Goal: Task Accomplishment & Management: Use online tool/utility

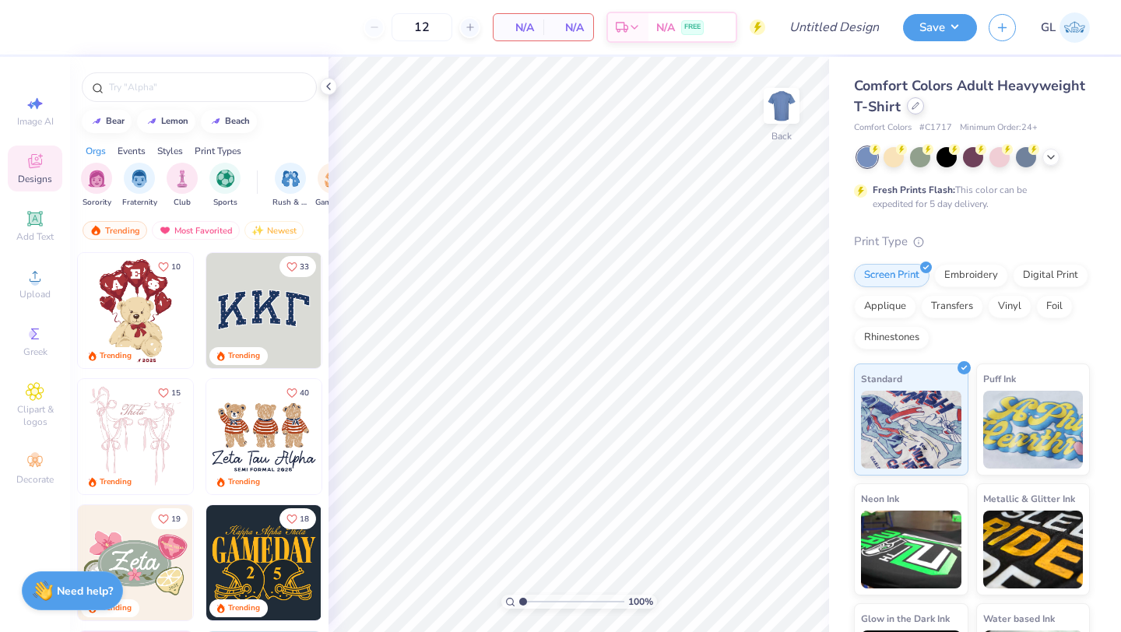
click at [917, 104] on icon at bounding box center [915, 106] width 6 height 6
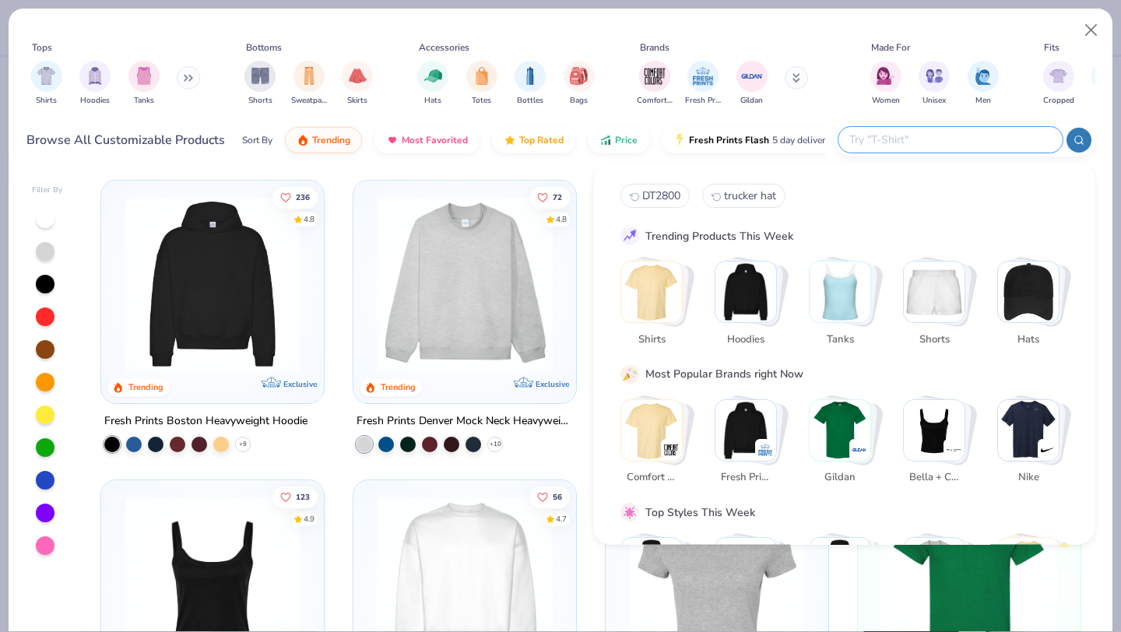
click at [952, 137] on input "text" at bounding box center [949, 140] width 204 height 18
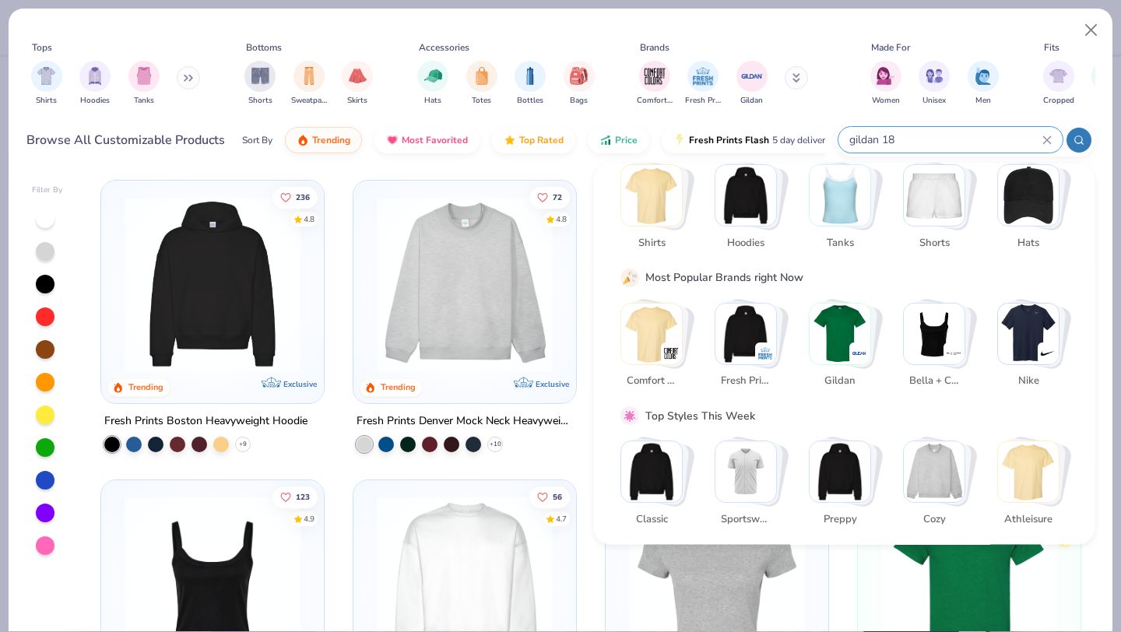
type input "gildan 180"
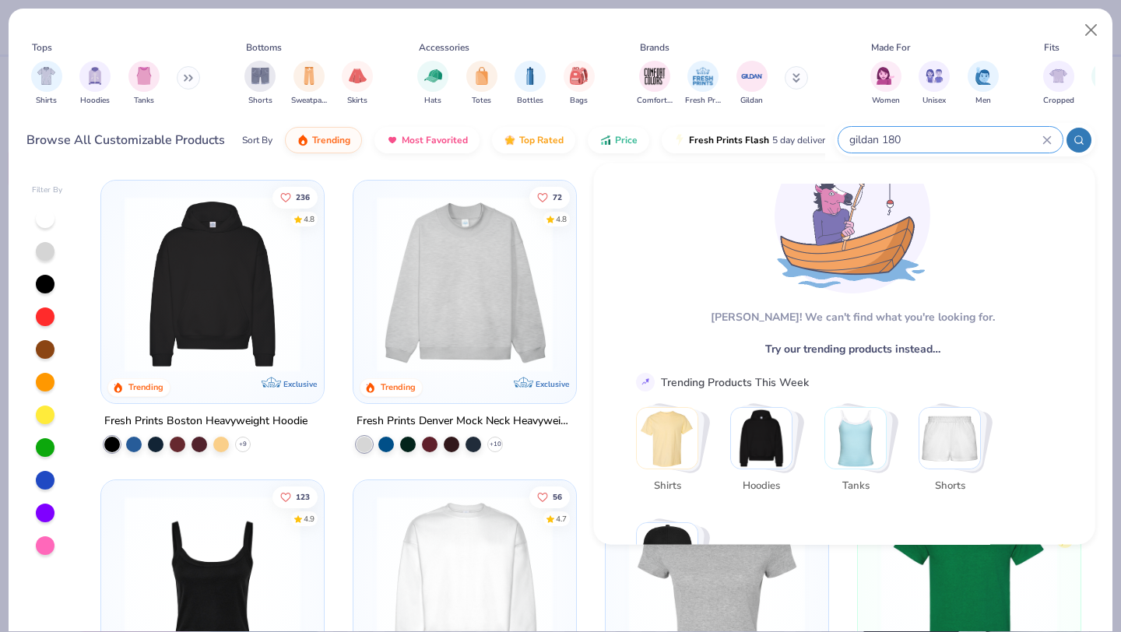
scroll to position [81, 0]
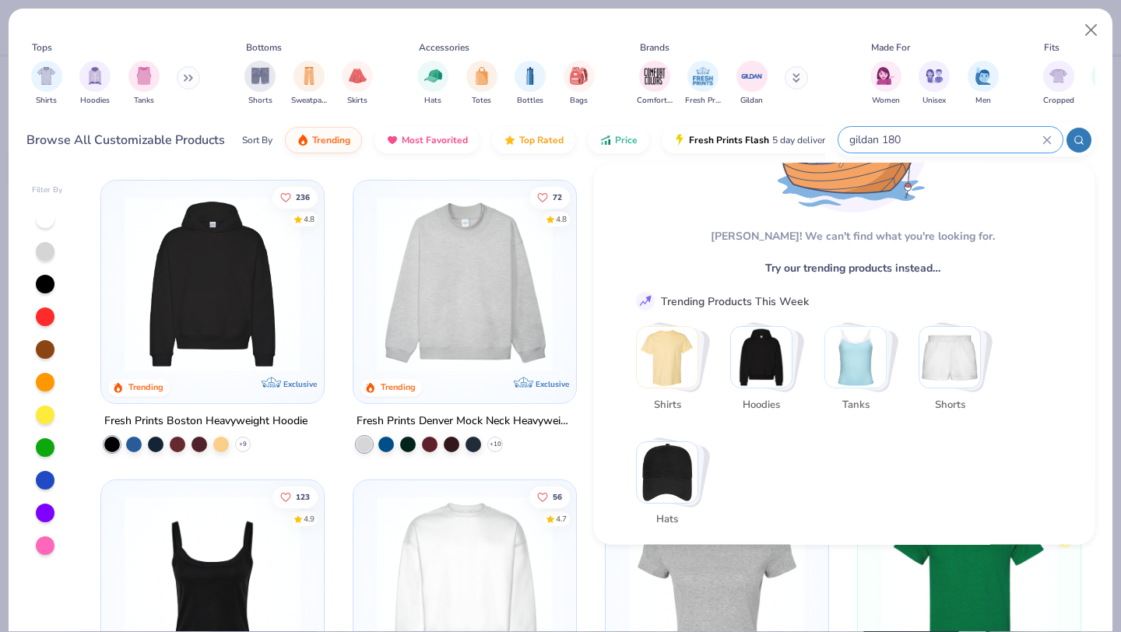
click at [869, 139] on input "gildan 180" at bounding box center [944, 140] width 195 height 18
drag, startPoint x: 912, startPoint y: 136, endPoint x: 798, endPoint y: 136, distance: 113.6
click at [798, 136] on div "Browse All Customizable Products Sort By Trending Most Favorited Top Rated Pric…" at bounding box center [560, 140] width 1068 height 44
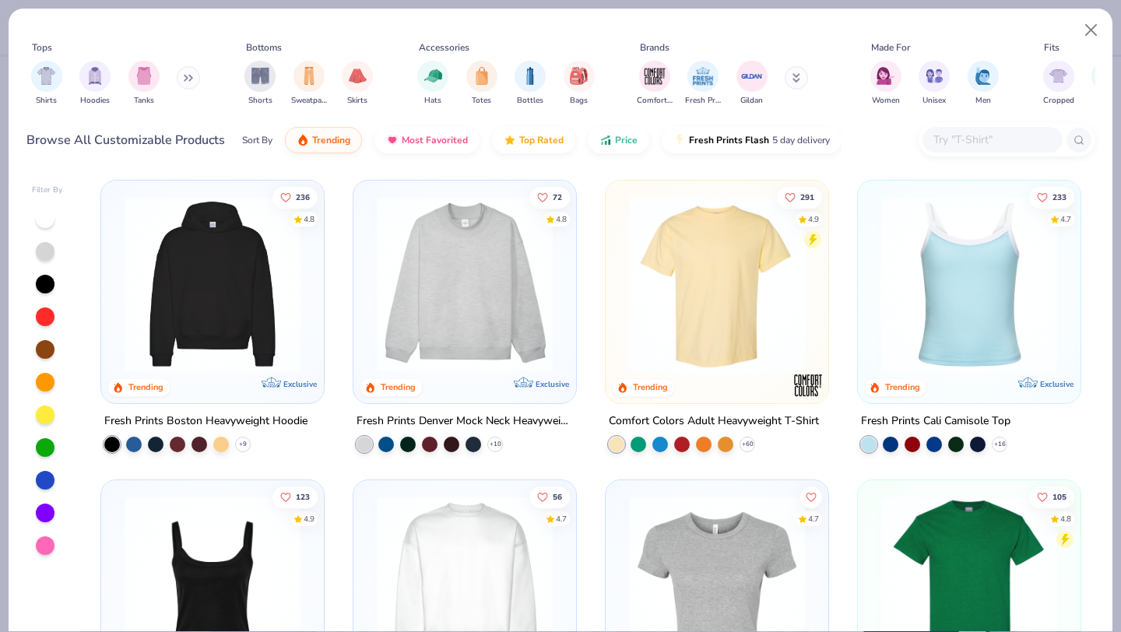
click at [185, 74] on button at bounding box center [188, 77] width 23 height 23
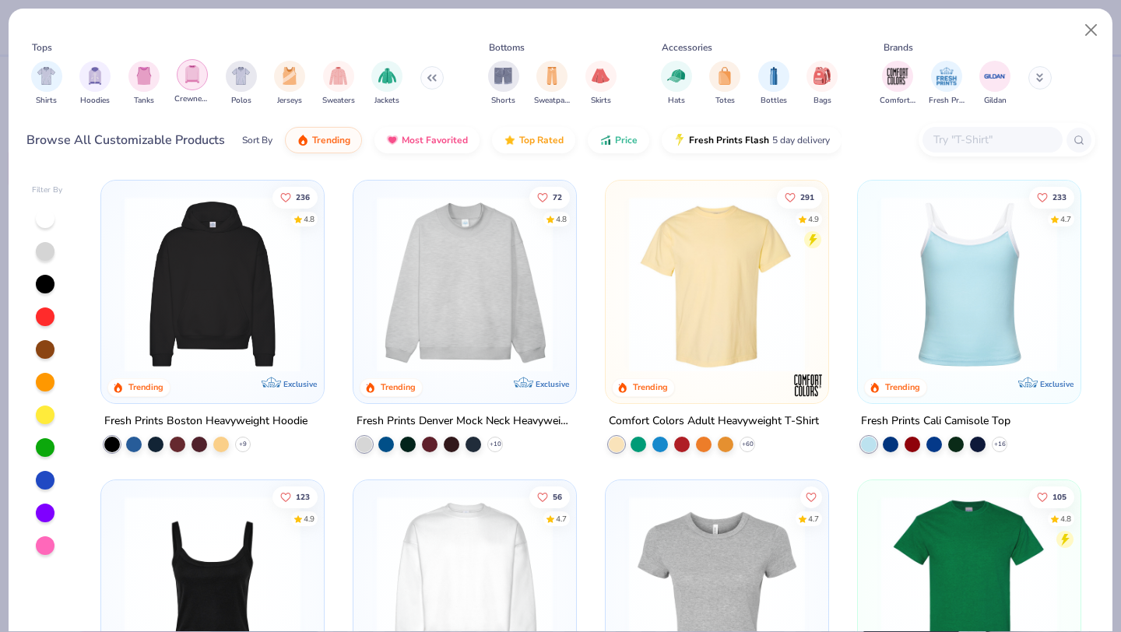
click at [192, 78] on img "filter for Crewnecks" at bounding box center [192, 74] width 17 height 18
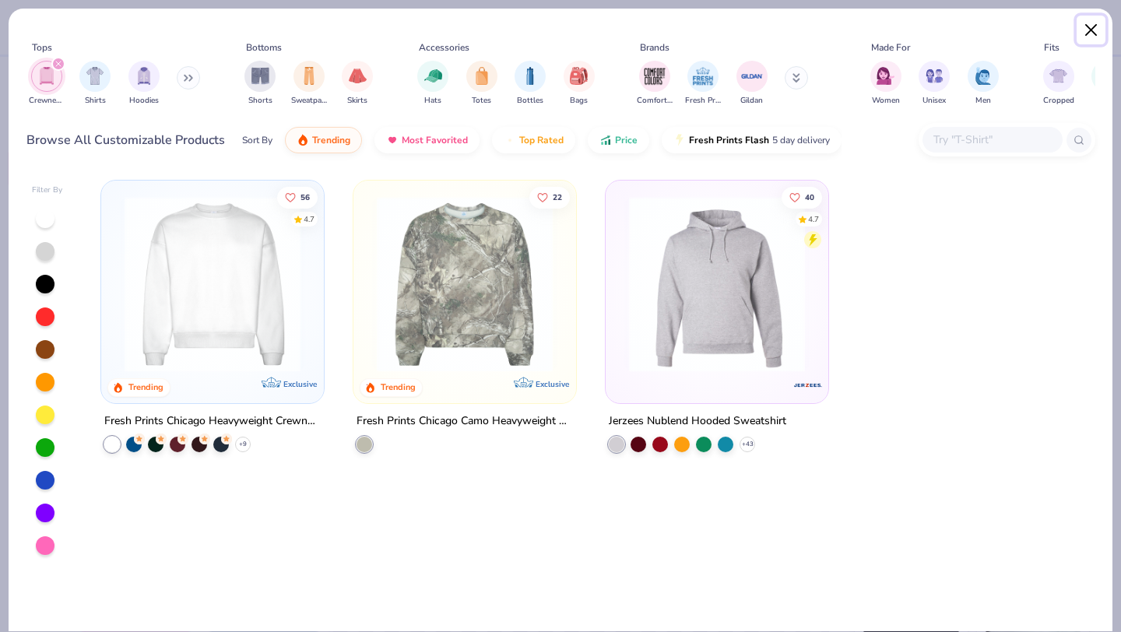
click at [1086, 23] on button "Close" at bounding box center [1091, 31] width 30 height 30
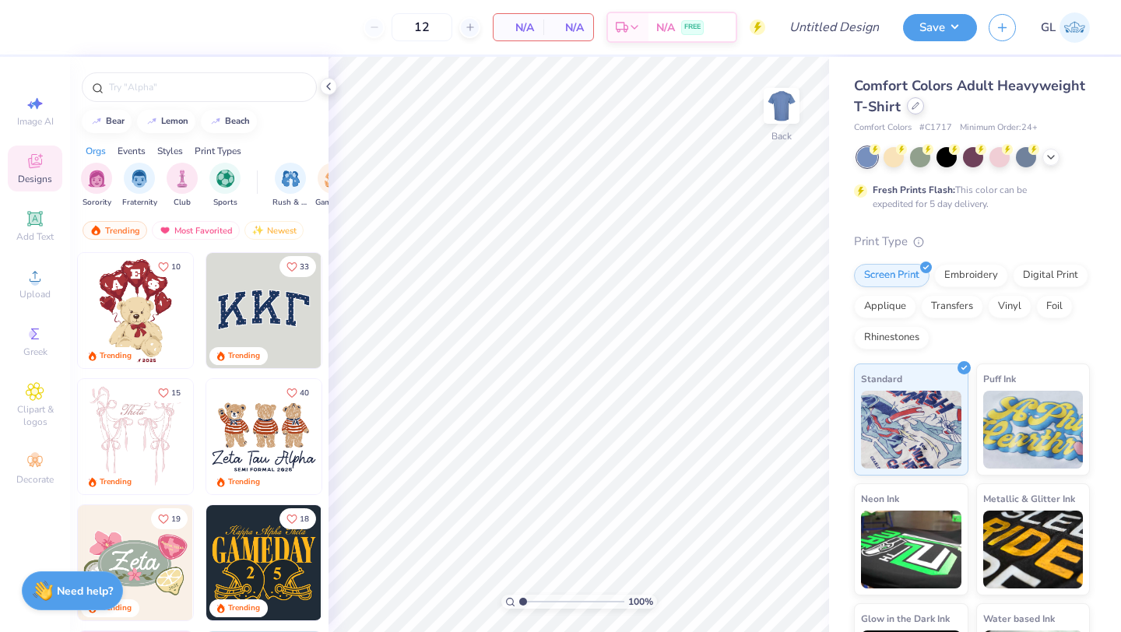
click at [907, 106] on div at bounding box center [915, 105] width 17 height 17
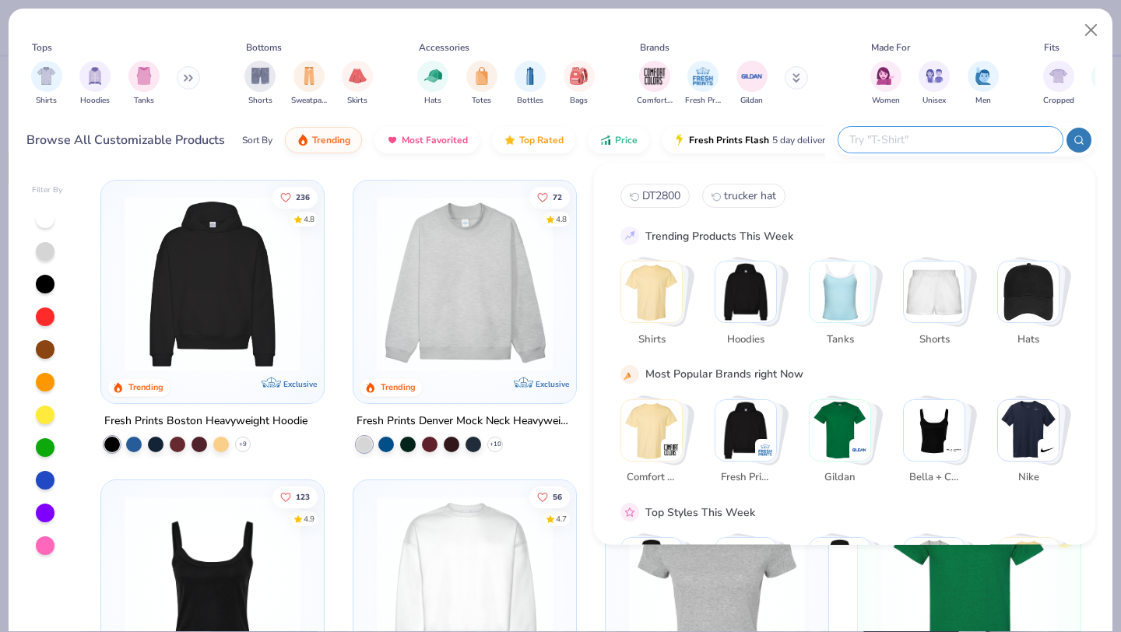
click at [1002, 135] on input "text" at bounding box center [949, 140] width 204 height 18
paste input "Gildan 18000"
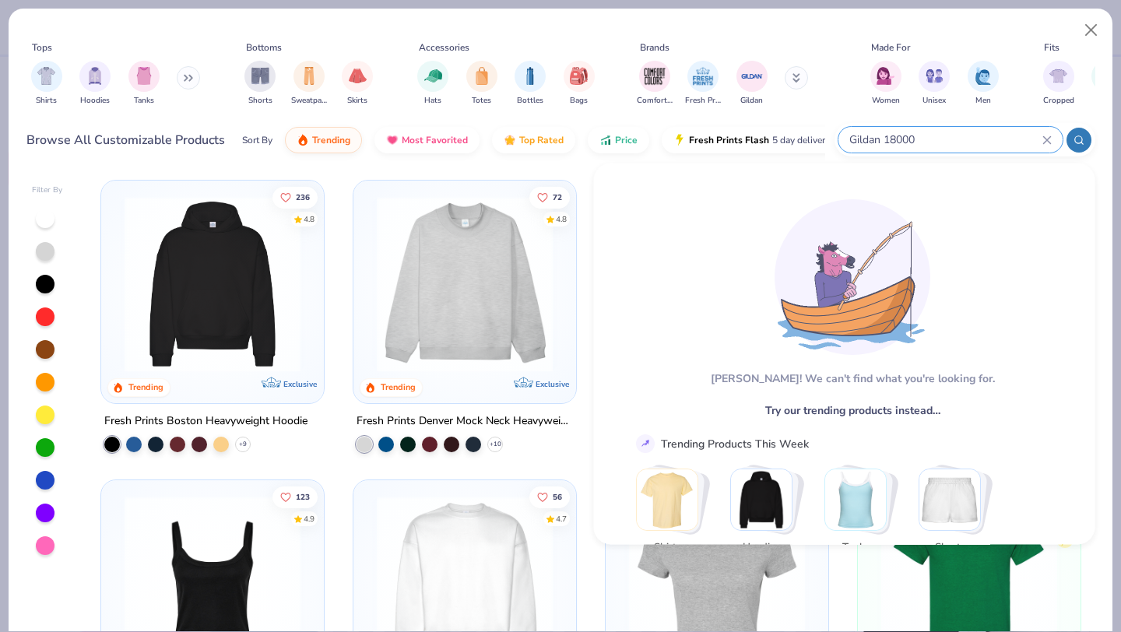
click at [1079, 147] on div at bounding box center [1078, 140] width 25 height 25
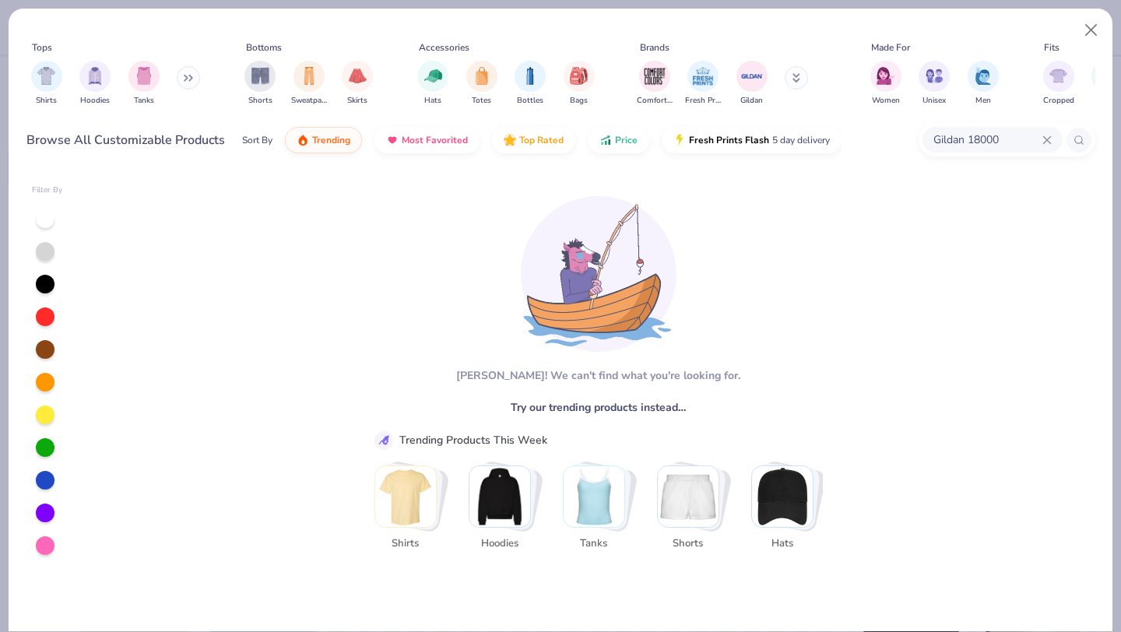
type input "Gildan 18000"
click at [189, 71] on button at bounding box center [188, 77] width 23 height 23
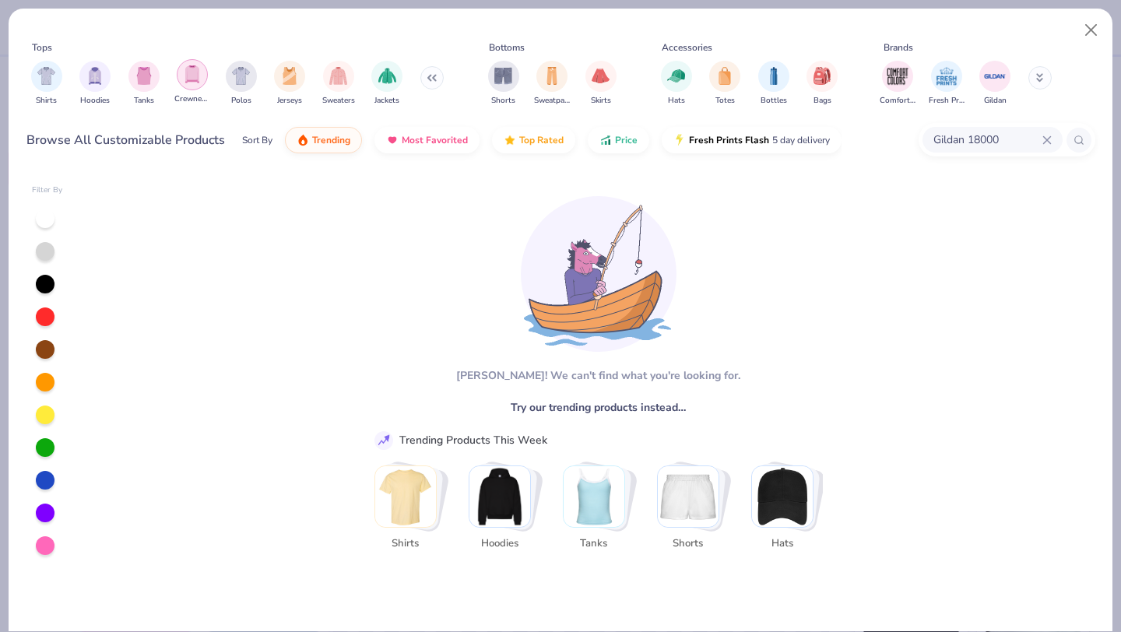
click at [202, 82] on div "filter for Crewnecks" at bounding box center [192, 74] width 31 height 31
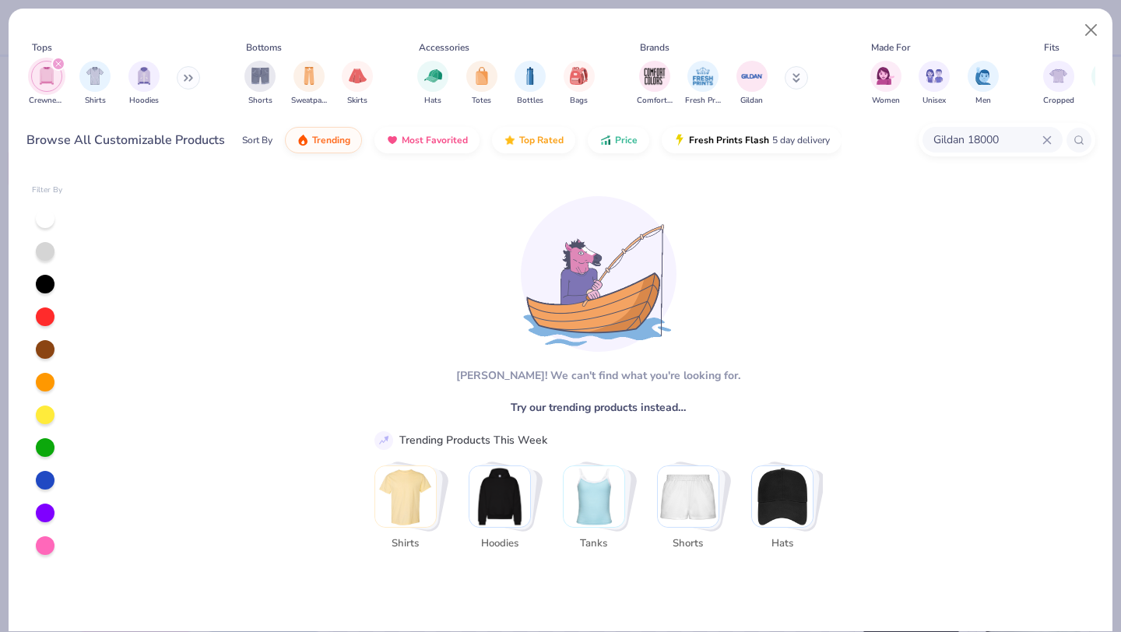
click at [201, 81] on div "Crewnecks Shirts Hoodies" at bounding box center [115, 83] width 179 height 58
click at [1047, 137] on icon at bounding box center [1046, 139] width 7 height 7
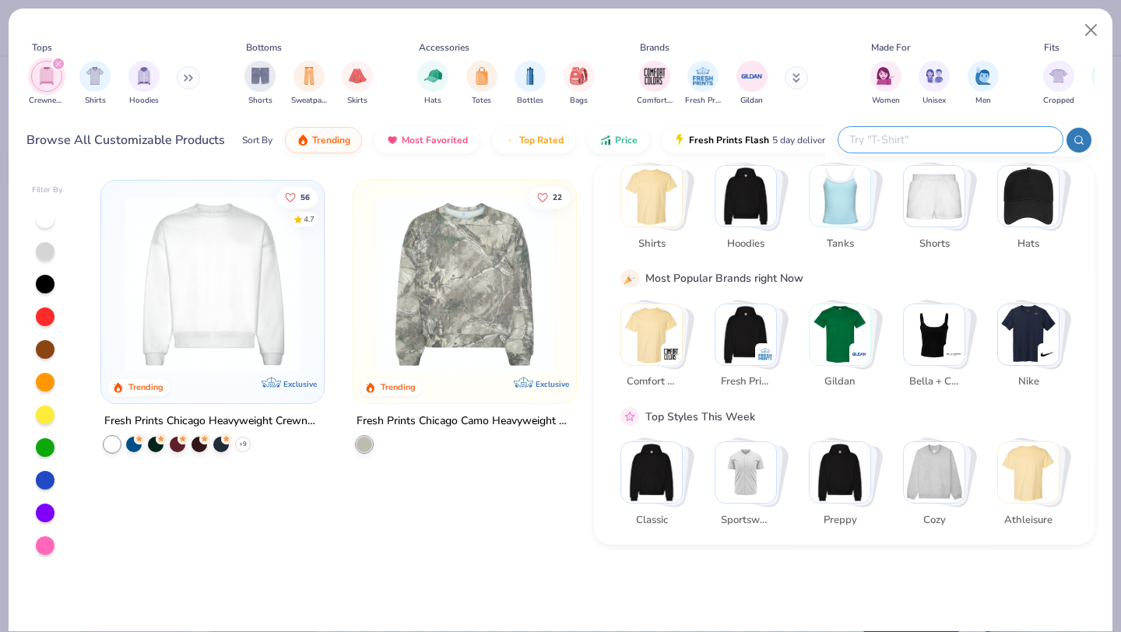
scroll to position [96, 0]
click at [842, 317] on img "Stack Card Button Gildan" at bounding box center [839, 333] width 61 height 61
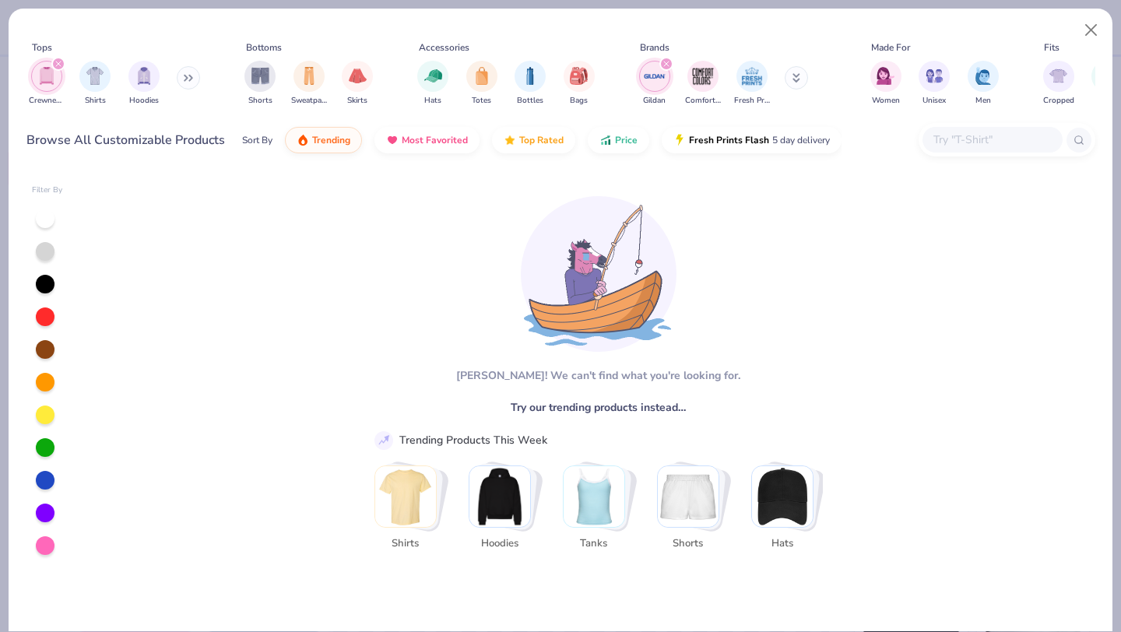
click at [977, 128] on div at bounding box center [992, 140] width 140 height 26
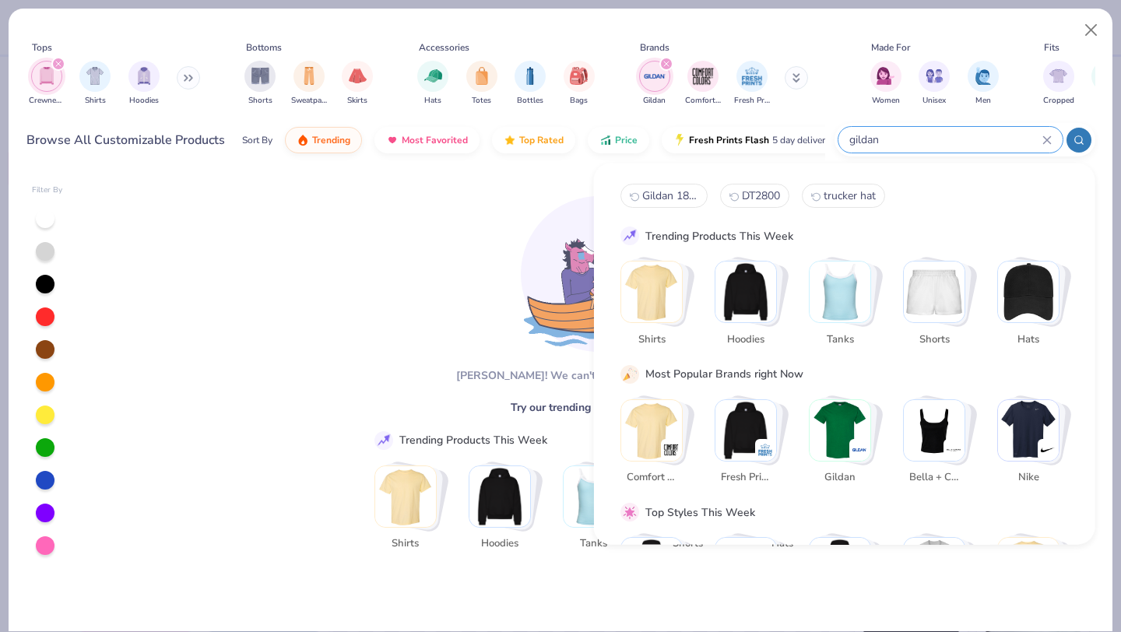
type input "gildan"
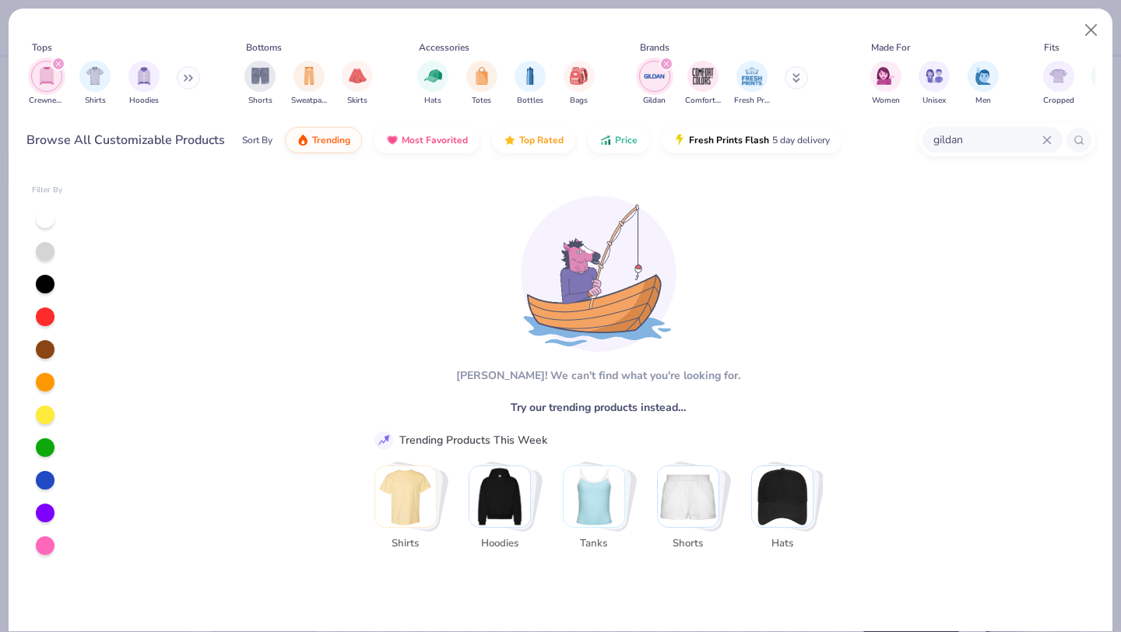
click at [56, 64] on icon "filter for Crewnecks" at bounding box center [58, 64] width 6 height 6
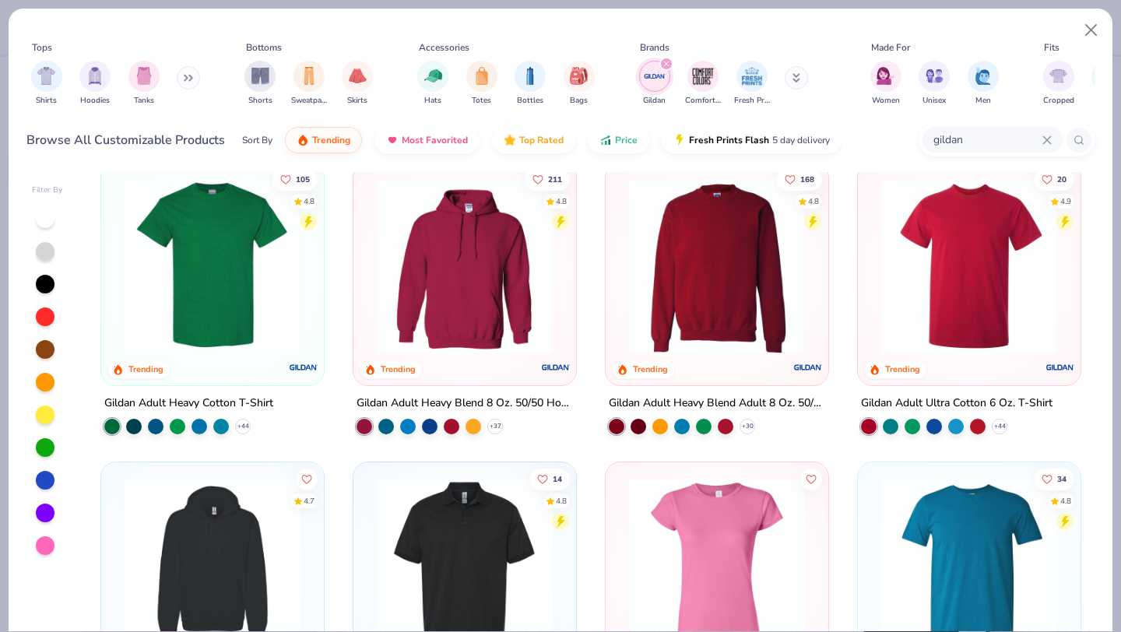
scroll to position [17, 0]
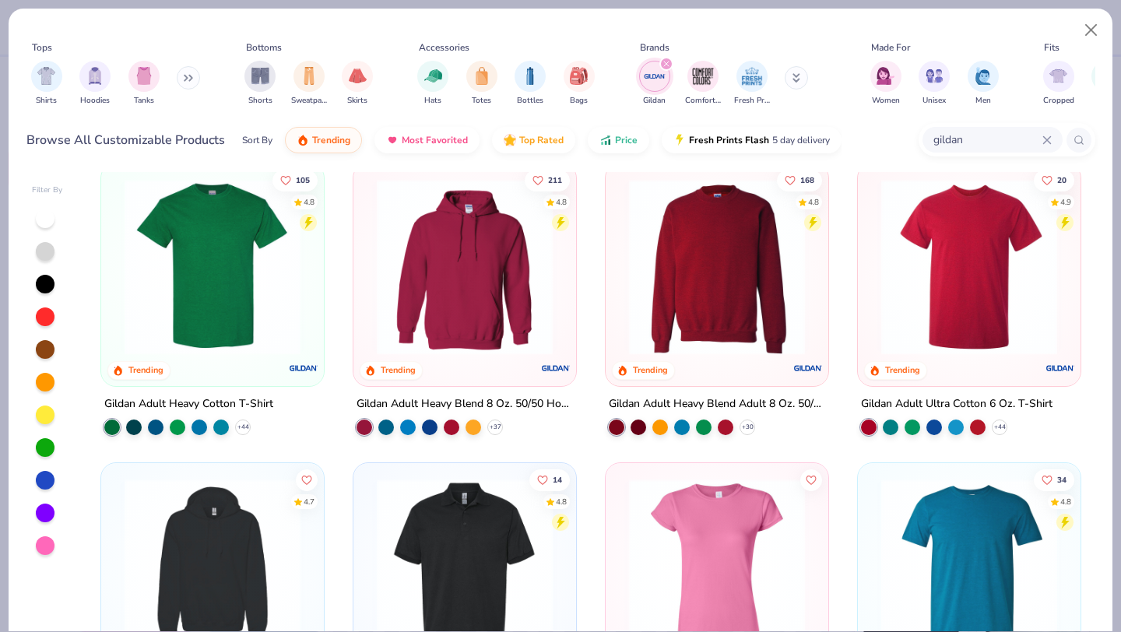
click at [701, 268] on img at bounding box center [716, 267] width 191 height 176
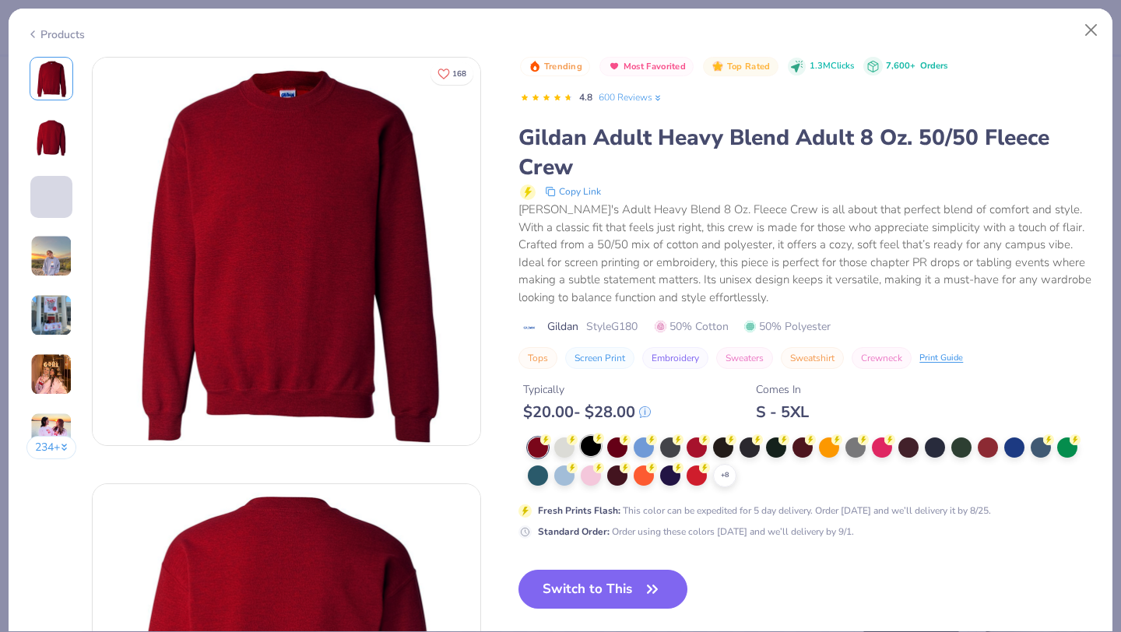
click at [588, 443] on div at bounding box center [591, 446] width 20 height 20
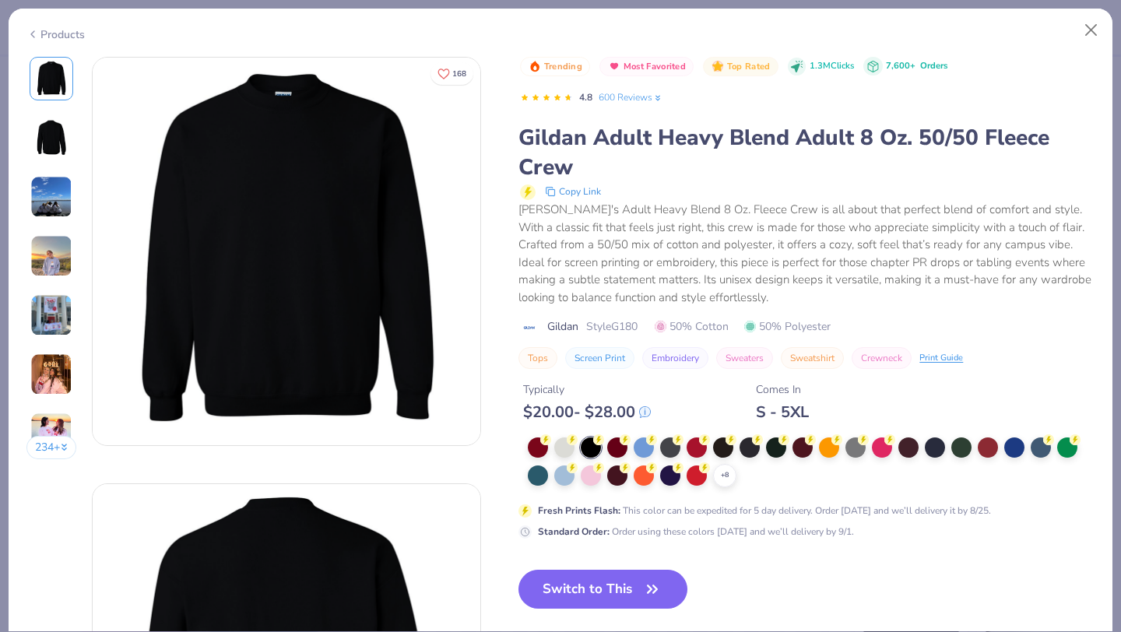
click at [697, 188] on div "Copy Link" at bounding box center [807, 191] width 574 height 19
click at [572, 591] on button "Switch to This" at bounding box center [602, 589] width 169 height 39
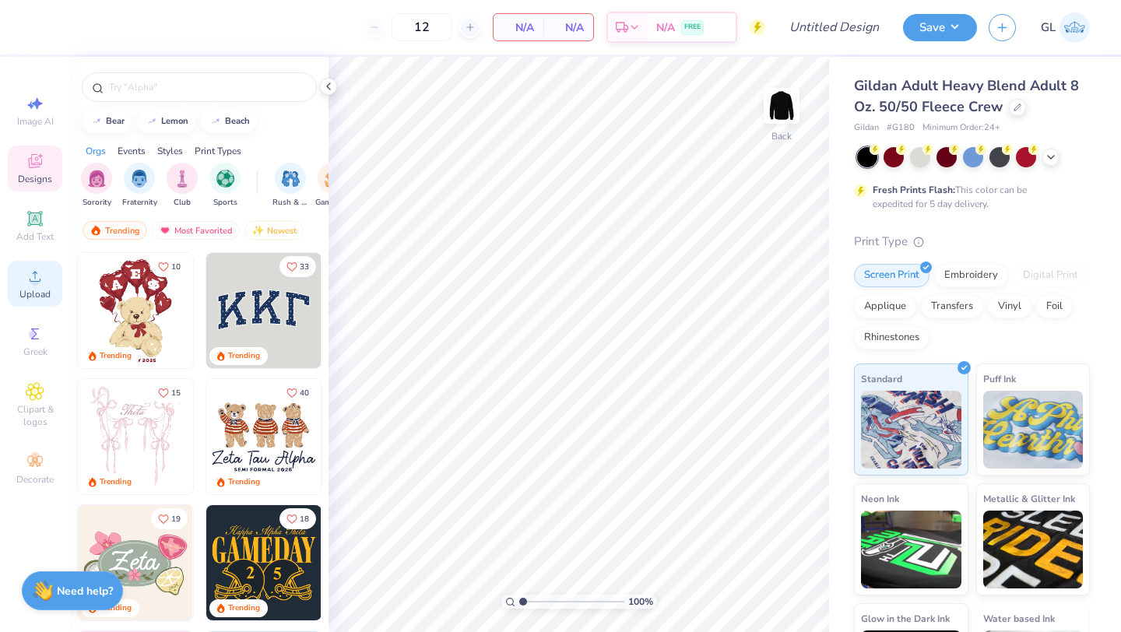
click at [38, 284] on icon at bounding box center [35, 276] width 19 height 19
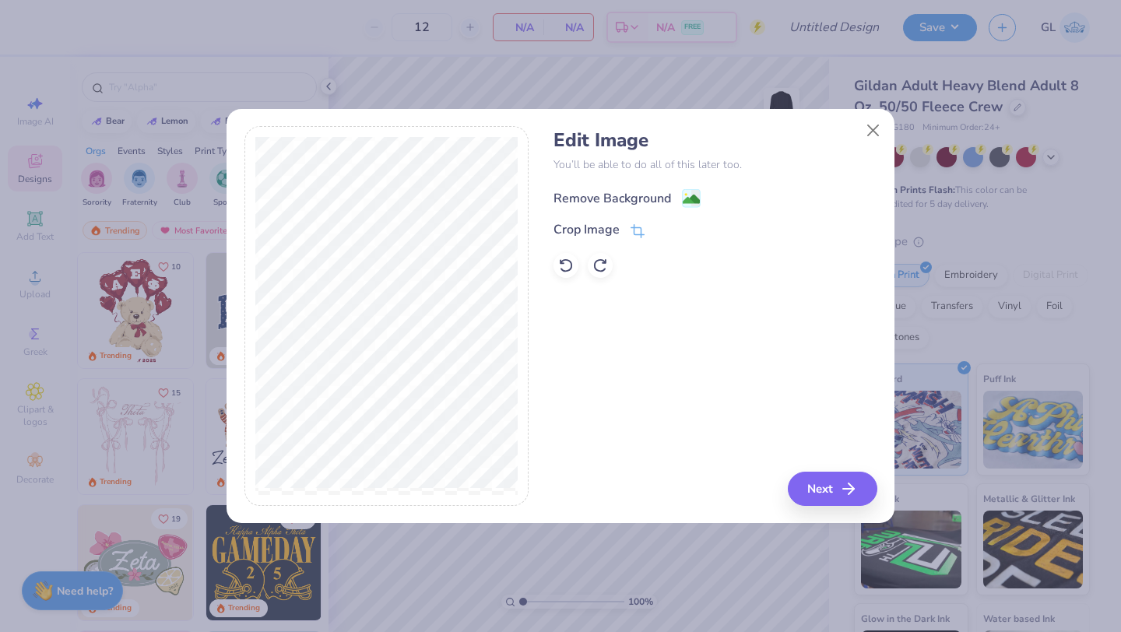
click at [612, 201] on div "Remove Background" at bounding box center [612, 198] width 118 height 19
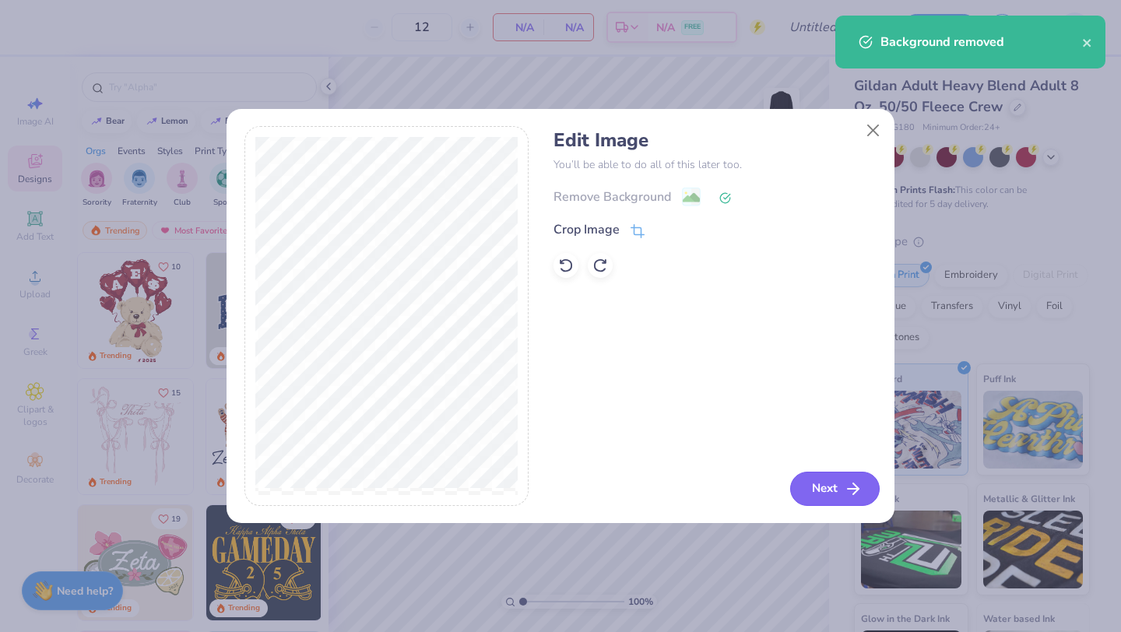
click at [823, 482] on button "Next" at bounding box center [834, 489] width 89 height 34
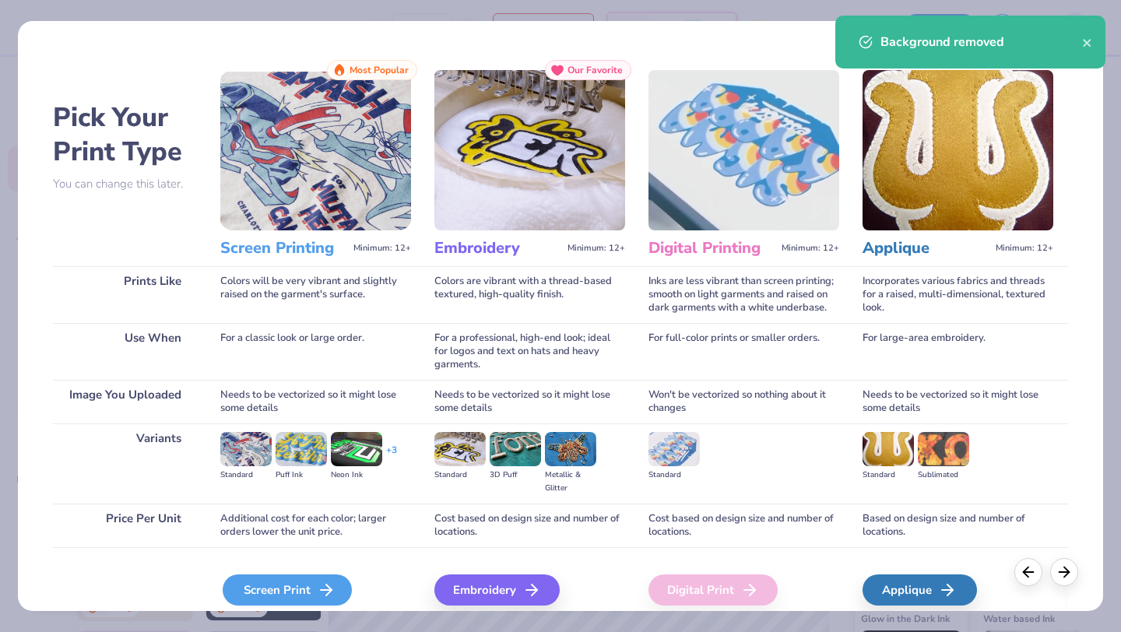
click at [275, 588] on div "Screen Print" at bounding box center [287, 589] width 129 height 31
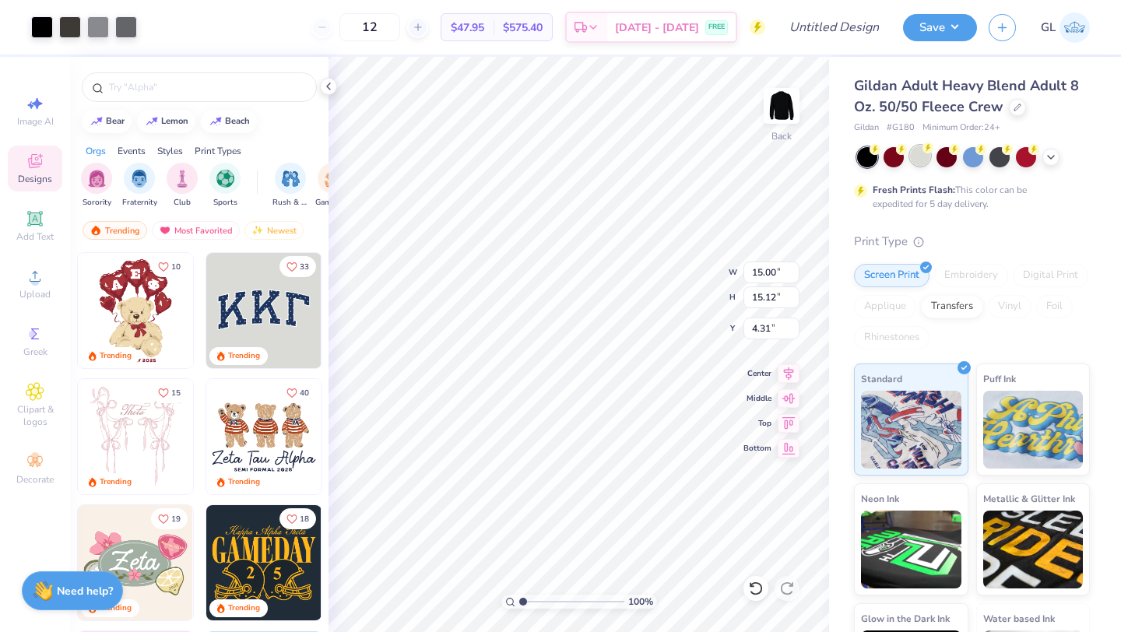
click at [915, 155] on div at bounding box center [920, 156] width 20 height 20
type input "3.70"
type input "3.73"
type input "2.12"
type input "3.24"
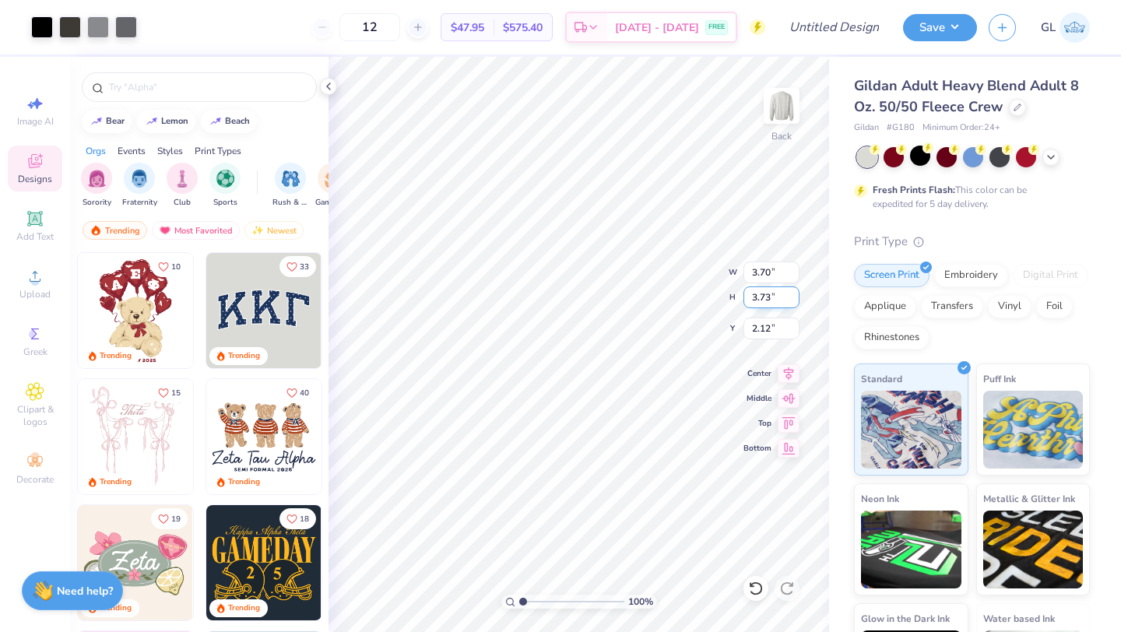
type input "3.27"
type input "2.13"
click at [42, 26] on div at bounding box center [42, 26] width 22 height 22
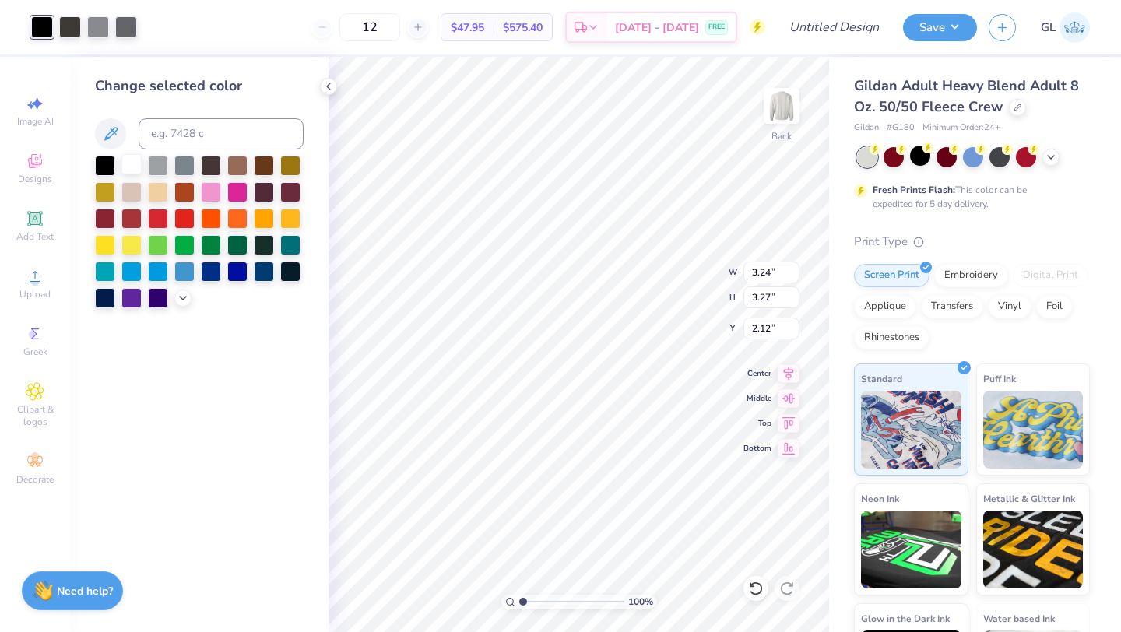
click at [137, 162] on div at bounding box center [131, 164] width 20 height 20
click at [94, 23] on div at bounding box center [98, 26] width 22 height 22
click at [131, 164] on div at bounding box center [131, 164] width 20 height 20
click at [65, 26] on div at bounding box center [70, 26] width 22 height 22
click at [127, 160] on div at bounding box center [131, 164] width 20 height 20
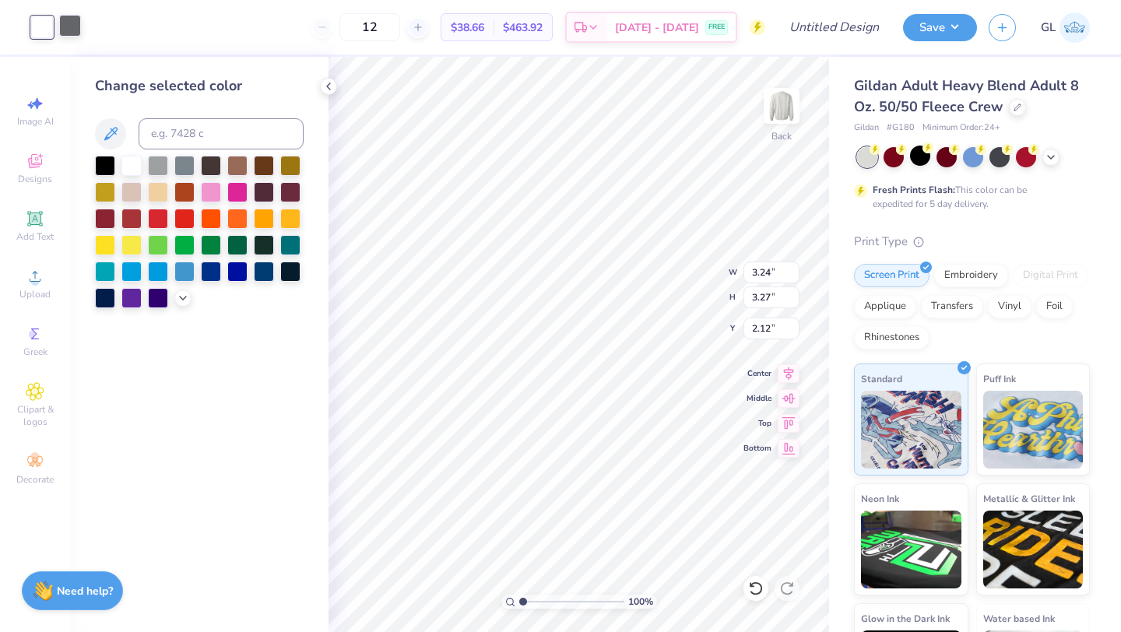
click at [69, 27] on div at bounding box center [70, 26] width 22 height 22
click at [130, 165] on div at bounding box center [131, 164] width 20 height 20
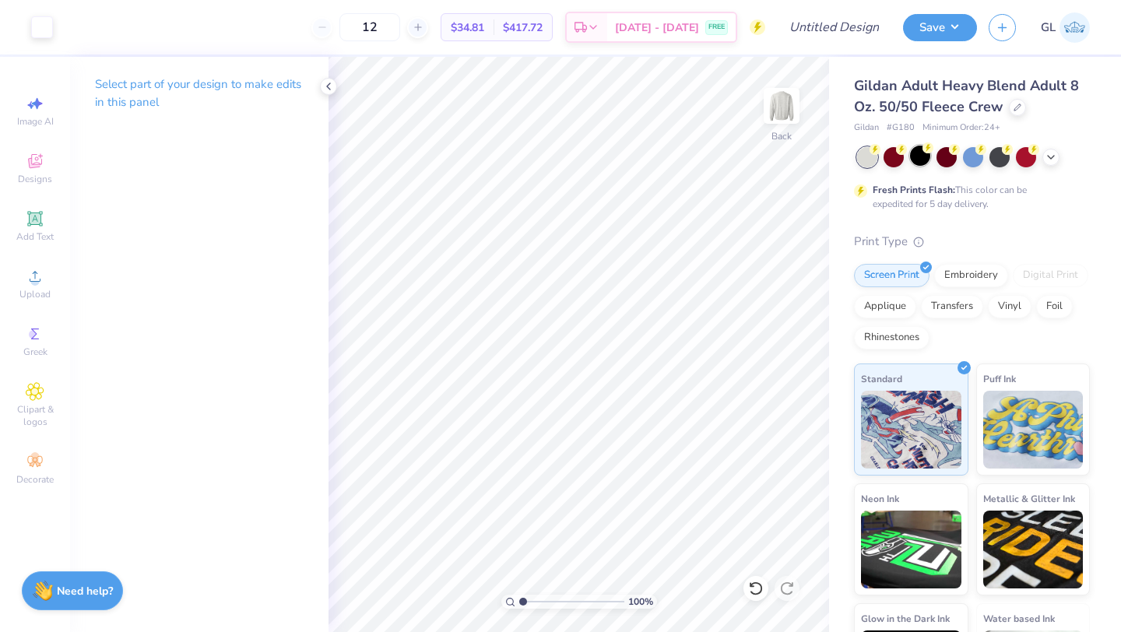
click at [923, 153] on div at bounding box center [920, 156] width 20 height 20
type input "1.94"
click at [967, 275] on div "Embroidery" at bounding box center [971, 272] width 74 height 23
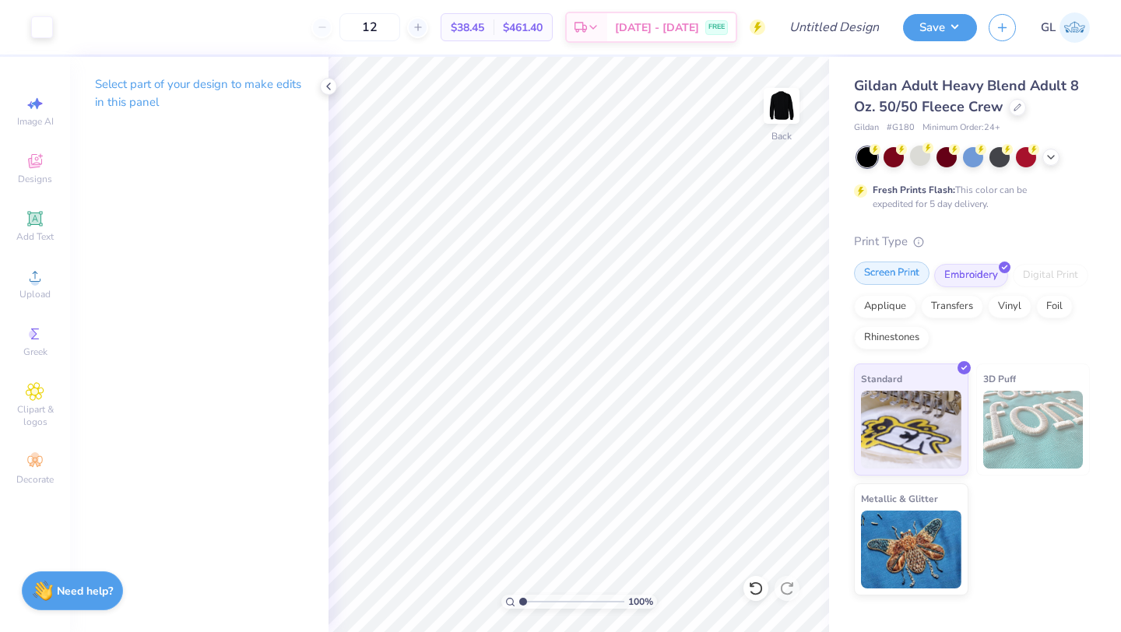
click at [889, 273] on div "Screen Print" at bounding box center [891, 272] width 75 height 23
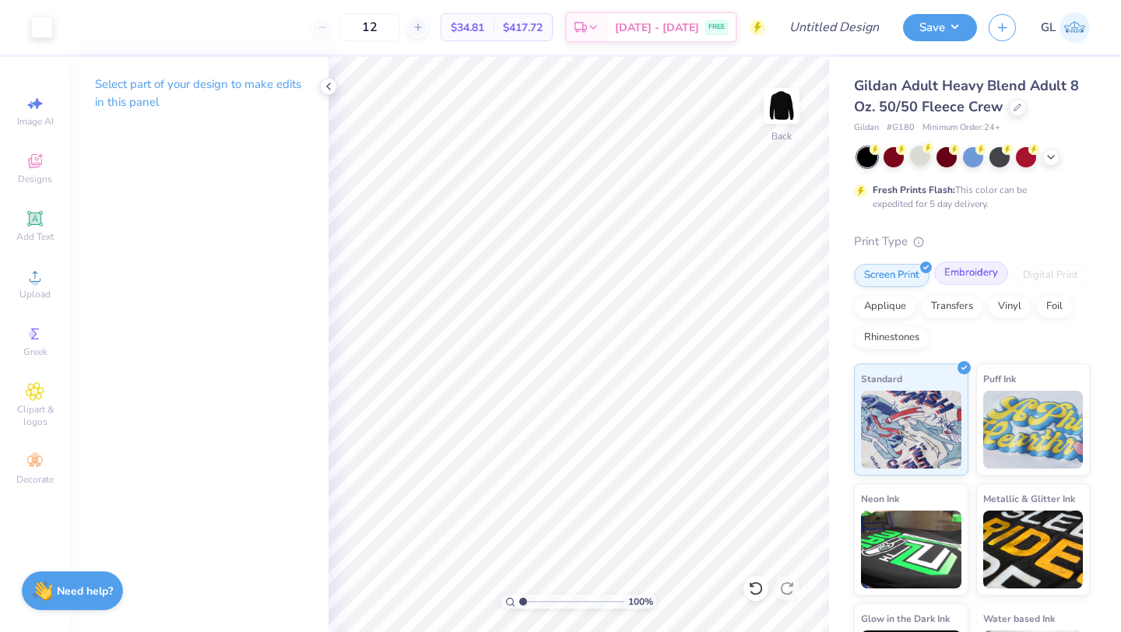
click at [945, 271] on div "Embroidery" at bounding box center [971, 272] width 74 height 23
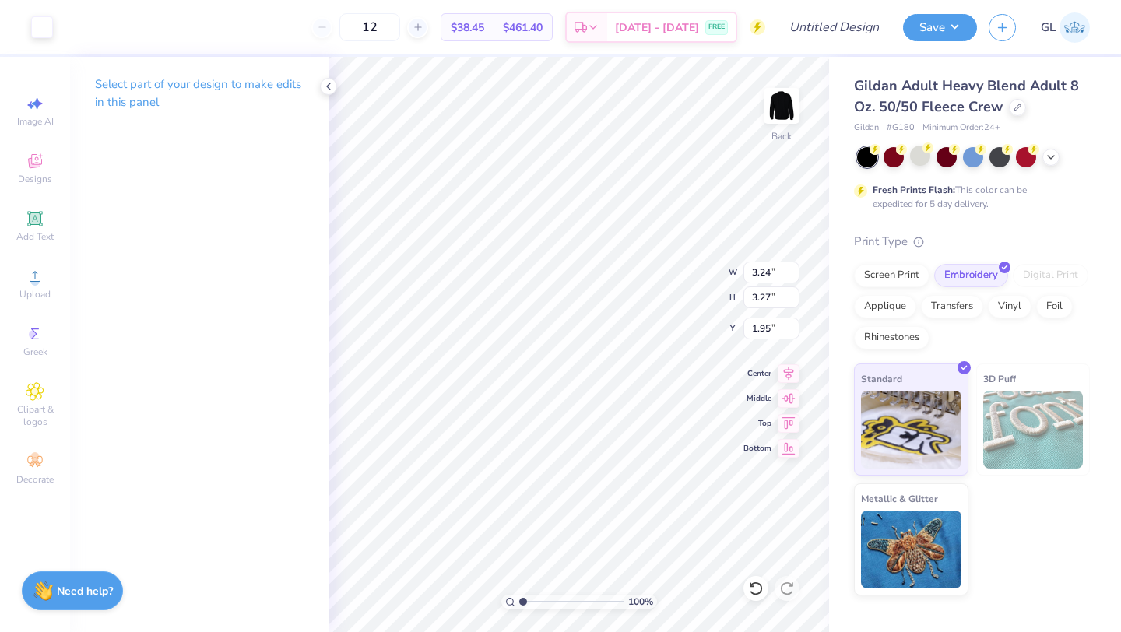
type input "2.76"
type input "2.78"
type input "1.61"
type input "2.89"
type input "2.91"
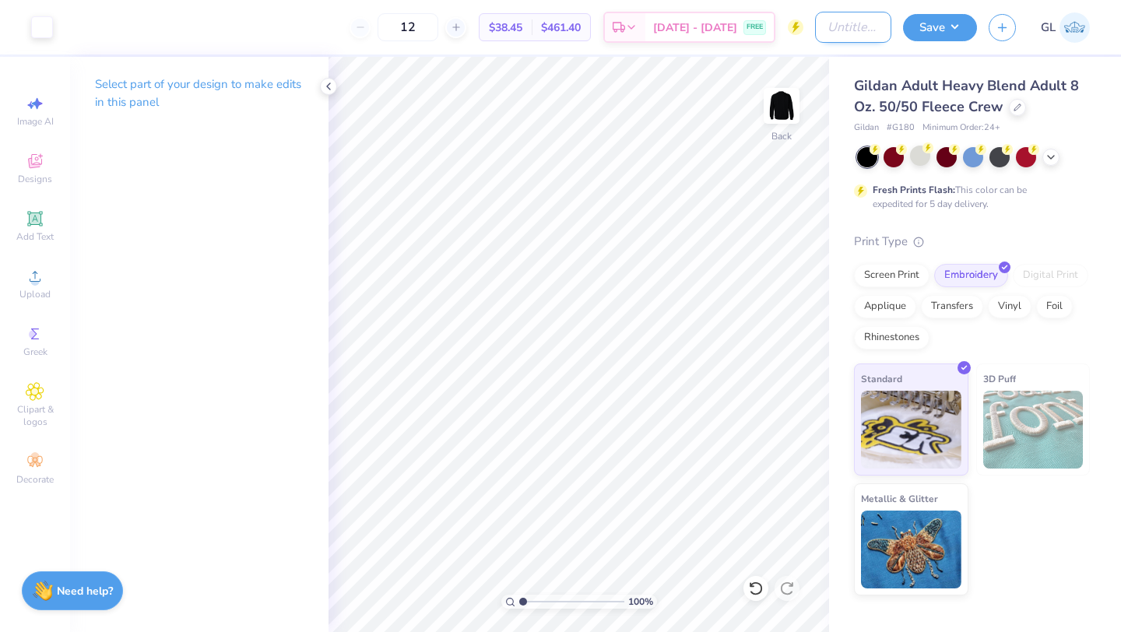
click at [815, 28] on input "Design Title" at bounding box center [853, 27] width 76 height 31
type input "Fallen Angels Crewneck"
click at [951, 26] on button "Save" at bounding box center [940, 25] width 74 height 27
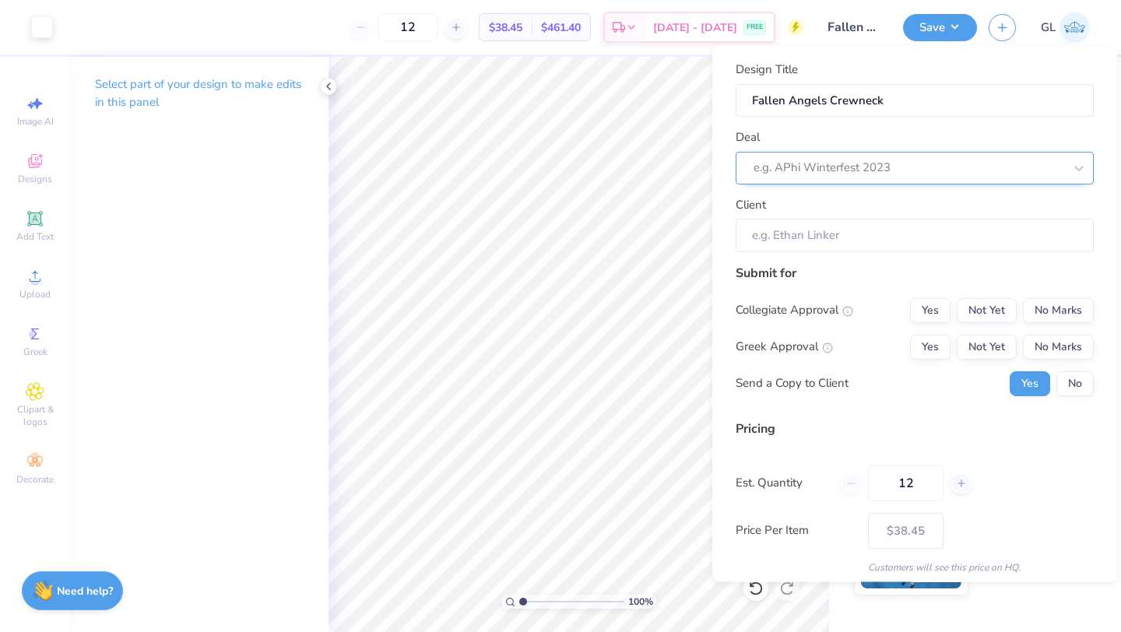
click at [834, 170] on div at bounding box center [908, 167] width 310 height 21
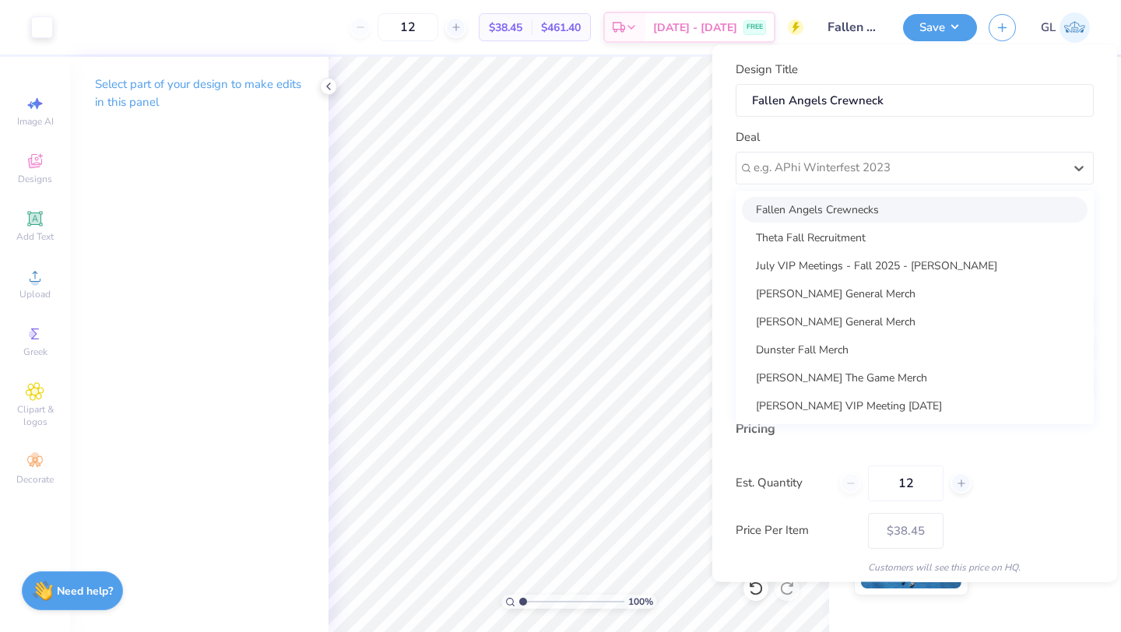
click at [823, 208] on div "Fallen Angels Crewnecks" at bounding box center [915, 209] width 346 height 26
type input "Umaama Hussain"
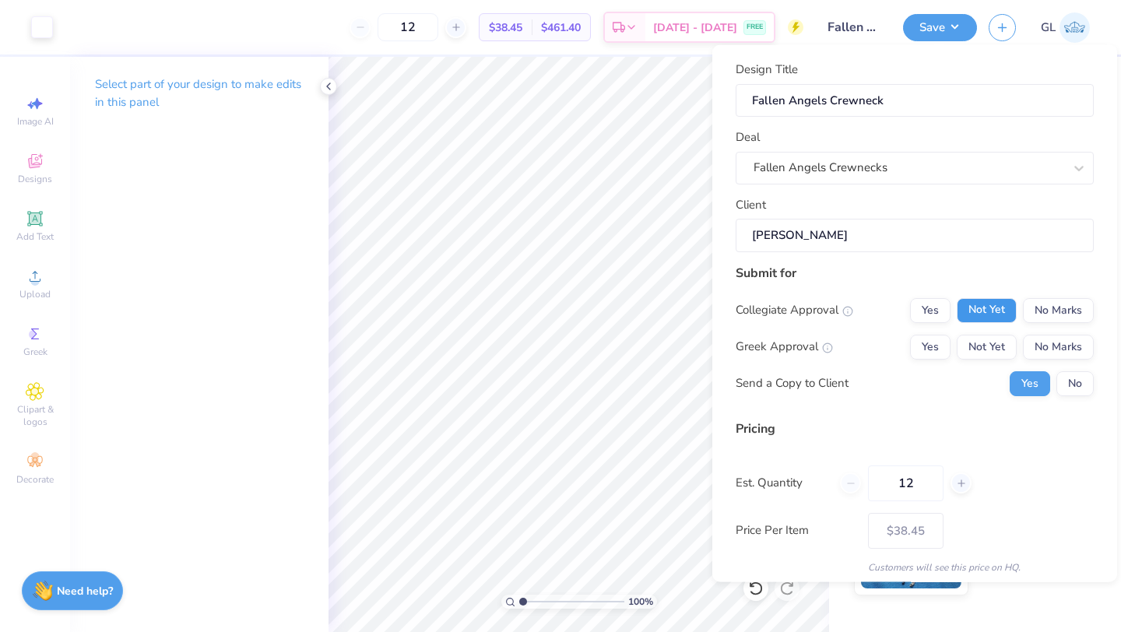
click at [978, 312] on button "Not Yet" at bounding box center [986, 309] width 60 height 25
click at [978, 353] on button "Not Yet" at bounding box center [986, 346] width 60 height 25
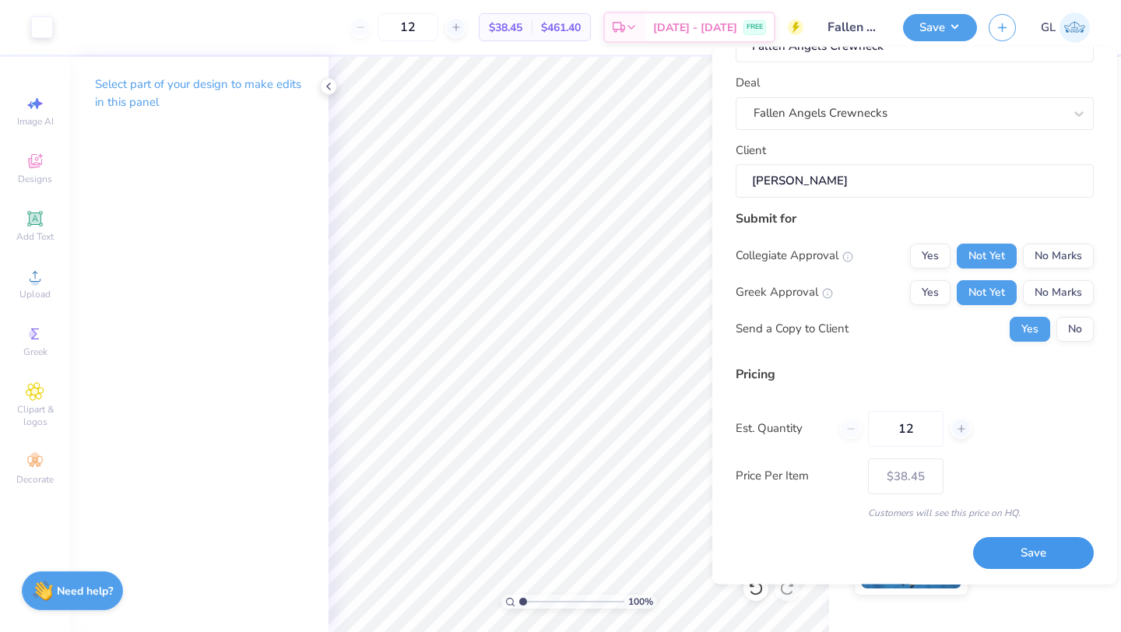
click at [1003, 556] on button "Save" at bounding box center [1033, 554] width 121 height 32
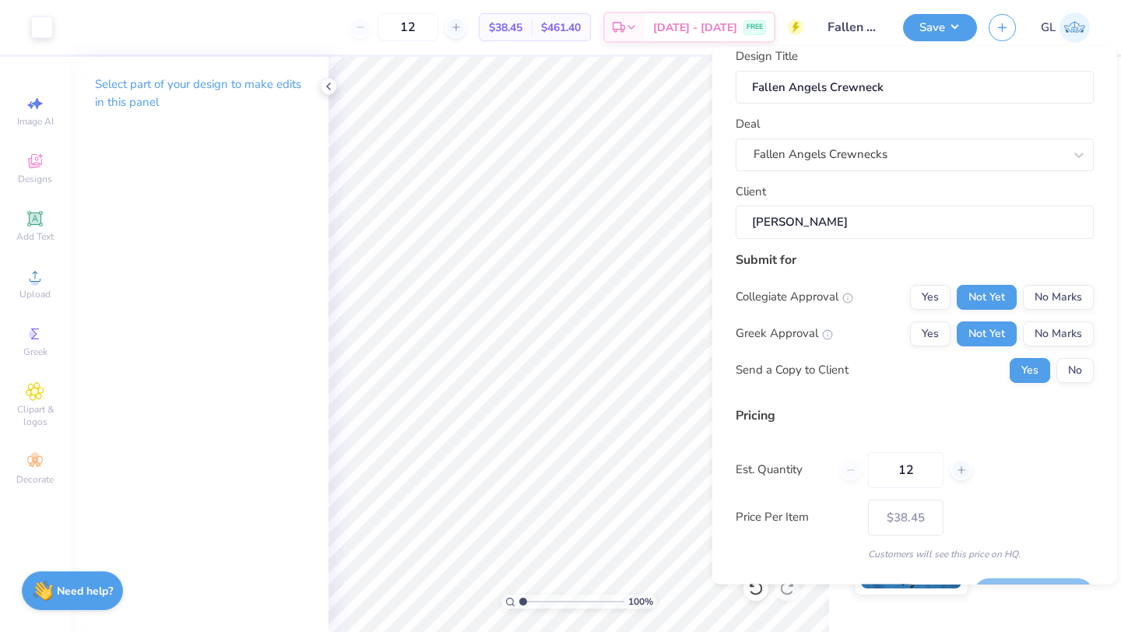
scroll to position [0, 0]
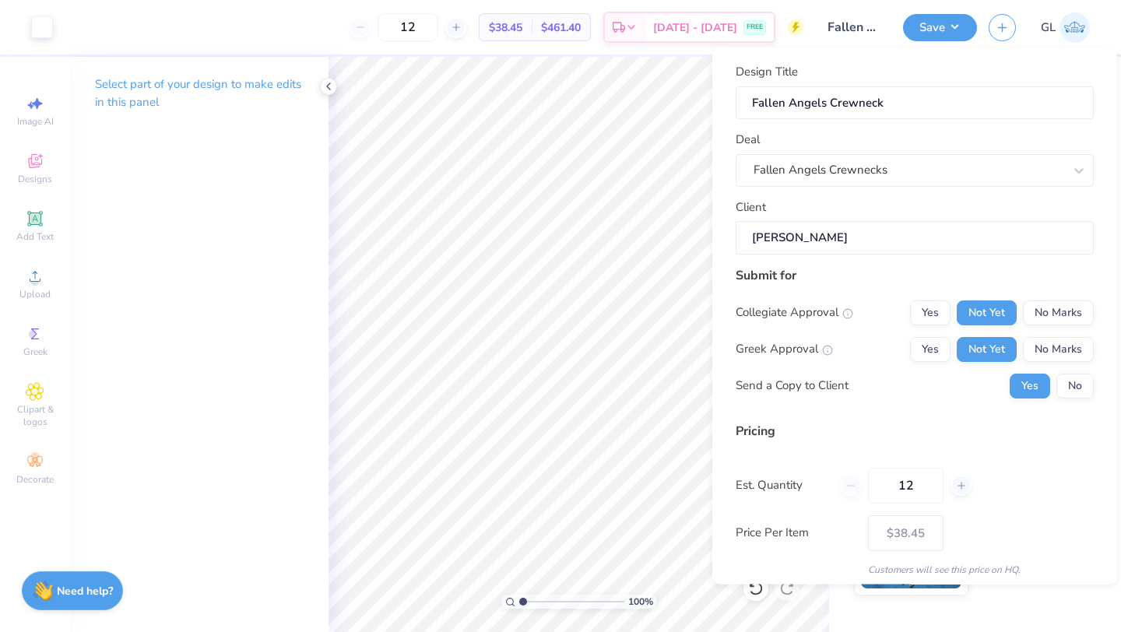
type input "– –"
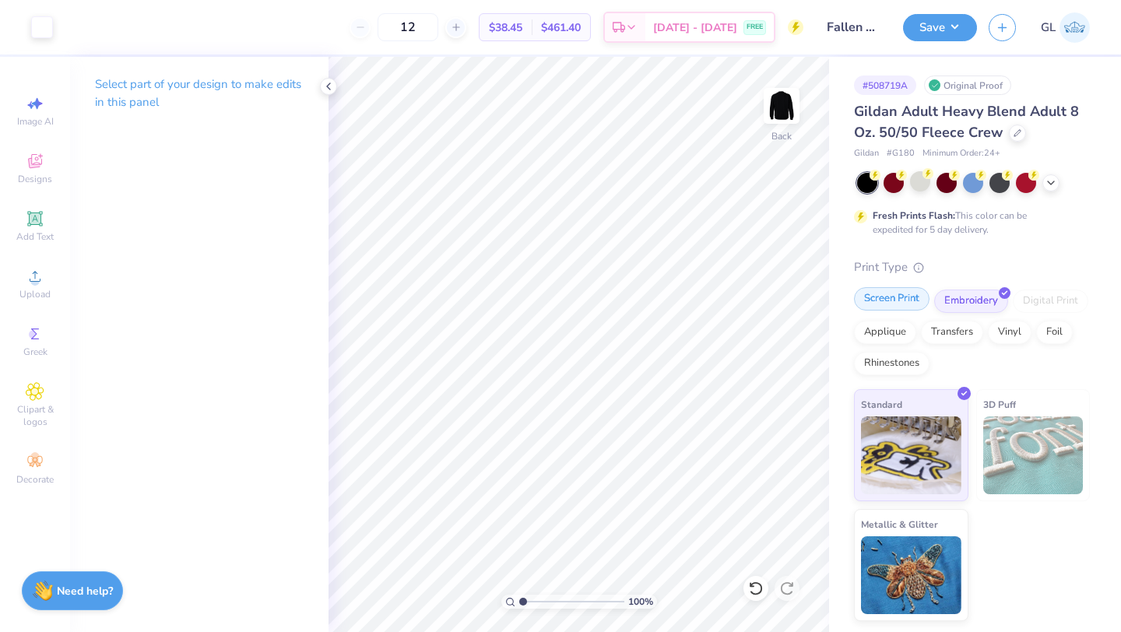
click at [883, 297] on div "Screen Print" at bounding box center [891, 298] width 75 height 23
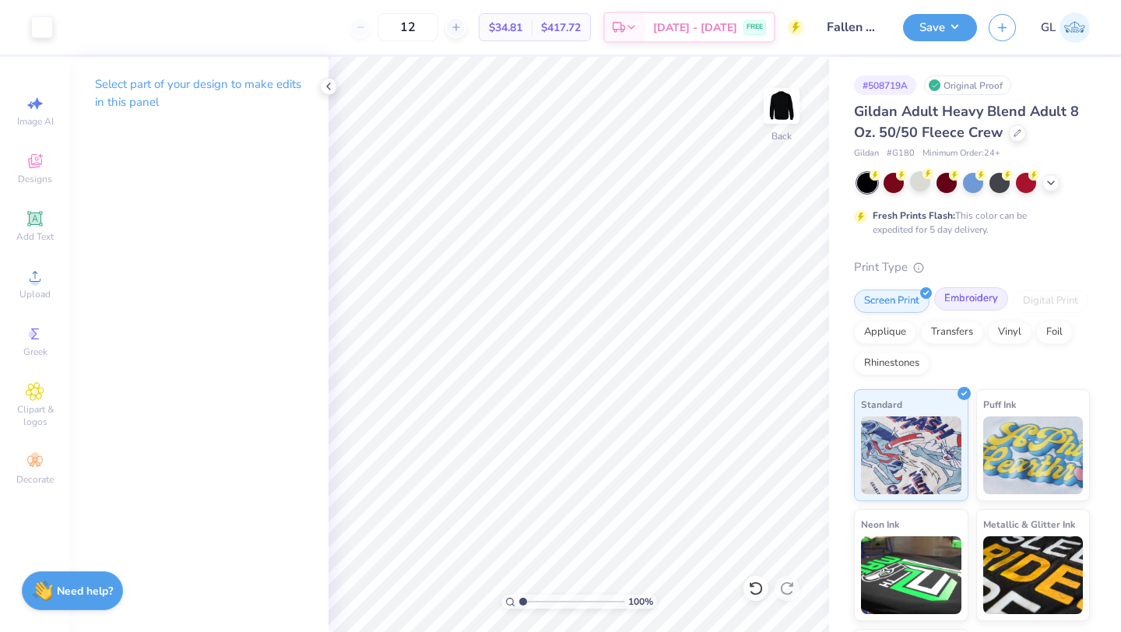
click at [975, 299] on div "Embroidery" at bounding box center [971, 298] width 74 height 23
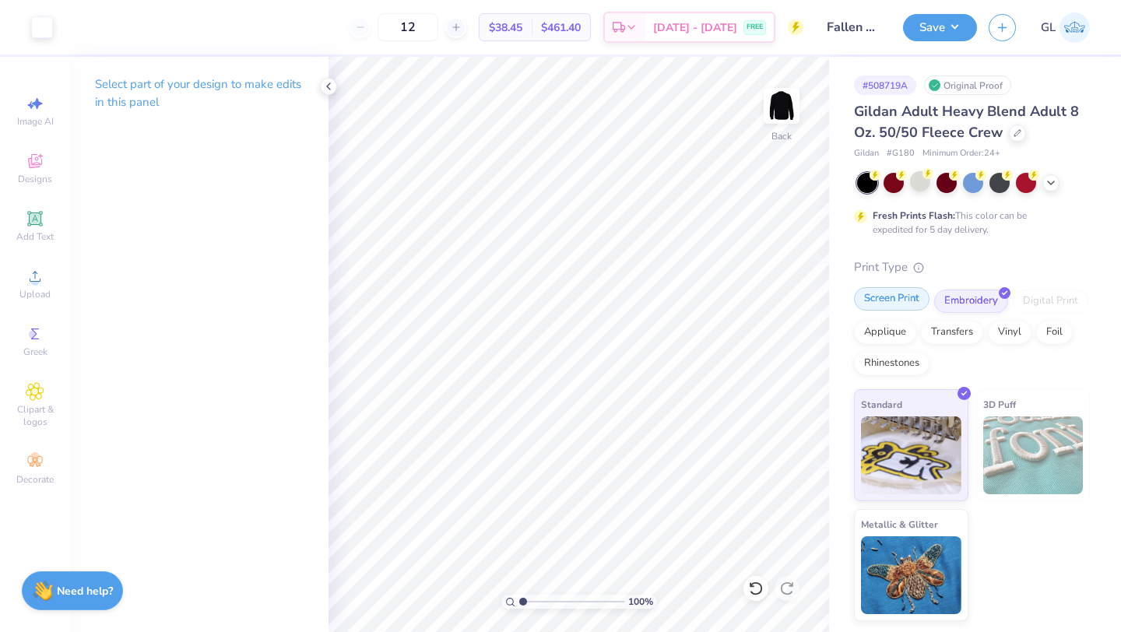
click at [884, 296] on div "Screen Print" at bounding box center [891, 298] width 75 height 23
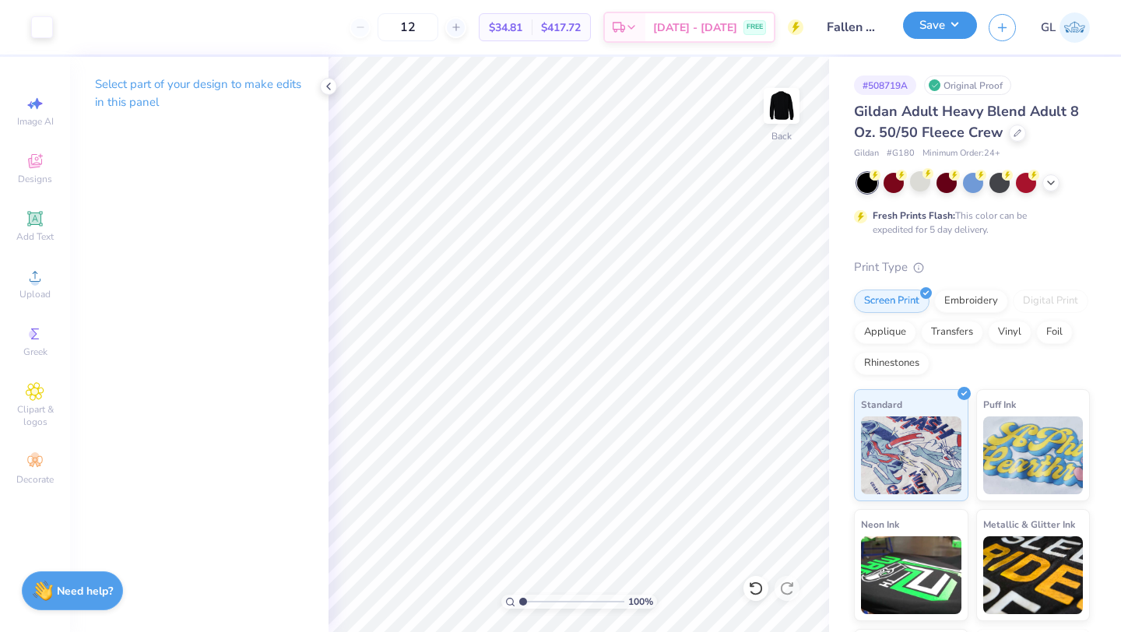
click at [935, 30] on button "Save" at bounding box center [940, 25] width 74 height 27
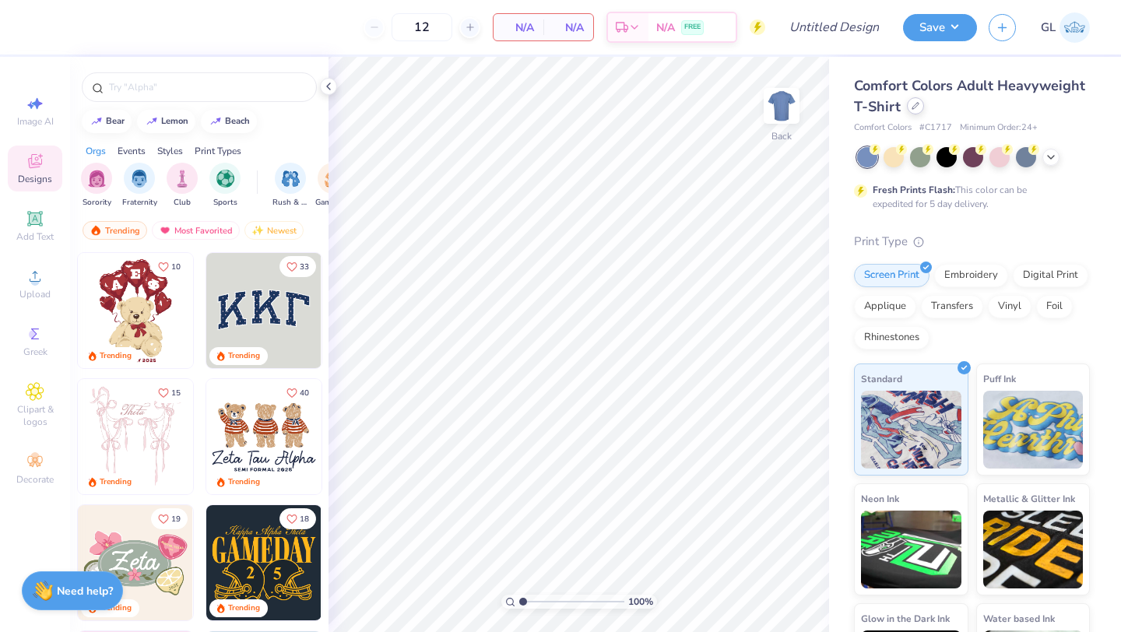
click at [910, 111] on div at bounding box center [915, 105] width 17 height 17
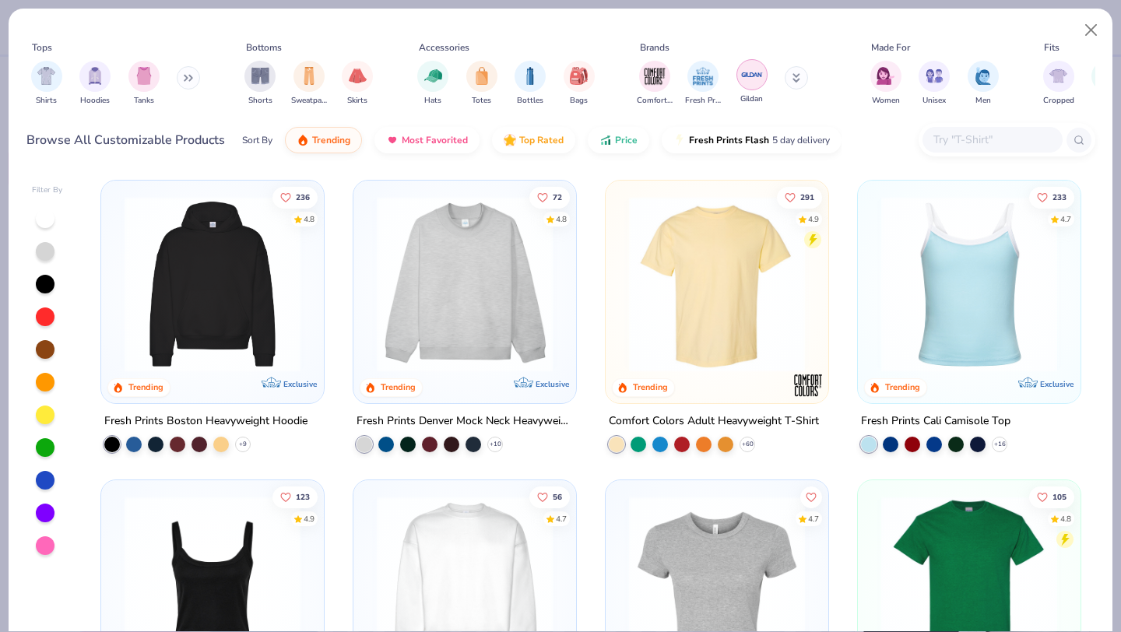
click at [740, 79] on img "filter for Gildan" at bounding box center [751, 74] width 23 height 23
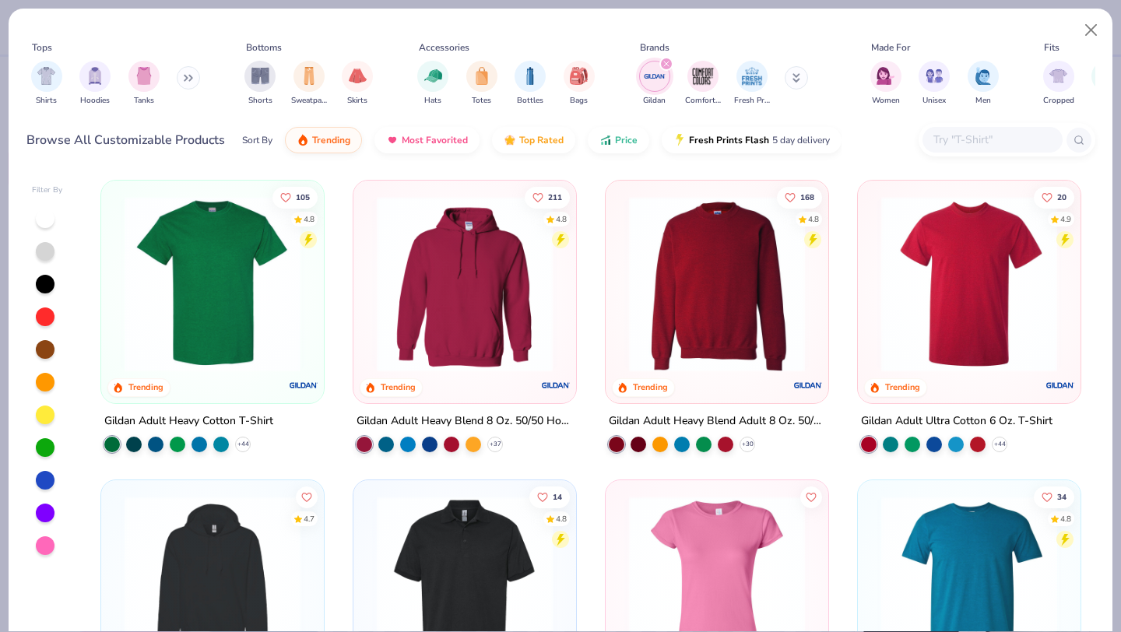
click at [721, 274] on img at bounding box center [716, 284] width 191 height 176
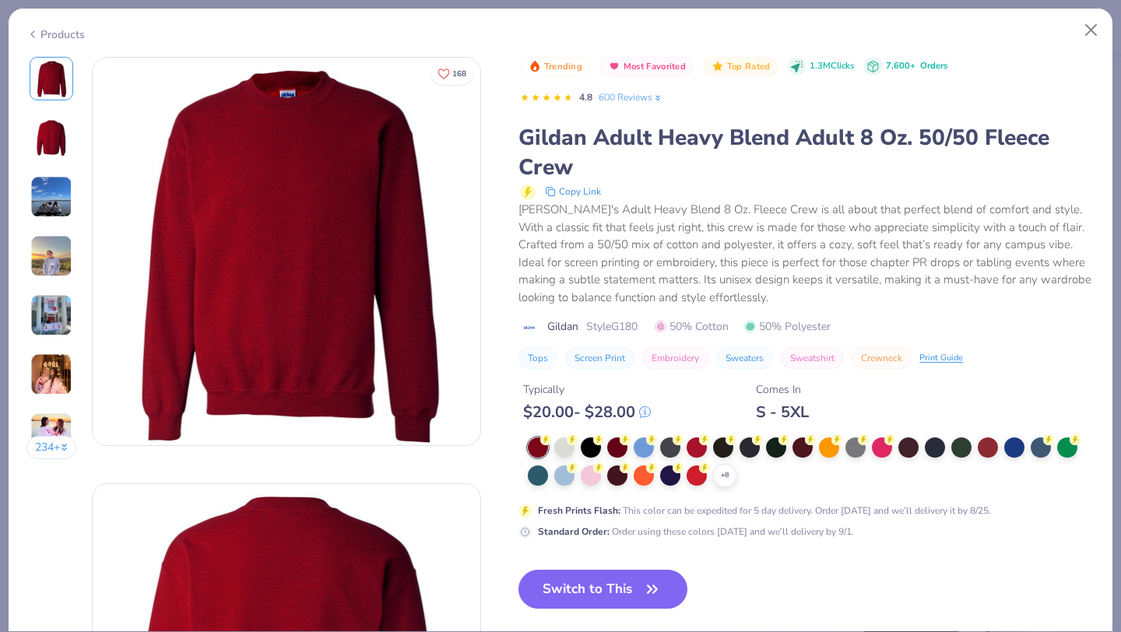
click at [565, 409] on div "$ 20.00 - $ 28.00" at bounding box center [587, 411] width 128 height 19
click at [563, 447] on div at bounding box center [564, 446] width 20 height 20
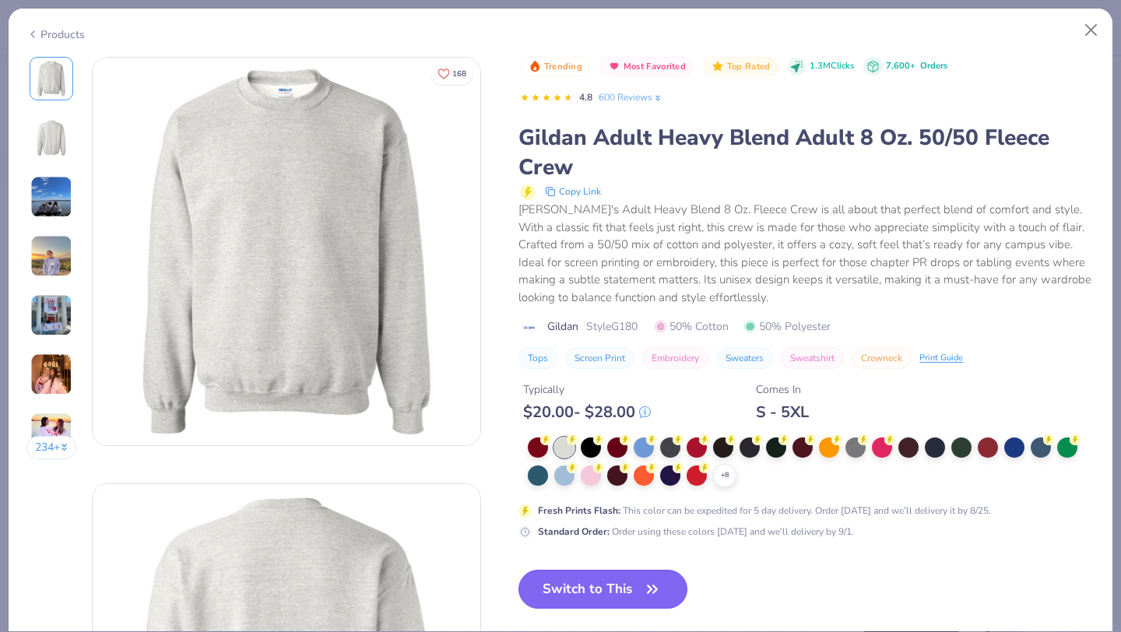
click at [584, 588] on button "Switch to This" at bounding box center [602, 589] width 169 height 39
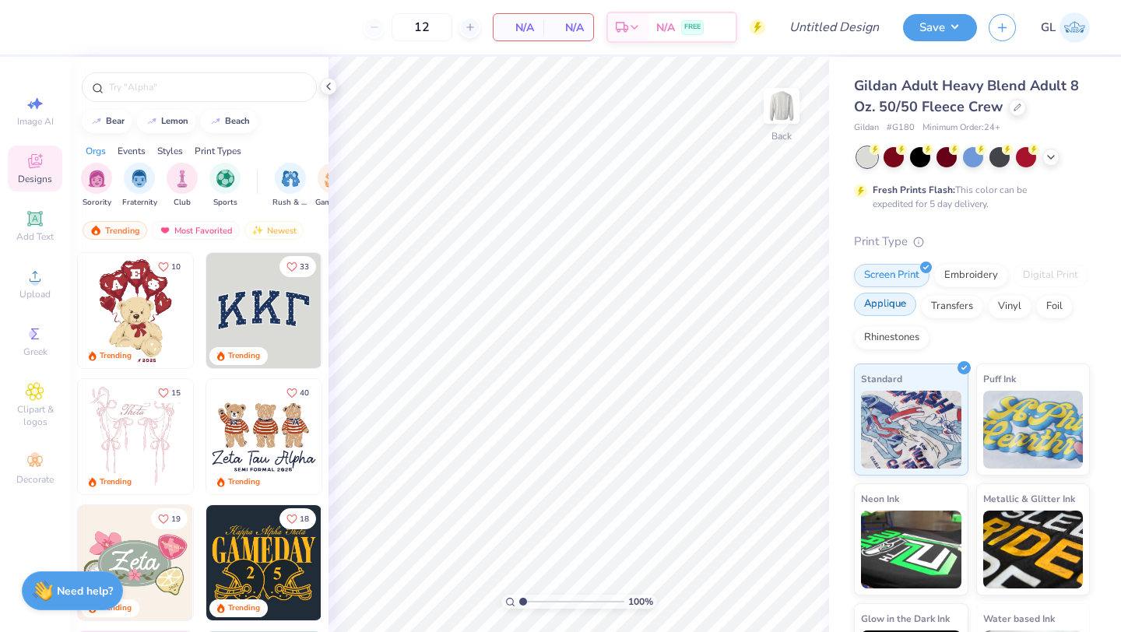
click at [882, 308] on div "Applique" at bounding box center [885, 304] width 62 height 23
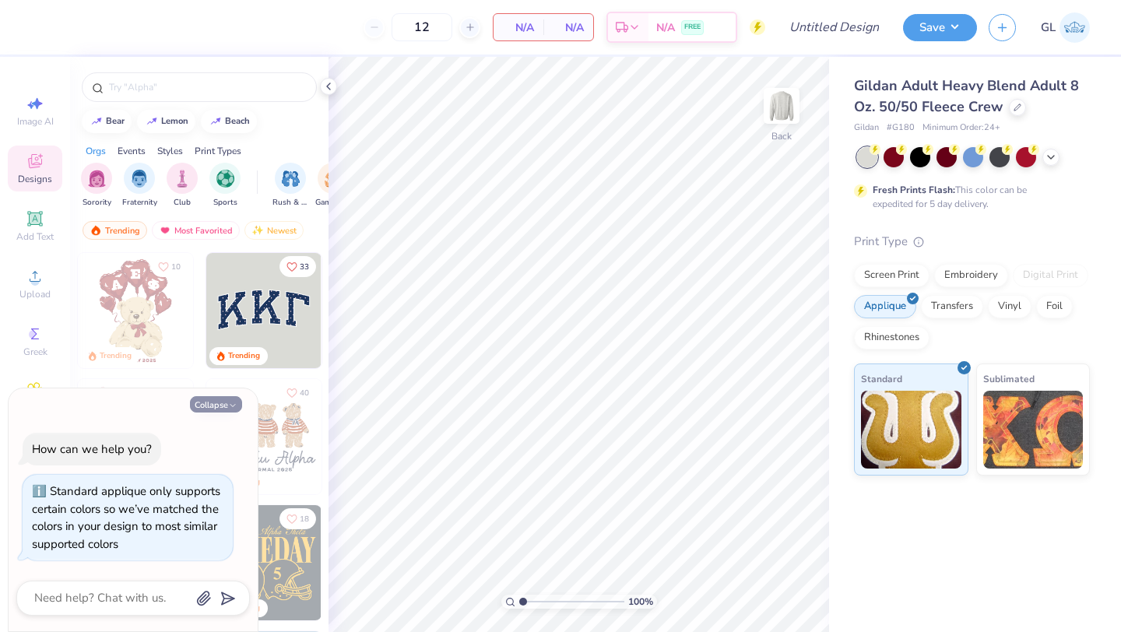
click at [212, 402] on button "Collapse" at bounding box center [216, 404] width 52 height 16
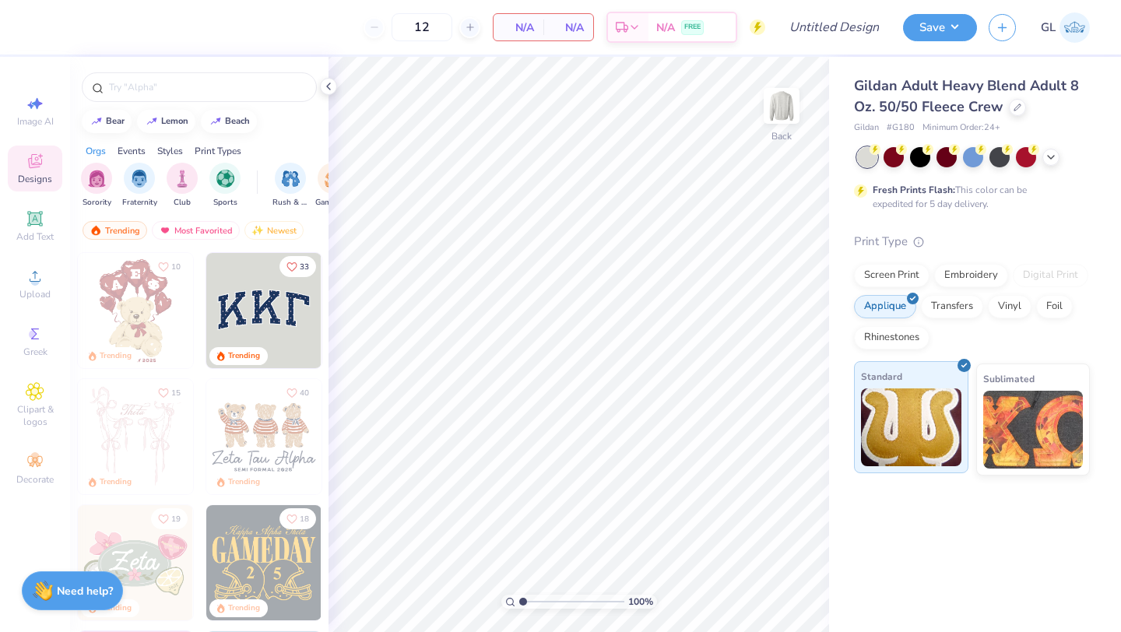
click at [935, 426] on img at bounding box center [911, 427] width 100 height 78
click at [956, 306] on div "Transfers" at bounding box center [952, 304] width 62 height 23
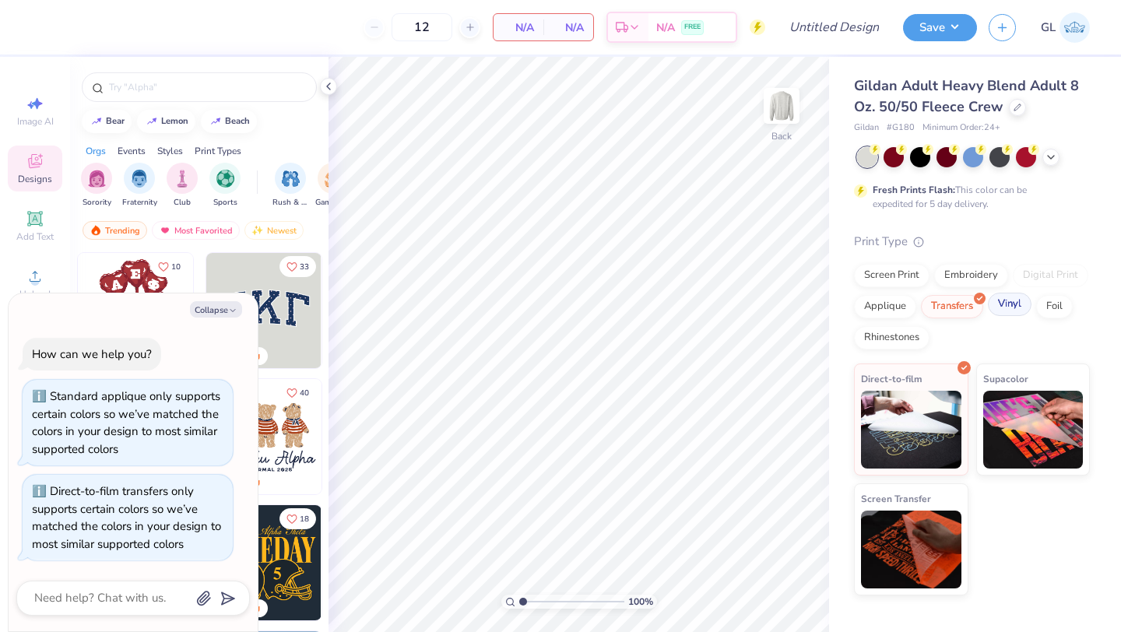
click at [1005, 306] on div "Vinyl" at bounding box center [1010, 304] width 44 height 23
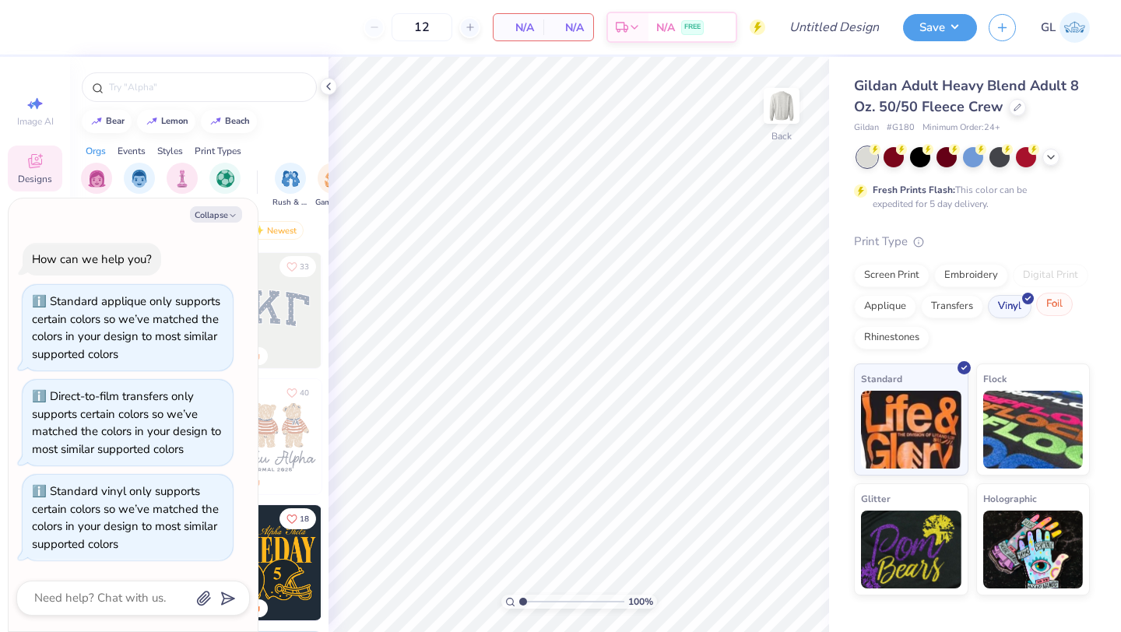
click at [1057, 301] on div "Foil" at bounding box center [1054, 304] width 37 height 23
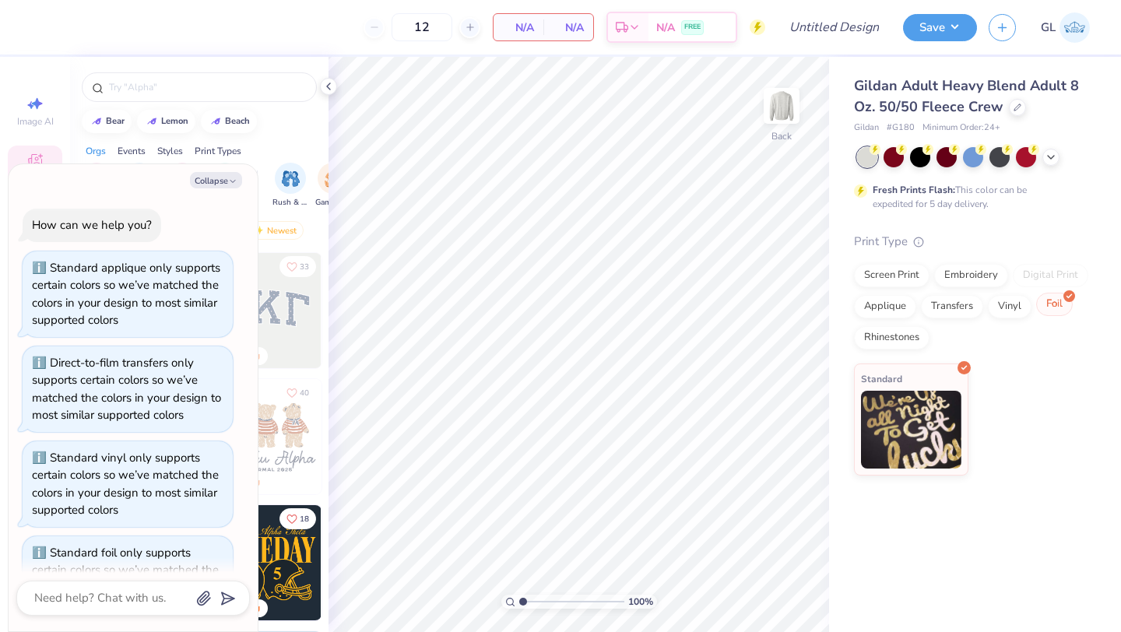
scroll to position [61, 0]
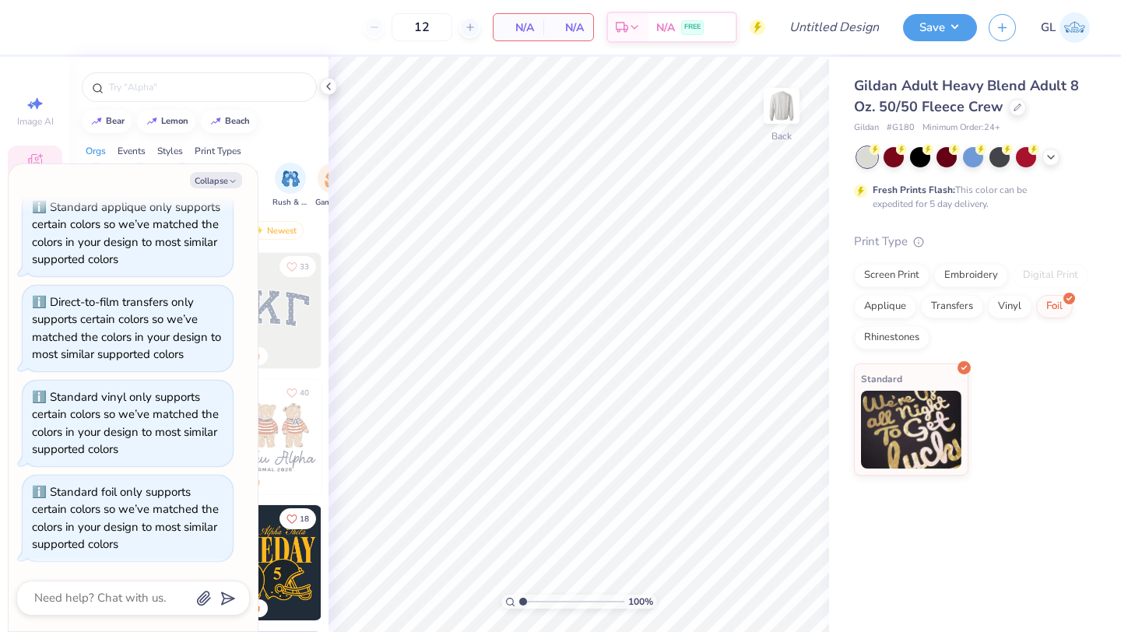
click at [915, 323] on div "Screen Print Embroidery Digital Print Applique Transfers Vinyl Foil Rhinestones" at bounding box center [972, 307] width 236 height 86
click at [901, 336] on div "Rhinestones" at bounding box center [891, 335] width 75 height 23
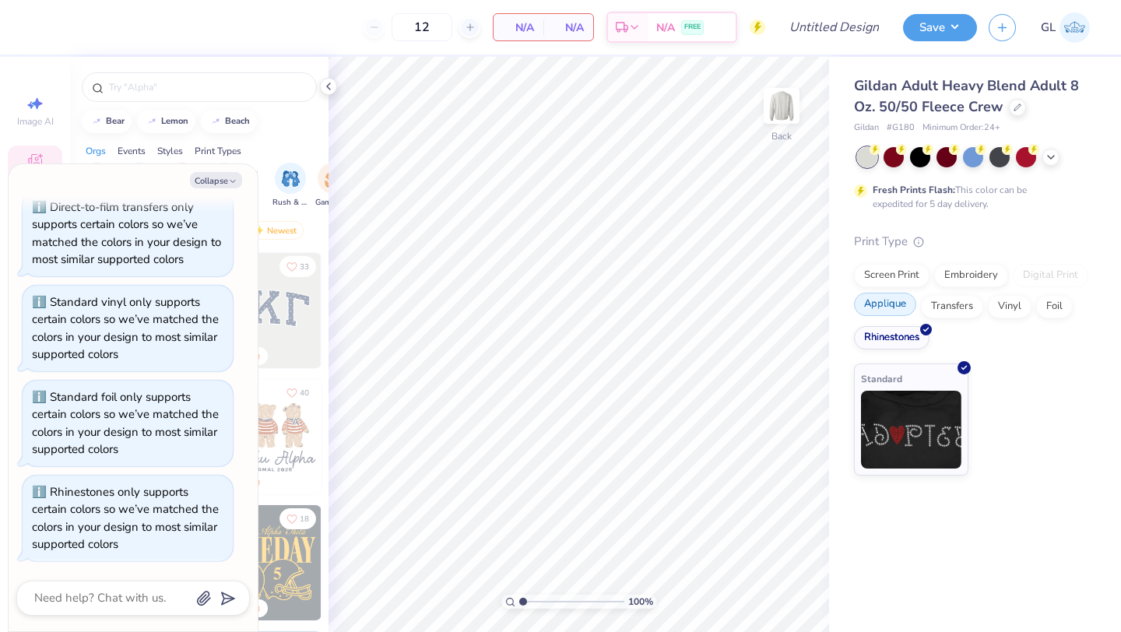
click at [883, 300] on div "Applique" at bounding box center [885, 304] width 62 height 23
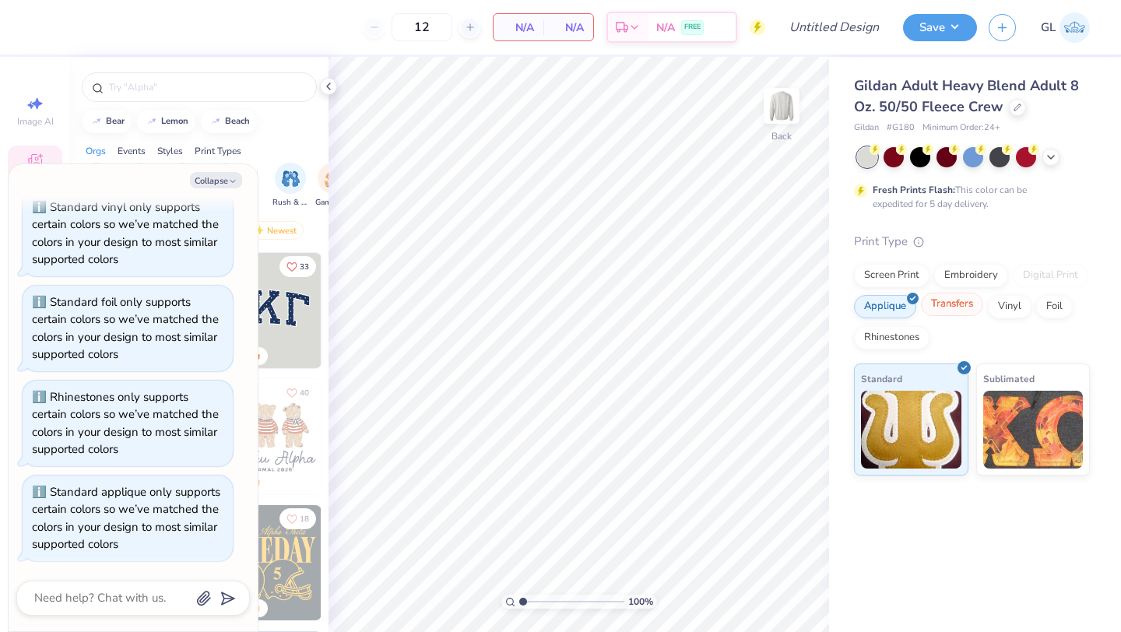
click at [961, 300] on div "Transfers" at bounding box center [952, 304] width 62 height 23
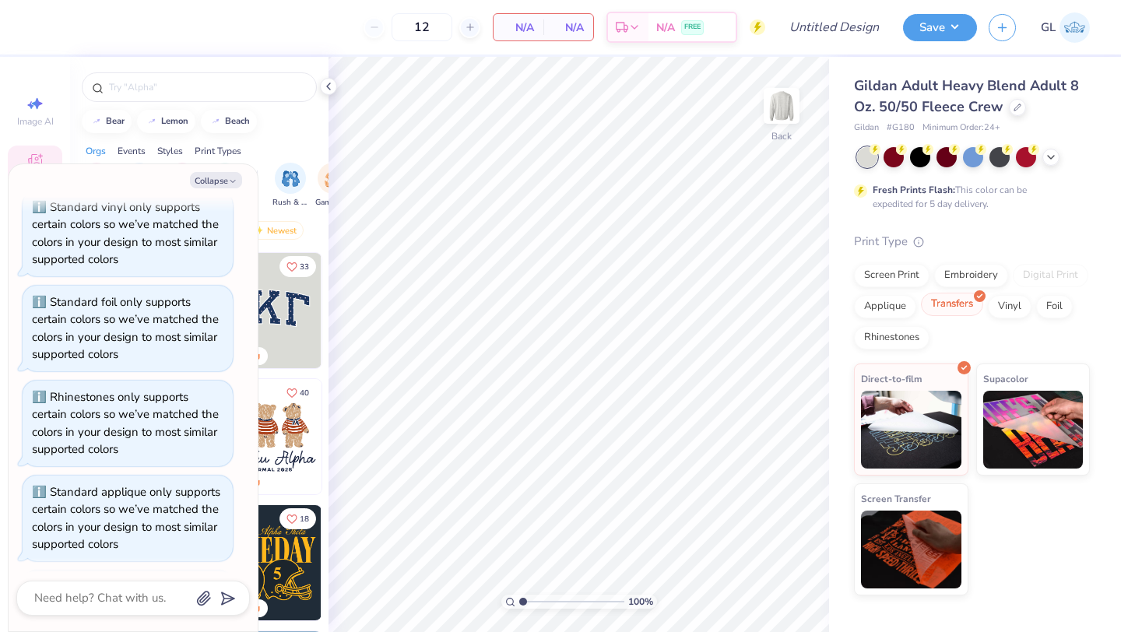
scroll to position [346, 0]
click at [889, 292] on div "Screen Print Embroidery Digital Print Applique Transfers Vinyl Foil Rhinestones" at bounding box center [972, 307] width 236 height 86
click at [890, 305] on div "Applique" at bounding box center [885, 304] width 62 height 23
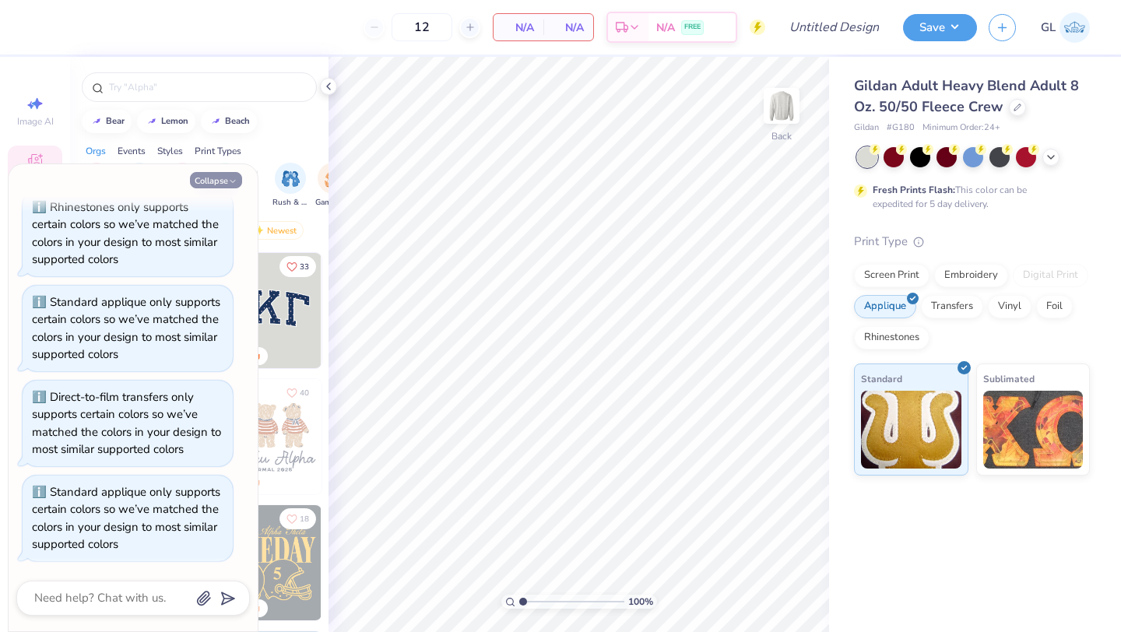
click at [234, 180] on icon "button" at bounding box center [232, 181] width 9 height 9
type textarea "x"
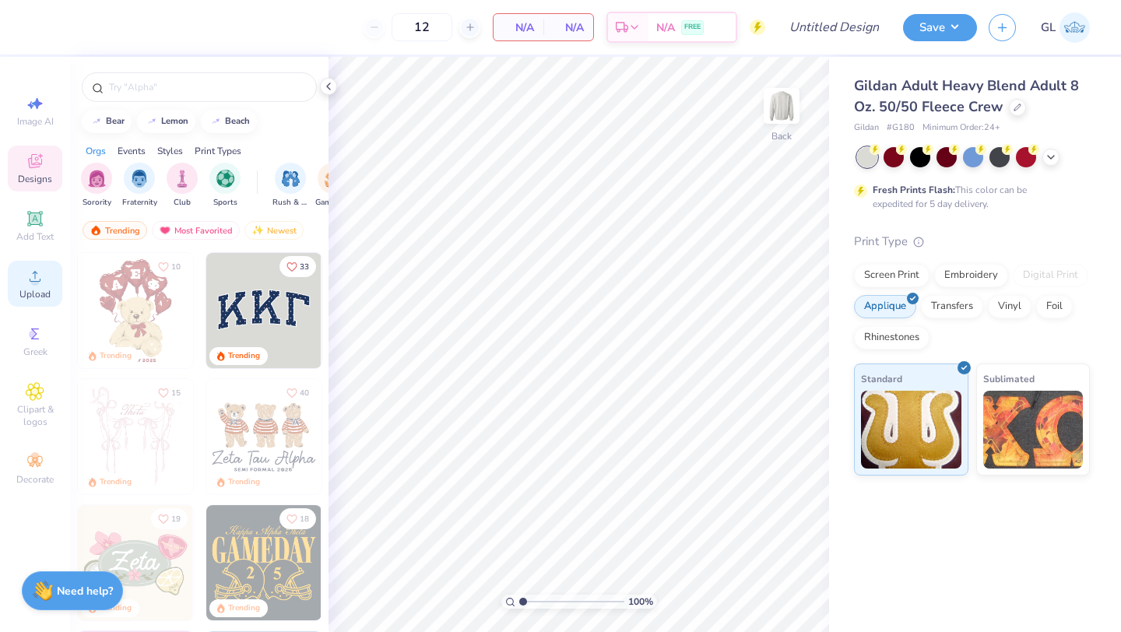
click at [30, 292] on span "Upload" at bounding box center [34, 294] width 31 height 12
click at [43, 216] on icon at bounding box center [35, 218] width 19 height 19
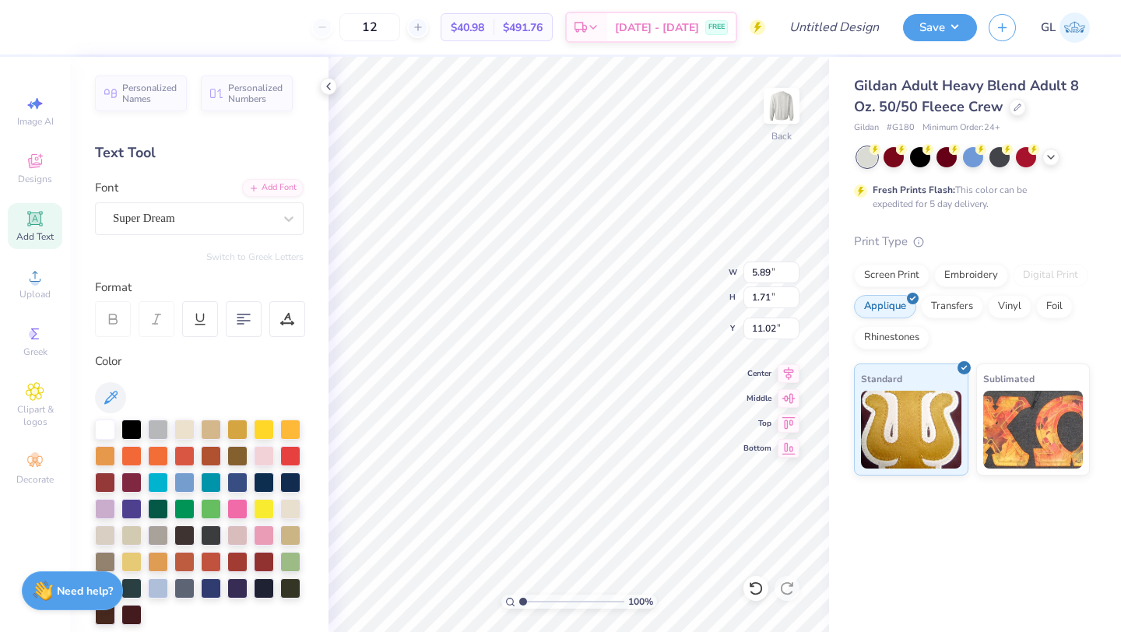
scroll to position [0, 0]
type textarea "QUAD"
click at [212, 213] on div "Super Dream" at bounding box center [192, 218] width 163 height 24
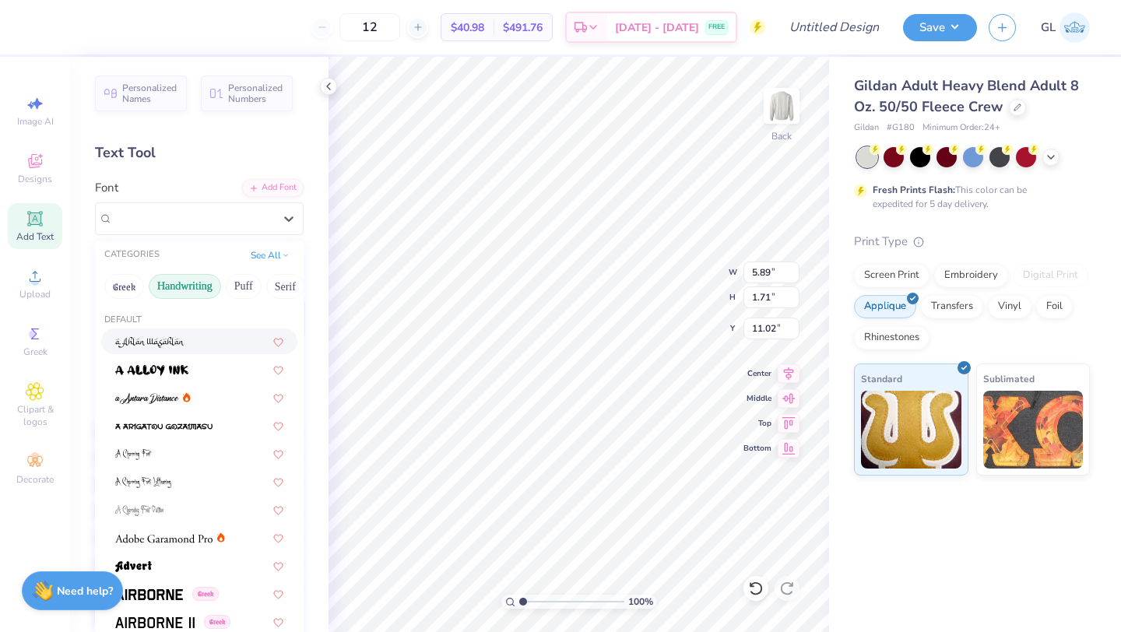
click at [182, 281] on button "Handwriting" at bounding box center [185, 286] width 72 height 25
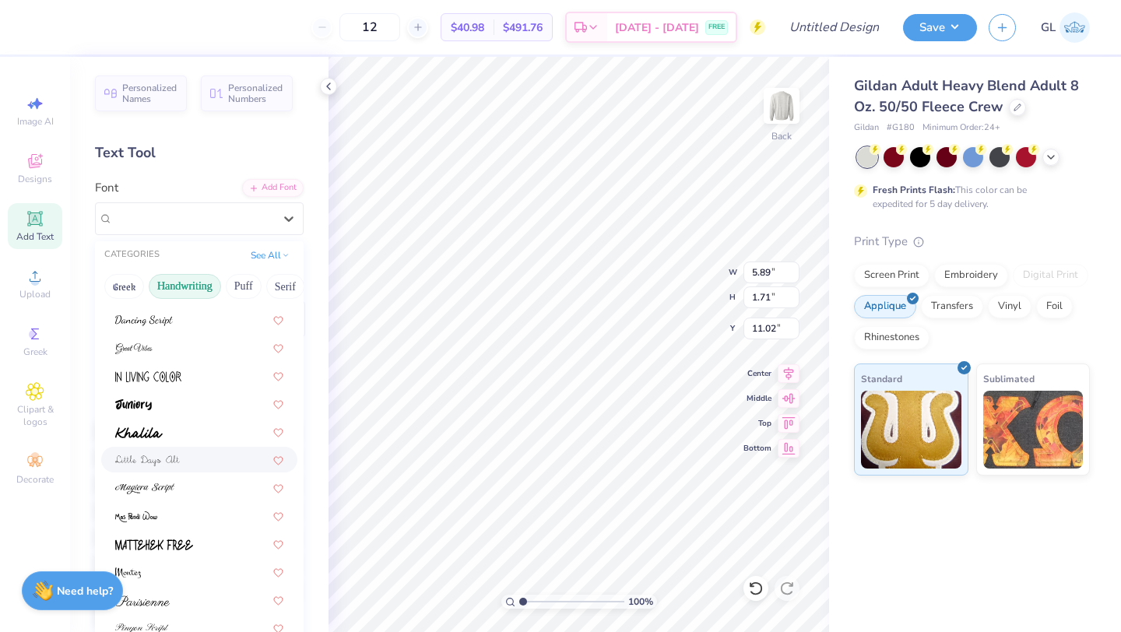
scroll to position [353, 0]
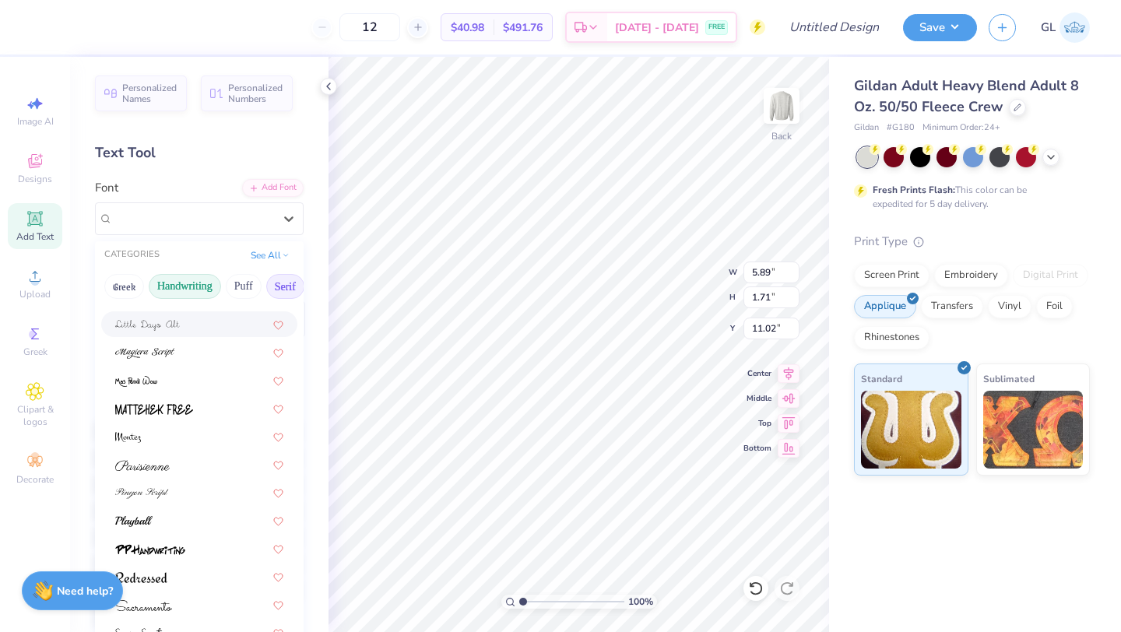
click at [281, 282] on button "Serif" at bounding box center [285, 286] width 38 height 25
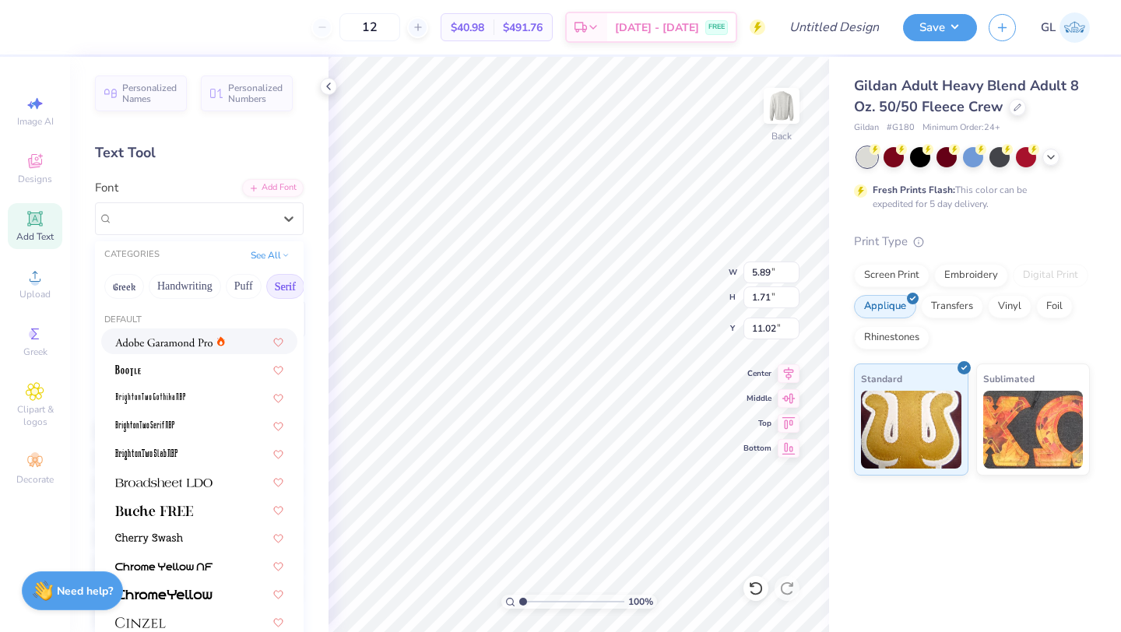
click at [166, 334] on span at bounding box center [163, 341] width 97 height 16
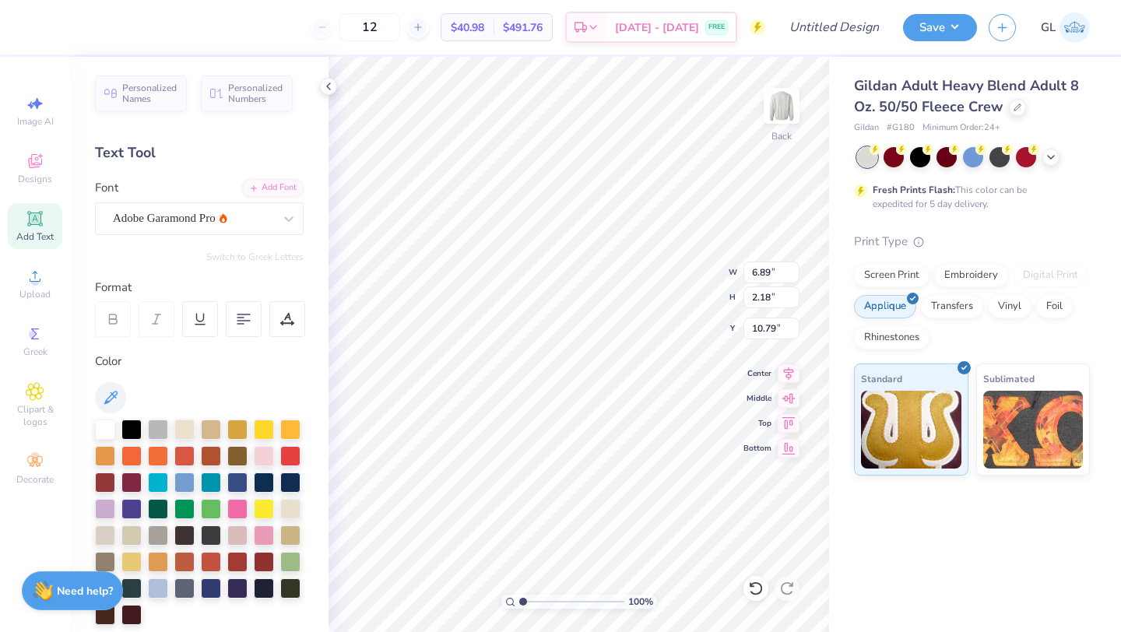
type input "4.48"
click at [914, 450] on img at bounding box center [911, 427] width 100 height 78
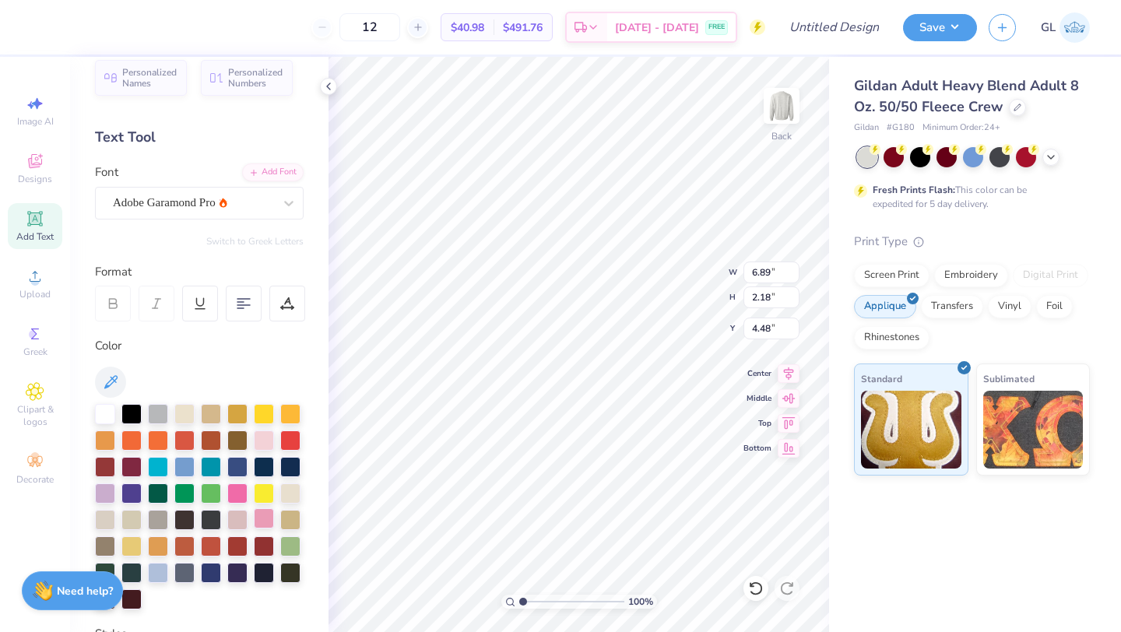
scroll to position [0, 0]
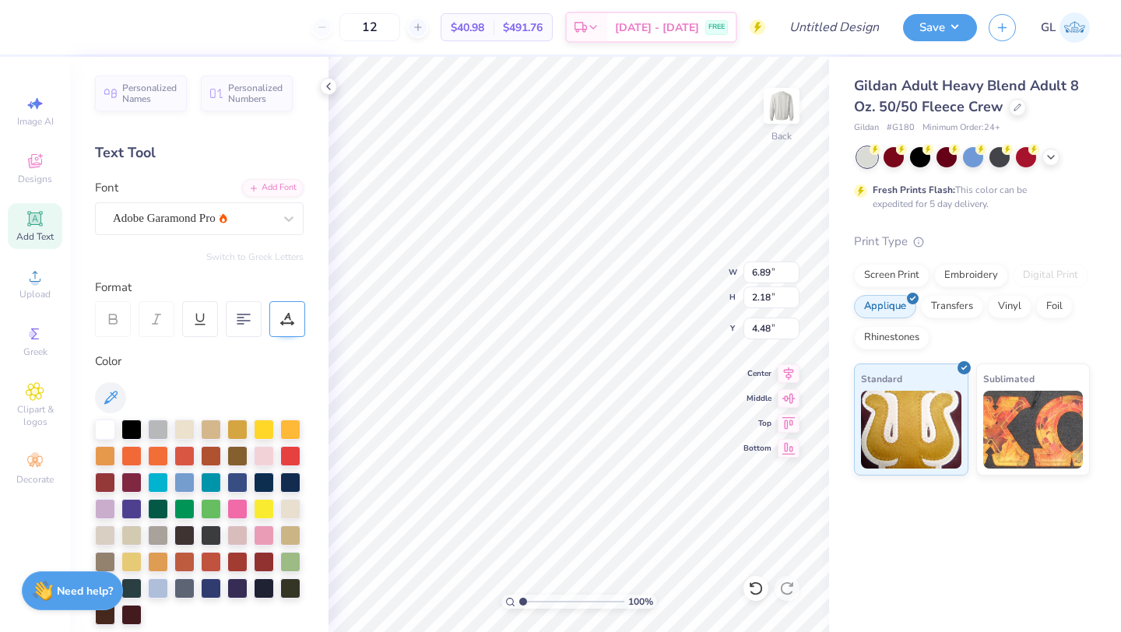
type textarea "D"
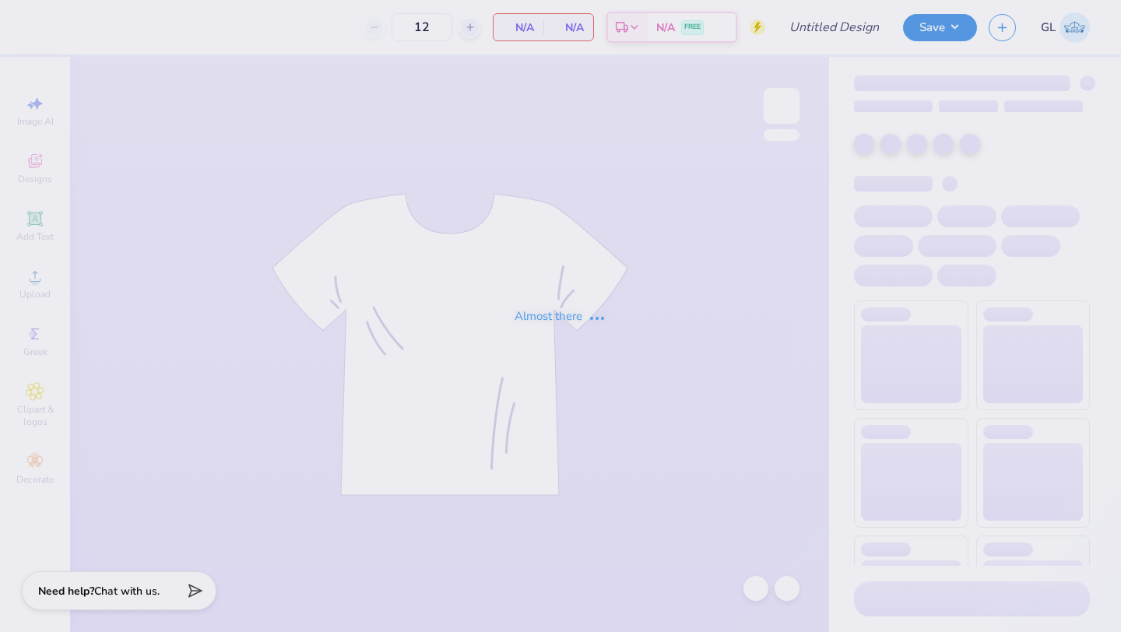
type input "[PERSON_NAME] House T"
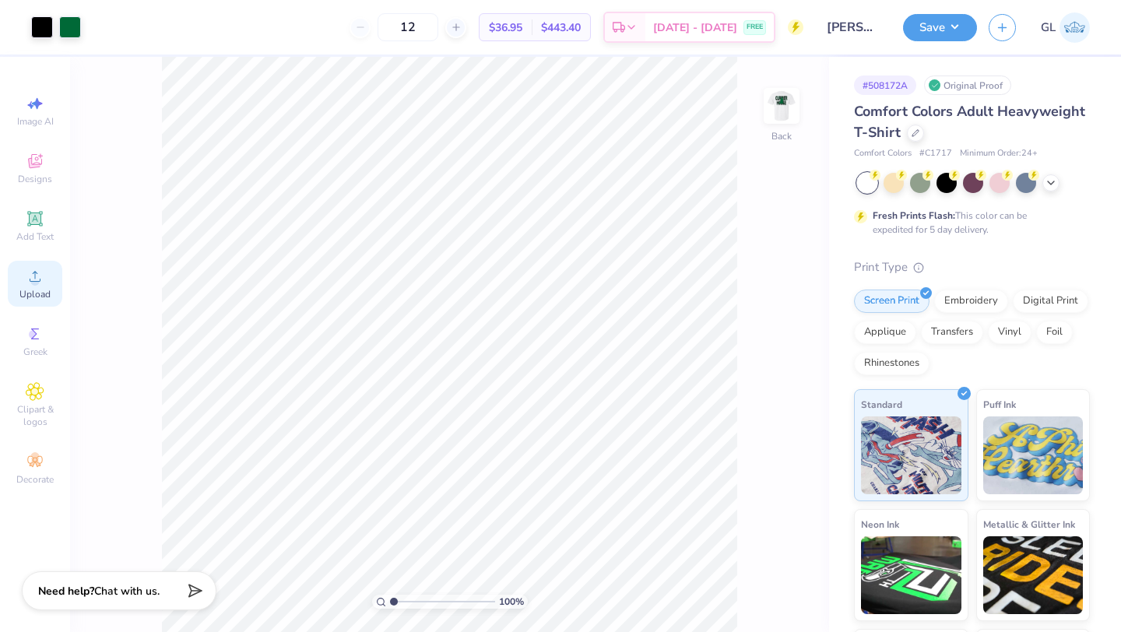
click at [35, 289] on span "Upload" at bounding box center [34, 294] width 31 height 12
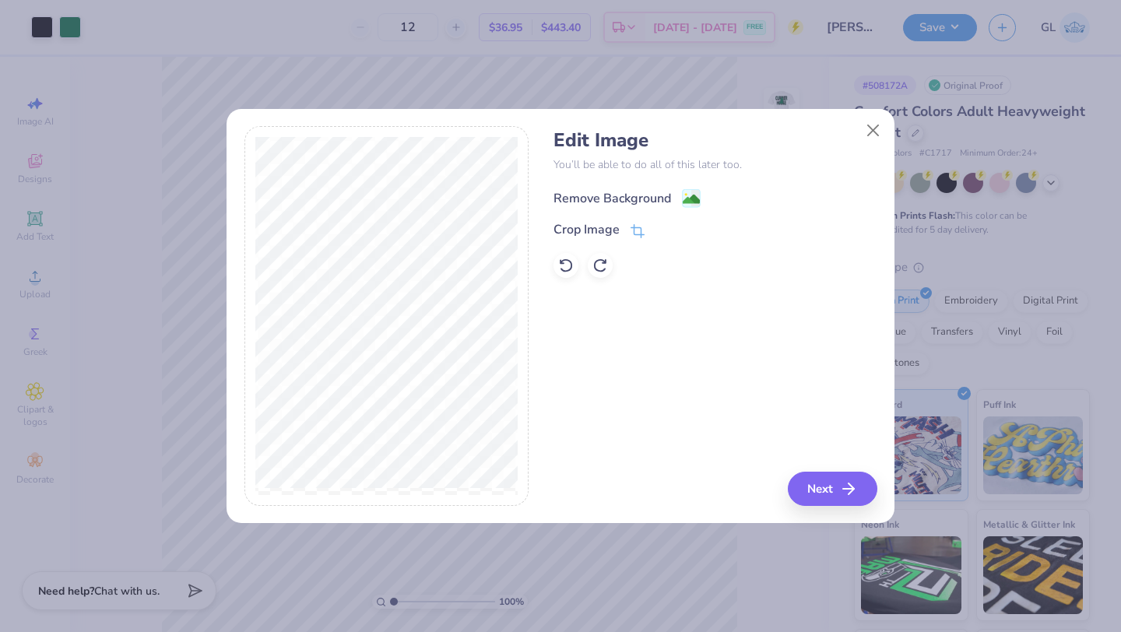
click at [609, 190] on div "Remove Background" at bounding box center [612, 198] width 118 height 19
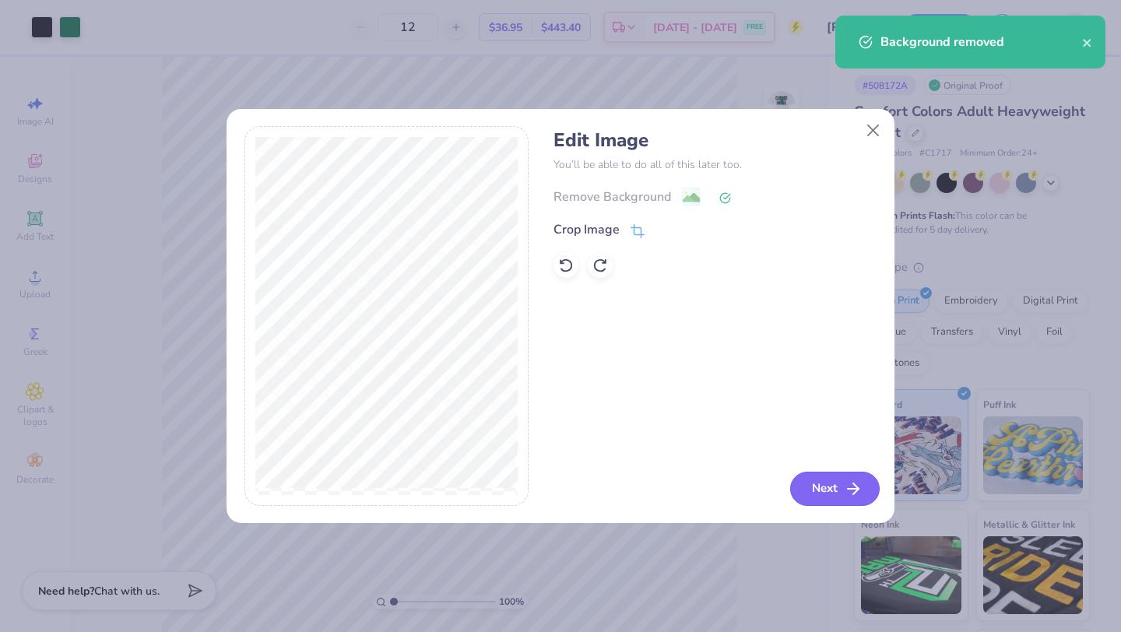
click at [846, 496] on icon "button" at bounding box center [853, 488] width 19 height 19
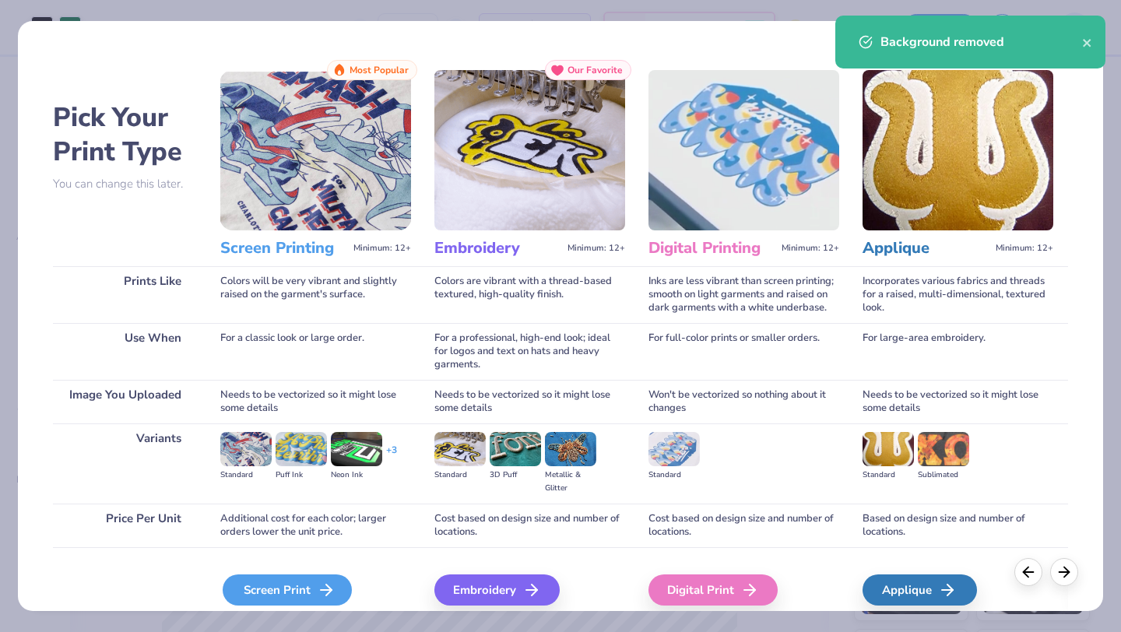
click at [261, 595] on div "Screen Print" at bounding box center [287, 589] width 129 height 31
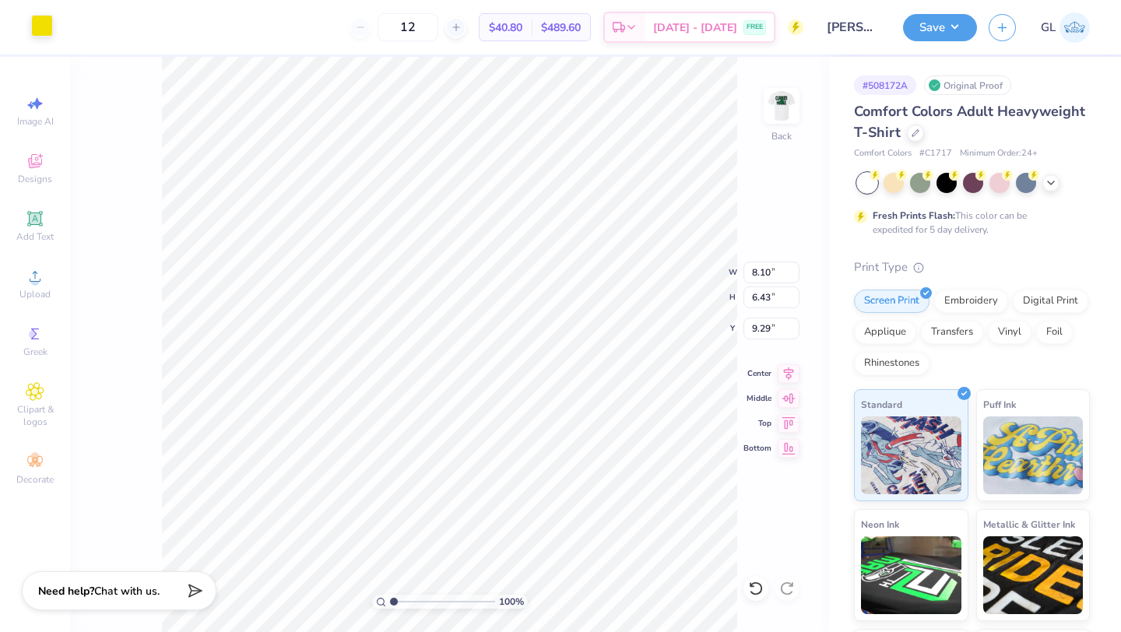
click at [44, 32] on div at bounding box center [42, 26] width 22 height 22
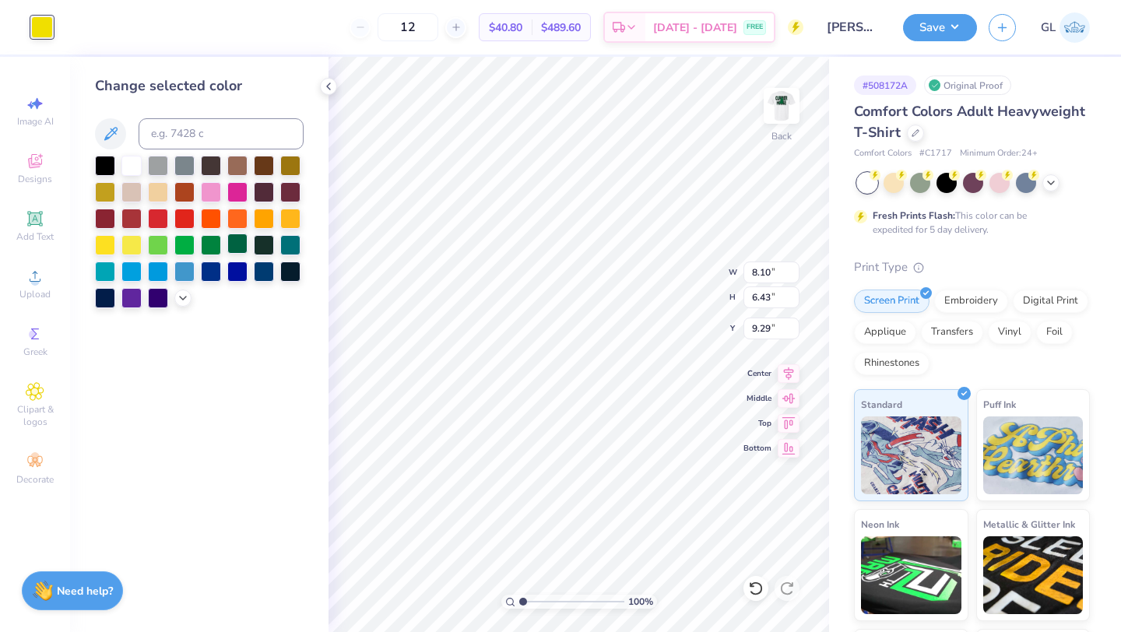
click at [233, 243] on div at bounding box center [237, 243] width 20 height 20
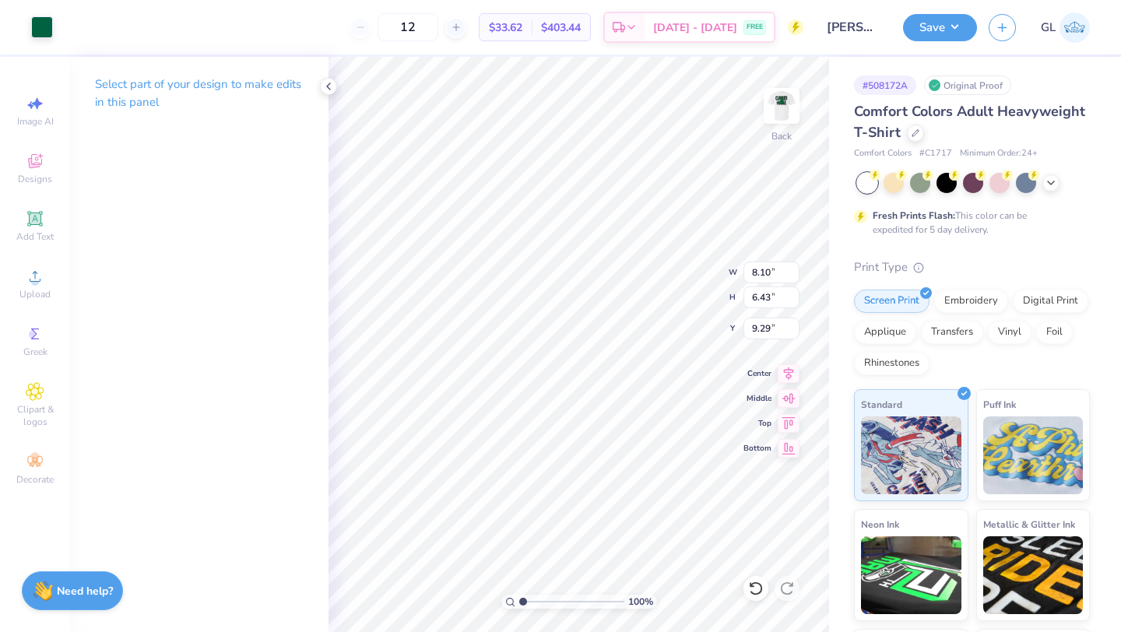
type input "0.80"
type input "3.86"
type input "3.06"
type input "2.22"
type input "3.88"
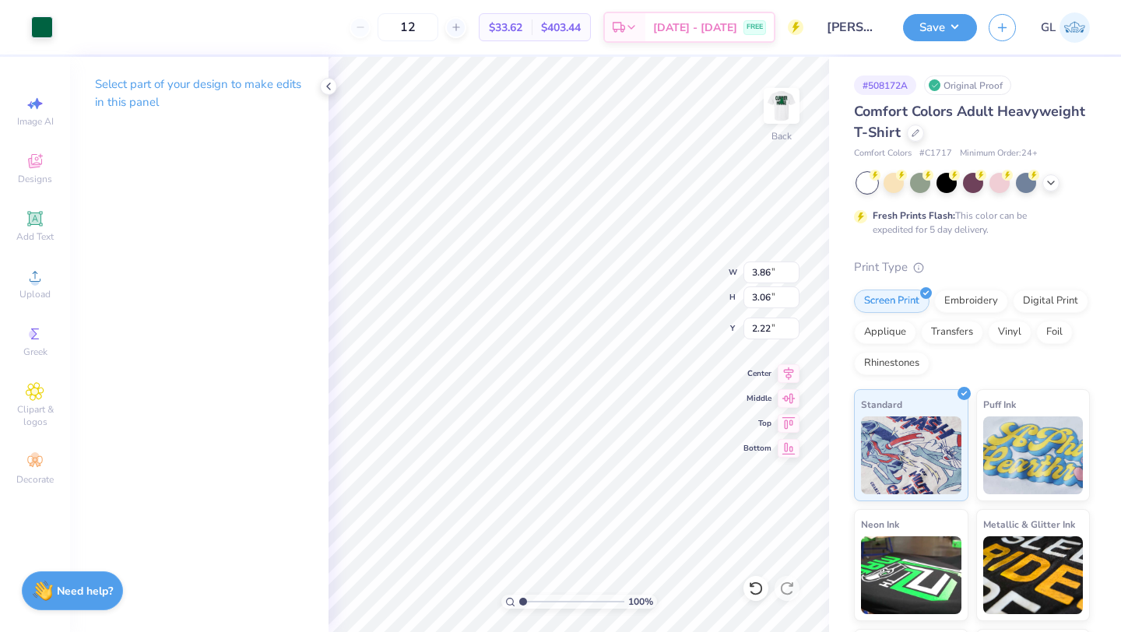
type input "3.07"
type input "2.11"
click at [786, 112] on img at bounding box center [781, 106] width 62 height 62
type input "4.33"
click at [40, 225] on icon at bounding box center [35, 218] width 19 height 19
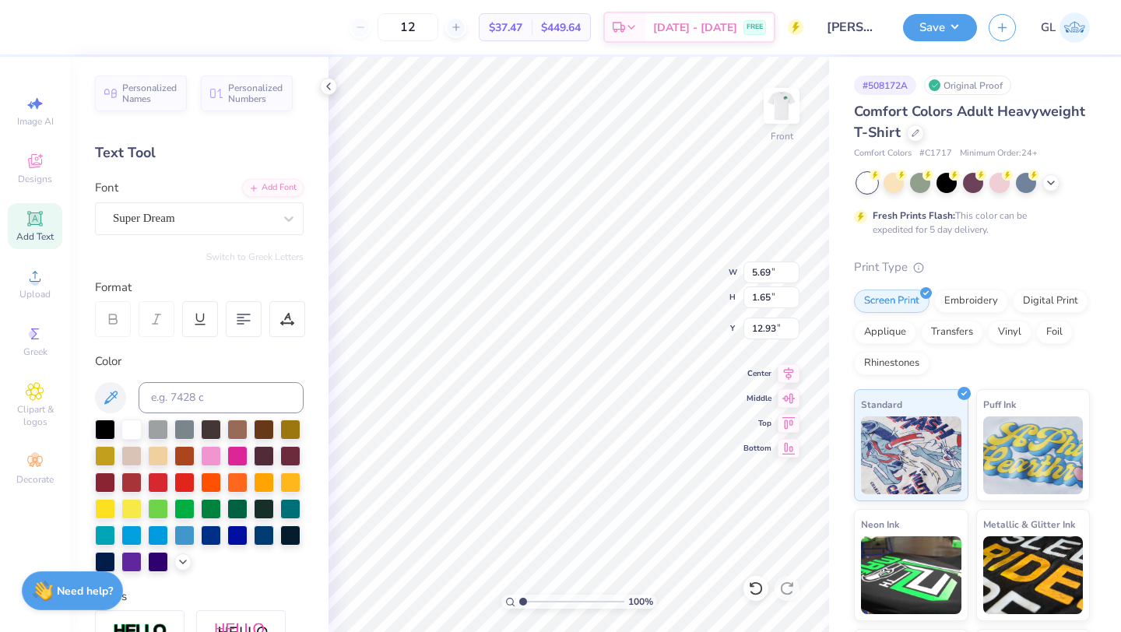
scroll to position [1, 1]
type textarea "CURRIER HOUSE"
click at [784, 373] on icon at bounding box center [788, 371] width 22 height 19
type input "9.46"
type input "4.50"
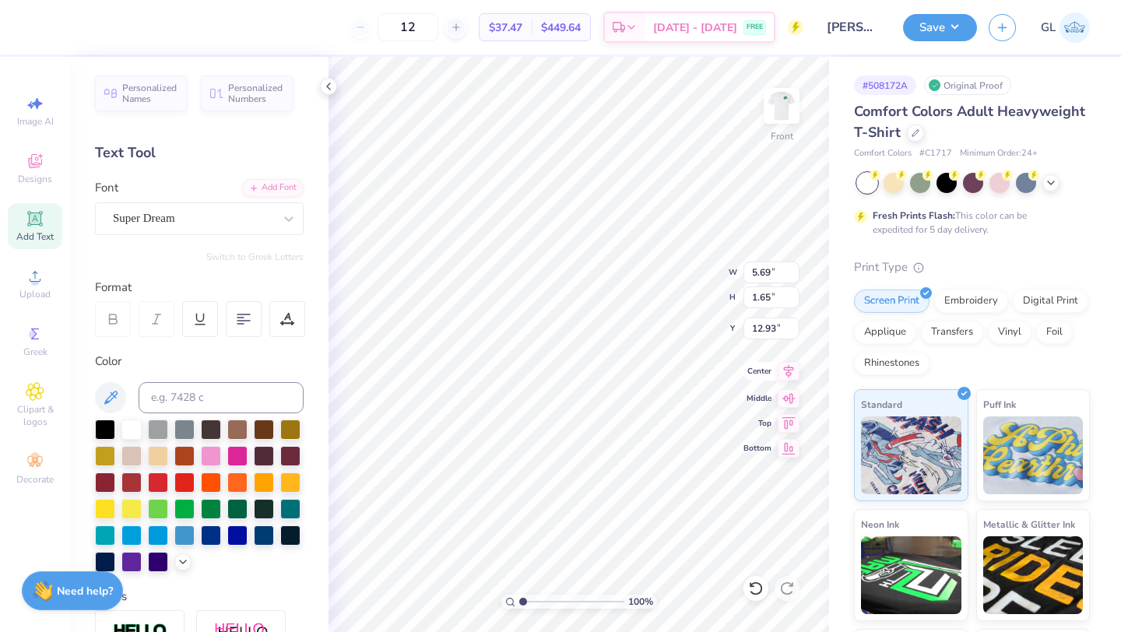
type input "11.50"
click at [787, 368] on icon at bounding box center [788, 371] width 22 height 19
click at [795, 377] on icon at bounding box center [788, 371] width 22 height 19
click at [191, 211] on div "Super Dream" at bounding box center [192, 218] width 163 height 24
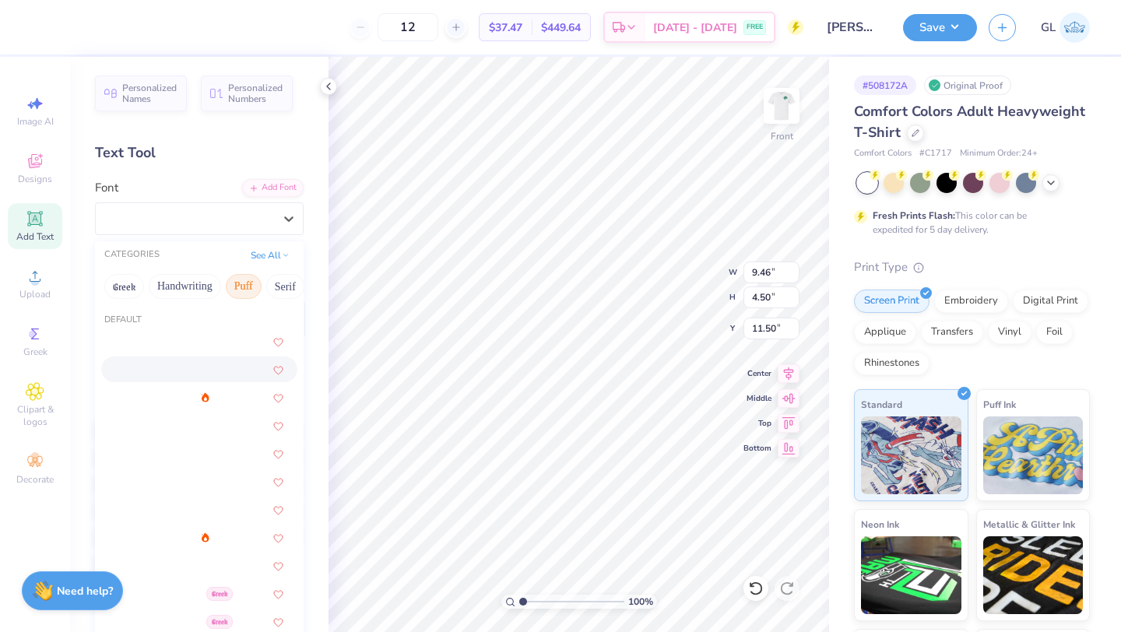
scroll to position [0, 22]
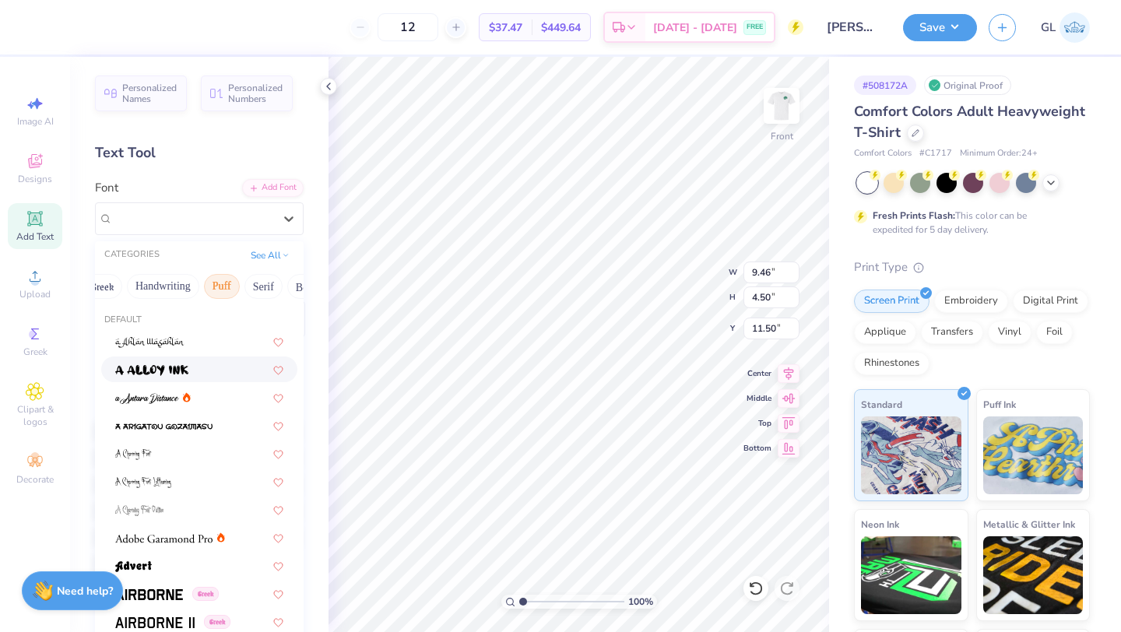
click at [231, 282] on button "Puff" at bounding box center [222, 286] width 36 height 25
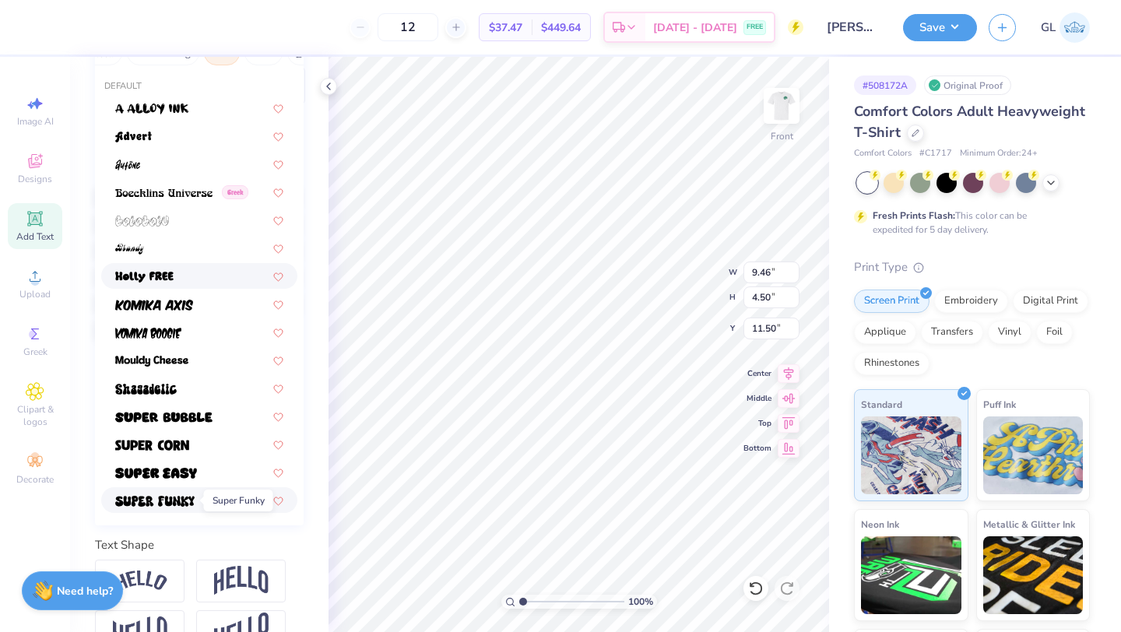
scroll to position [234, 0]
click at [155, 450] on span at bounding box center [152, 443] width 74 height 16
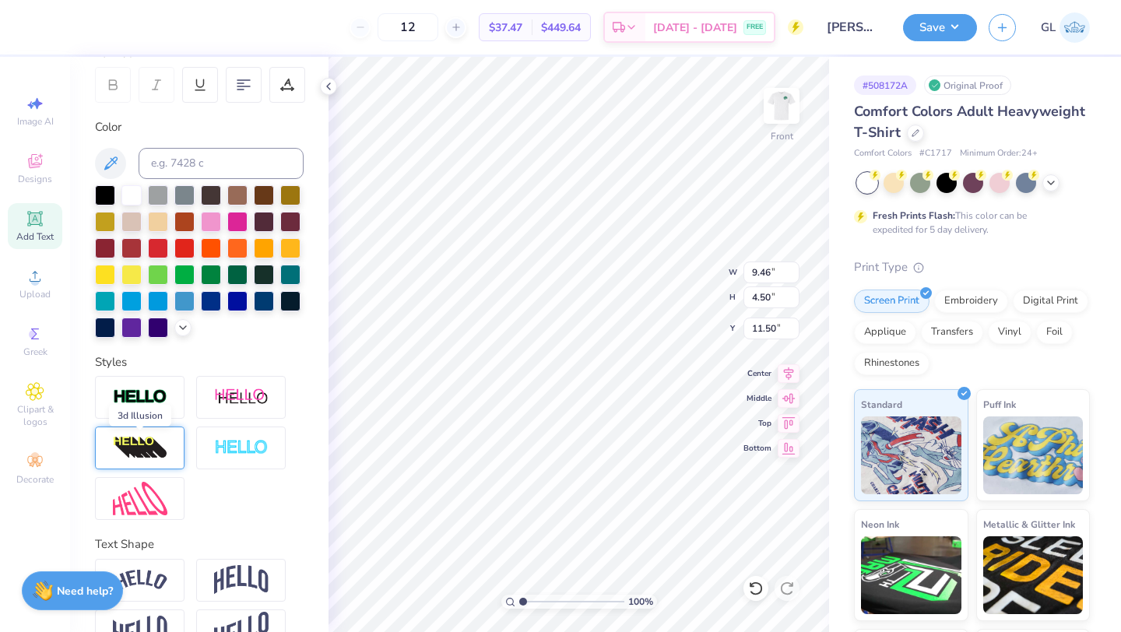
type input "7.45"
type input "4.37"
type input "11.57"
click at [133, 413] on div at bounding box center [139, 397] width 89 height 43
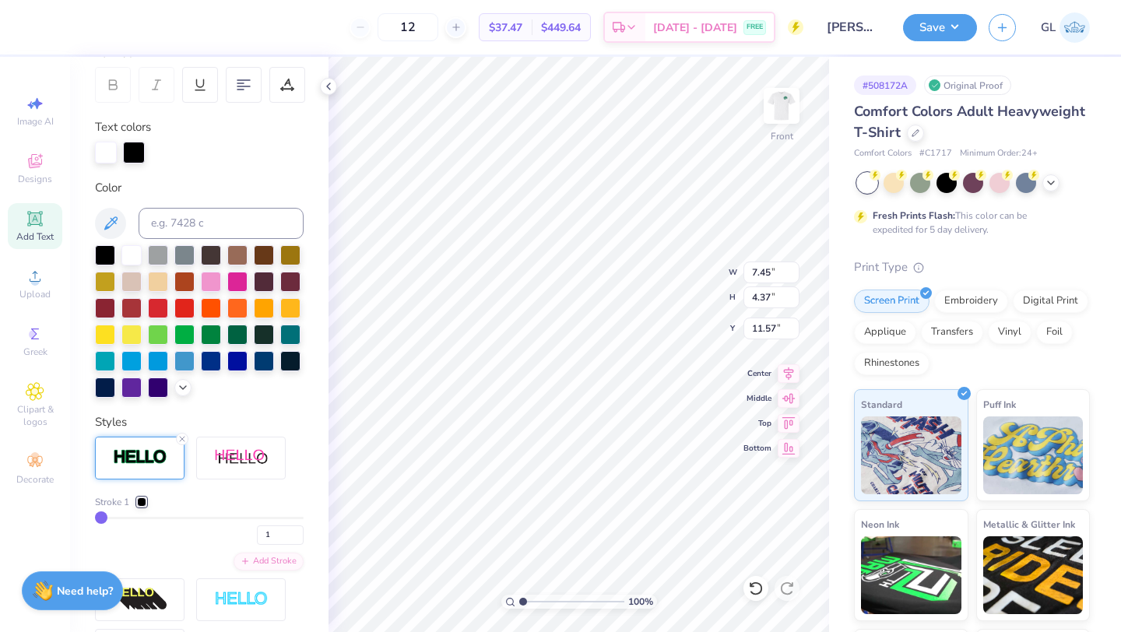
click at [116, 81] on icon at bounding box center [113, 82] width 7 height 5
type input "11.83"
type input "8.80"
type input "4.33"
type input "7.48"
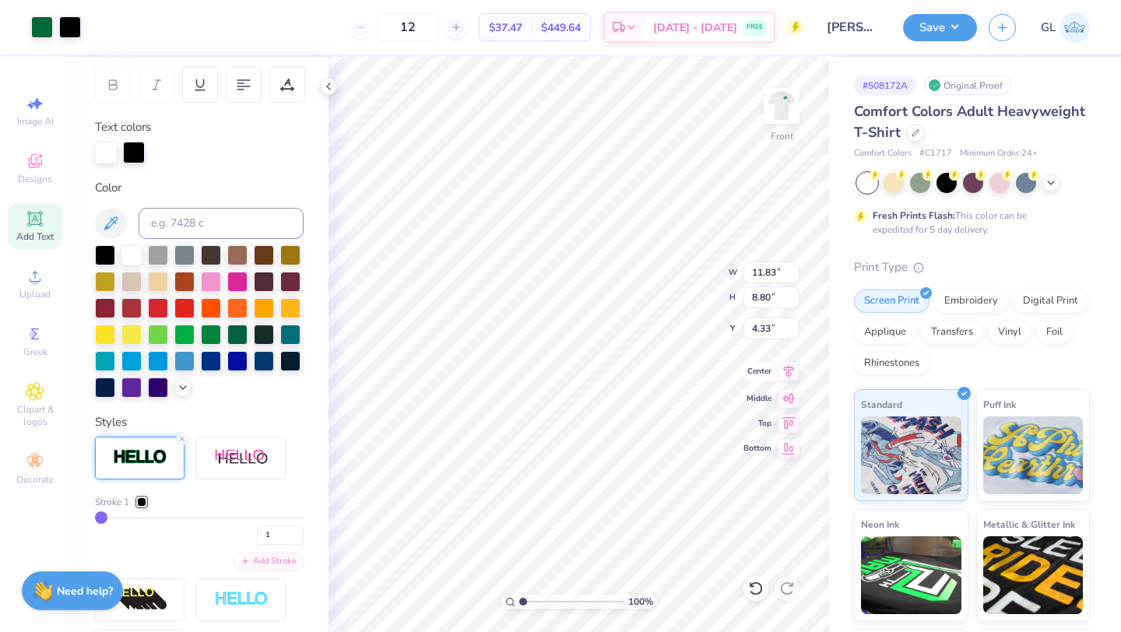
type input "4.40"
type input "11.55"
type input "2"
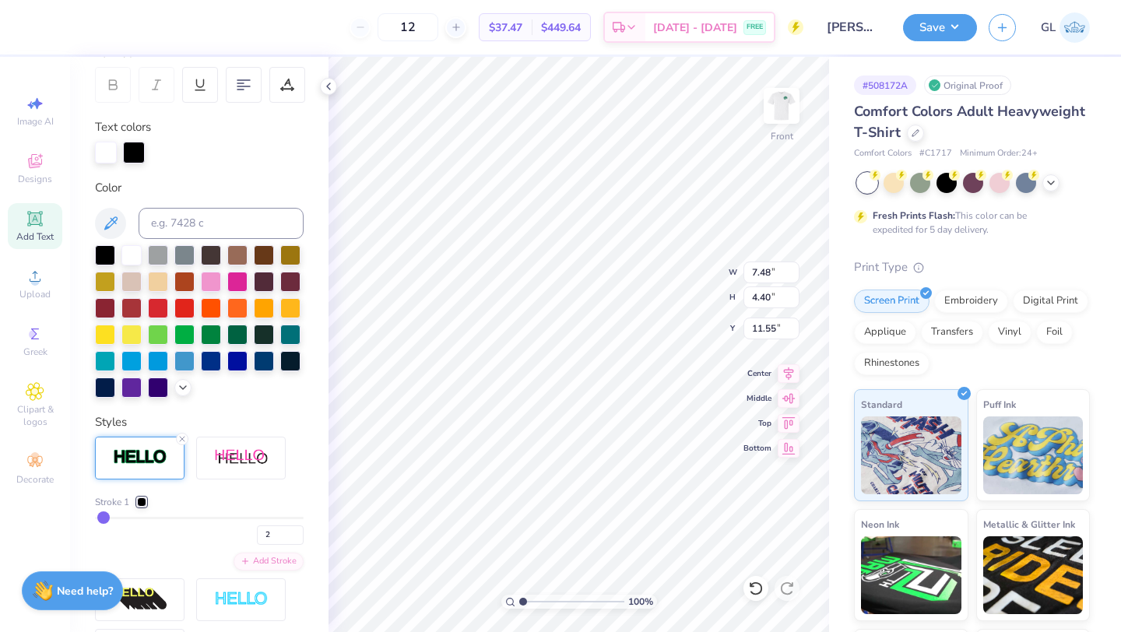
type input "3"
type input "6"
type input "12"
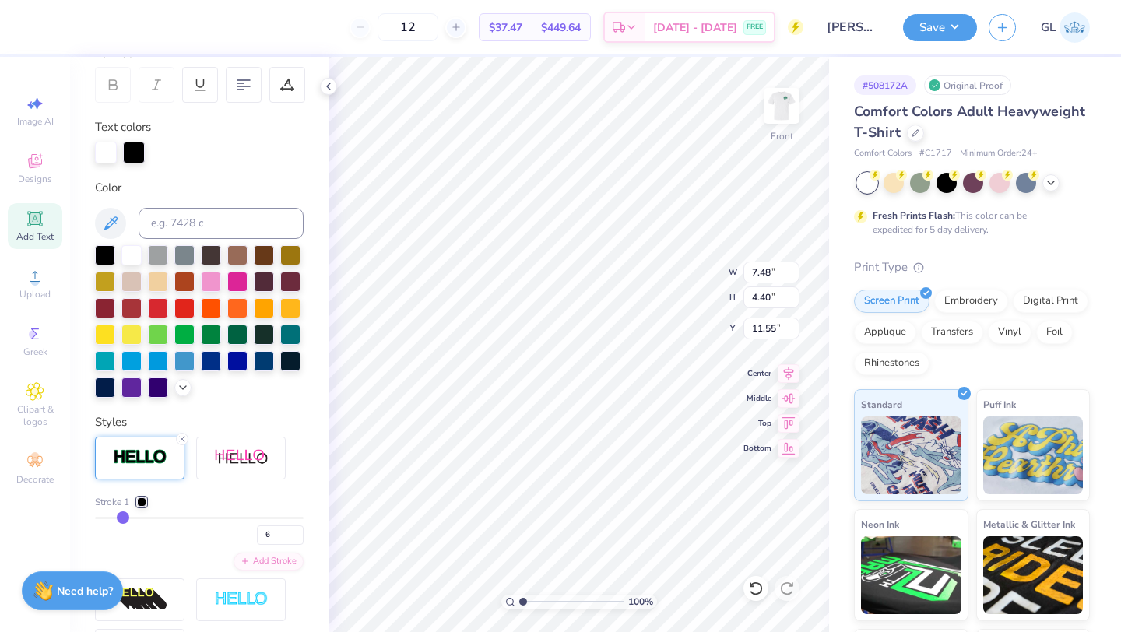
type input "12"
type input "21"
type input "36"
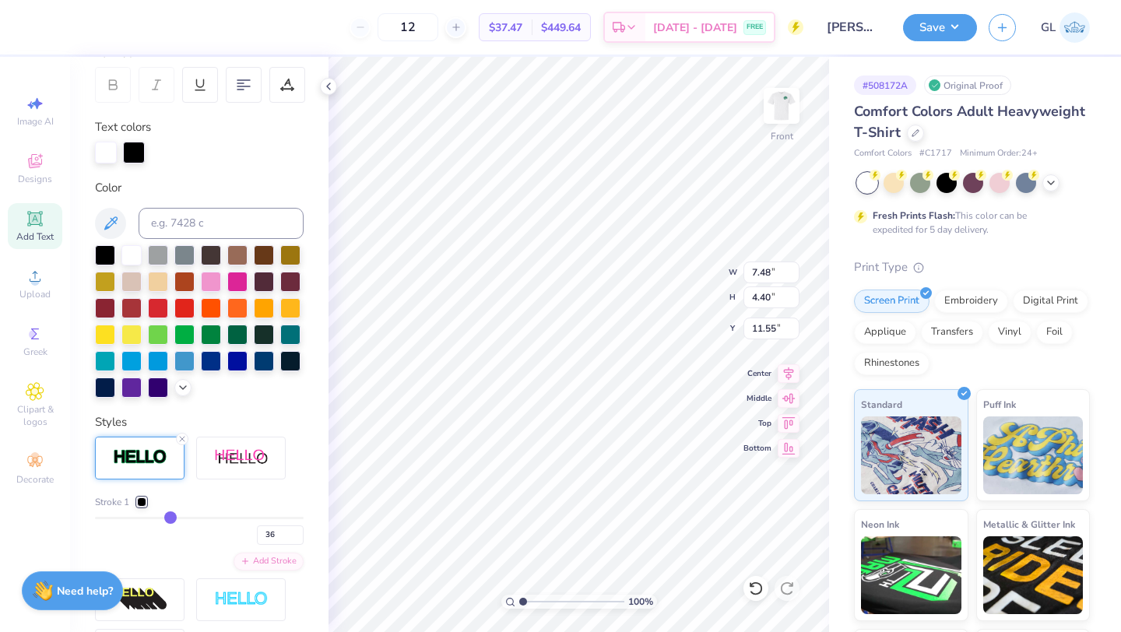
type input "43"
type input "47"
type input "51"
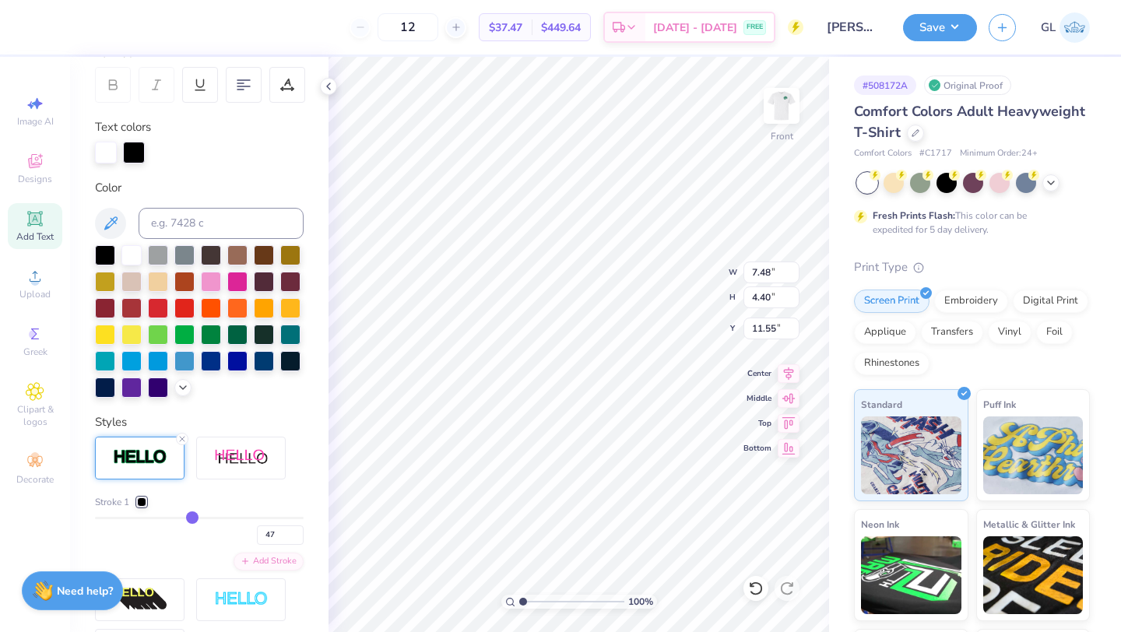
type input "51"
type input "53"
type input "54"
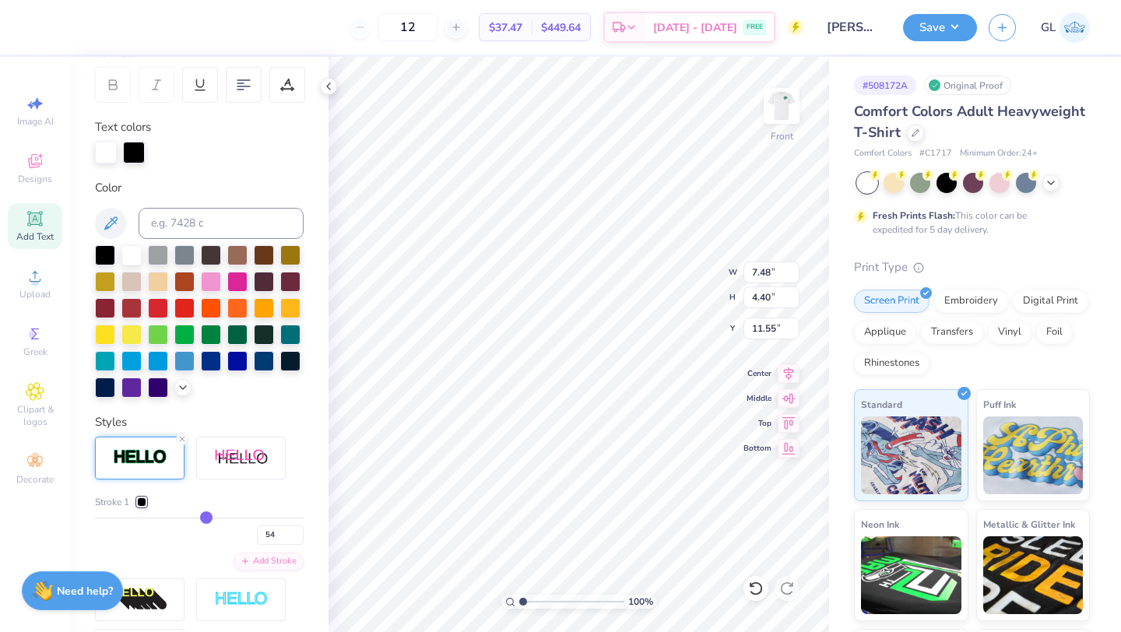
type input "55"
type input "56"
type input "59"
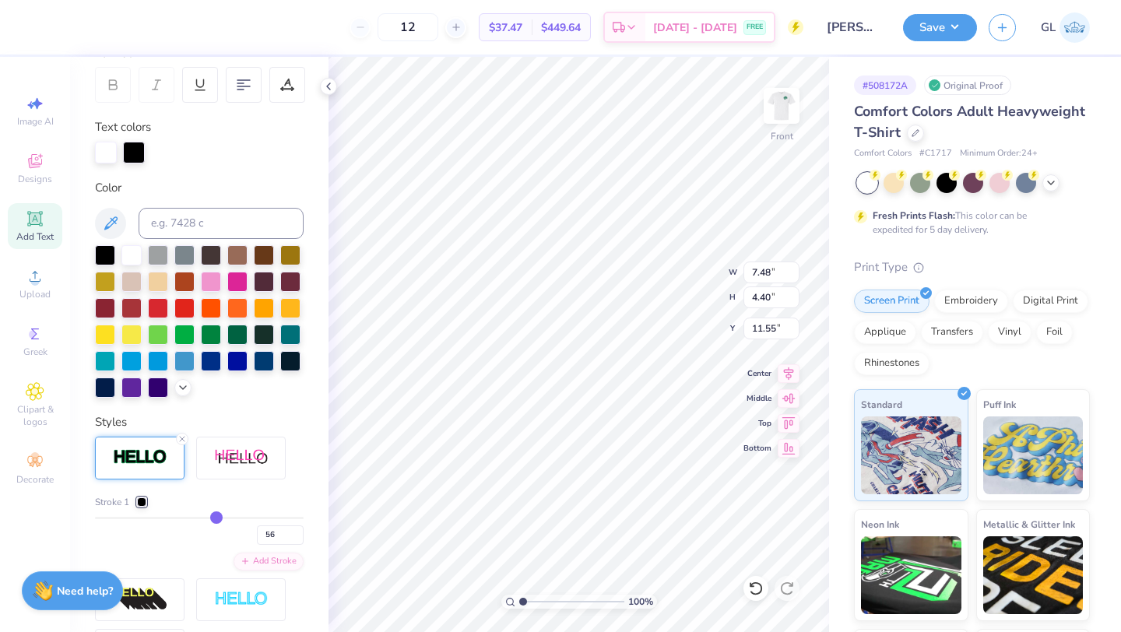
type input "59"
type input "61"
type input "64"
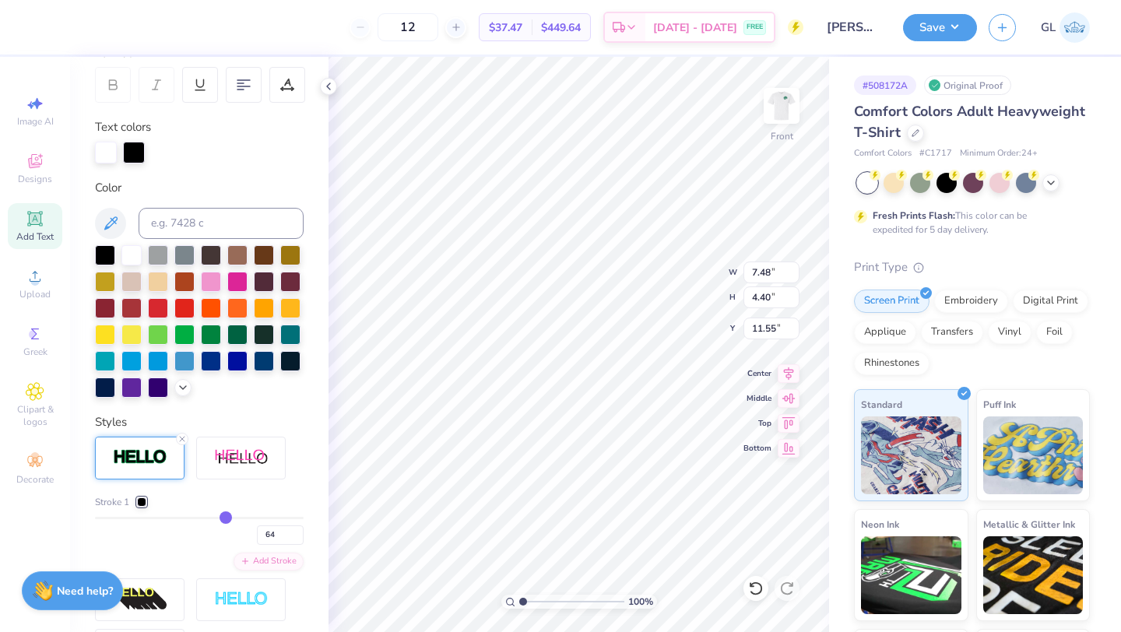
type input "65"
type input "67"
type input "68"
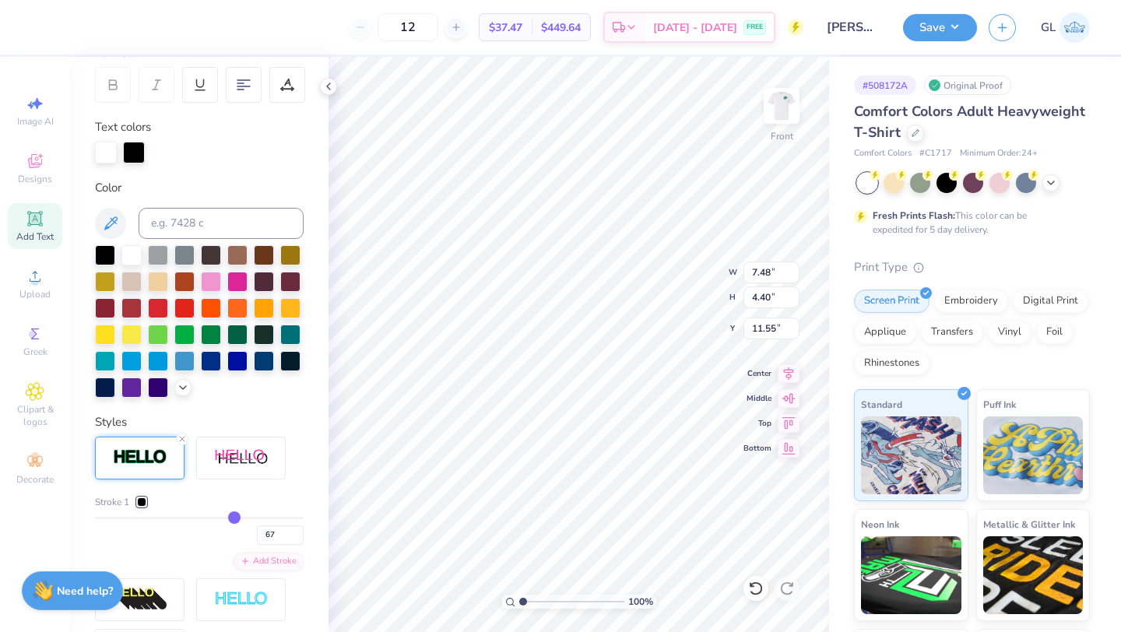
type input "68"
type input "69"
drag, startPoint x: 103, startPoint y: 517, endPoint x: 234, endPoint y: 509, distance: 131.0
type input "69"
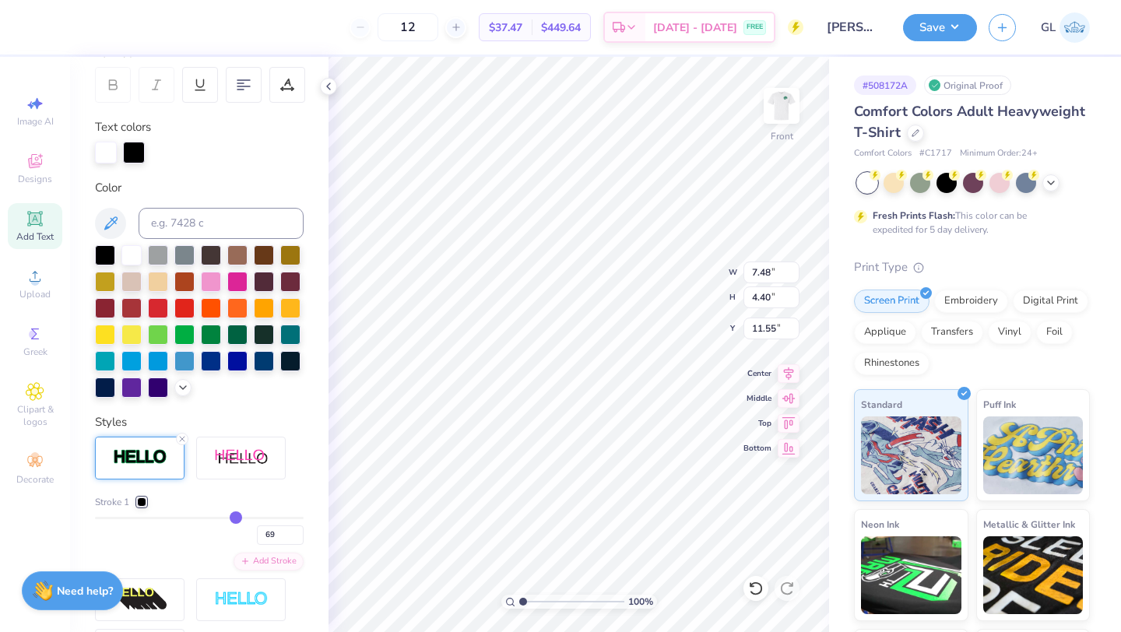
click at [234, 517] on input "range" at bounding box center [199, 518] width 209 height 2
type input "67"
type input "58"
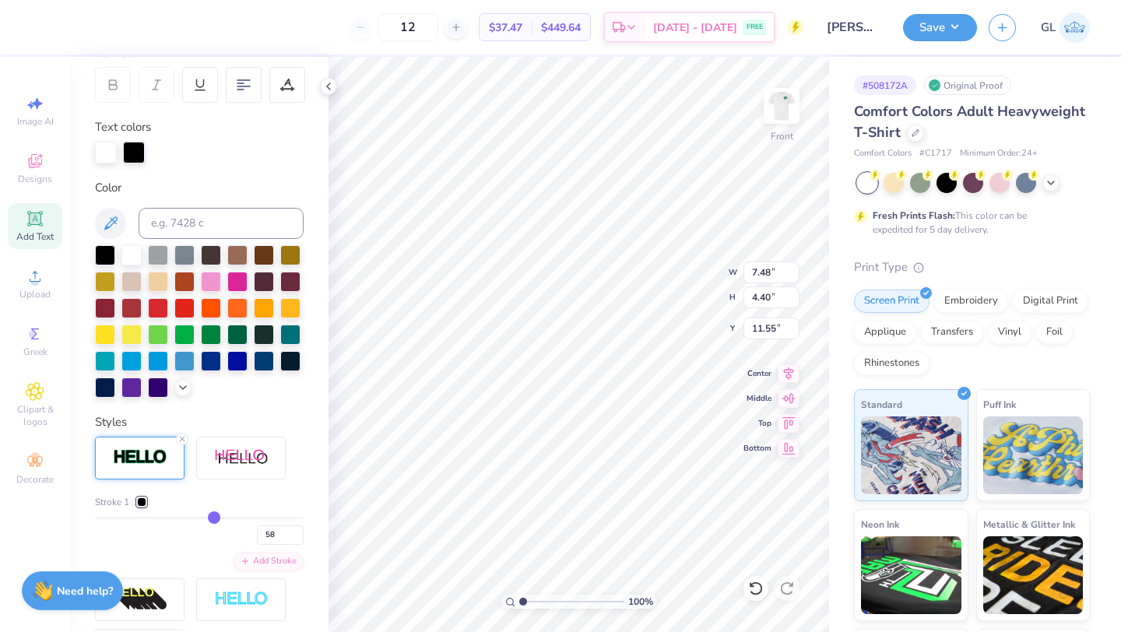
type input "49"
type input "30"
type input "6"
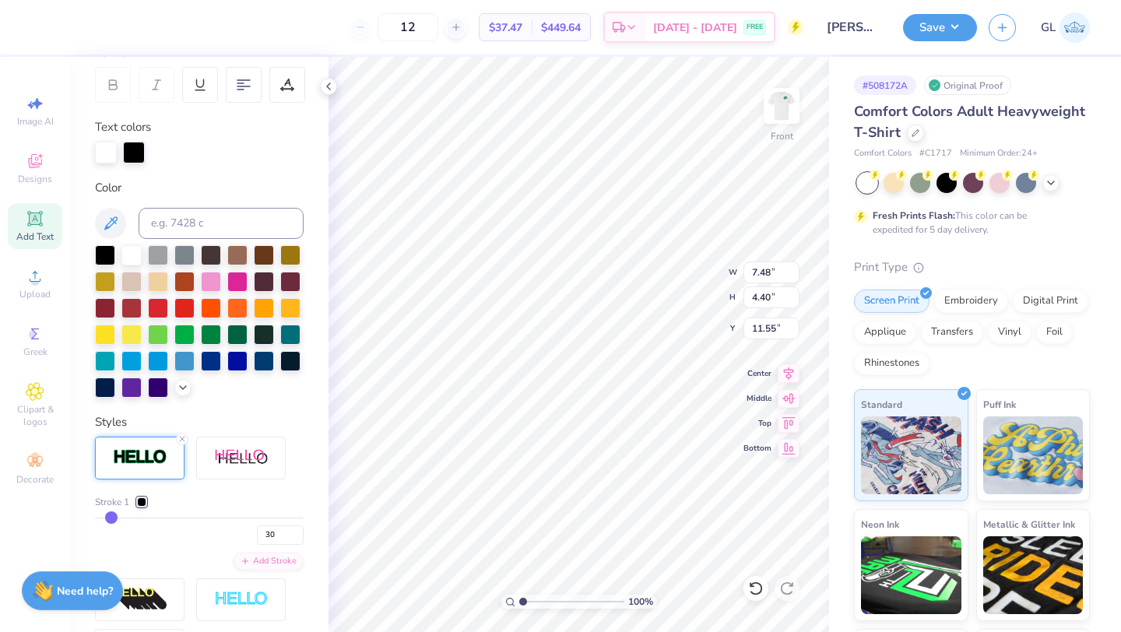
type input "6"
type input "1"
drag, startPoint x: 236, startPoint y: 514, endPoint x: 24, endPoint y: 508, distance: 211.8
type input "1"
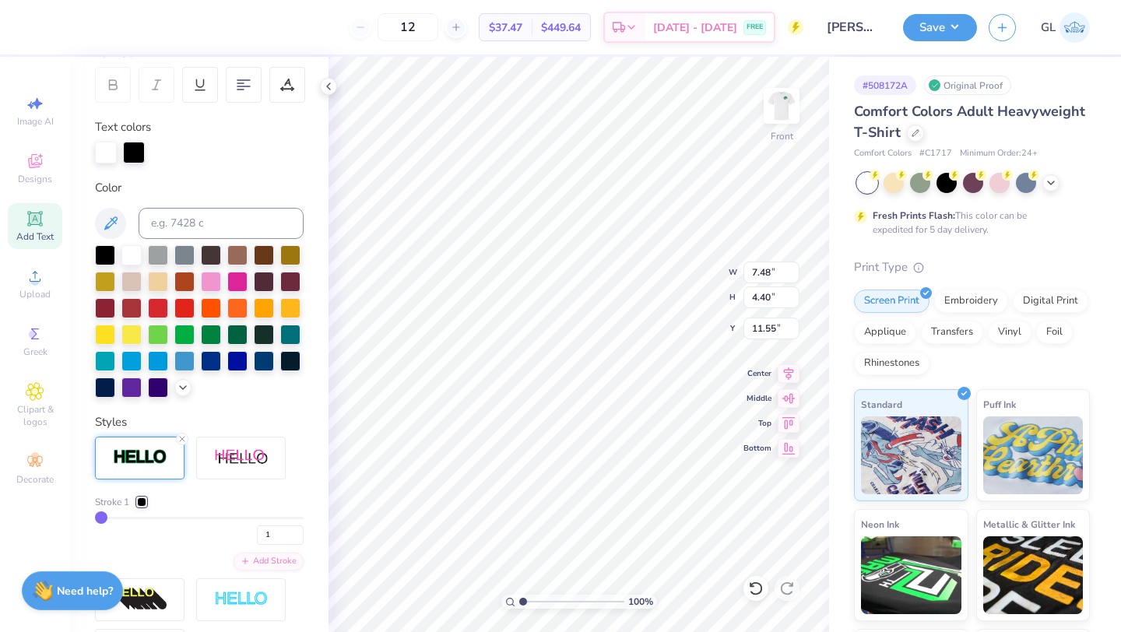
click at [95, 517] on input "range" at bounding box center [199, 518] width 209 height 2
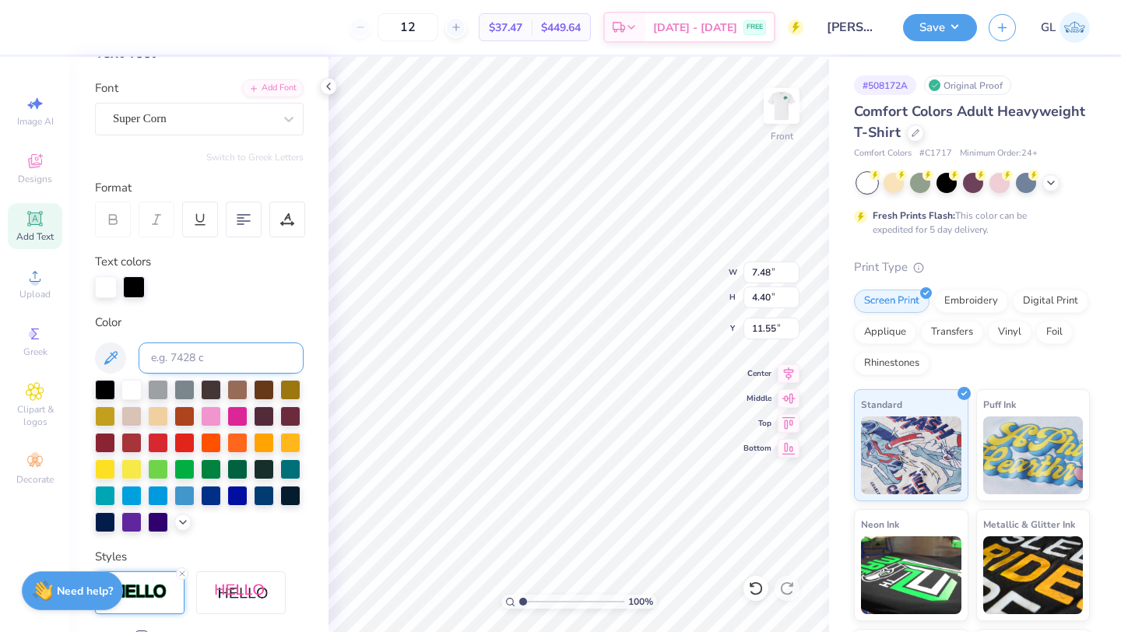
scroll to position [0, 0]
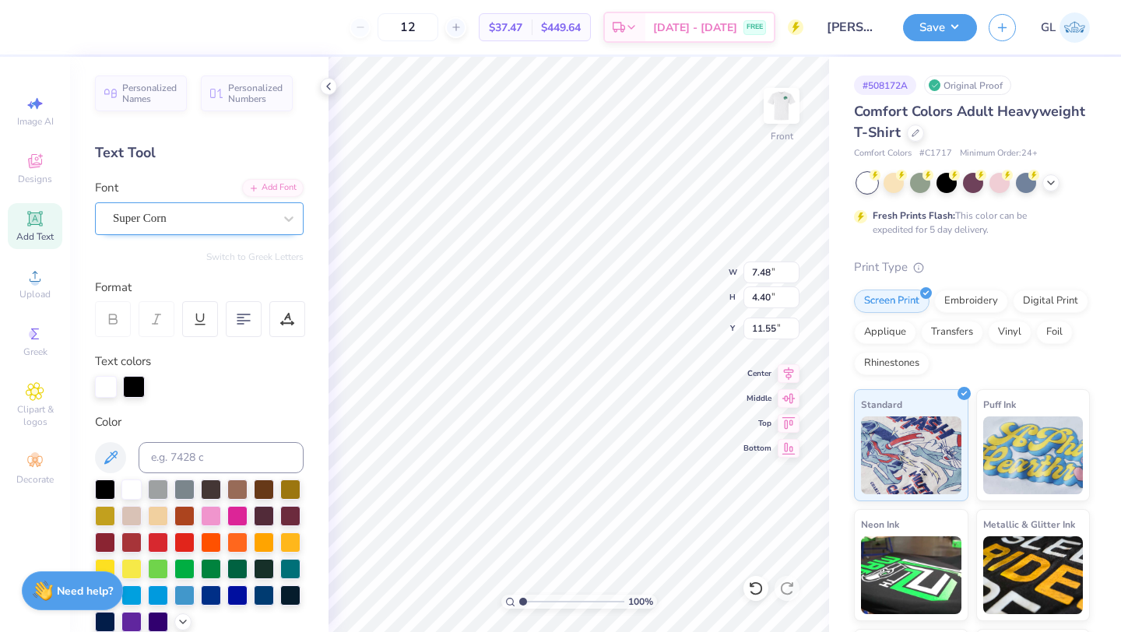
click at [178, 220] on div "Super Corn" at bounding box center [192, 218] width 163 height 24
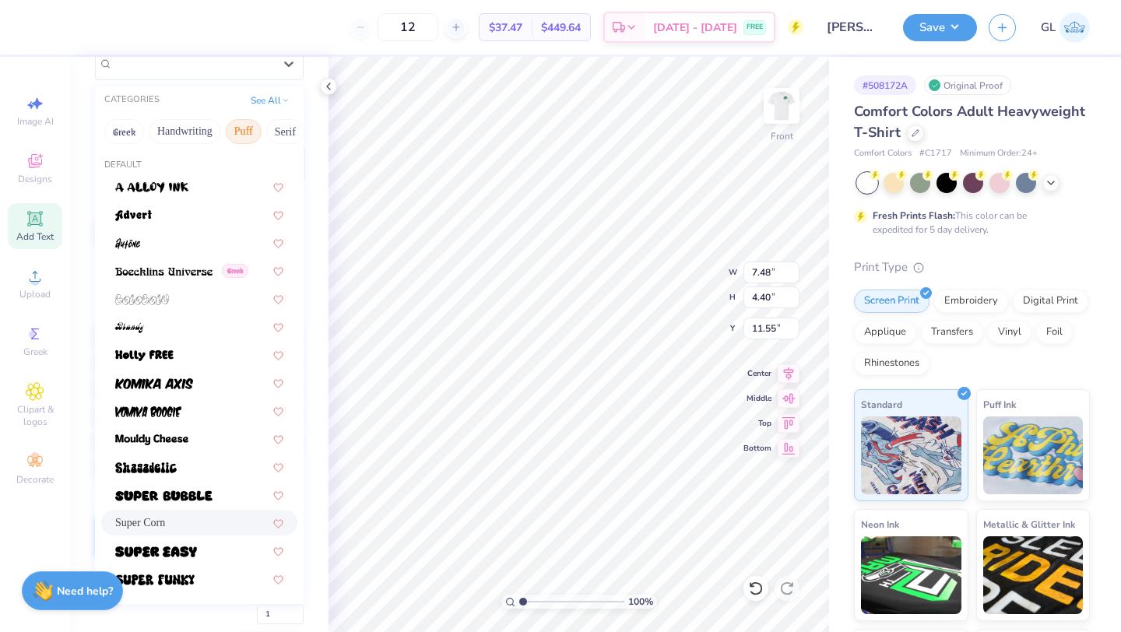
scroll to position [151, 0]
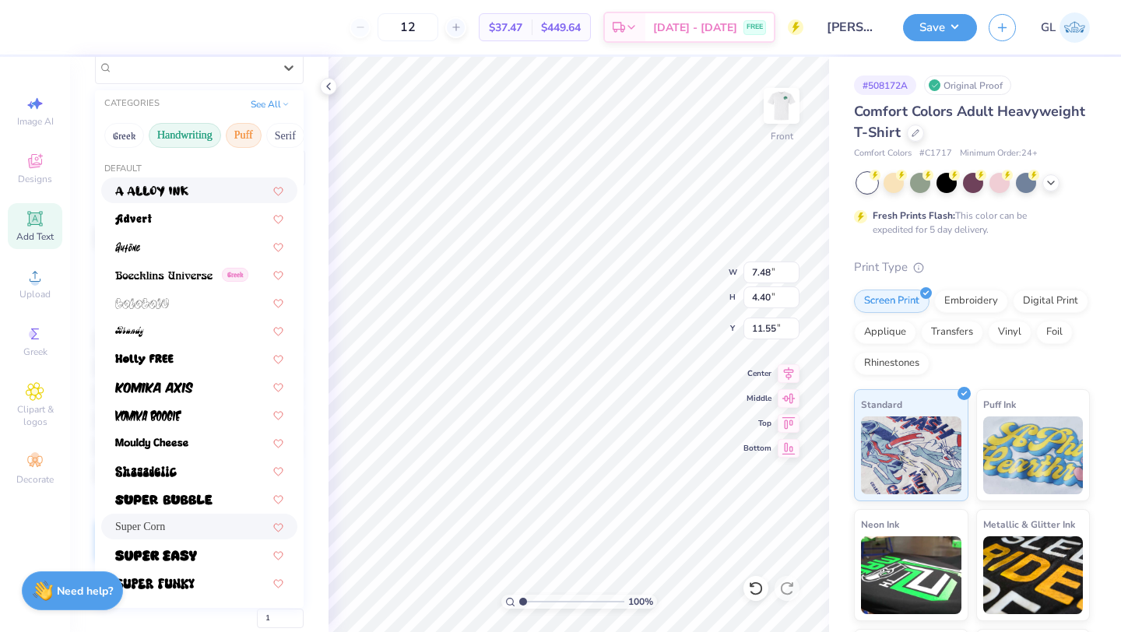
click at [197, 135] on button "Handwriting" at bounding box center [185, 135] width 72 height 25
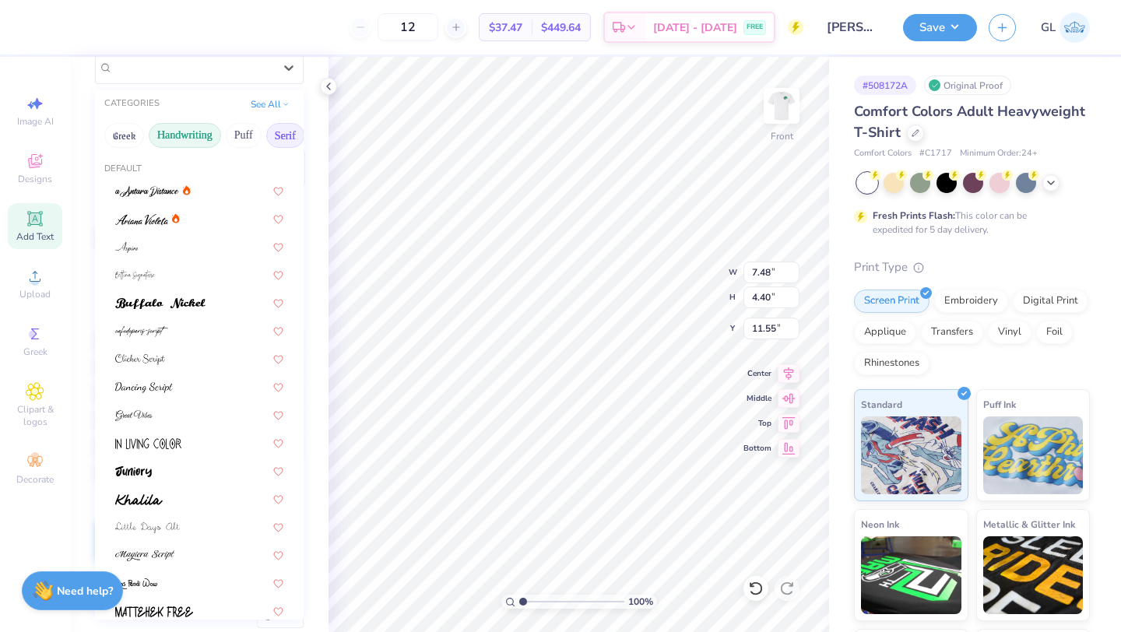
click at [285, 138] on button "Serif" at bounding box center [285, 135] width 38 height 25
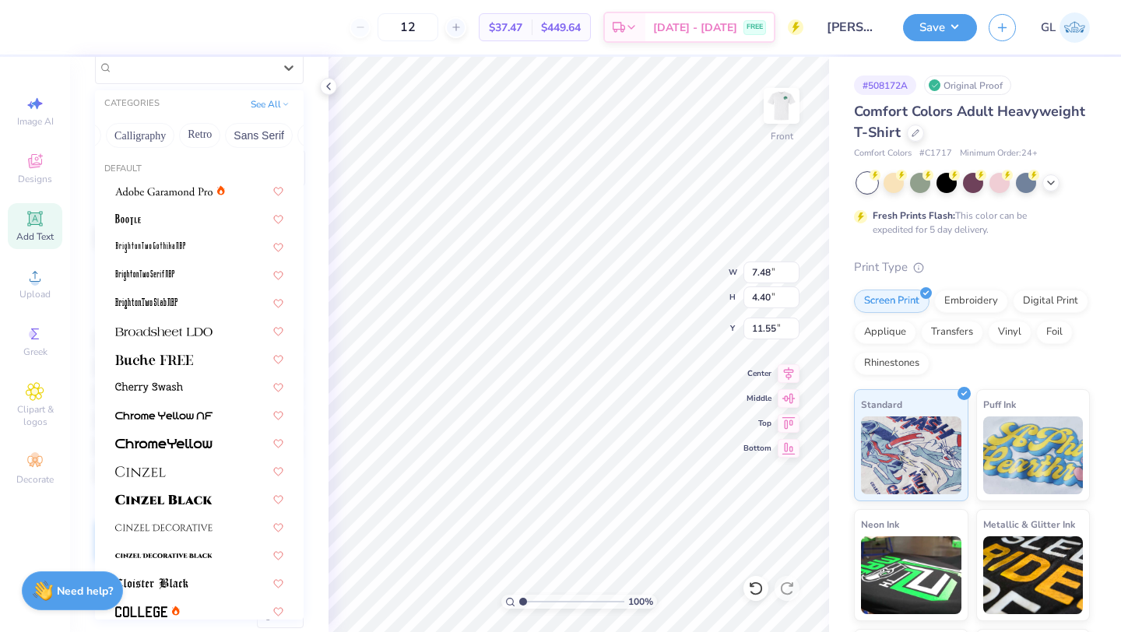
scroll to position [0, 262]
click at [234, 135] on button "Sans Serif" at bounding box center [243, 135] width 68 height 25
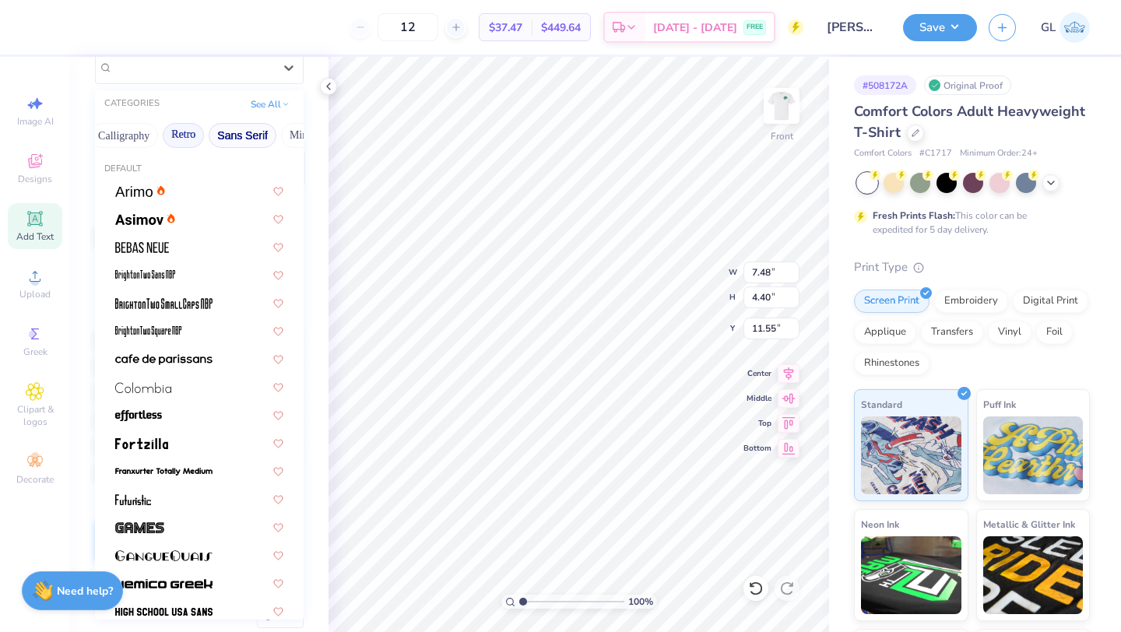
click at [188, 138] on button "Retro" at bounding box center [183, 135] width 41 height 25
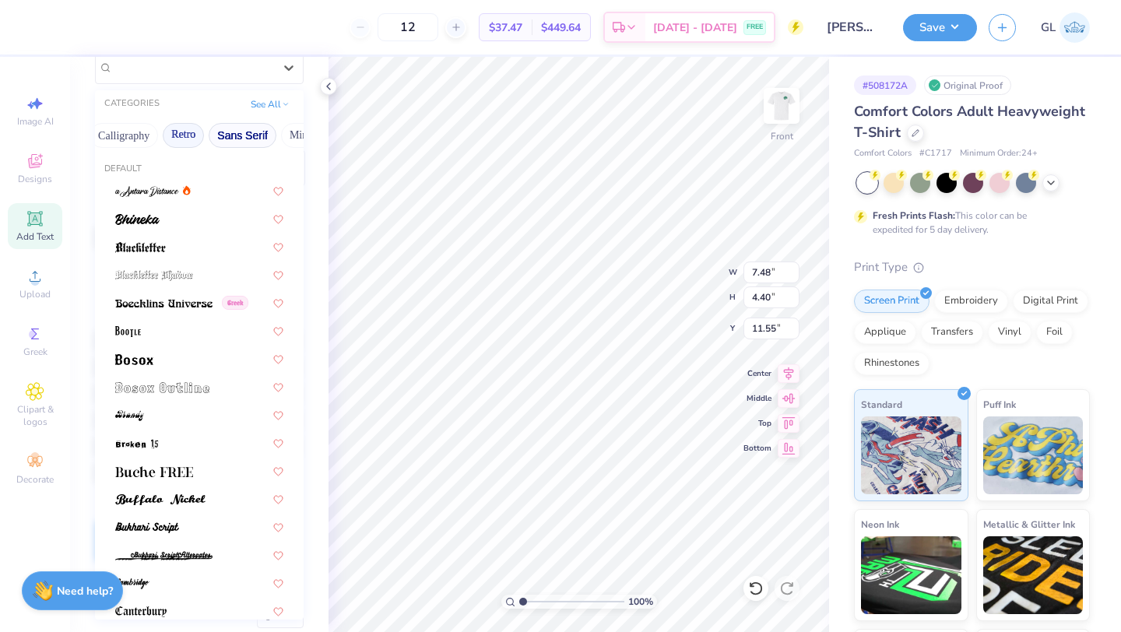
click at [242, 139] on button "Sans Serif" at bounding box center [243, 135] width 68 height 25
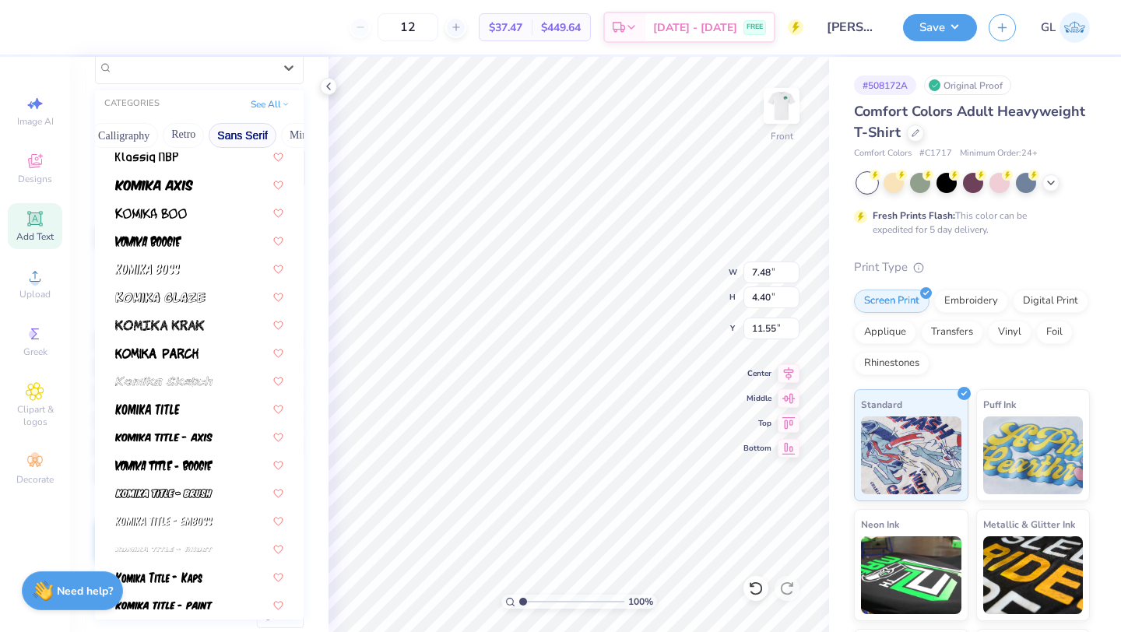
scroll to position [0, 0]
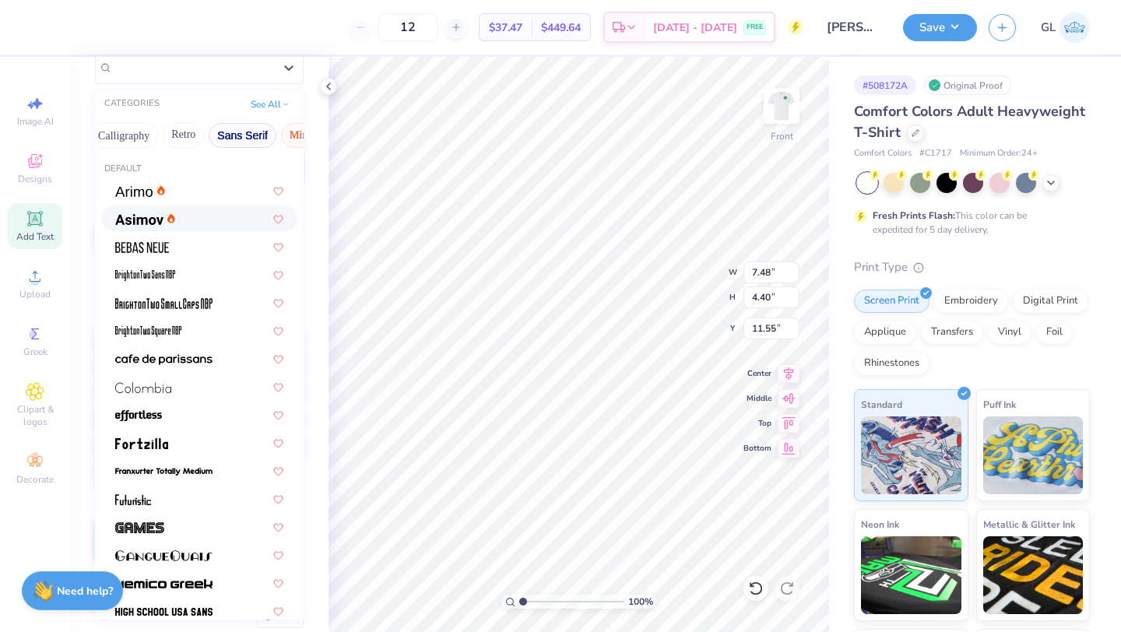
click at [285, 132] on button "Minimal" at bounding box center [308, 135] width 54 height 25
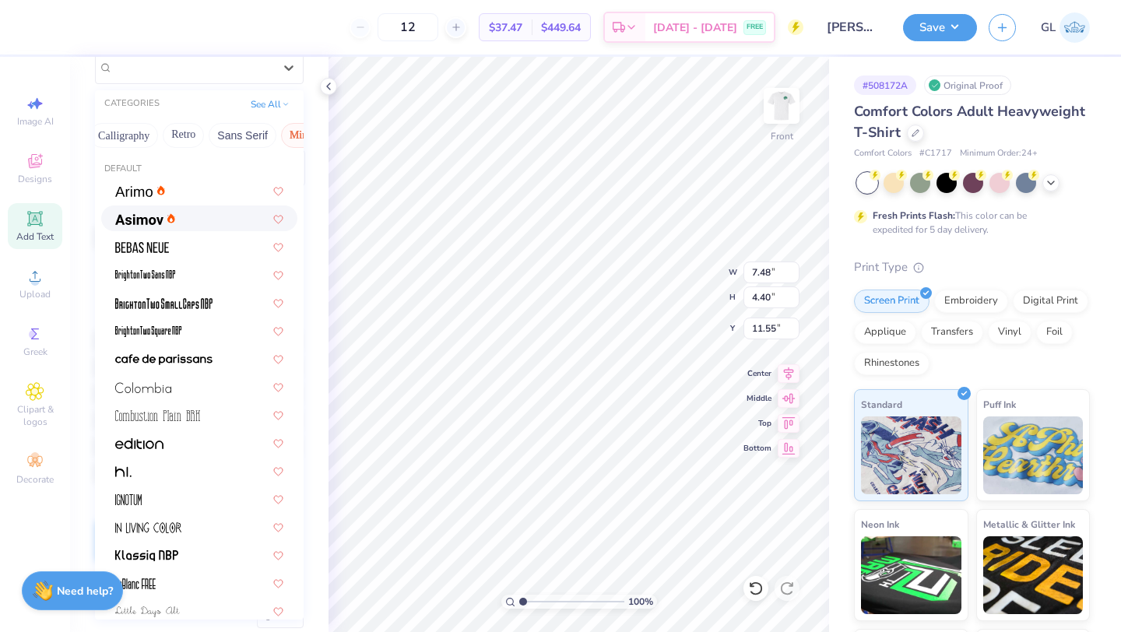
scroll to position [0, 458]
click at [272, 136] on button "Others" at bounding box center [277, 135] width 46 height 25
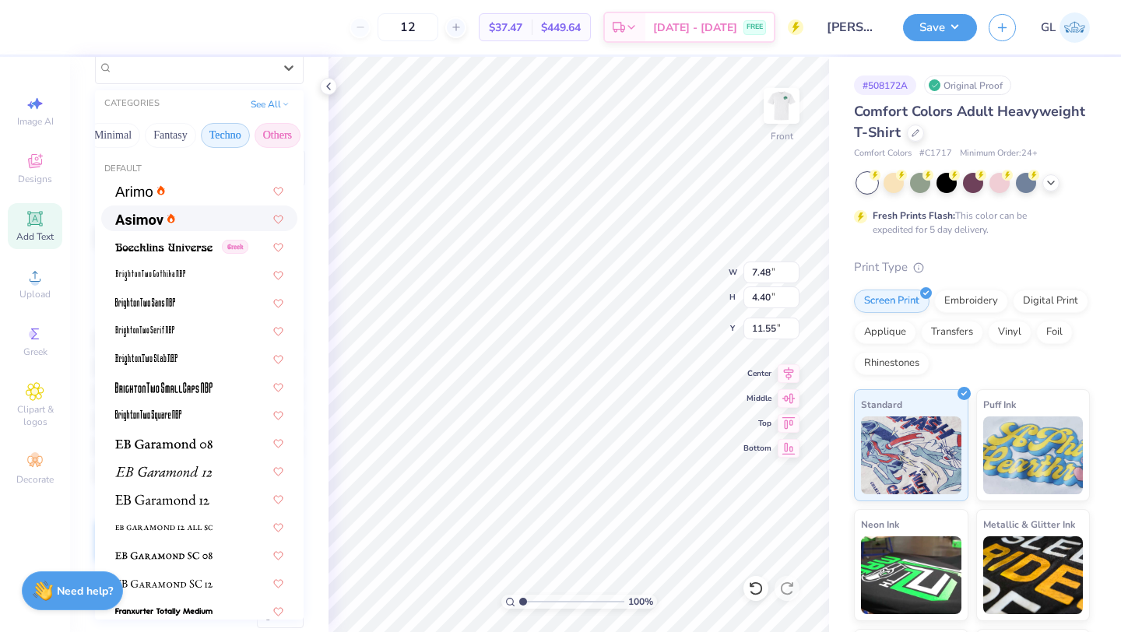
click at [226, 137] on button "Techno" at bounding box center [225, 135] width 49 height 25
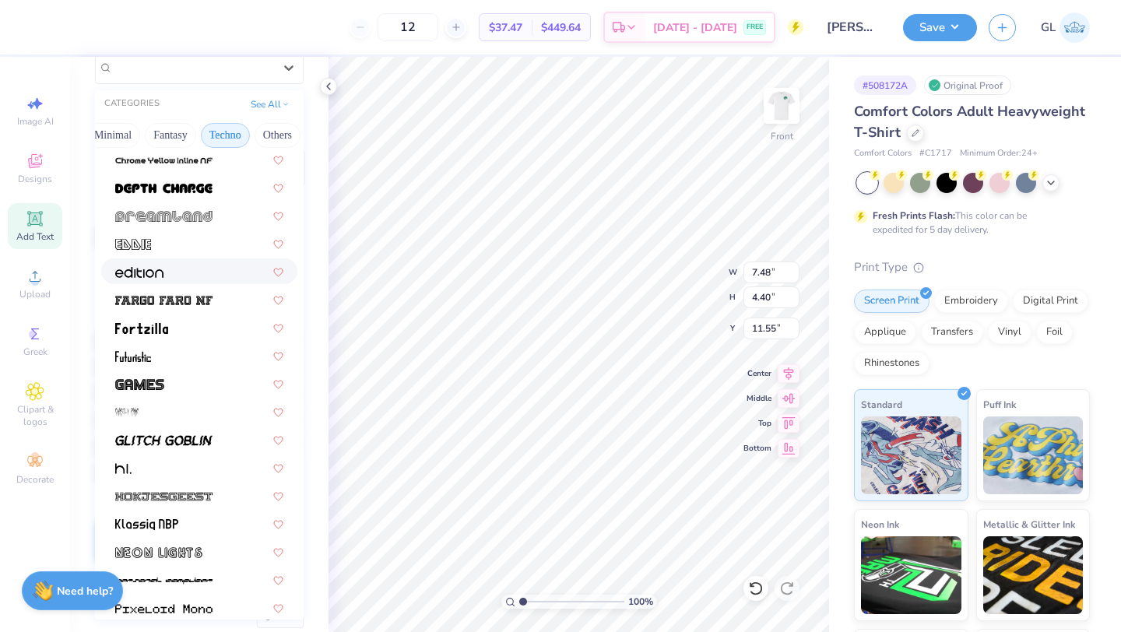
scroll to position [117, 0]
click at [149, 388] on img at bounding box center [139, 382] width 49 height 11
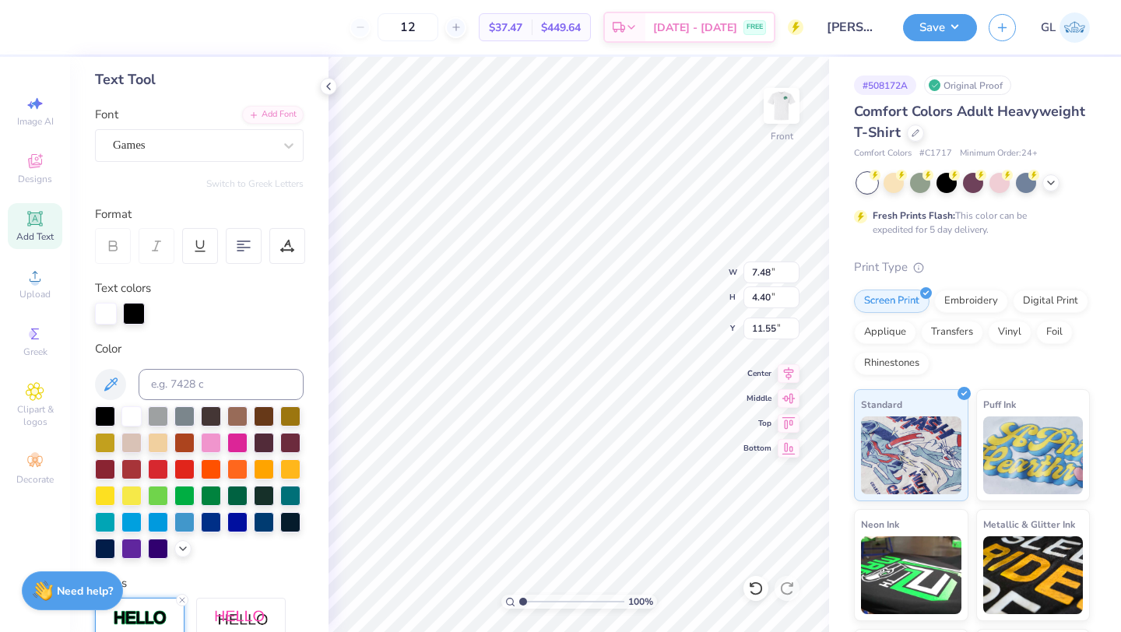
scroll to position [61, 0]
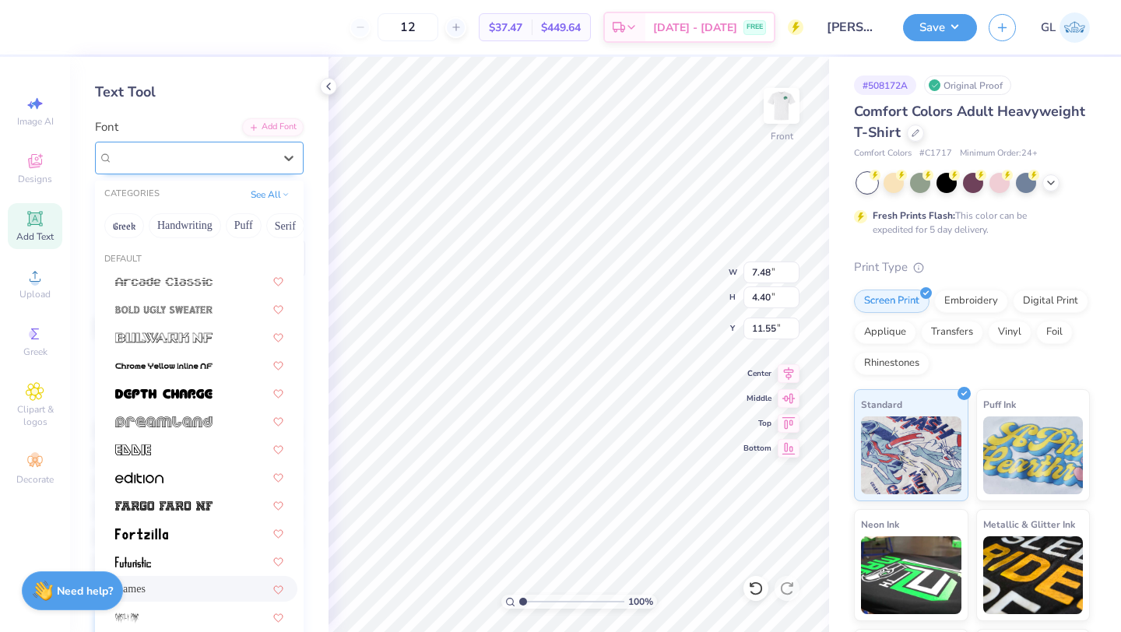
click at [207, 158] on div "Games" at bounding box center [192, 158] width 163 height 24
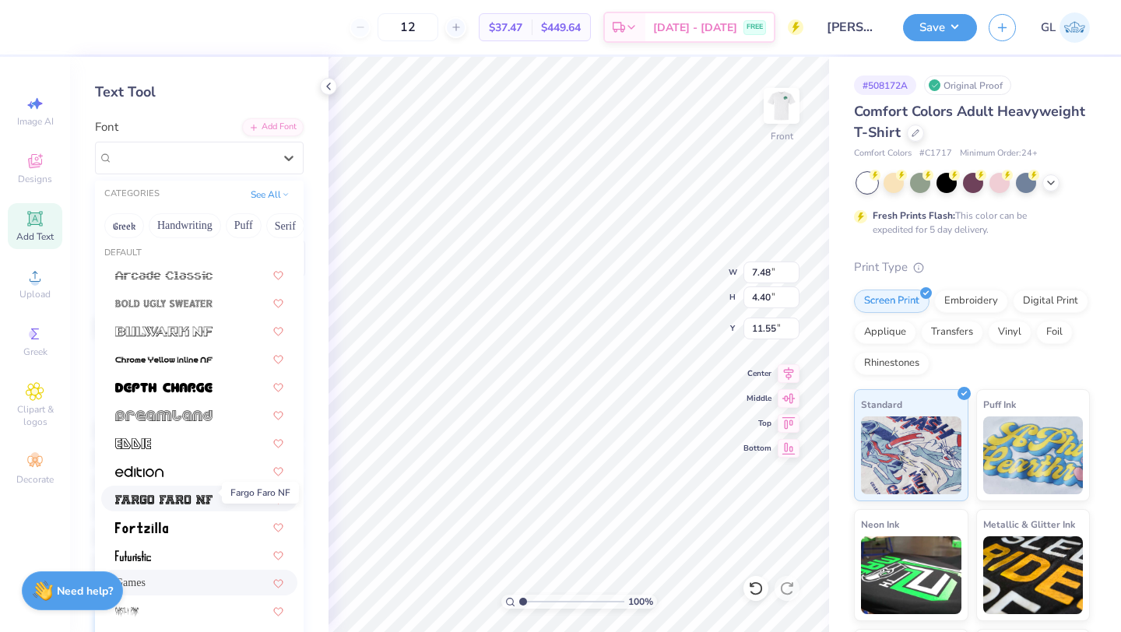
scroll to position [5, 0]
click at [189, 394] on img at bounding box center [163, 389] width 97 height 11
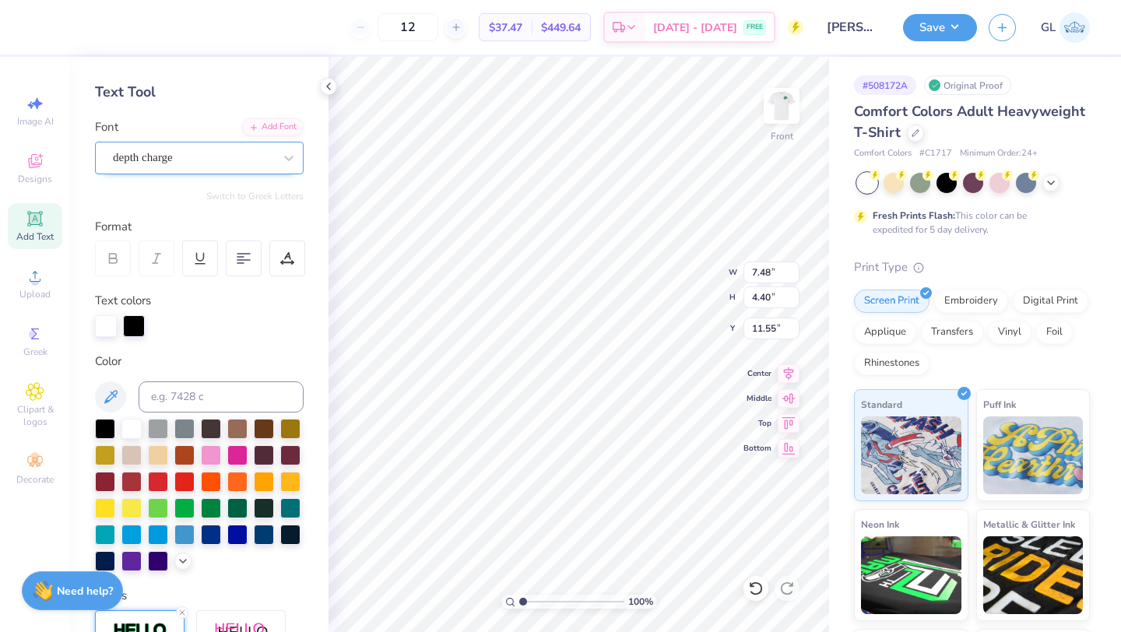
click at [256, 159] on div "depth charge" at bounding box center [192, 158] width 163 height 24
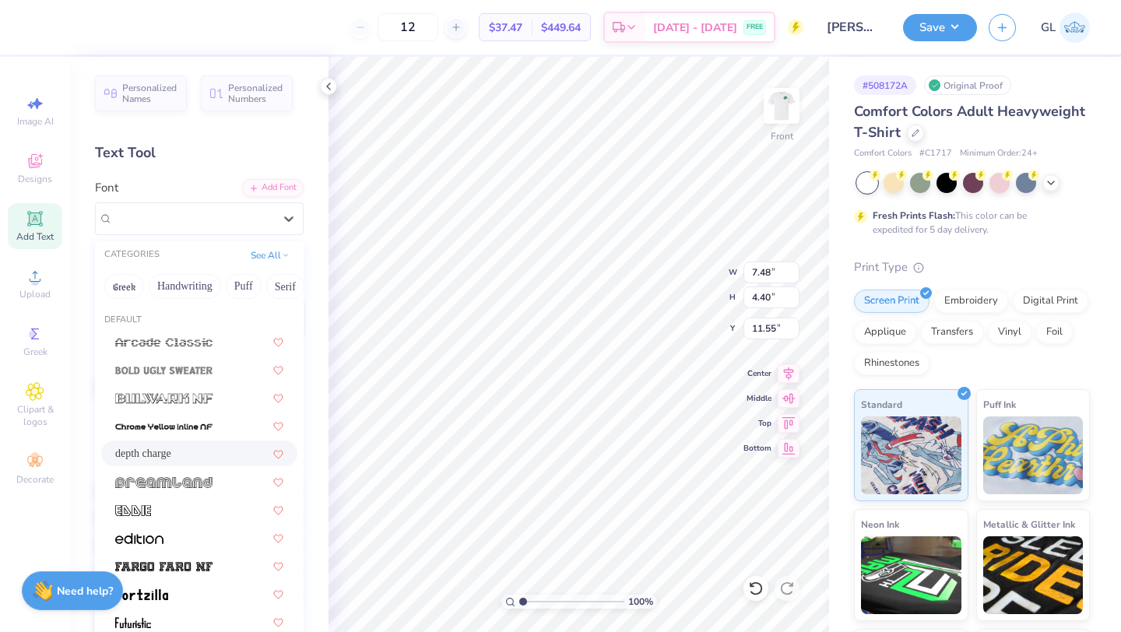
scroll to position [1, 0]
click at [242, 282] on button "Puff" at bounding box center [244, 285] width 36 height 25
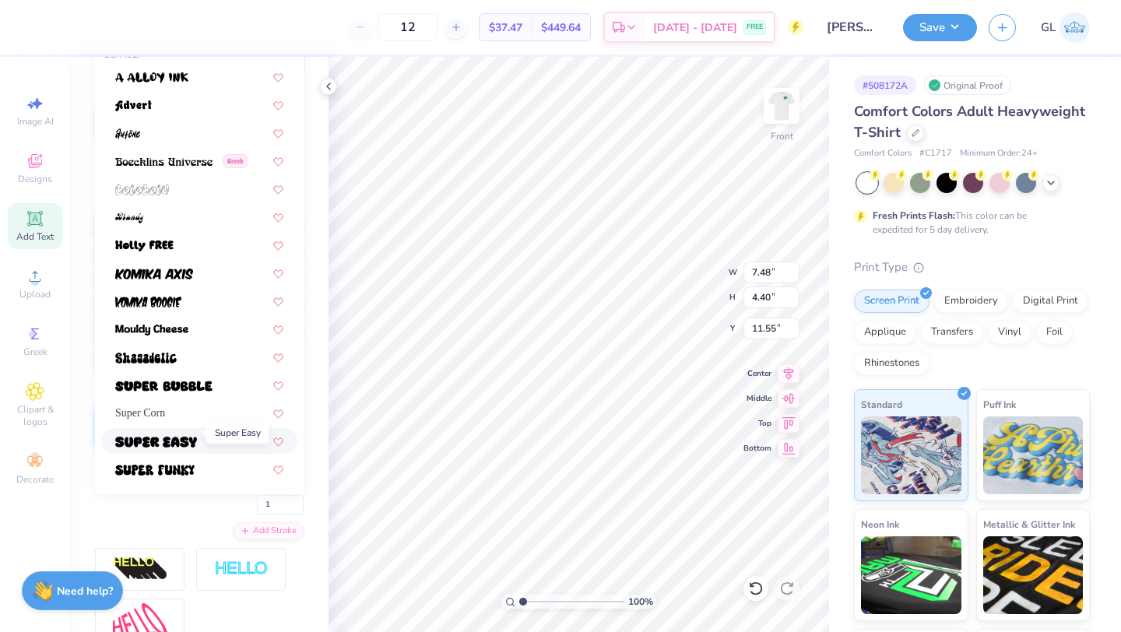
scroll to position [273, 0]
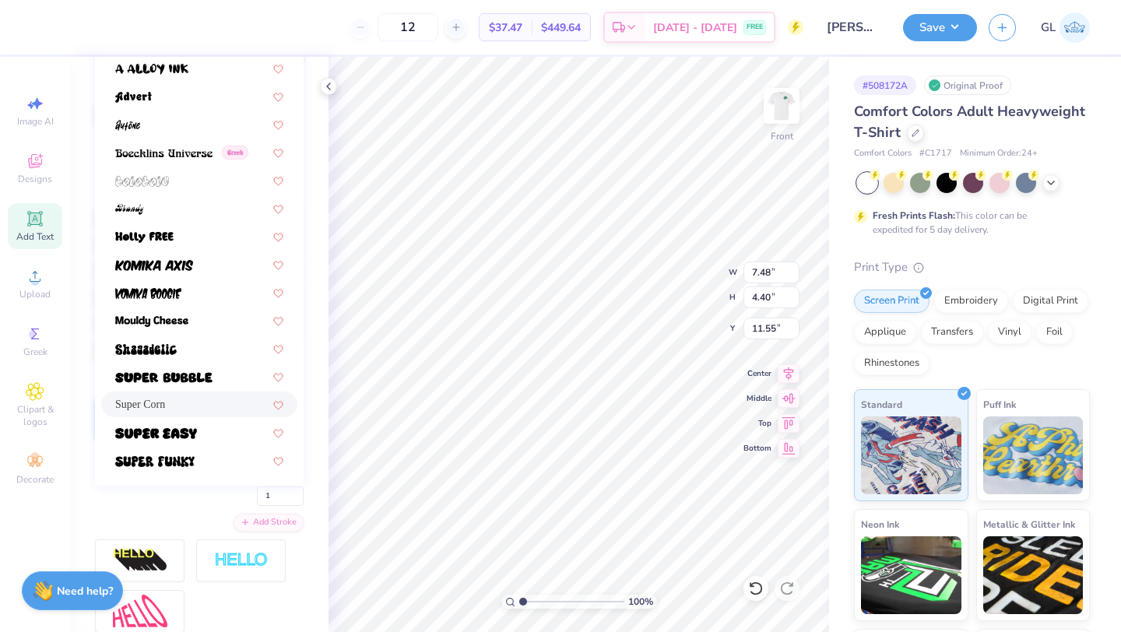
click at [149, 402] on span "Super Corn" at bounding box center [140, 404] width 50 height 16
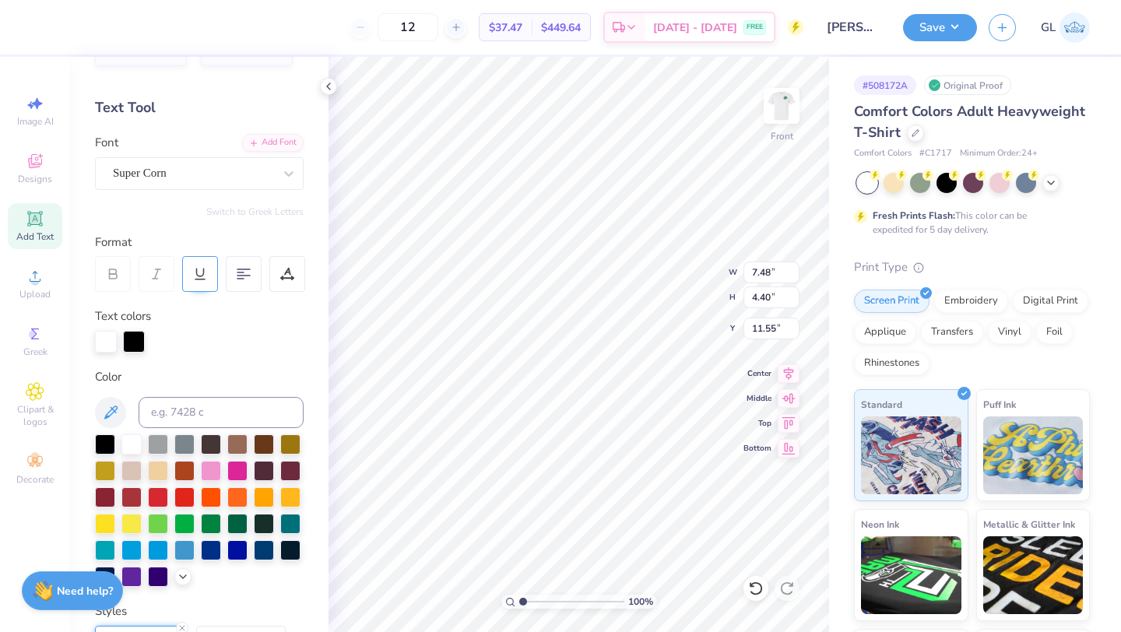
scroll to position [47, 0]
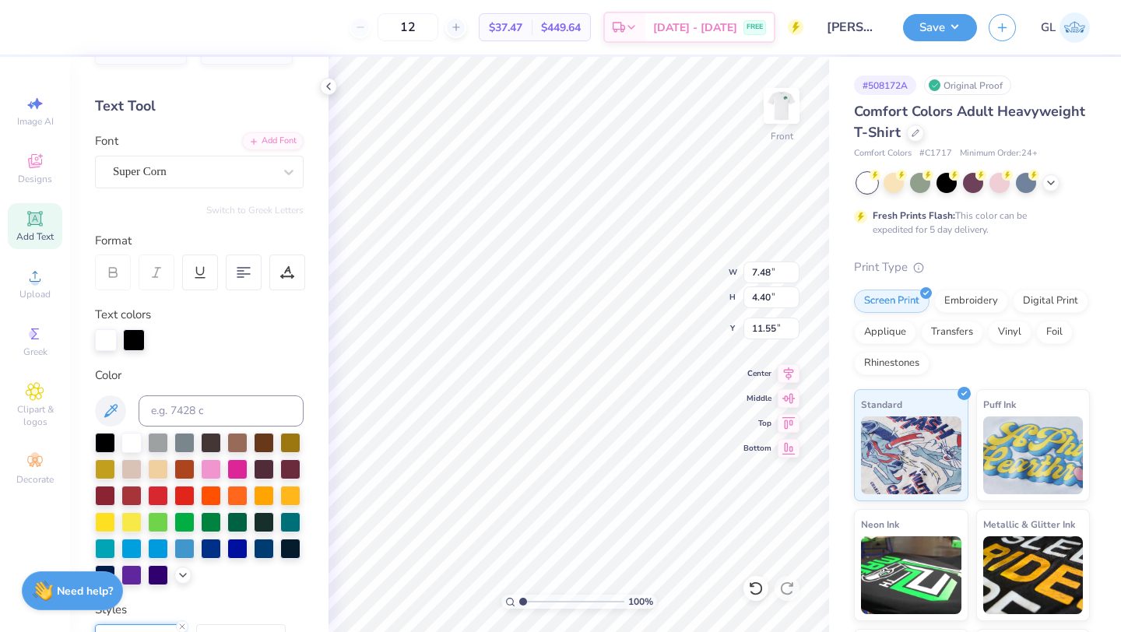
click at [110, 263] on div at bounding box center [113, 272] width 36 height 36
click at [100, 446] on div at bounding box center [105, 441] width 20 height 20
type input "14.36"
click at [763, 334] on input "14.36" at bounding box center [771, 328] width 56 height 22
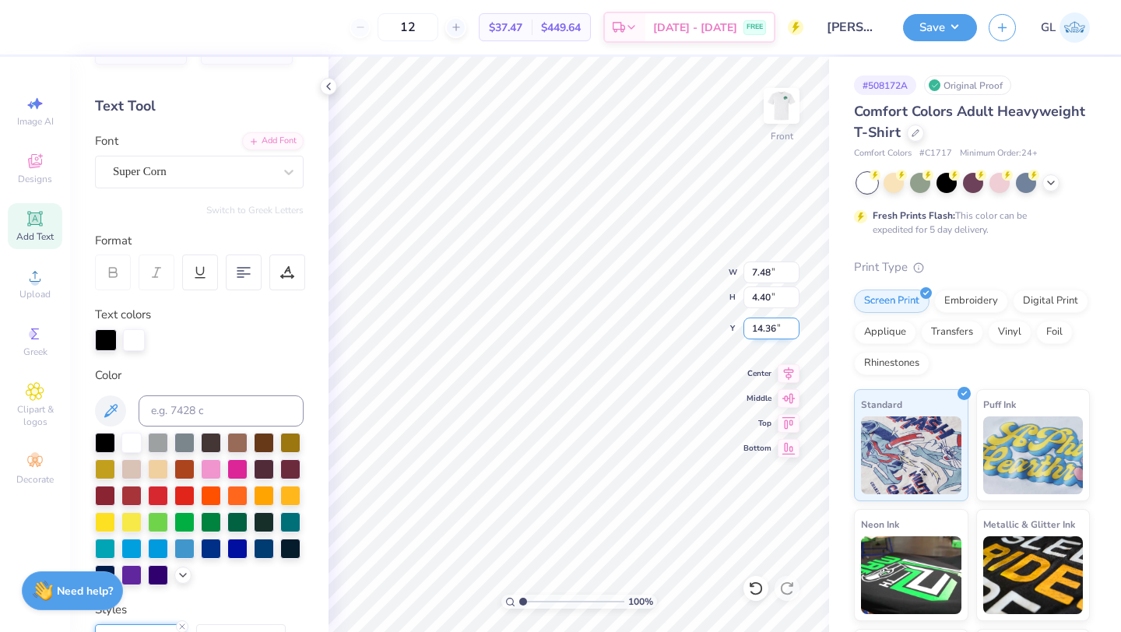
click at [763, 334] on input "14.36" at bounding box center [771, 328] width 56 height 22
click at [792, 334] on input "14.35" at bounding box center [771, 328] width 56 height 22
click at [792, 334] on input "14.34" at bounding box center [771, 328] width 56 height 22
click at [792, 334] on input "14.33" at bounding box center [771, 328] width 56 height 22
type input "14.32"
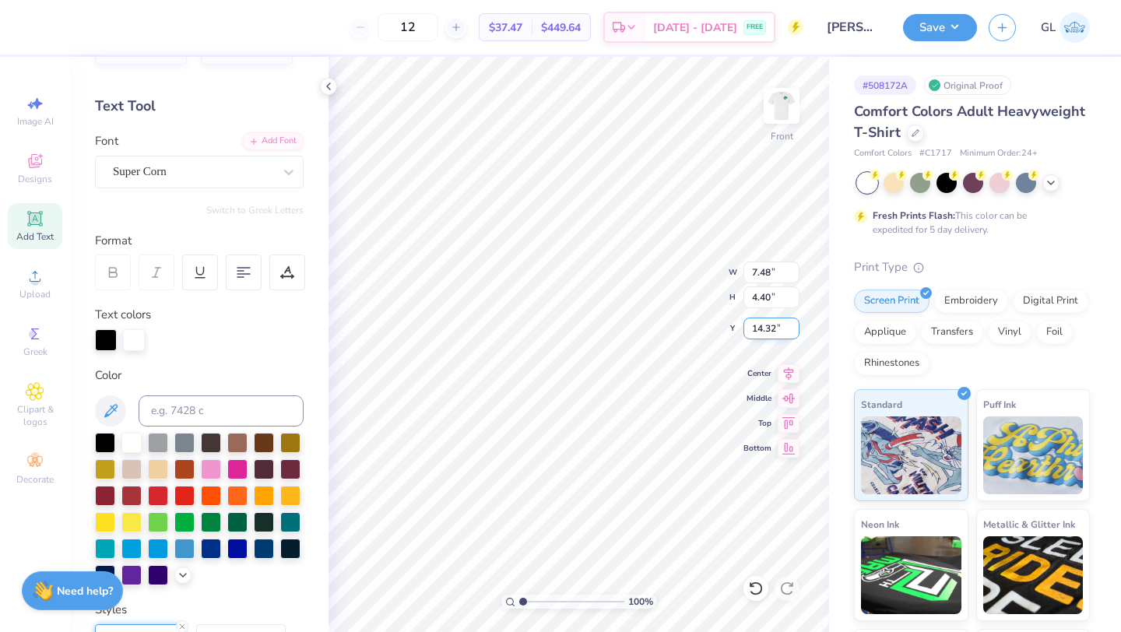
click at [792, 334] on input "14.32" at bounding box center [771, 328] width 56 height 22
click at [792, 334] on input "14.31" at bounding box center [771, 328] width 56 height 22
click at [792, 334] on input "14.3" at bounding box center [771, 328] width 56 height 22
click at [792, 334] on input "14.29" at bounding box center [771, 328] width 56 height 22
click at [792, 334] on input "14.28" at bounding box center [771, 328] width 56 height 22
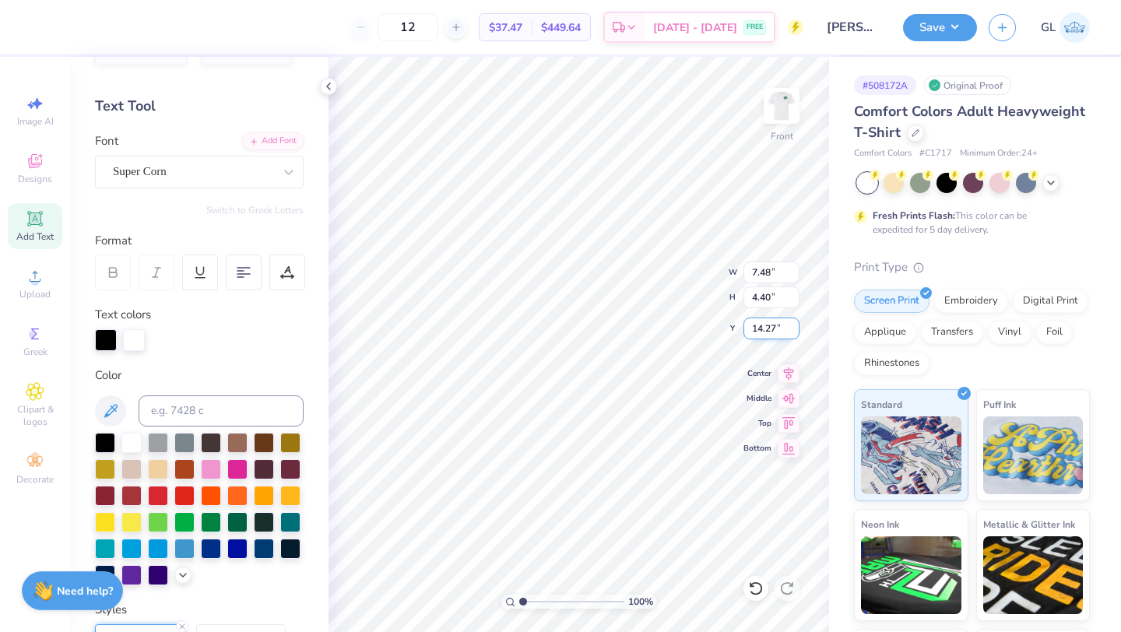
click at [792, 334] on input "14.27" at bounding box center [771, 328] width 56 height 22
click at [792, 334] on input "14.26" at bounding box center [771, 328] width 56 height 22
click at [792, 334] on input "14.25" at bounding box center [771, 328] width 56 height 22
click at [792, 334] on input "14.24" at bounding box center [771, 328] width 56 height 22
type input "13.59"
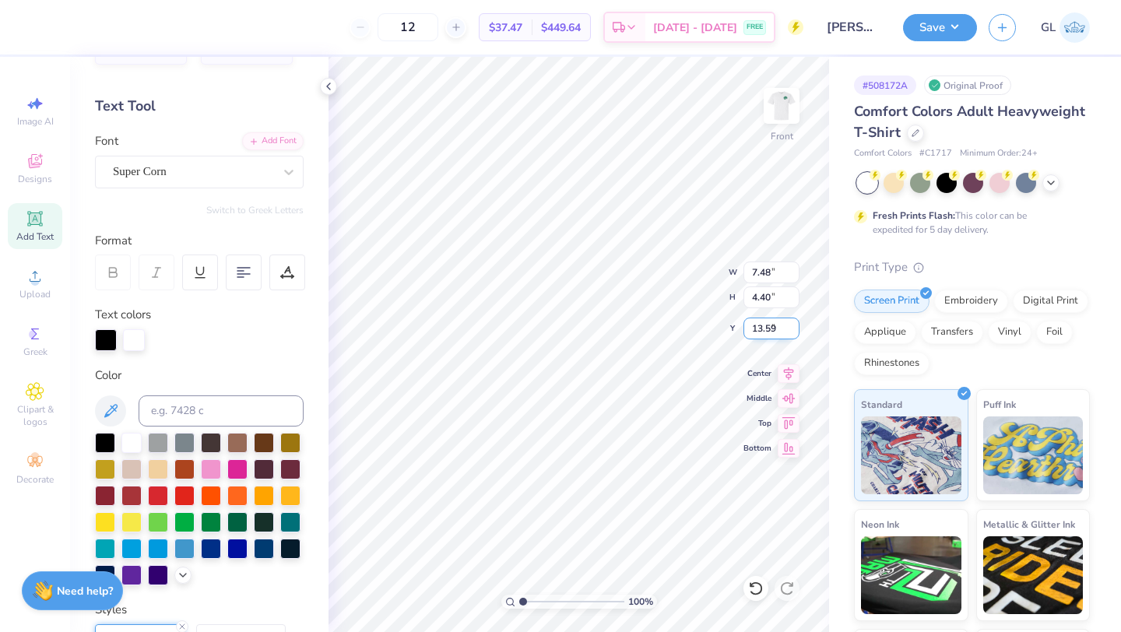
click at [792, 334] on input "13.59" at bounding box center [771, 328] width 56 height 22
click at [767, 282] on input "7.48" at bounding box center [771, 272] width 56 height 22
click at [795, 267] on input "7.49" at bounding box center [771, 272] width 56 height 22
click at [795, 267] on input "7.5" at bounding box center [771, 272] width 56 height 22
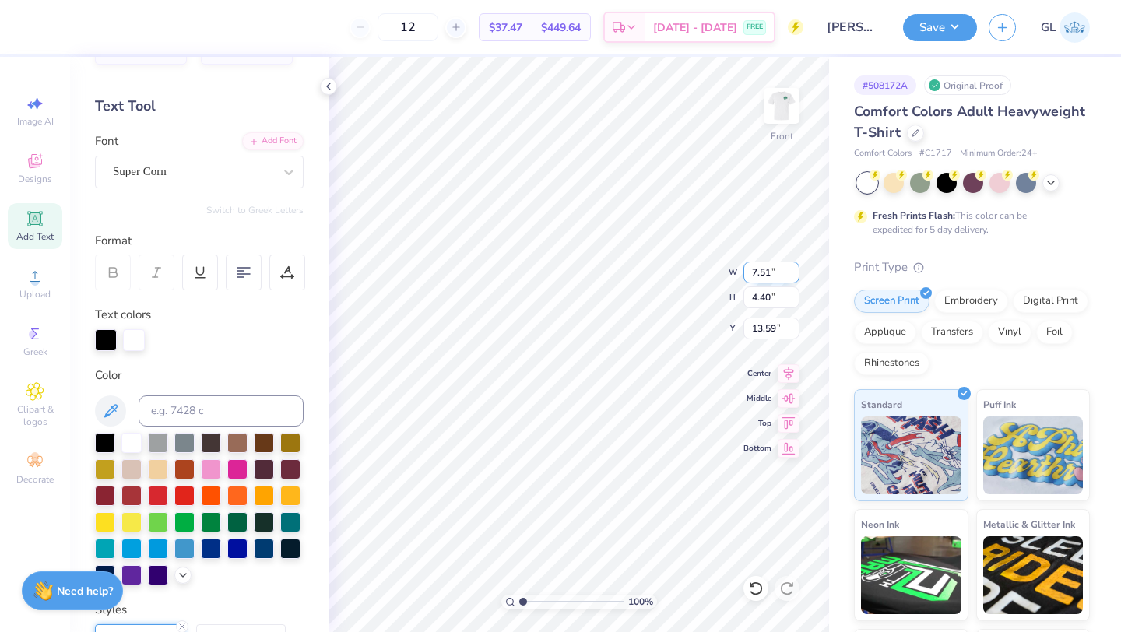
click at [795, 267] on input "7.51" at bounding box center [771, 272] width 56 height 22
click at [795, 267] on input "7.52" at bounding box center [771, 272] width 56 height 22
click at [795, 267] on input "7.53" at bounding box center [771, 272] width 56 height 22
click at [795, 267] on input "7.54" at bounding box center [771, 272] width 56 height 22
click at [795, 267] on input "7.55" at bounding box center [771, 272] width 56 height 22
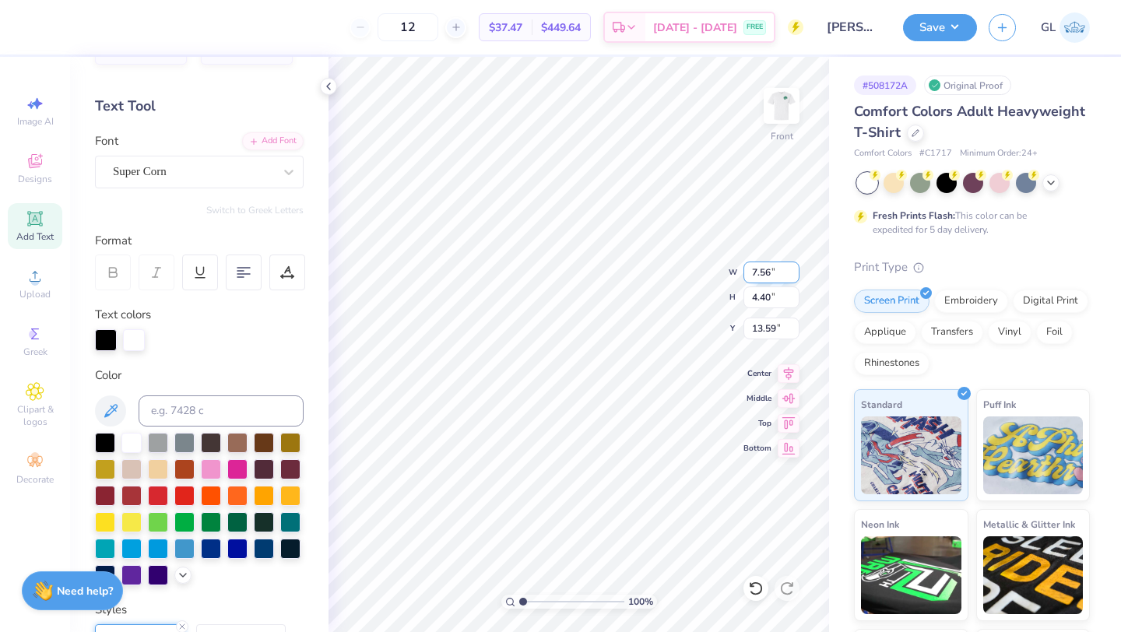
type input "7.56"
click at [795, 267] on input "7.56" at bounding box center [771, 272] width 56 height 22
type input "4.44"
type input "13.57"
click at [773, 274] on input "7.56" at bounding box center [771, 272] width 56 height 22
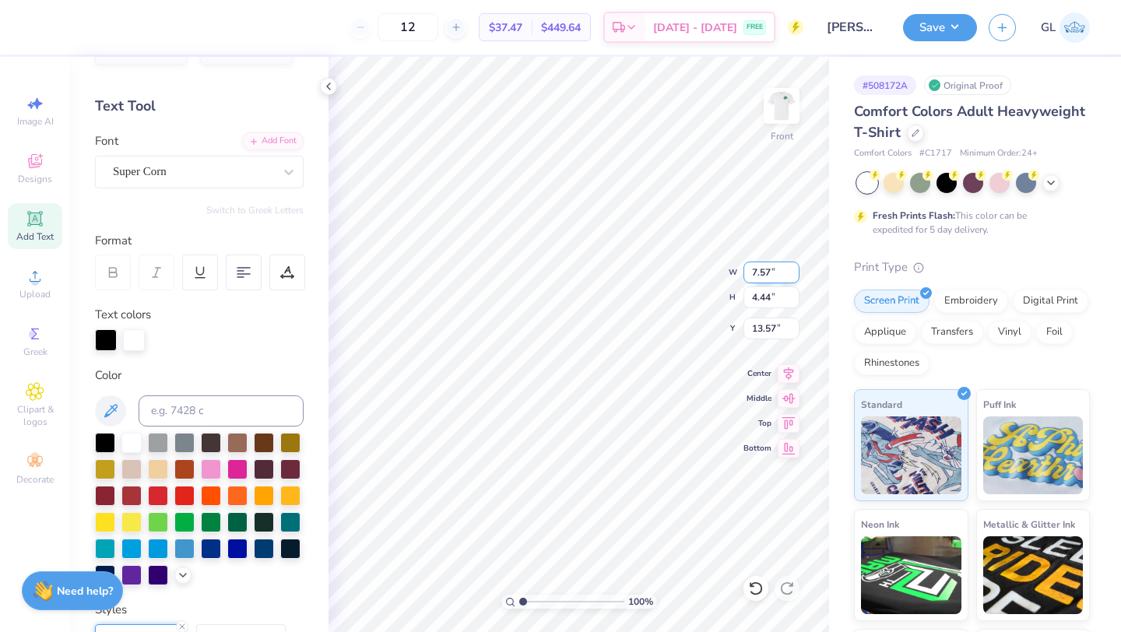
click at [791, 267] on input "7.57" at bounding box center [771, 272] width 56 height 22
click at [791, 267] on input "7.58" at bounding box center [771, 272] width 56 height 22
type input "7.59"
click at [791, 267] on input "7.59" at bounding box center [771, 272] width 56 height 22
type input "4.46"
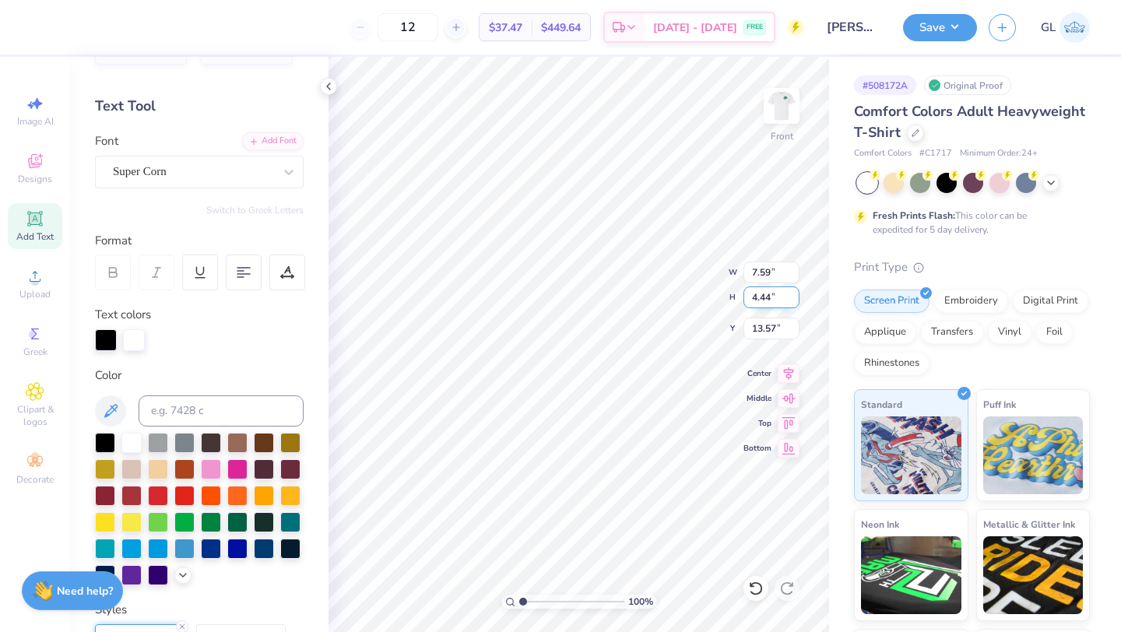
type input "13.56"
click at [781, 268] on input "7.59" at bounding box center [771, 272] width 56 height 22
click at [794, 267] on input "7.6" at bounding box center [771, 272] width 56 height 22
click at [794, 267] on input "7.61" at bounding box center [771, 272] width 56 height 22
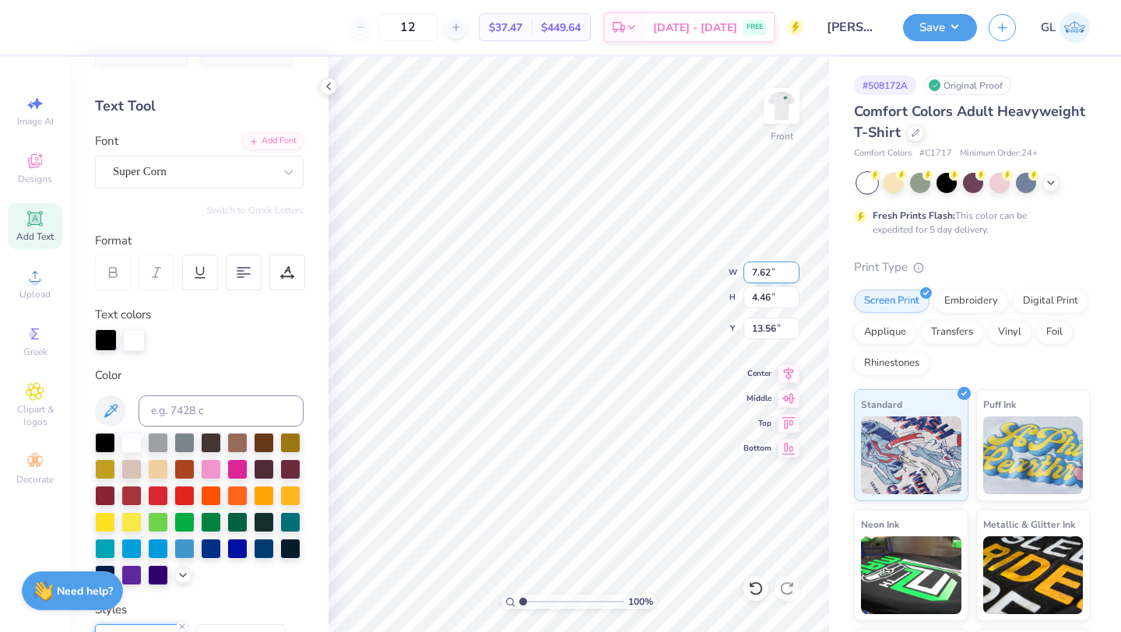
click at [794, 267] on input "7.62" at bounding box center [771, 272] width 56 height 22
click at [794, 267] on input "7.63" at bounding box center [771, 272] width 56 height 22
type input "8.2"
click at [794, 266] on input "8.2" at bounding box center [771, 272] width 56 height 22
type input "19.52"
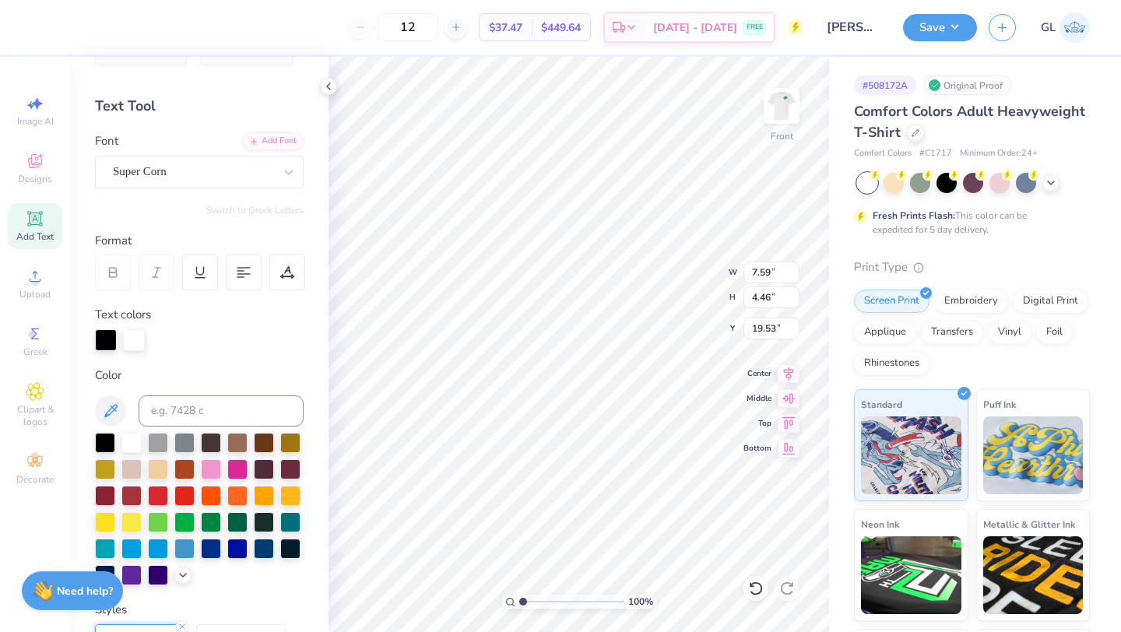
scroll to position [1, 1]
click at [795, 326] on input "19.67" at bounding box center [771, 328] width 56 height 22
type input "19.55"
click at [793, 334] on input "19.55" at bounding box center [771, 328] width 56 height 22
click at [782, 300] on input "4.46" at bounding box center [771, 297] width 56 height 22
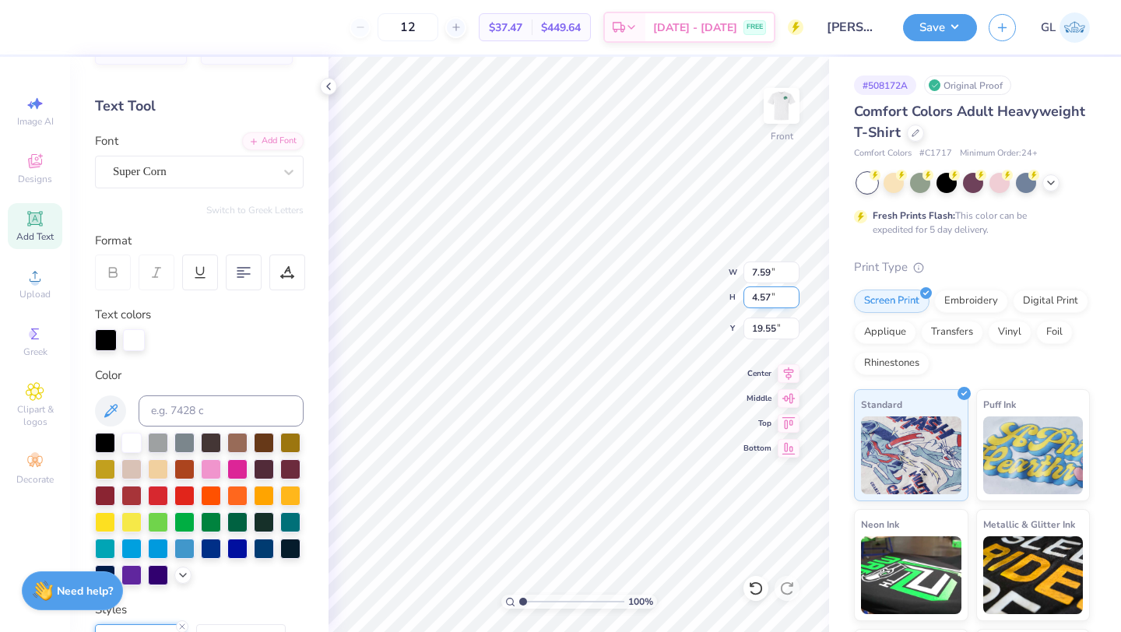
type input "4.57"
click at [795, 293] on input "4.57" at bounding box center [771, 297] width 56 height 22
click at [33, 153] on icon at bounding box center [35, 161] width 19 height 19
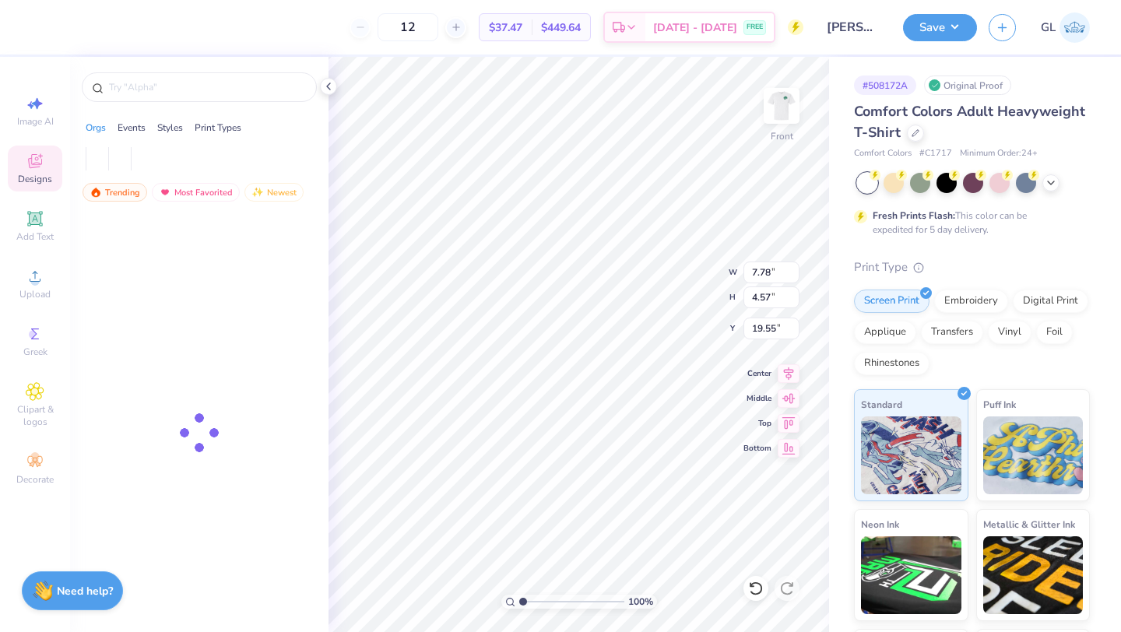
type input "7.78"
type input "19.50"
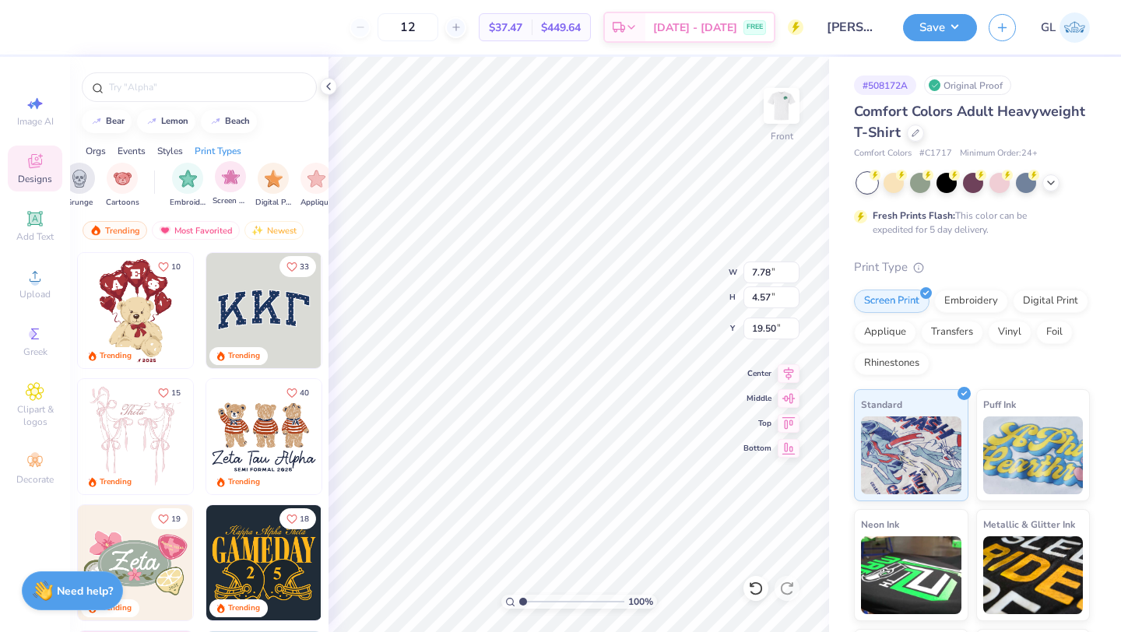
scroll to position [0, 1174]
click at [236, 184] on img "filter for Screen Print" at bounding box center [232, 177] width 18 height 18
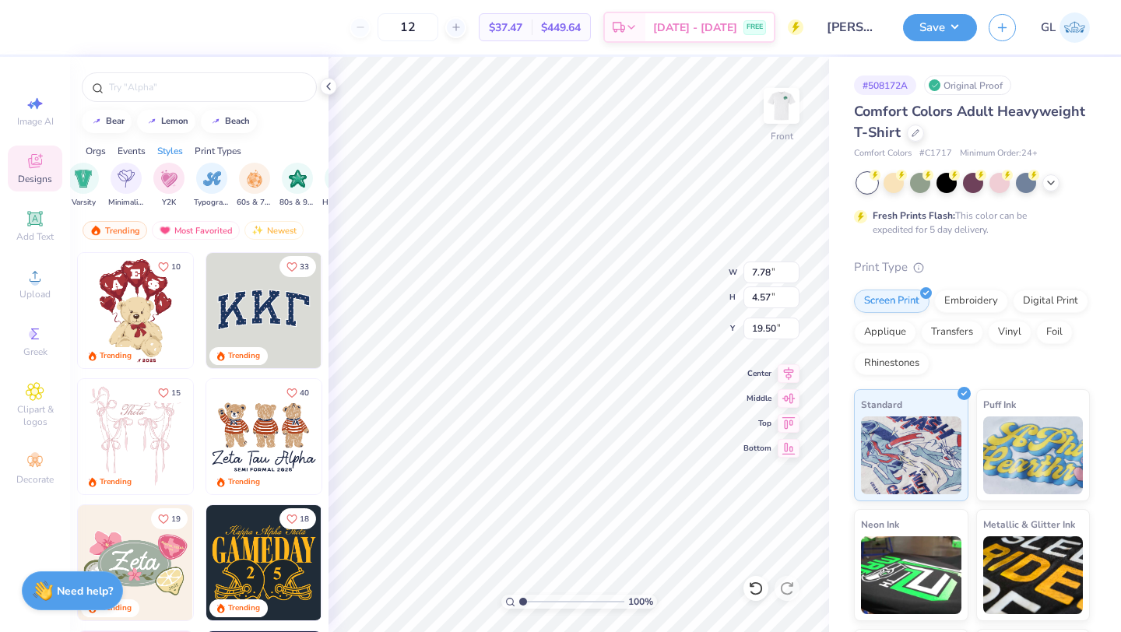
scroll to position [0, 852]
click at [278, 187] on div "filter for 60s & 70s" at bounding box center [273, 176] width 31 height 31
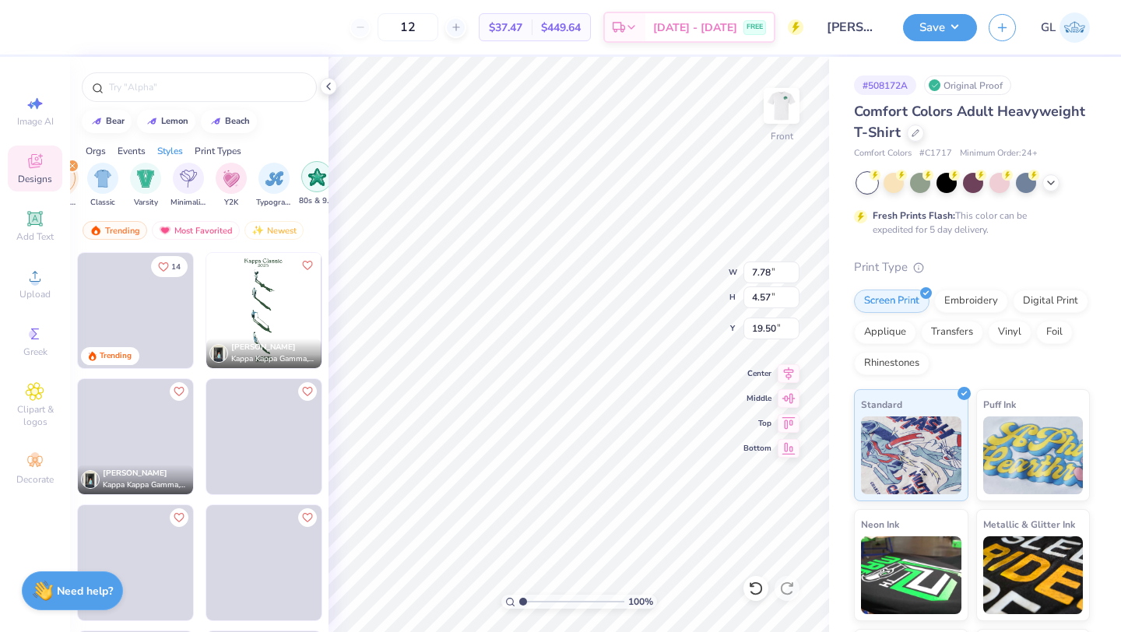
click at [317, 177] on img "filter for 80s & 90s" at bounding box center [317, 177] width 18 height 18
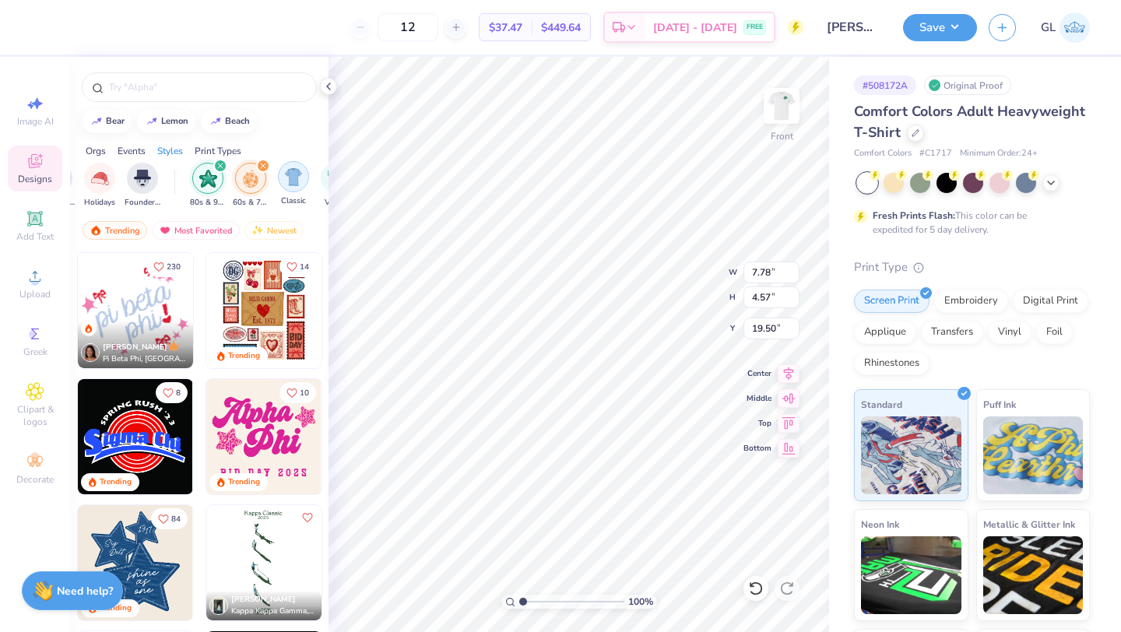
scroll to position [0, 706]
click at [262, 165] on icon "filter for 60s & 70s" at bounding box center [261, 166] width 6 height 6
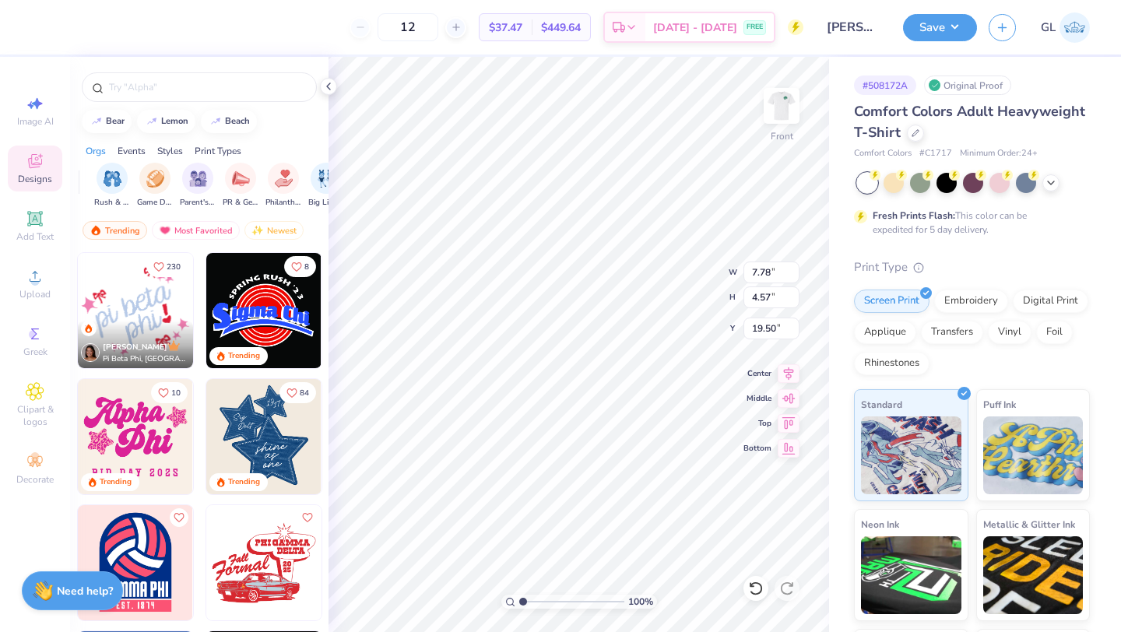
scroll to position [0, 0]
click at [220, 145] on div "Print Types" at bounding box center [218, 151] width 47 height 14
click at [170, 150] on div "Styles" at bounding box center [170, 151] width 26 height 14
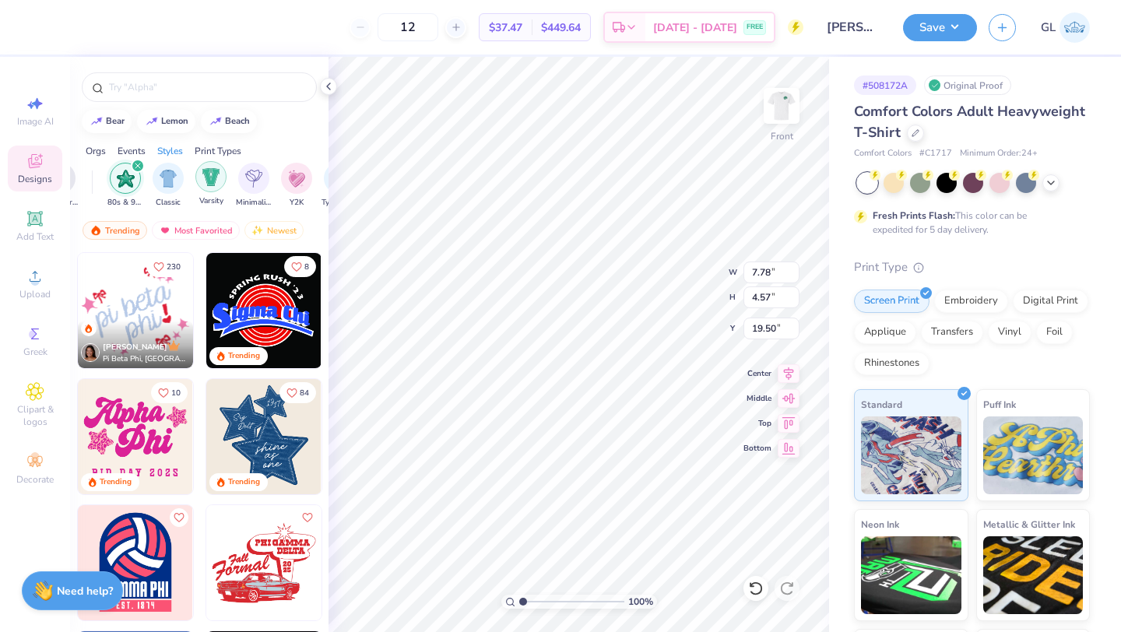
scroll to position [0, 791]
click at [170, 175] on img "filter for Classic" at bounding box center [165, 177] width 18 height 18
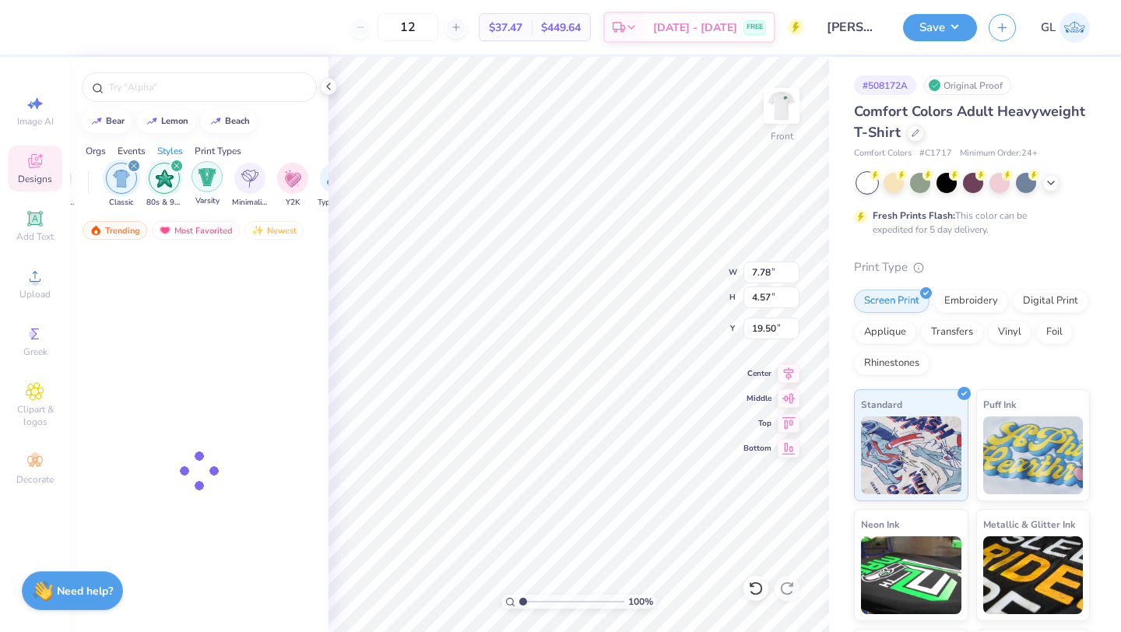
click at [203, 175] on img "filter for Varsity" at bounding box center [207, 177] width 18 height 18
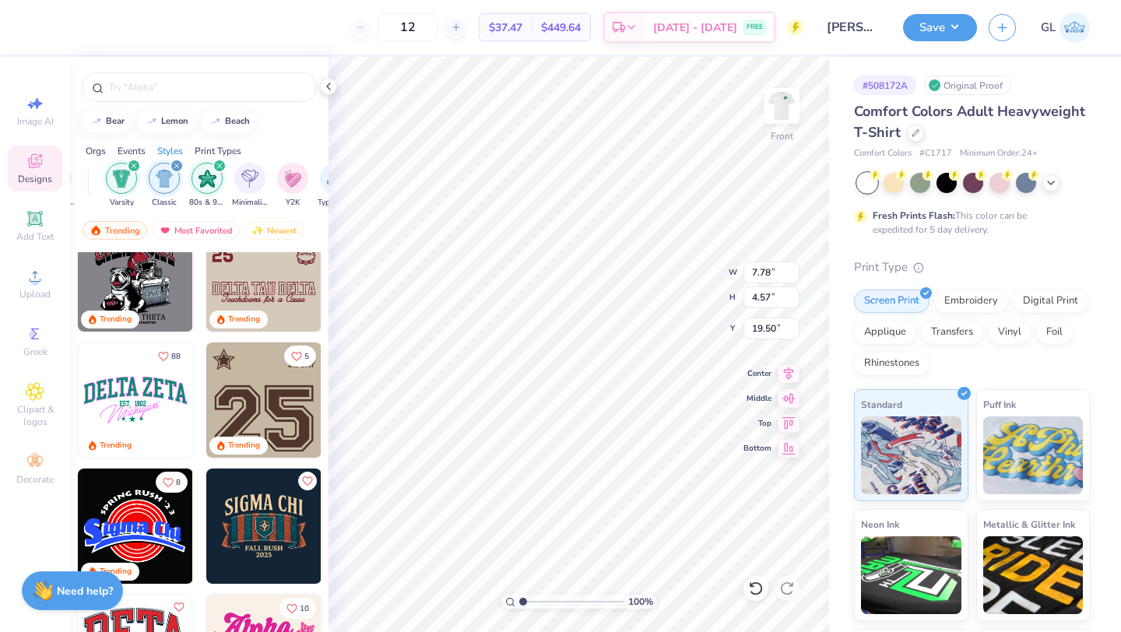
scroll to position [1335, 0]
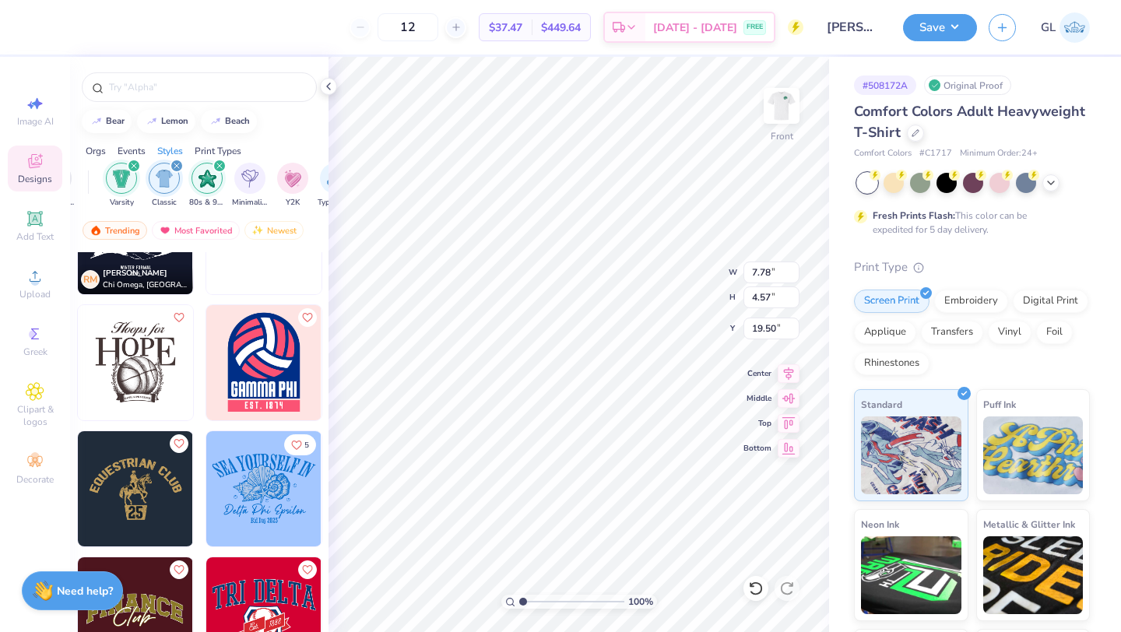
click at [218, 158] on div "Sorority Fraternity Club Sports Rush & Bid Game Day Parent's Weekend PR & Gener…" at bounding box center [199, 187] width 258 height 58
click at [222, 164] on div "filter for 80s & 90s" at bounding box center [219, 166] width 14 height 14
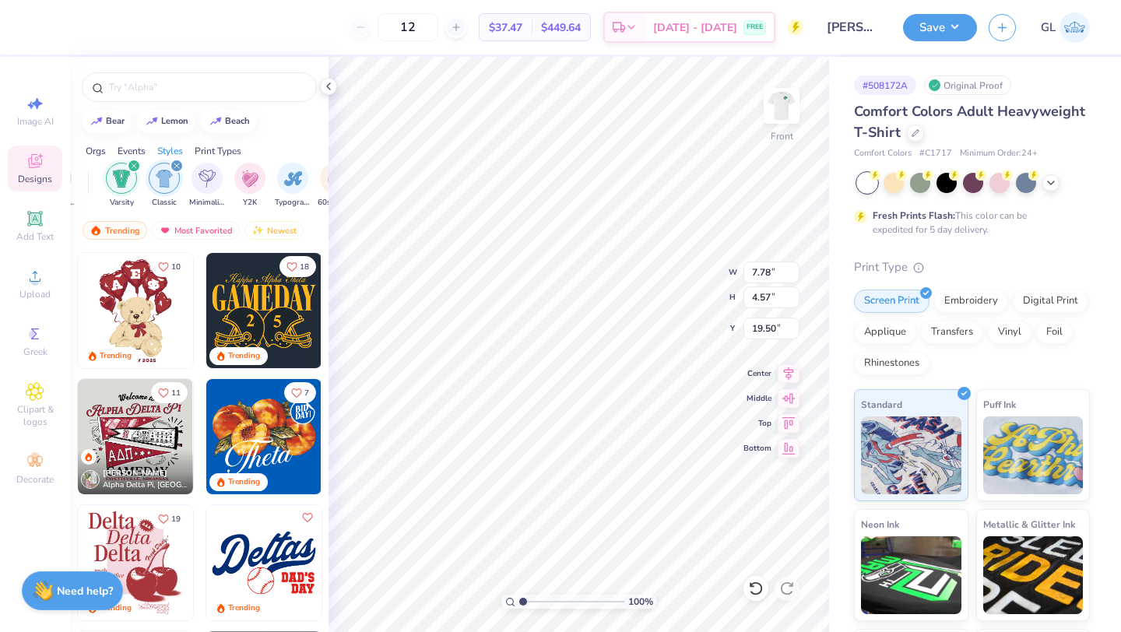
click at [174, 163] on icon "filter for Classic" at bounding box center [177, 166] width 6 height 6
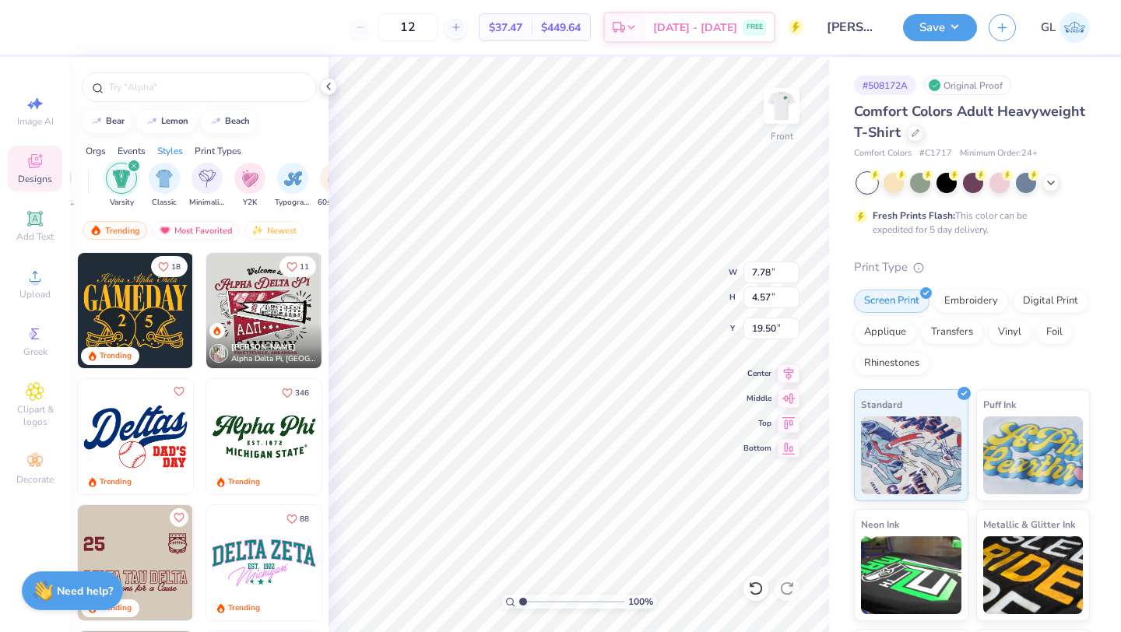
click at [132, 166] on icon "filter for Varsity" at bounding box center [134, 166] width 6 height 6
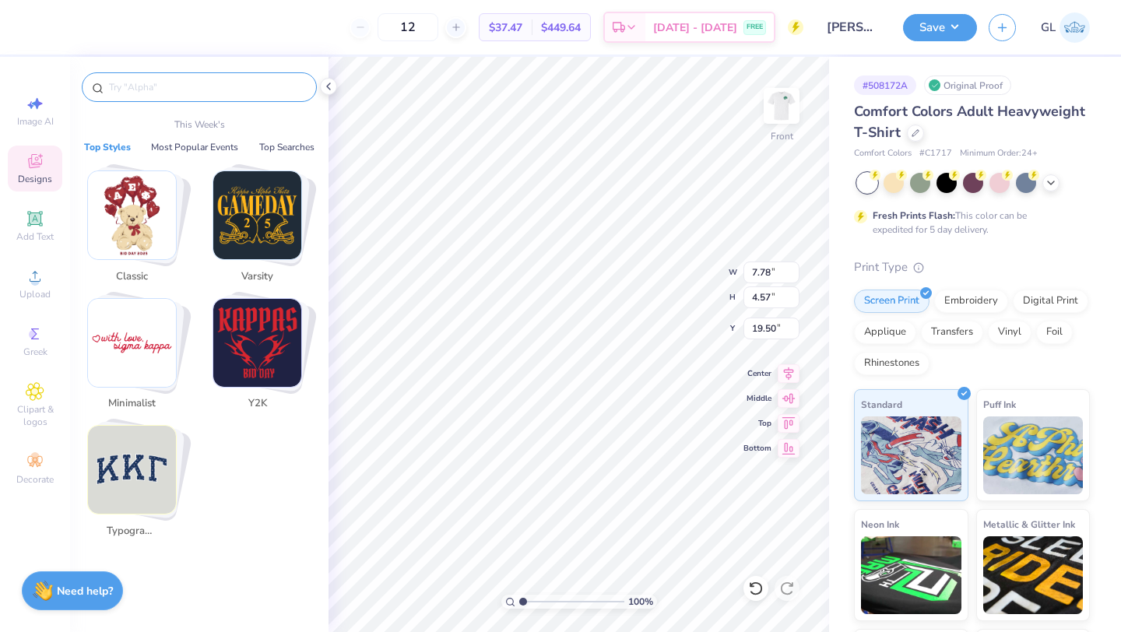
click at [183, 92] on input "text" at bounding box center [206, 87] width 199 height 16
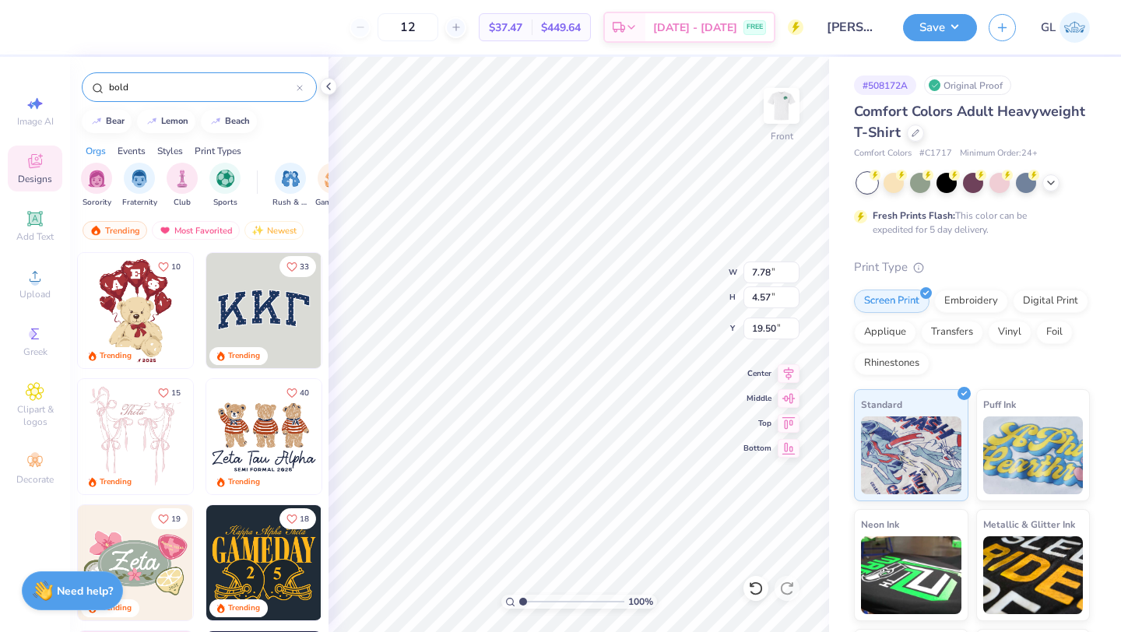
type input "bold"
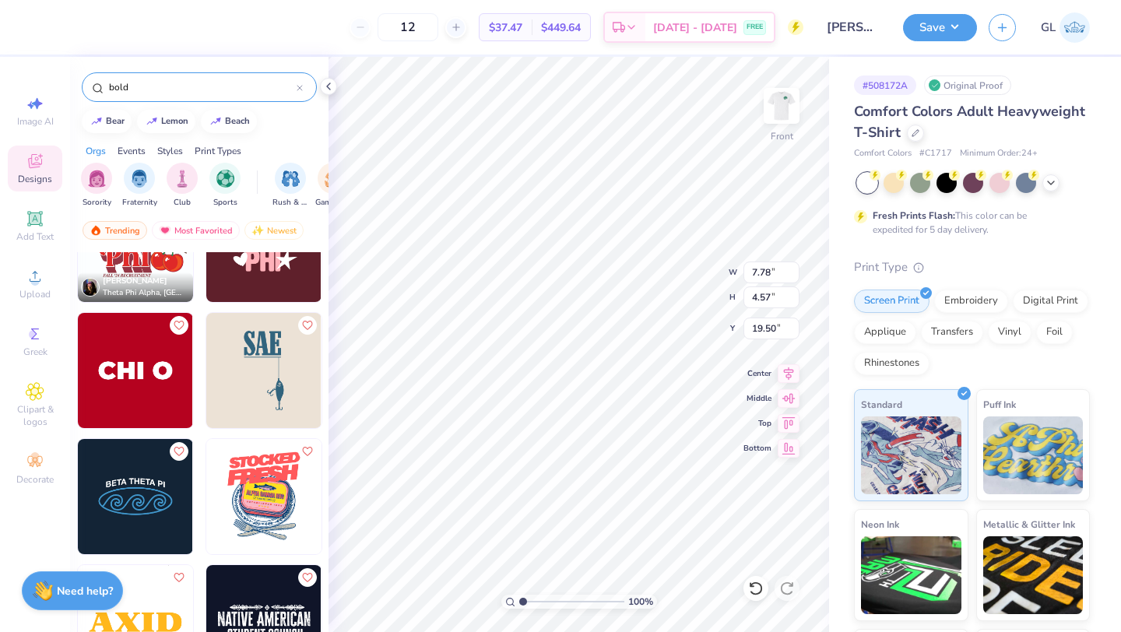
scroll to position [571, 0]
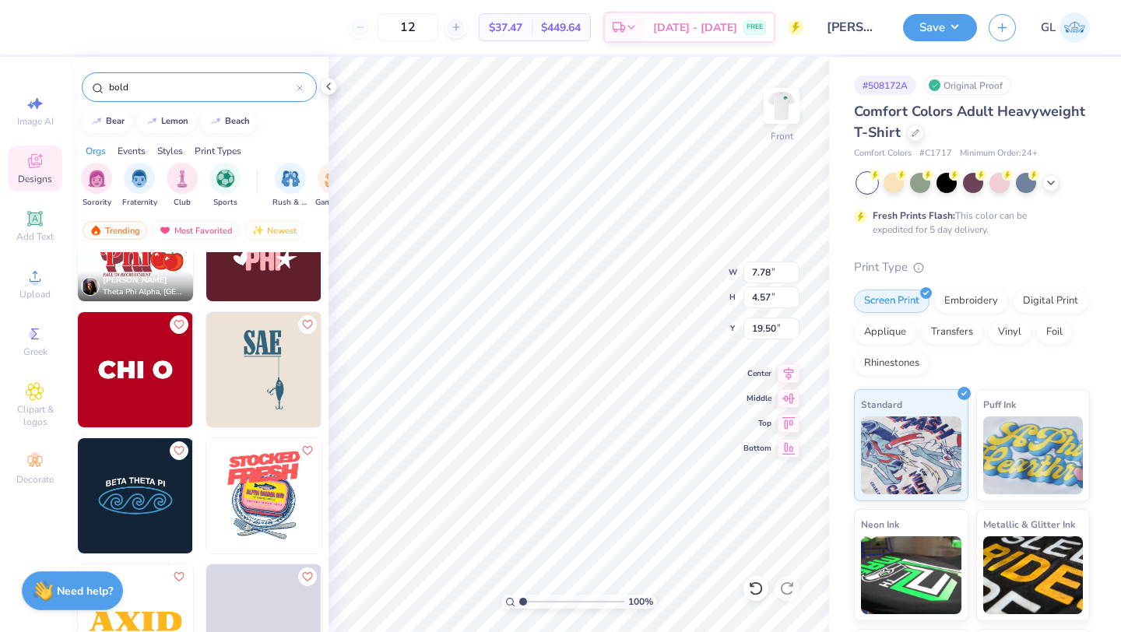
click at [157, 357] on img at bounding box center [135, 369] width 115 height 115
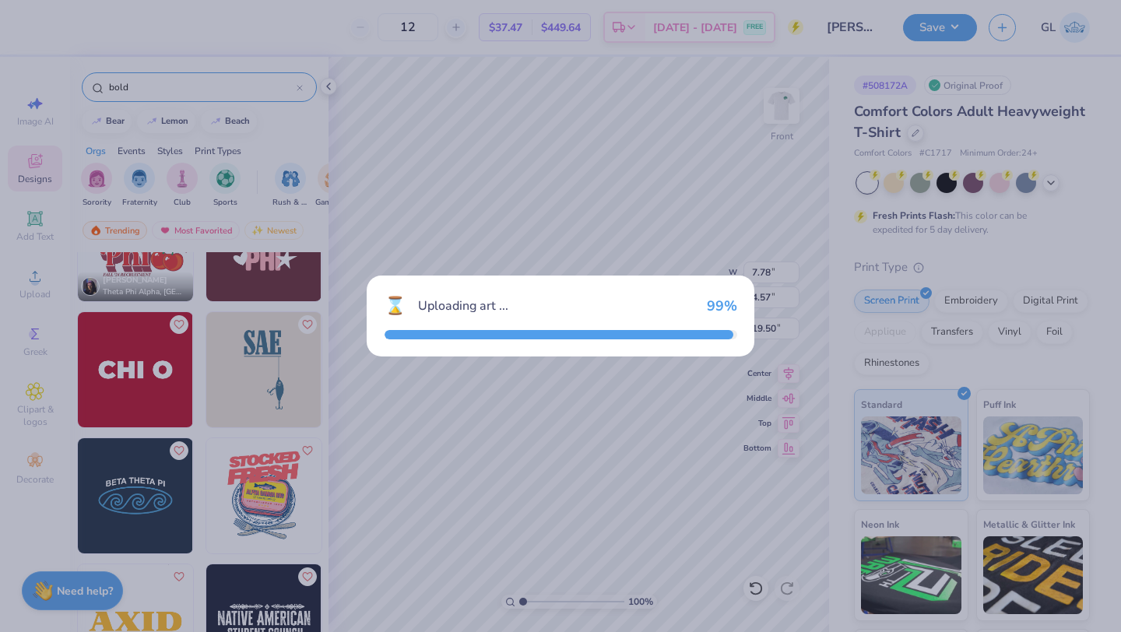
type input "4.16"
type input "1.02"
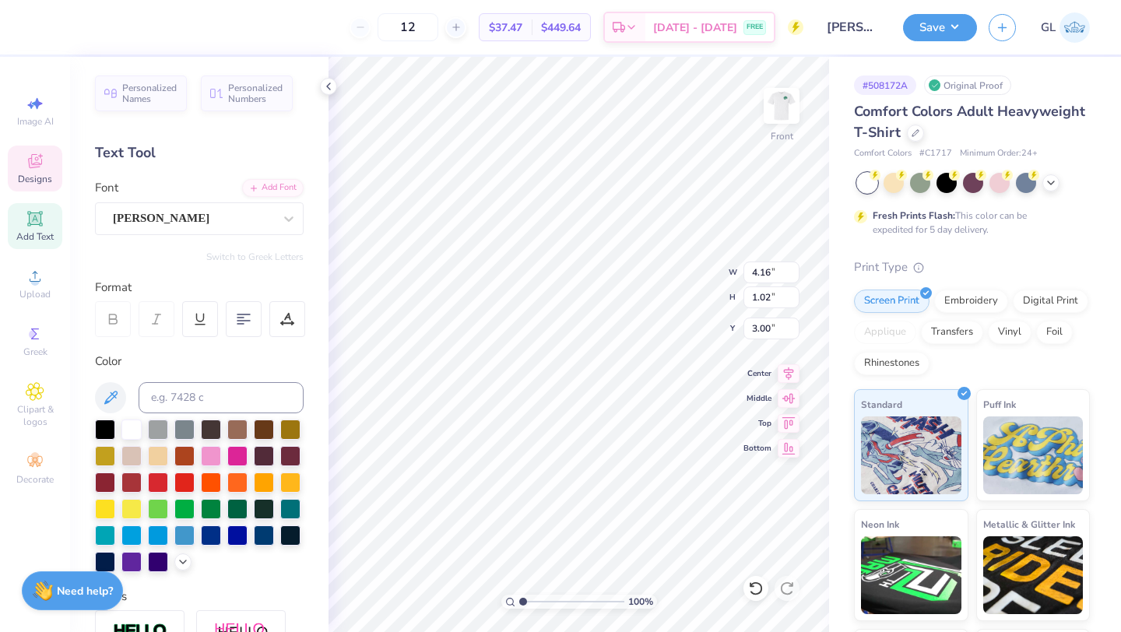
type input "16.38"
click at [38, 156] on icon at bounding box center [40, 155] width 5 height 5
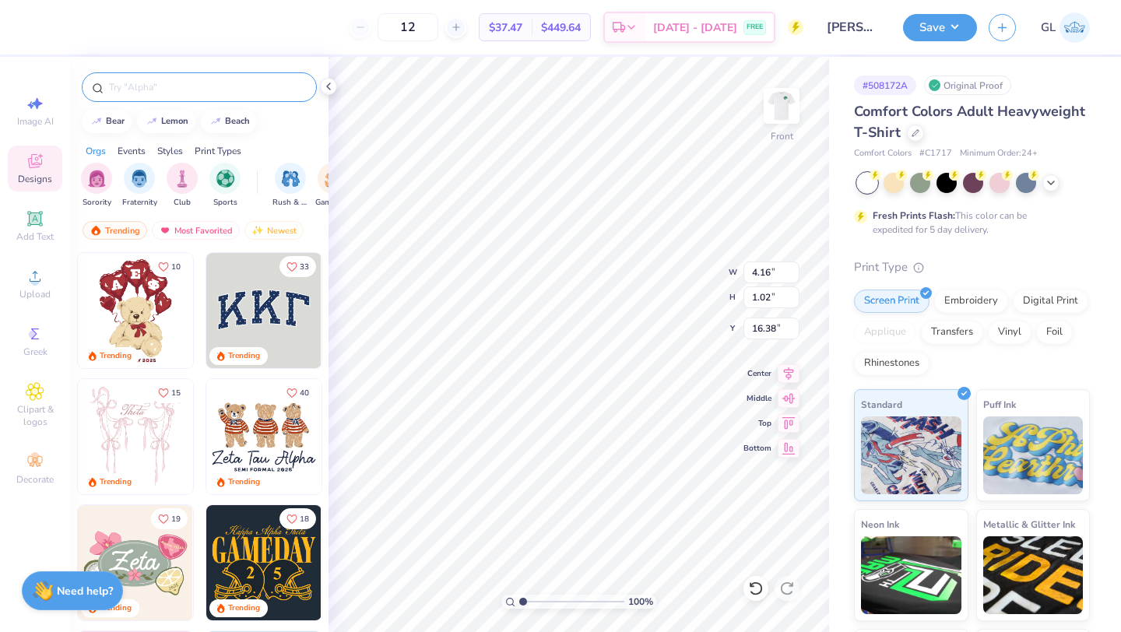
click at [153, 84] on input "text" at bounding box center [206, 87] width 199 height 16
type input "bold"
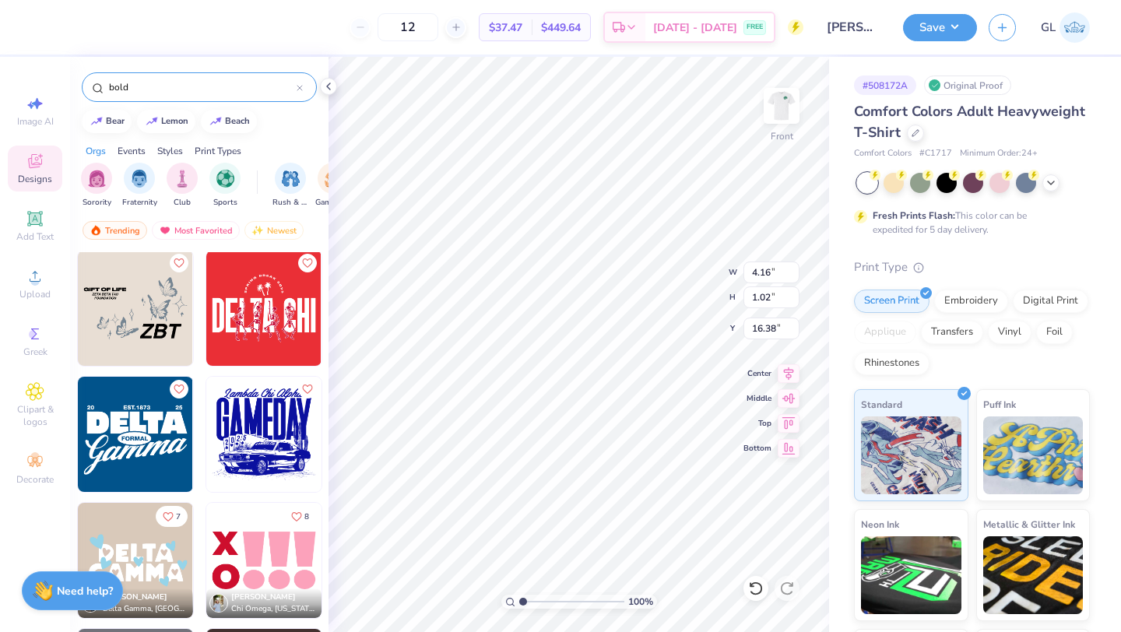
scroll to position [2395, 0]
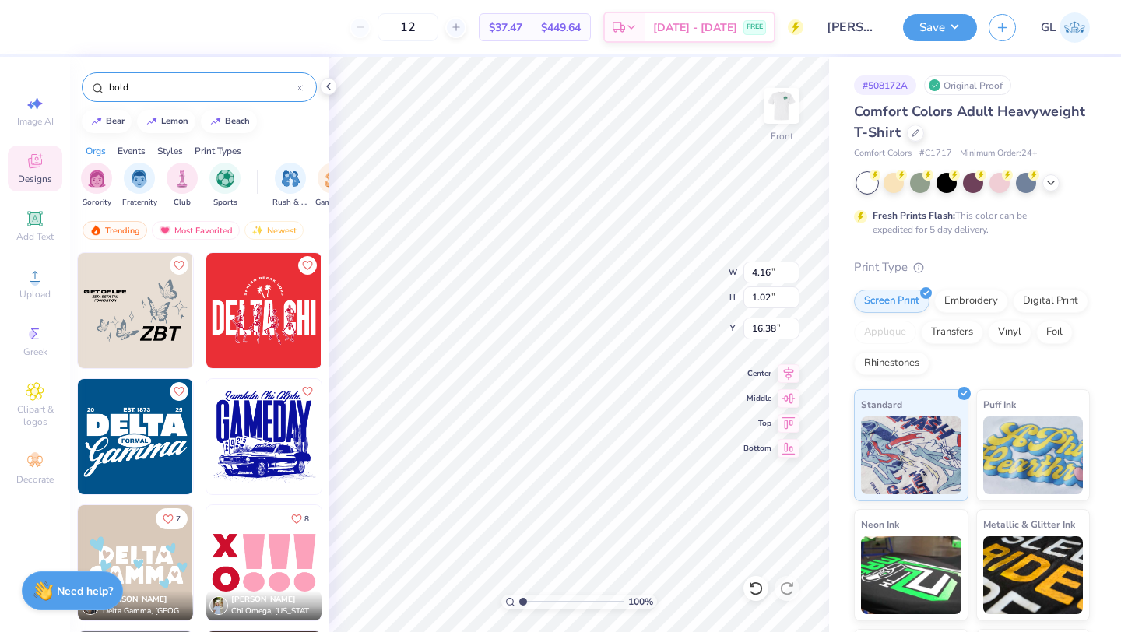
click at [160, 460] on img at bounding box center [135, 436] width 115 height 115
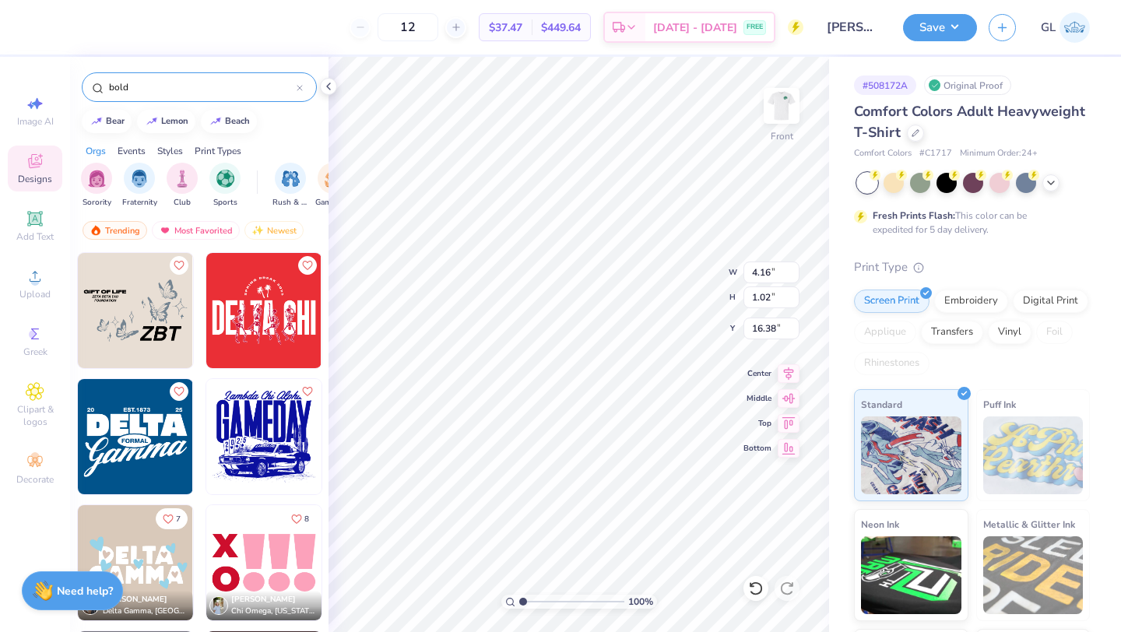
type input "8.12"
type input "5.19"
type input "3.00"
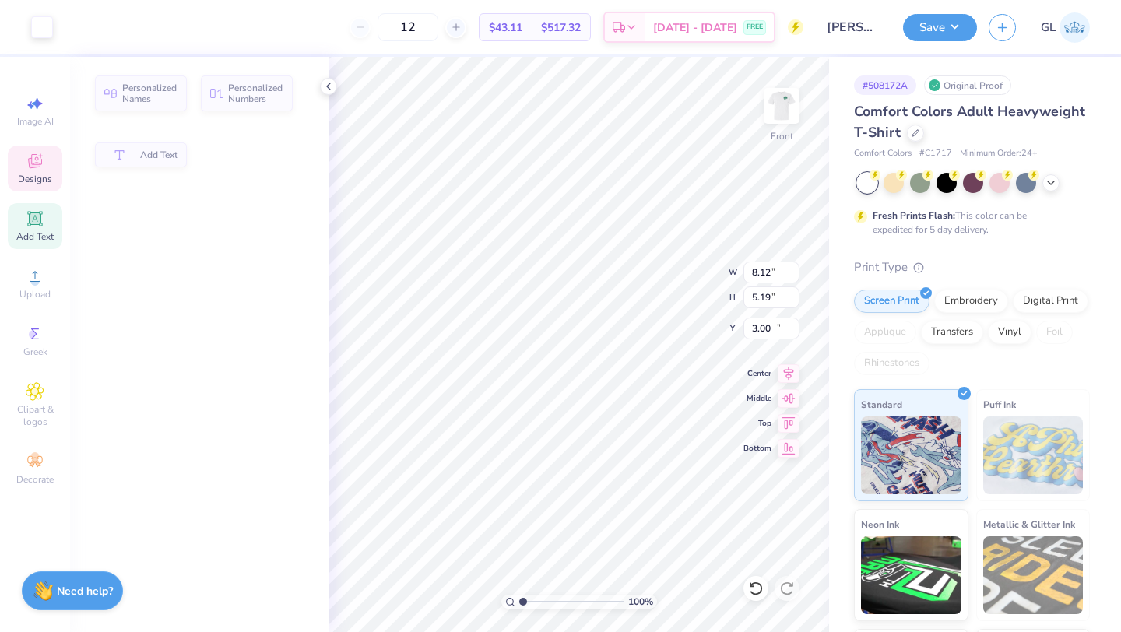
type input "4.16"
type input "1.02"
type input "16.38"
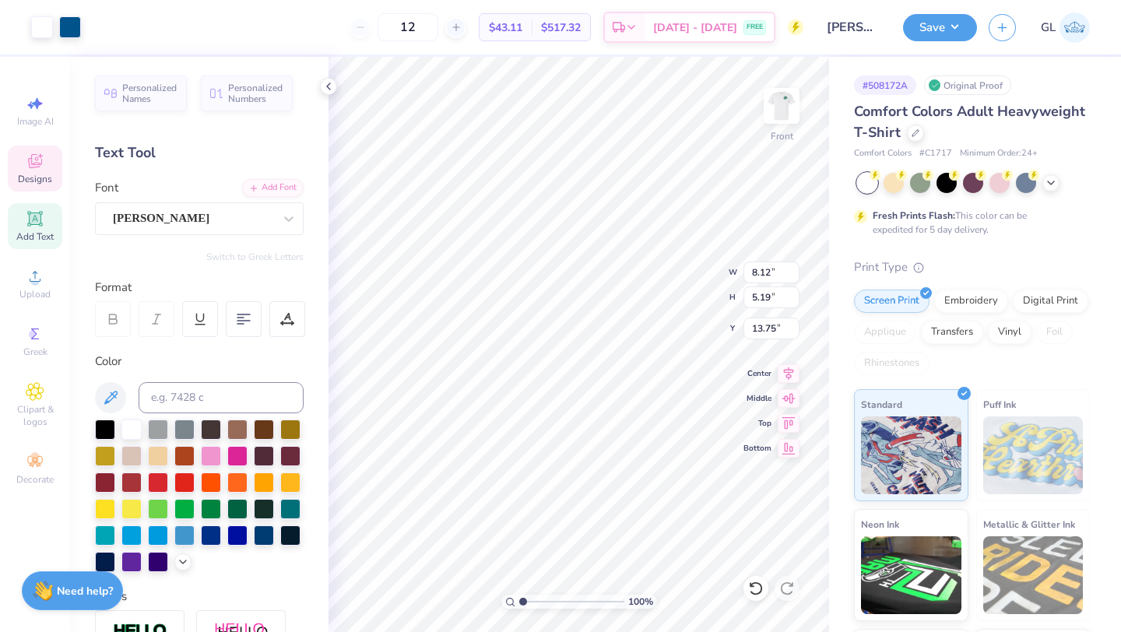
type input "13.75"
type textarea "CURRIER"
type input "8.01"
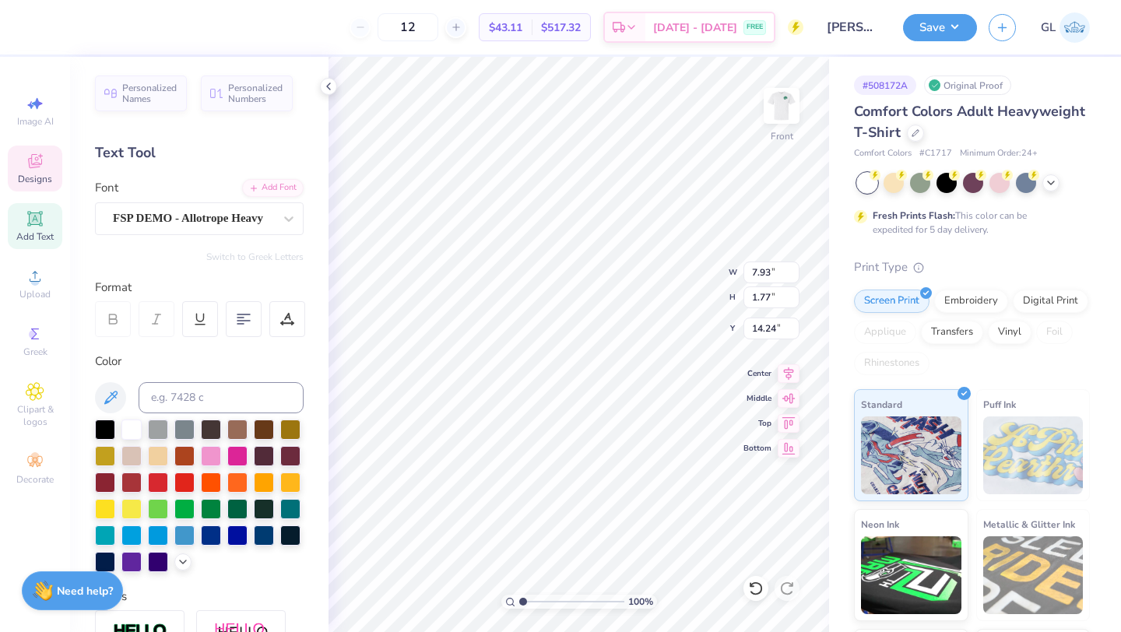
type input "2.87"
type input "16.08"
type input "2.09"
type input "0.38"
type input "16.19"
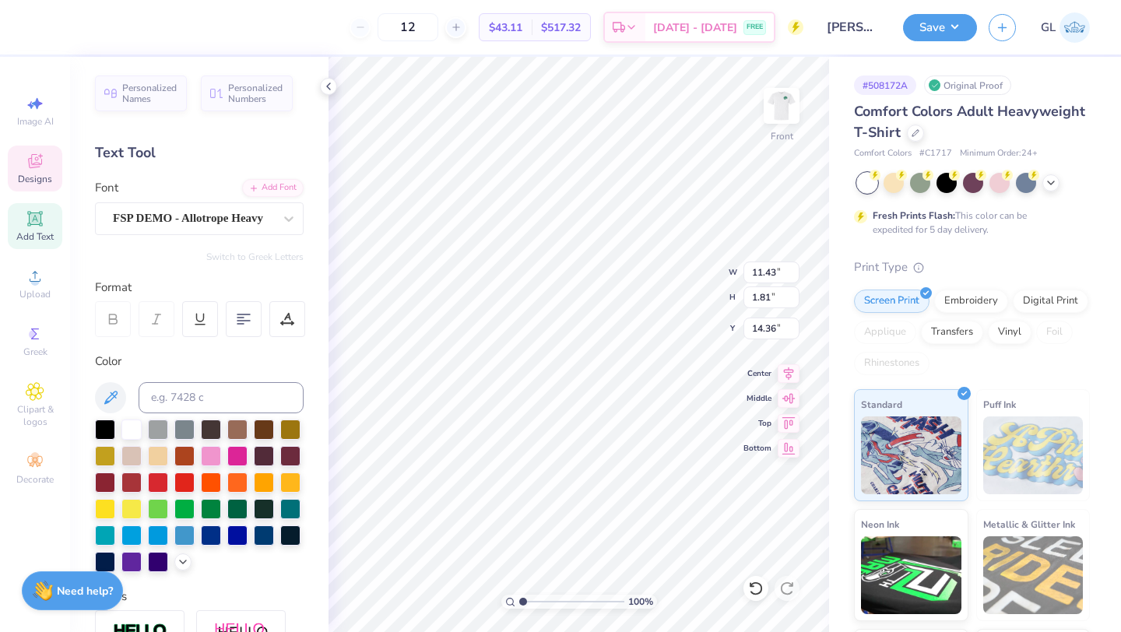
scroll to position [1, 2]
type textarea "CURRIER HOUSE"
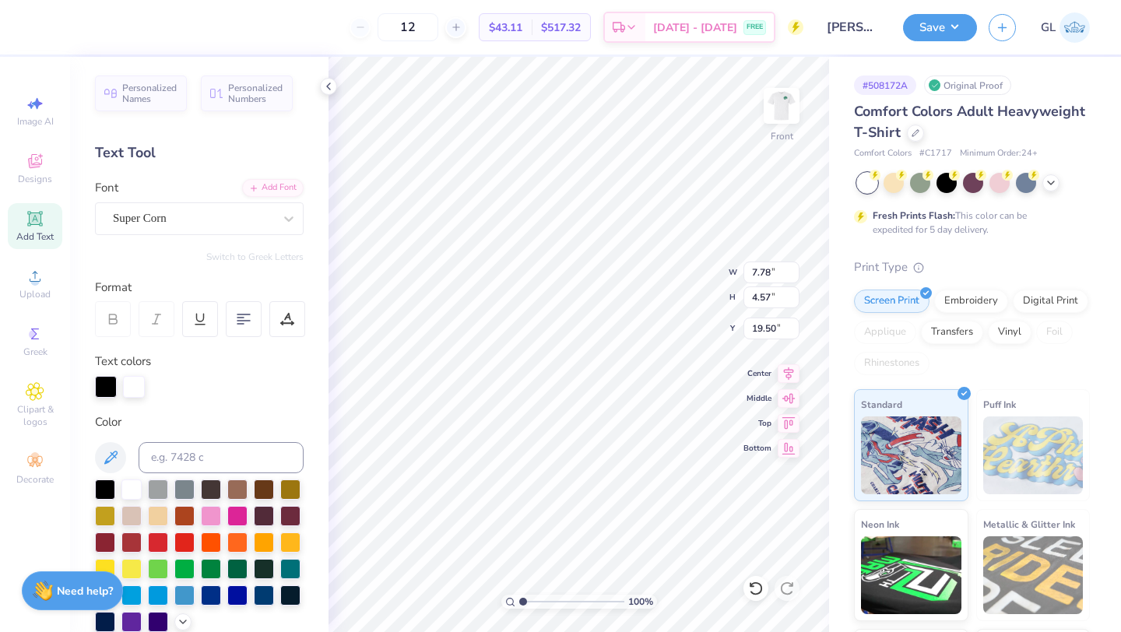
type input "7.78"
type input "4.57"
type input "19.50"
type textarea "curier house"
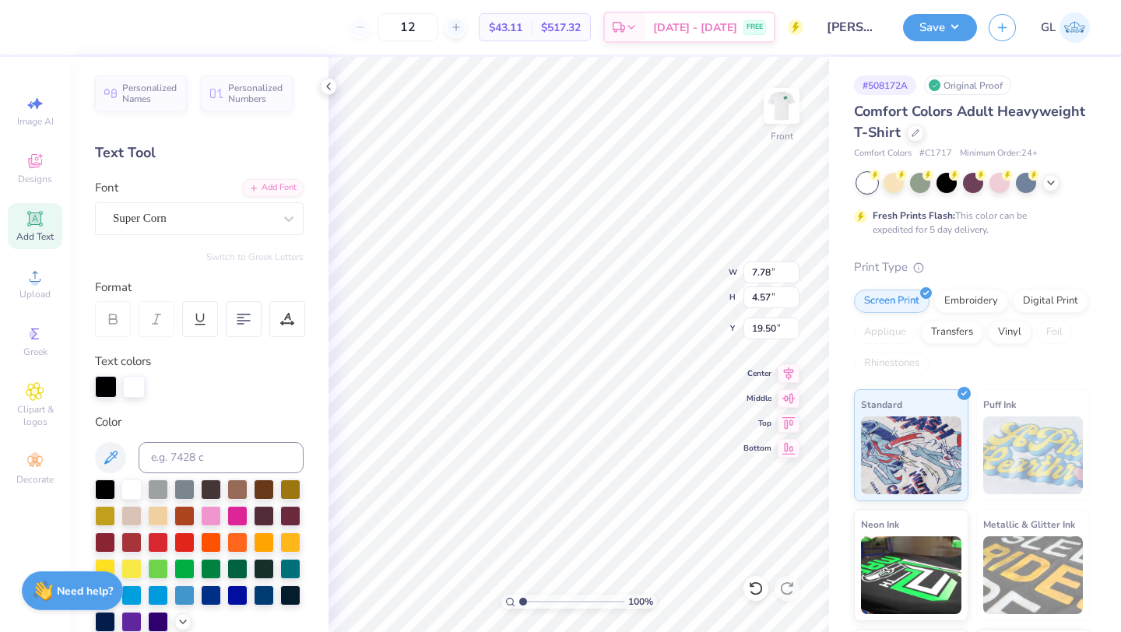
scroll to position [1, 0]
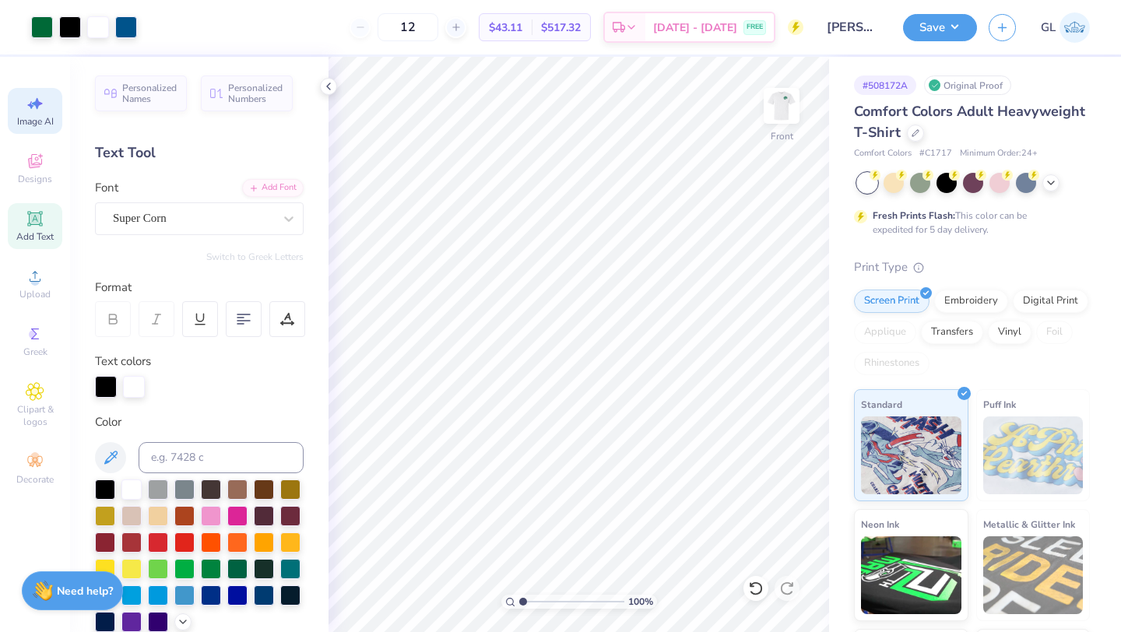
click at [35, 233] on span "Add Text" at bounding box center [34, 236] width 37 height 12
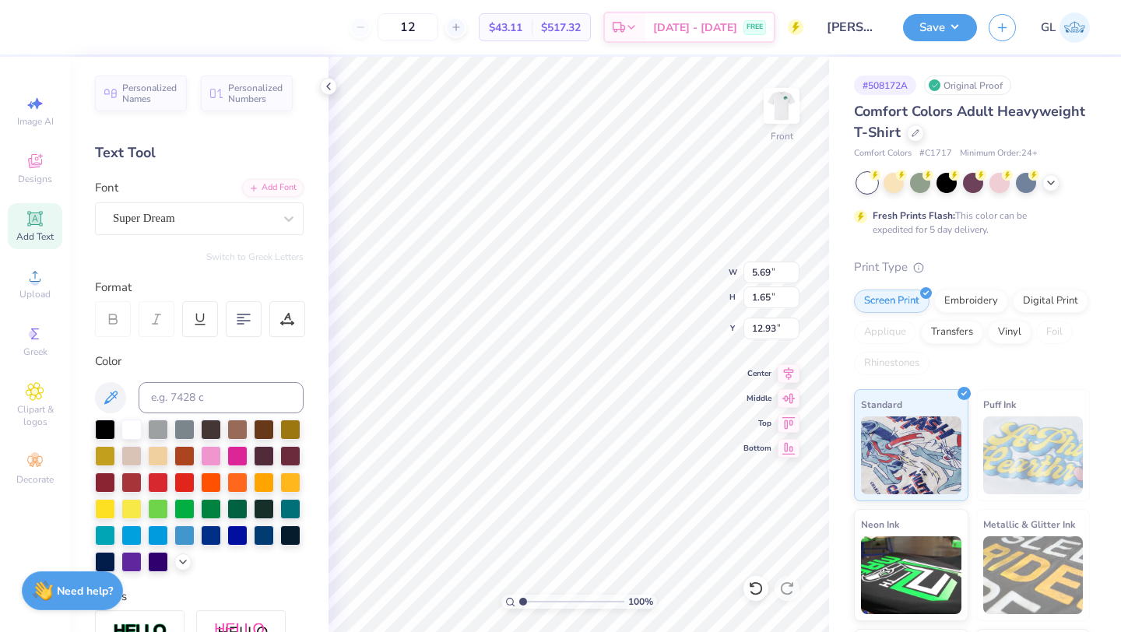
type input "15.78"
type input "20.54"
type input "6.33"
click at [99, 430] on div at bounding box center [105, 428] width 20 height 20
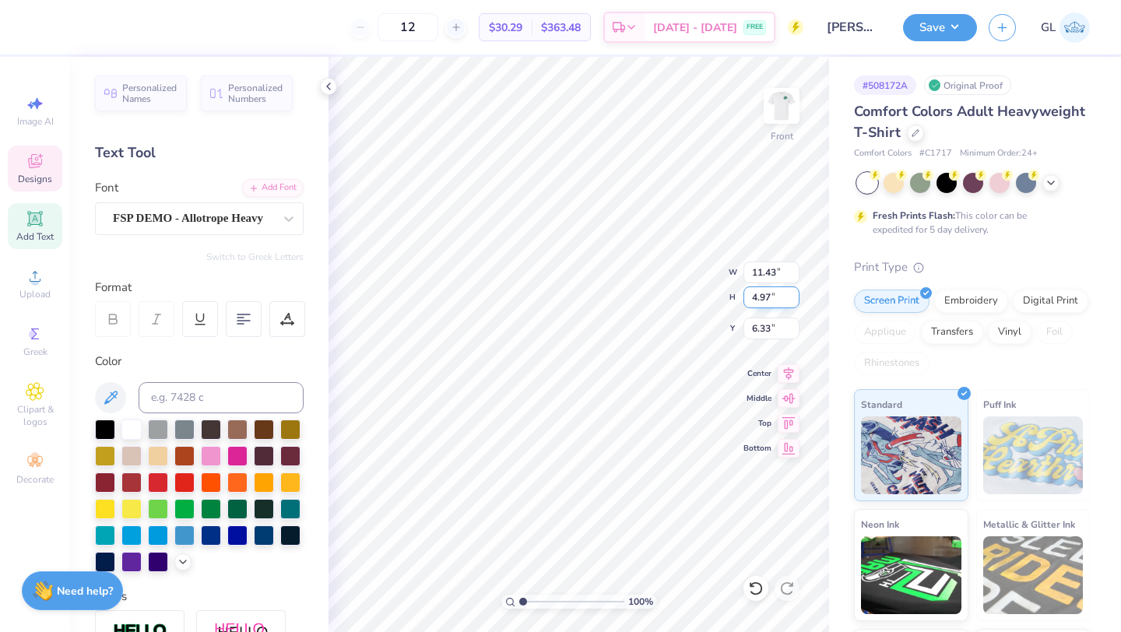
click at [791, 294] on input "4.97" at bounding box center [771, 297] width 56 height 22
click at [791, 294] on input "4.98" at bounding box center [771, 297] width 56 height 22
click at [791, 294] on input "4.99" at bounding box center [771, 297] width 56 height 22
click at [791, 294] on input "5" at bounding box center [771, 297] width 56 height 22
click at [791, 294] on input "5.01" at bounding box center [771, 297] width 56 height 22
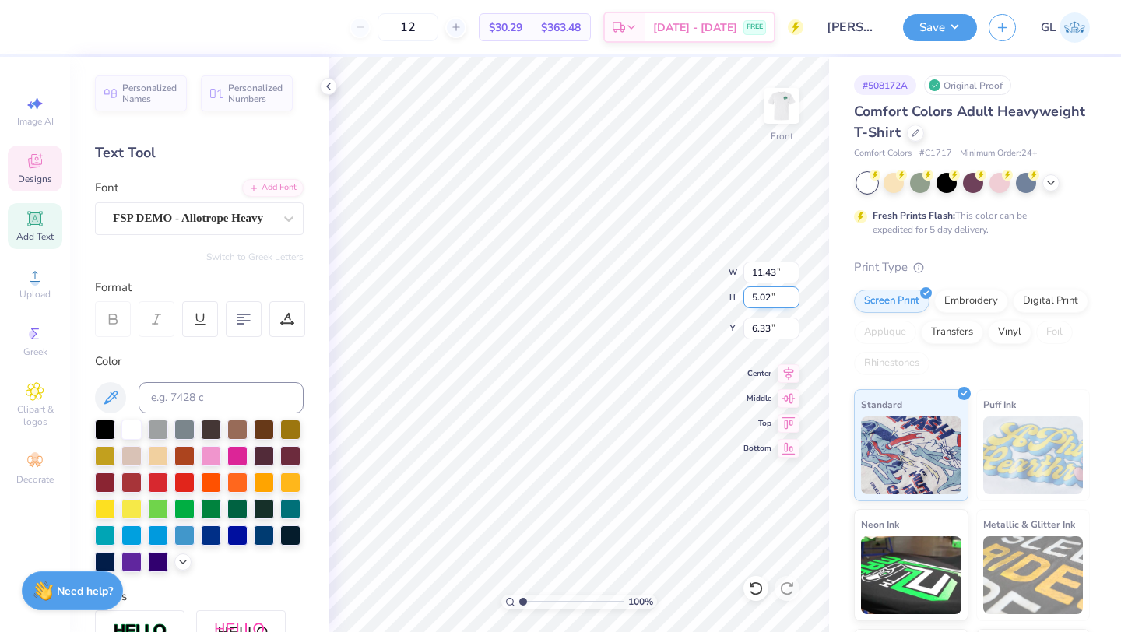
click at [791, 294] on input "5.02" at bounding box center [771, 297] width 56 height 22
click at [791, 294] on input "5.03" at bounding box center [771, 297] width 56 height 22
click at [791, 294] on input "5.04" at bounding box center [771, 297] width 56 height 22
click at [791, 294] on input "5.05" at bounding box center [771, 297] width 56 height 22
click at [791, 294] on input "5.06" at bounding box center [771, 297] width 56 height 22
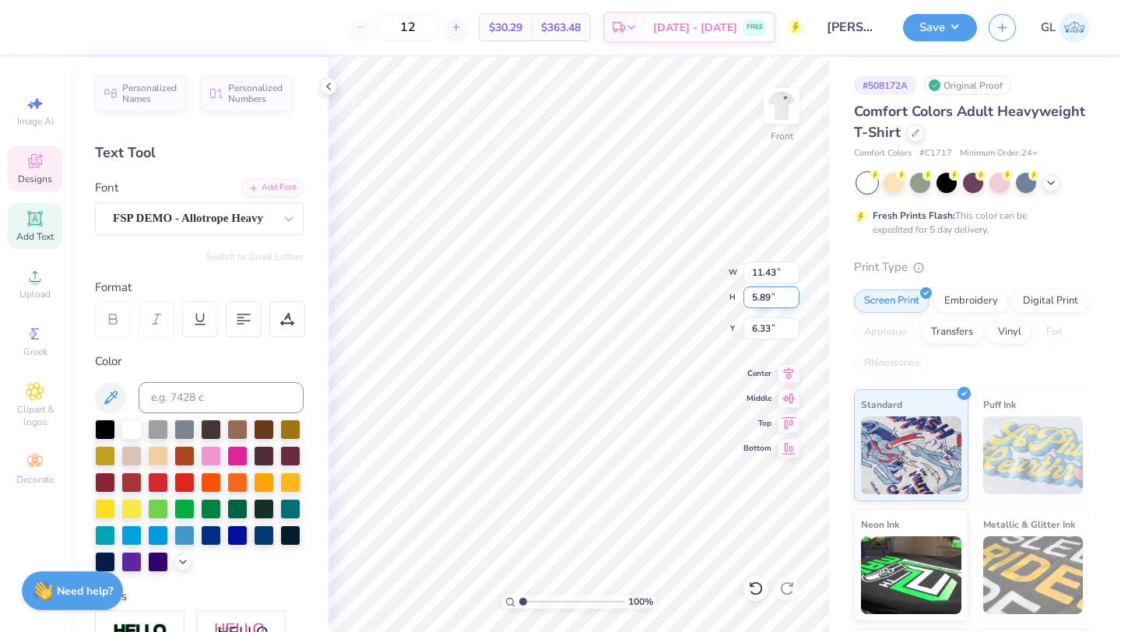
type input "5.89"
click at [791, 294] on input "5.89" at bounding box center [771, 297] width 56 height 22
type input "6.32"
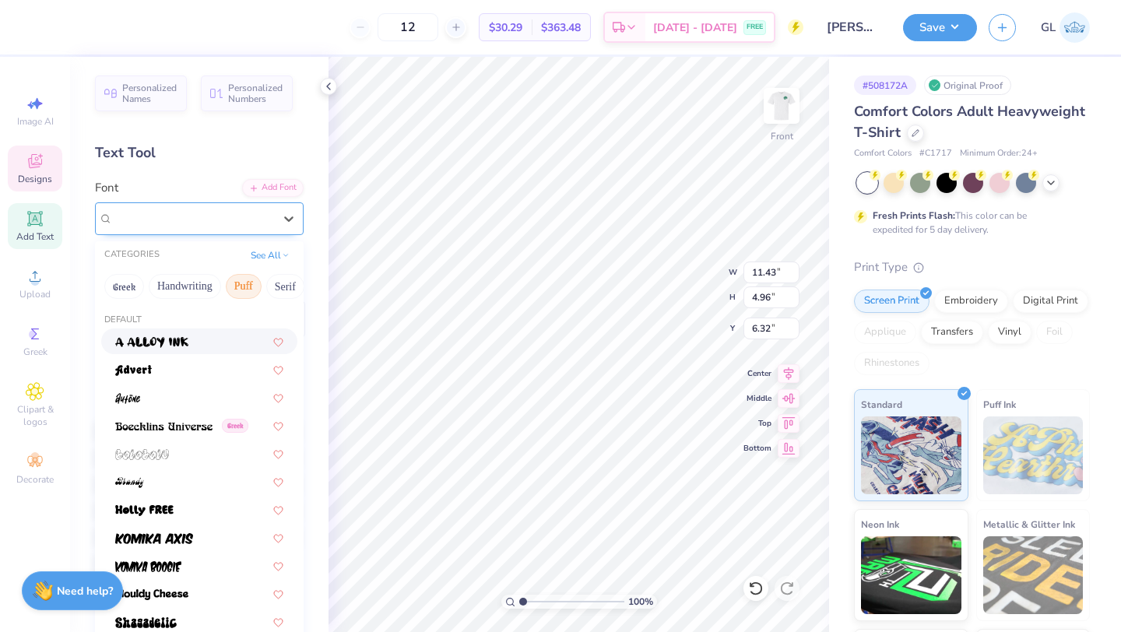
click at [249, 219] on div "FSP DEMO - Allotrope Heavy" at bounding box center [192, 218] width 163 height 24
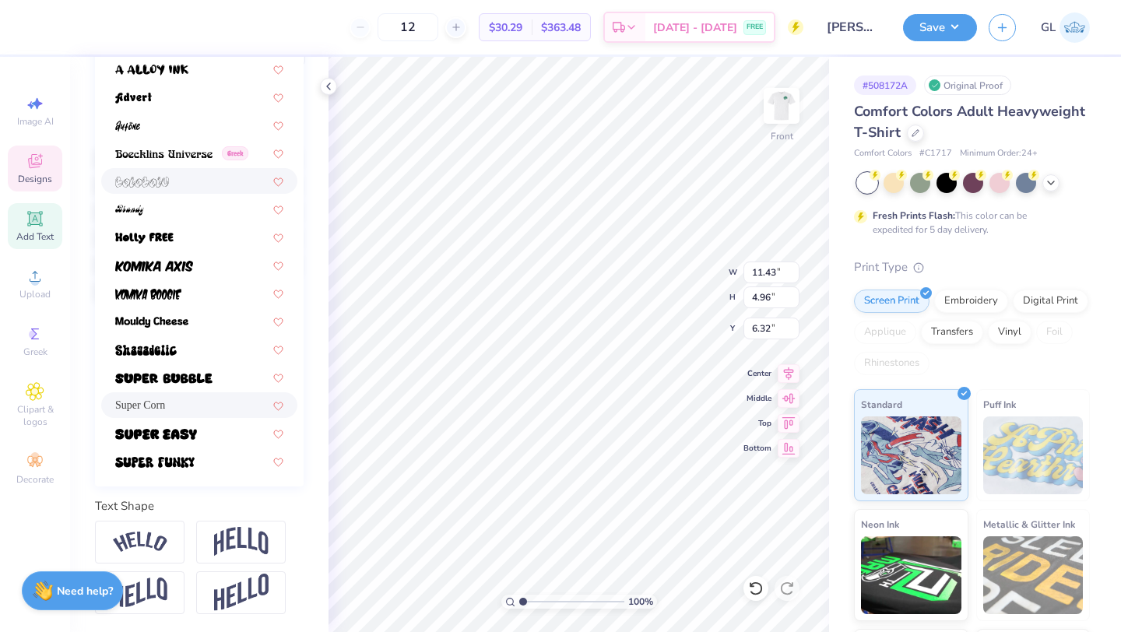
scroll to position [0, 0]
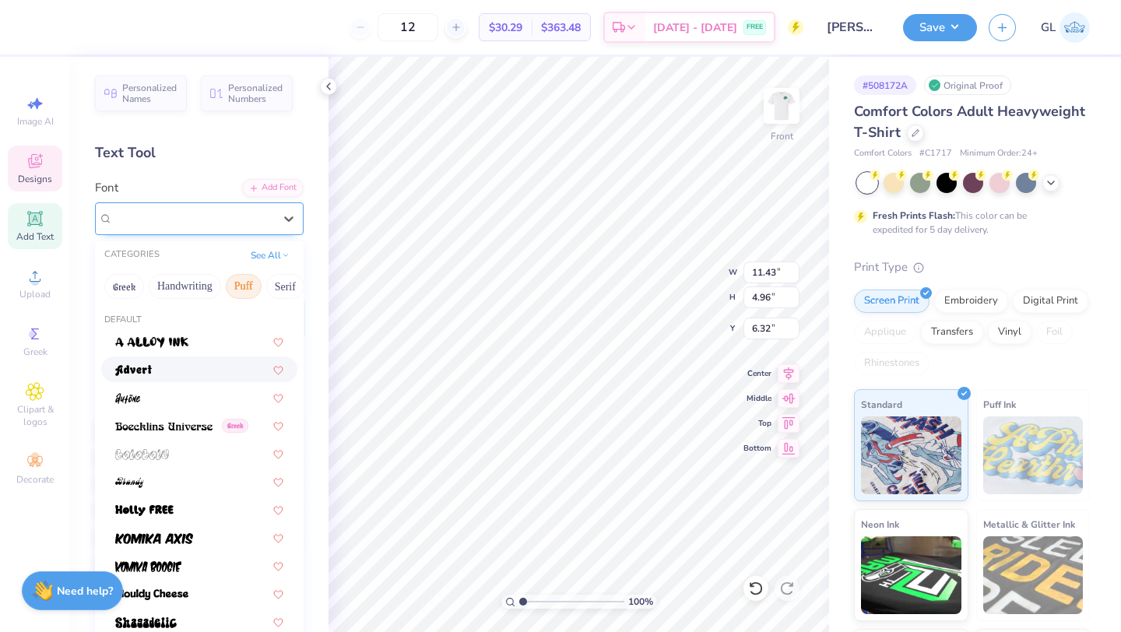
click at [157, 222] on span "FSP DEMO - Allotrope Heavy" at bounding box center [188, 218] width 150 height 18
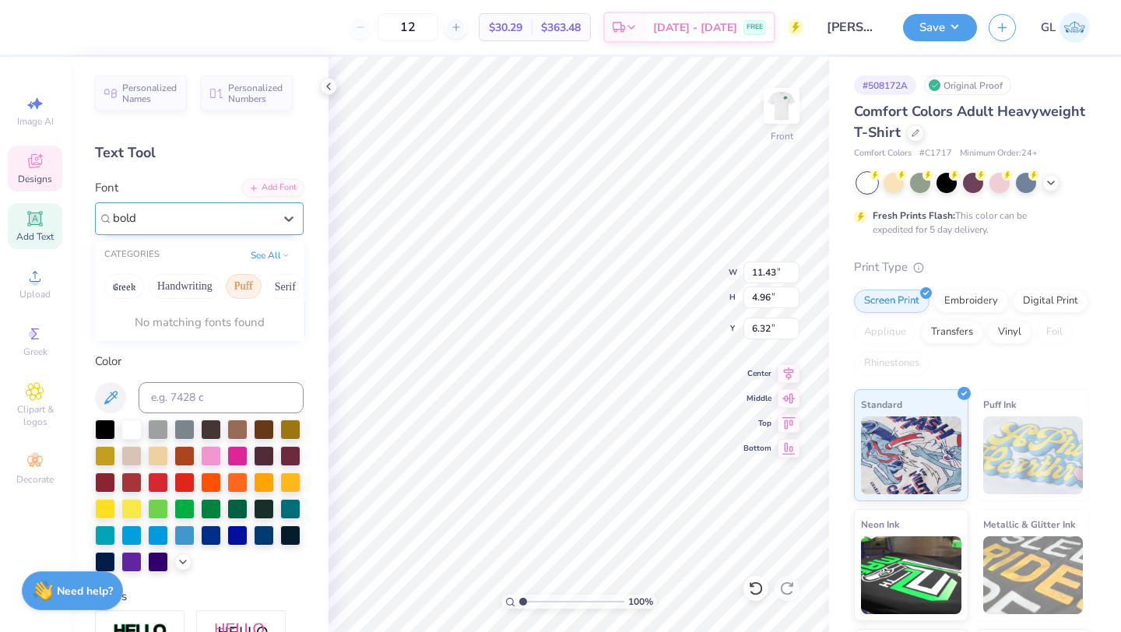
type input "bold"
type input "6.33"
type input "12.74"
type input "5.53"
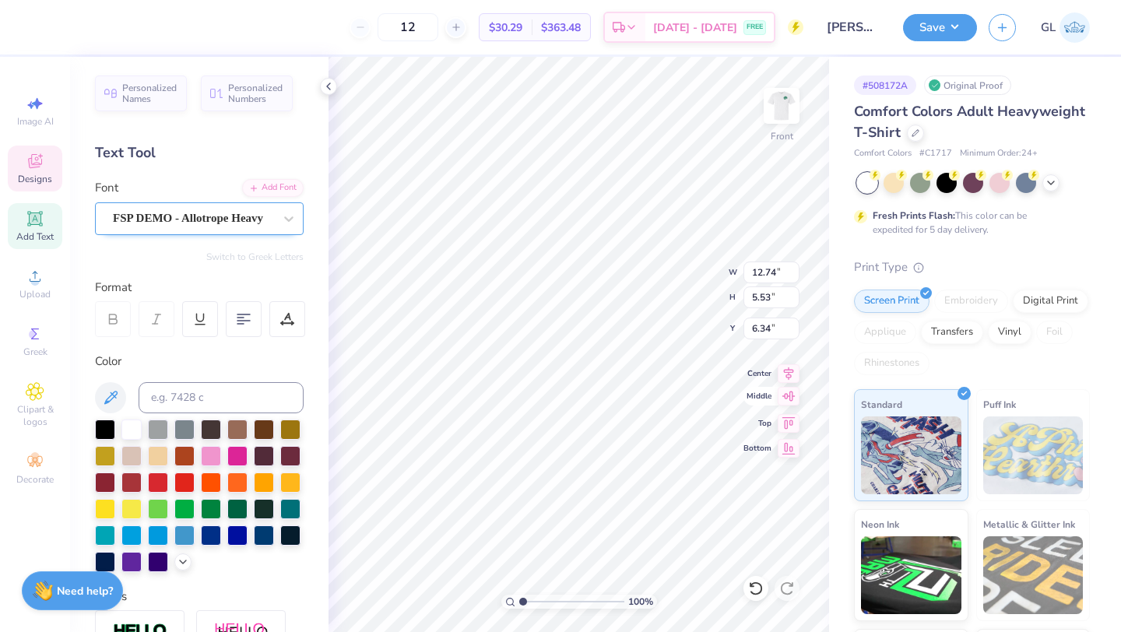
click at [792, 397] on icon at bounding box center [788, 396] width 22 height 19
click at [792, 398] on icon at bounding box center [788, 396] width 22 height 19
click at [784, 395] on icon at bounding box center [788, 396] width 13 height 10
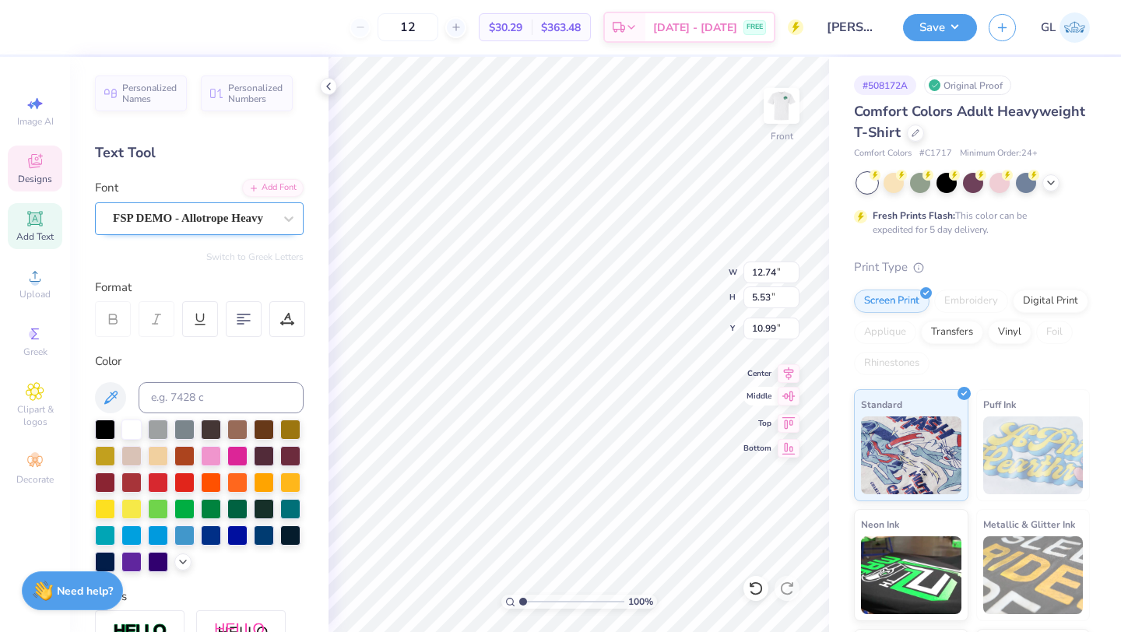
click at [784, 395] on icon at bounding box center [788, 396] width 13 height 10
click at [784, 370] on icon at bounding box center [788, 371] width 22 height 19
click at [786, 426] on icon at bounding box center [788, 421] width 13 height 12
click at [788, 451] on icon at bounding box center [788, 446] width 13 height 12
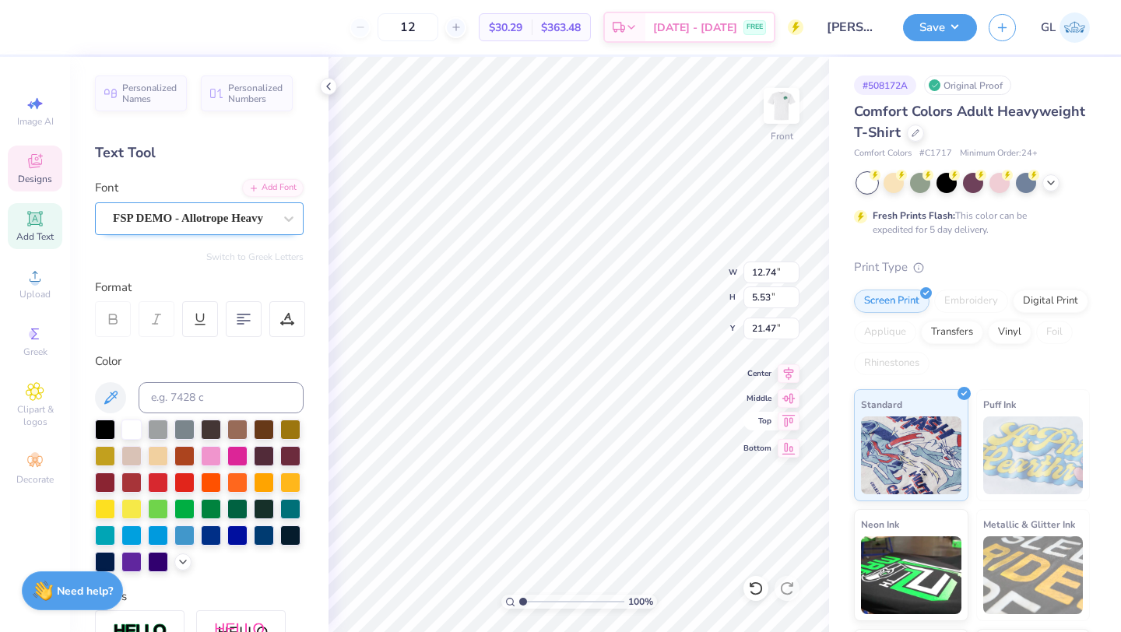
click at [788, 426] on icon at bounding box center [788, 421] width 22 height 19
click at [788, 399] on icon at bounding box center [788, 396] width 22 height 19
type input "5.75"
click at [243, 310] on div at bounding box center [244, 319] width 36 height 36
click at [289, 320] on icon at bounding box center [287, 319] width 14 height 14
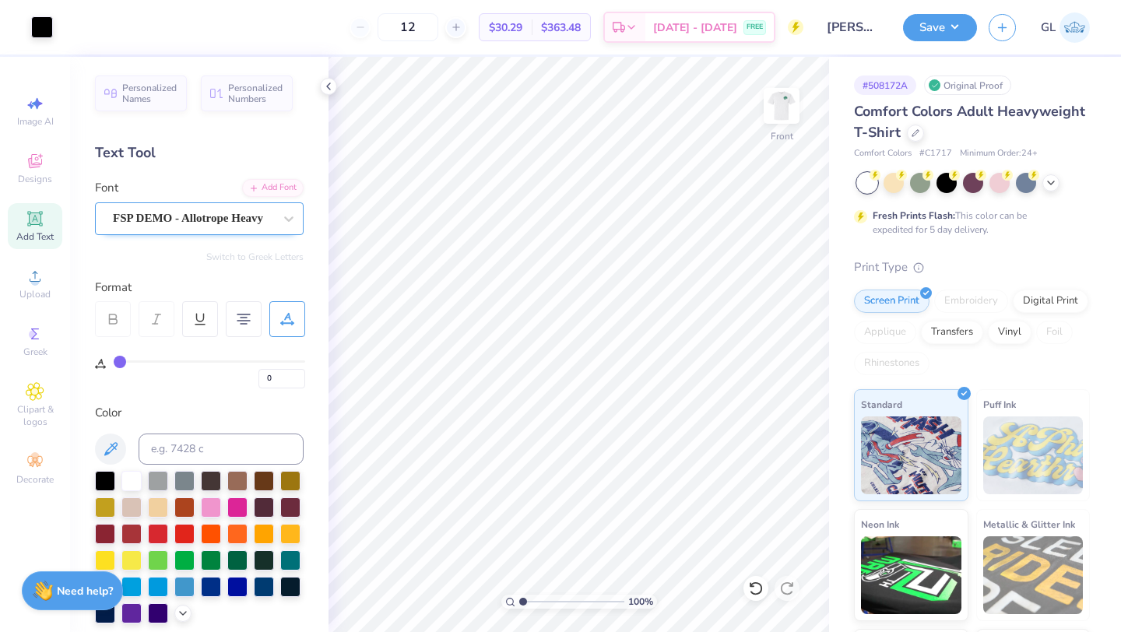
type input "1"
type input "6"
type input "11"
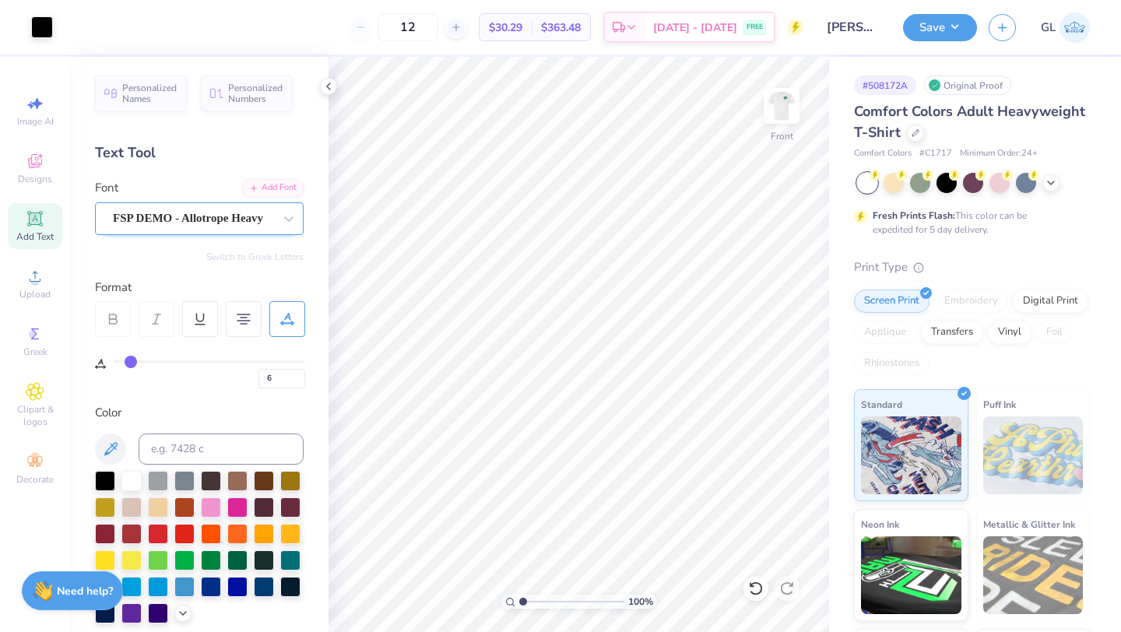
type input "11"
type input "19"
type input "23"
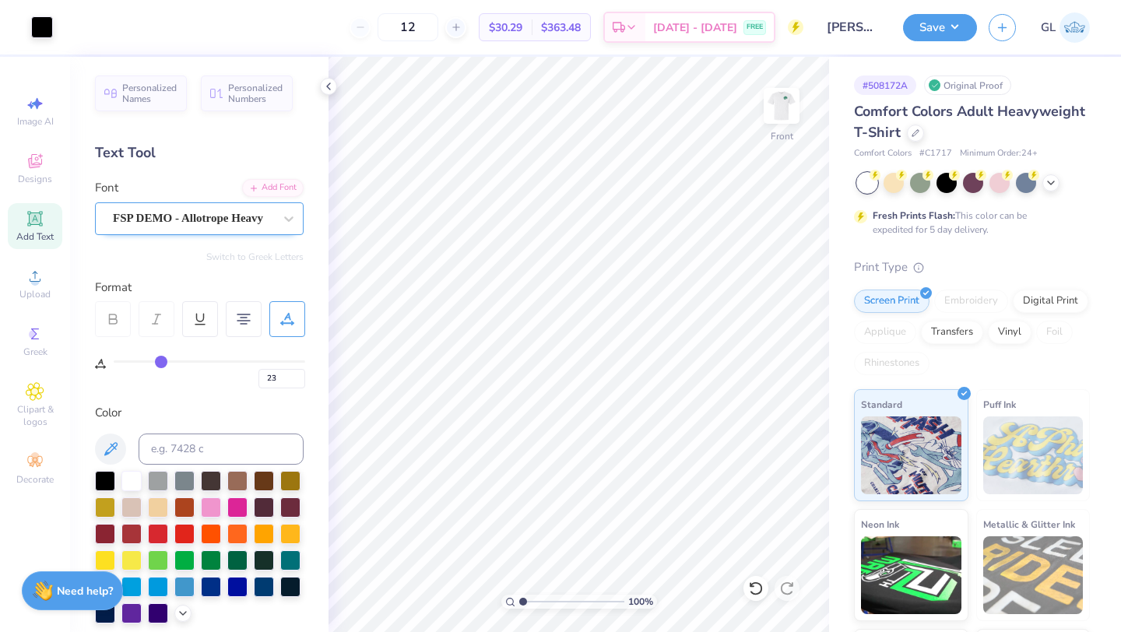
type input "26"
type input "28"
type input "29"
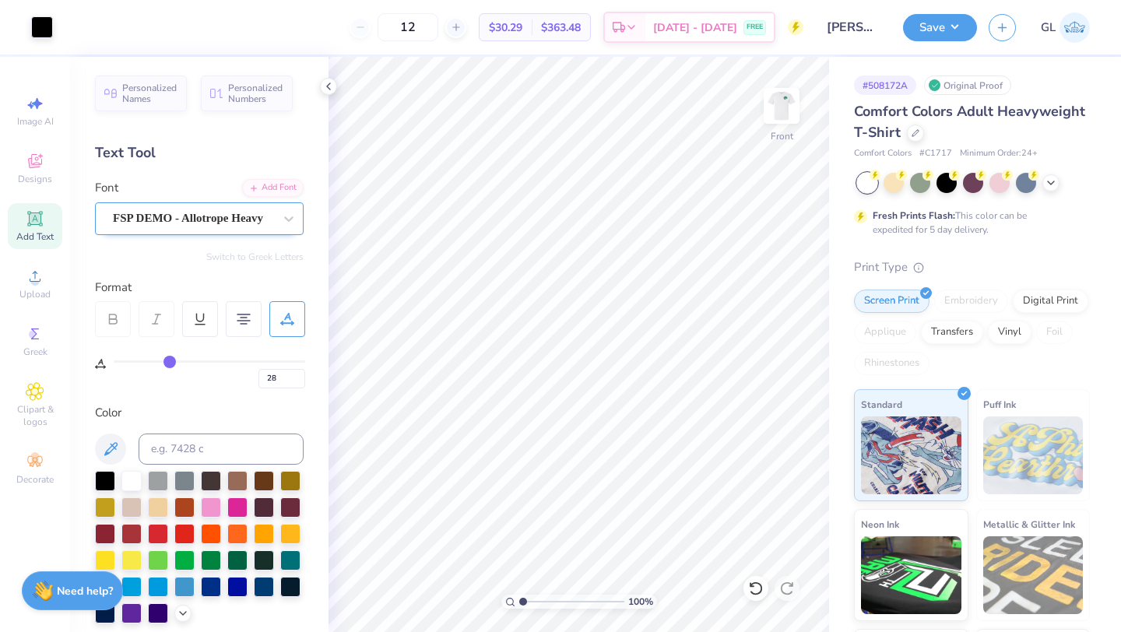
type input "29"
type input "30"
drag, startPoint x: 121, startPoint y: 360, endPoint x: 174, endPoint y: 360, distance: 52.9
click at [174, 360] on input "range" at bounding box center [209, 361] width 191 height 2
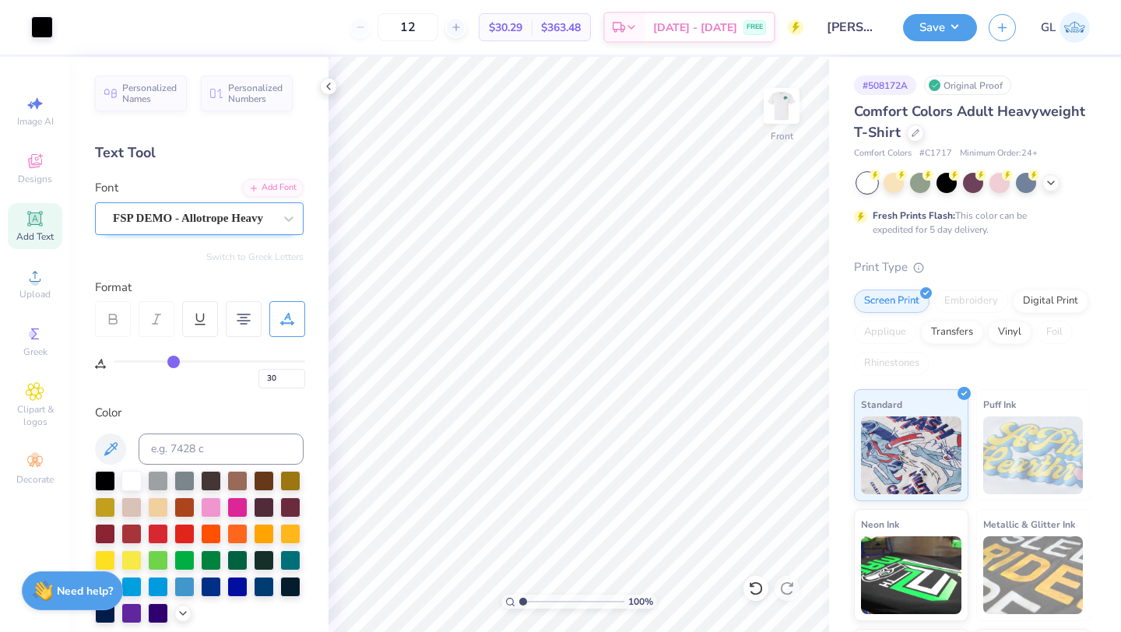
type input "28"
type input "20"
type input "12"
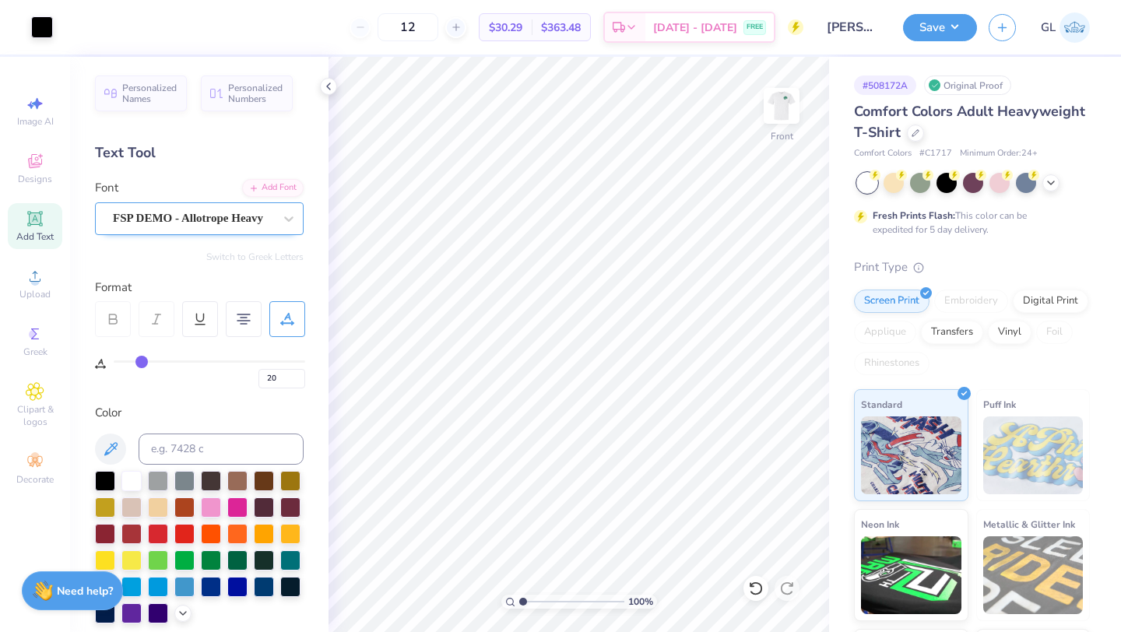
type input "12"
type input "7"
type input "1"
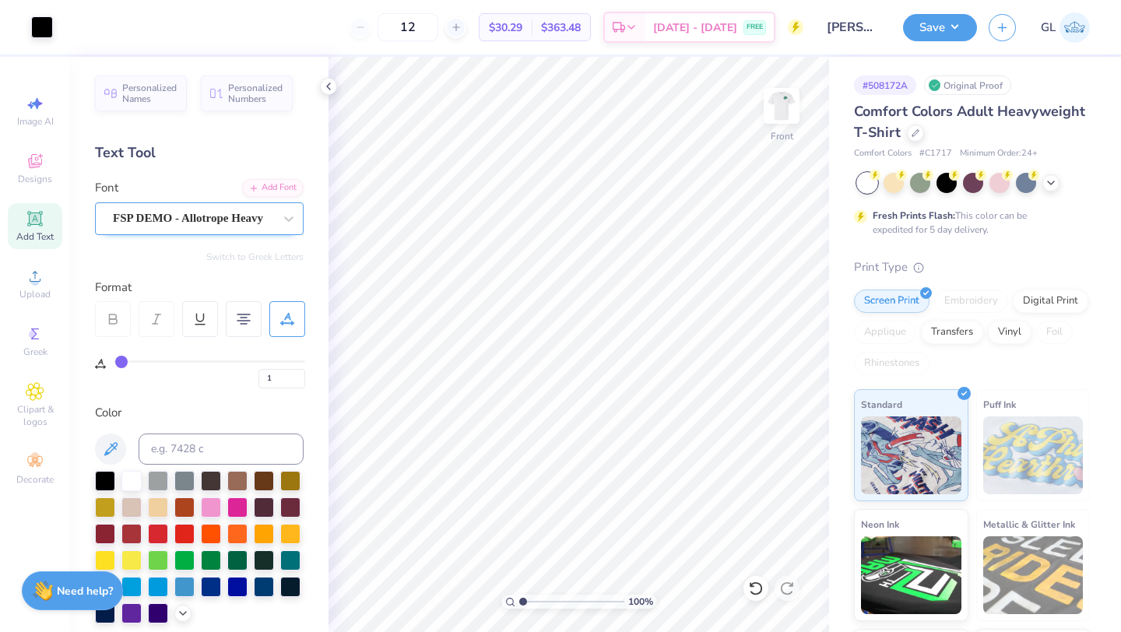
type input "0"
drag, startPoint x: 174, startPoint y: 360, endPoint x: 105, endPoint y: 360, distance: 68.5
type input "0"
click at [114, 360] on input "range" at bounding box center [209, 361] width 191 height 2
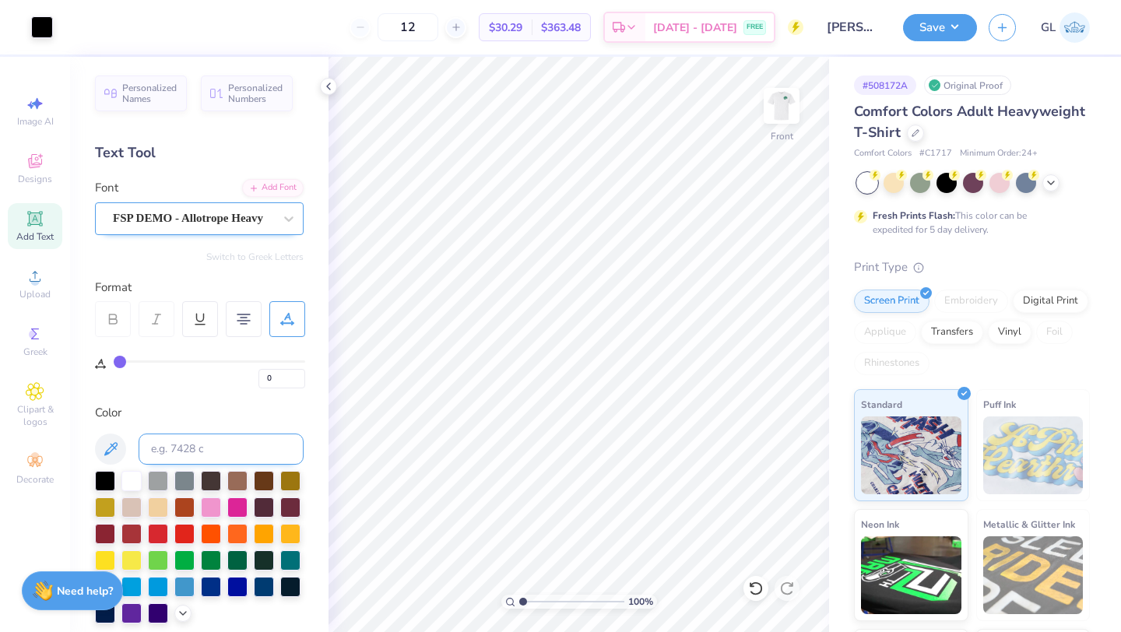
scroll to position [324, 0]
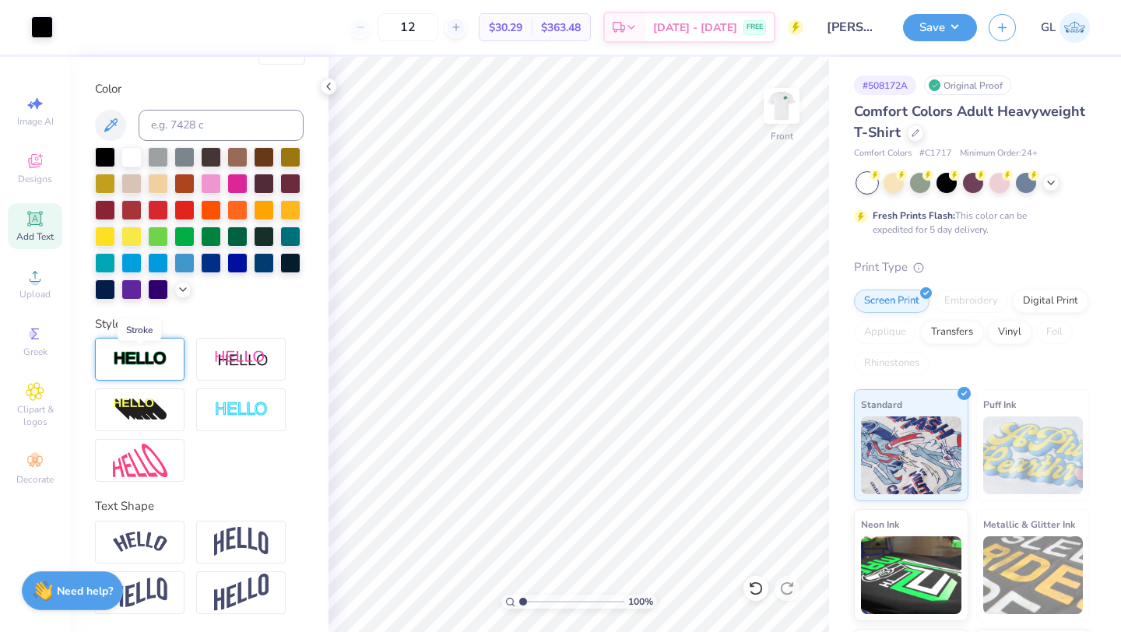
click at [161, 357] on img at bounding box center [140, 359] width 54 height 18
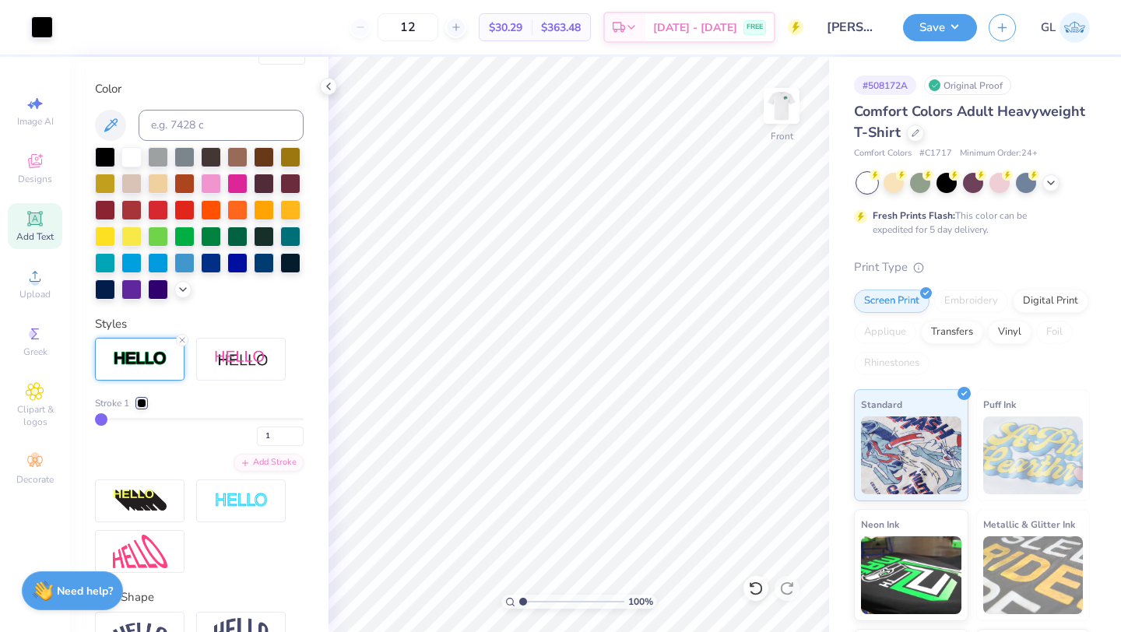
type input "2"
type input "5"
type input "12"
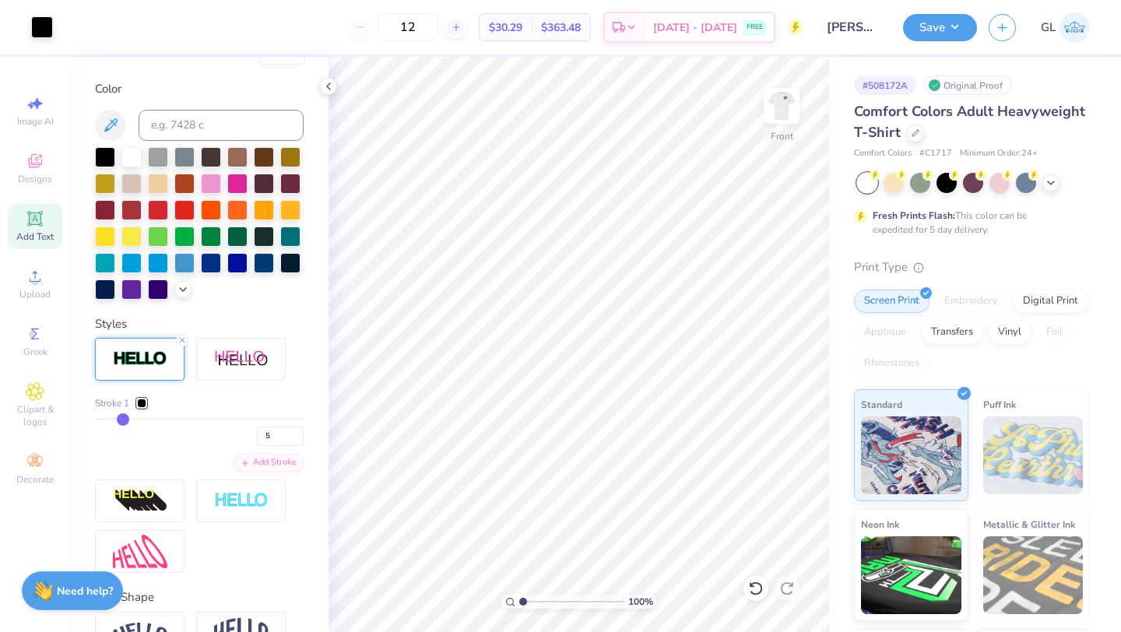
type input "12"
type input "17"
type input "22"
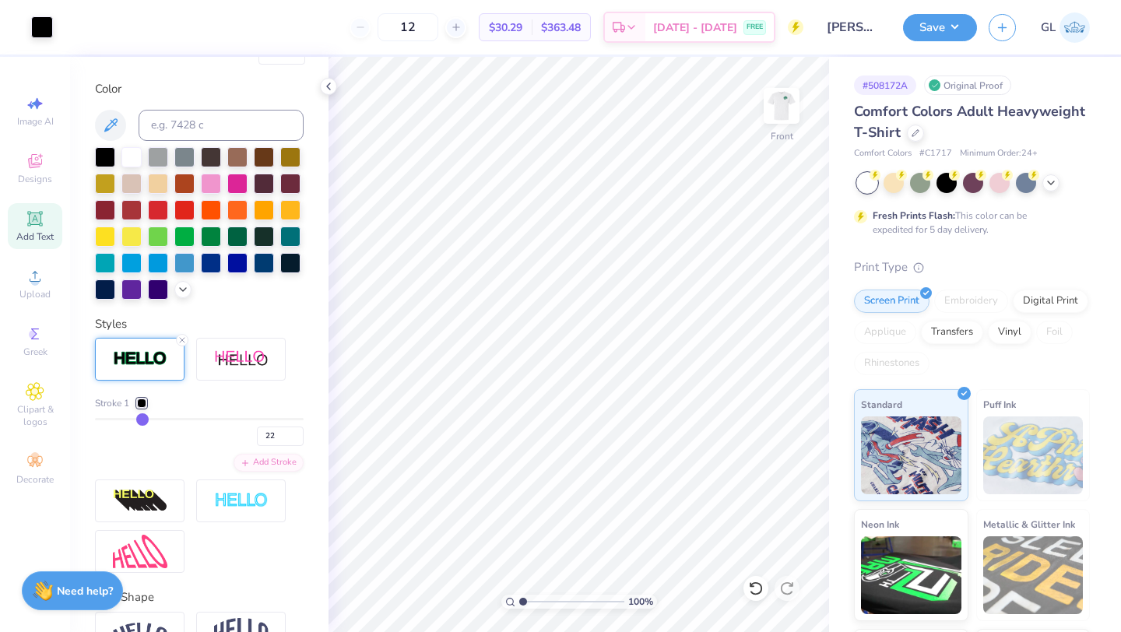
type input "23"
type input "25"
drag, startPoint x: 97, startPoint y: 418, endPoint x: 149, endPoint y: 418, distance: 52.1
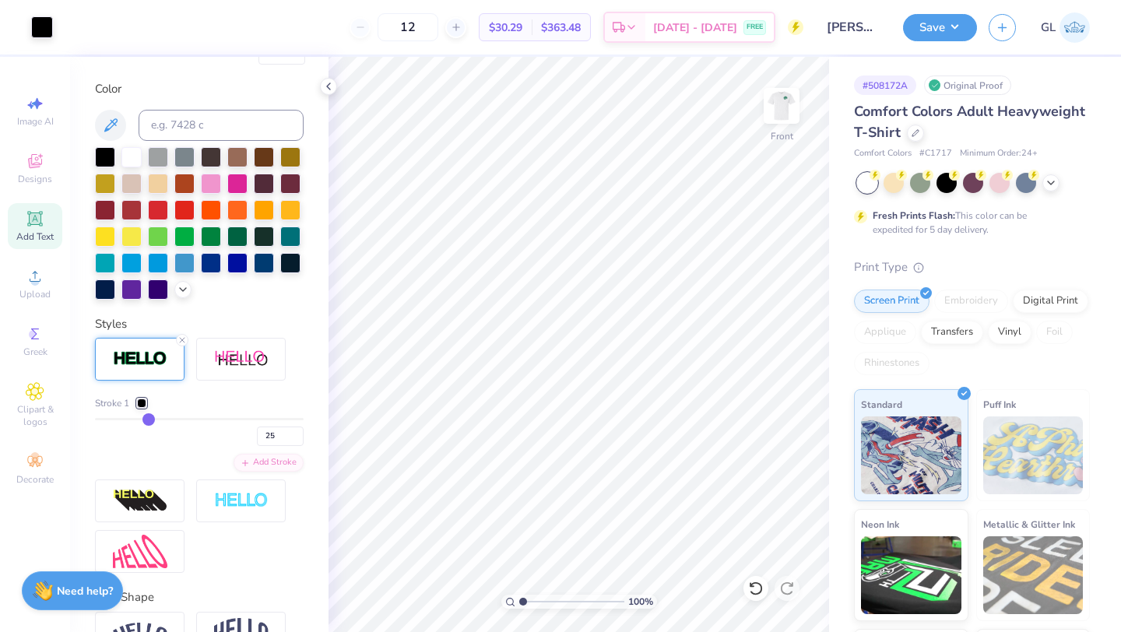
type input "25"
click at [149, 418] on input "range" at bounding box center [199, 419] width 209 height 2
type input "24"
type input "21"
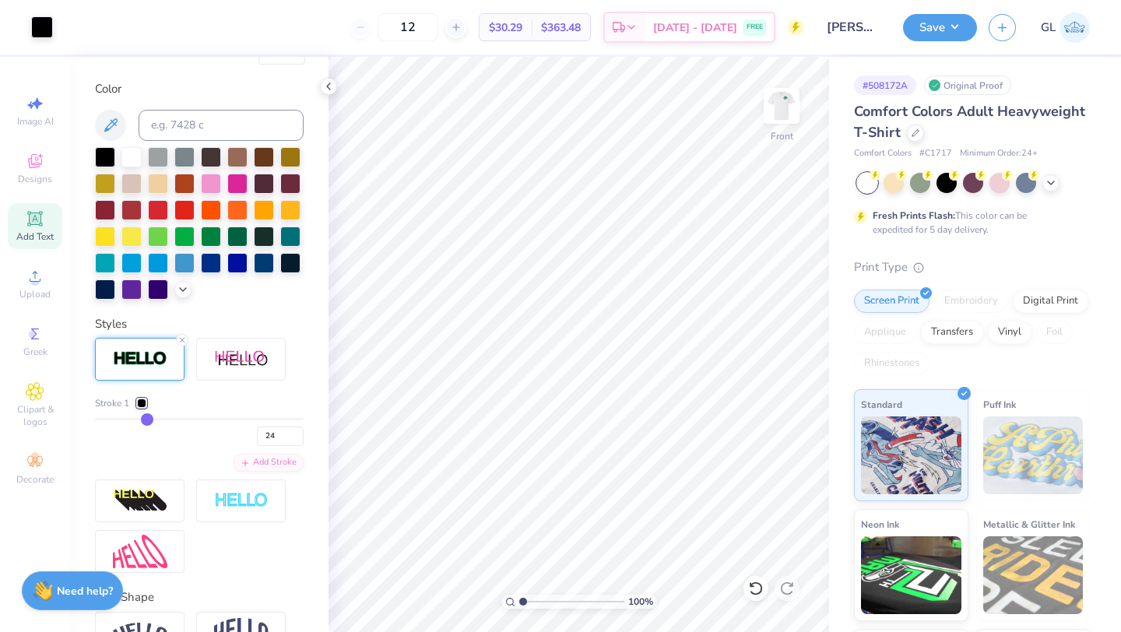
type input "21"
type input "18"
type input "17"
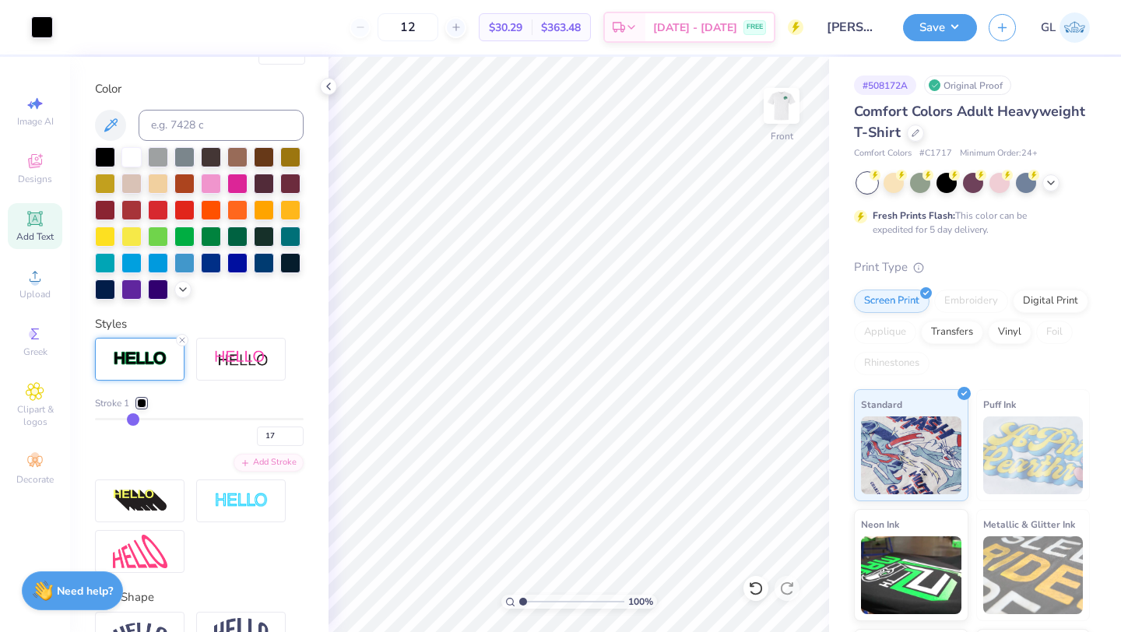
type input "15"
type input "14"
drag, startPoint x: 150, startPoint y: 419, endPoint x: 126, endPoint y: 419, distance: 24.1
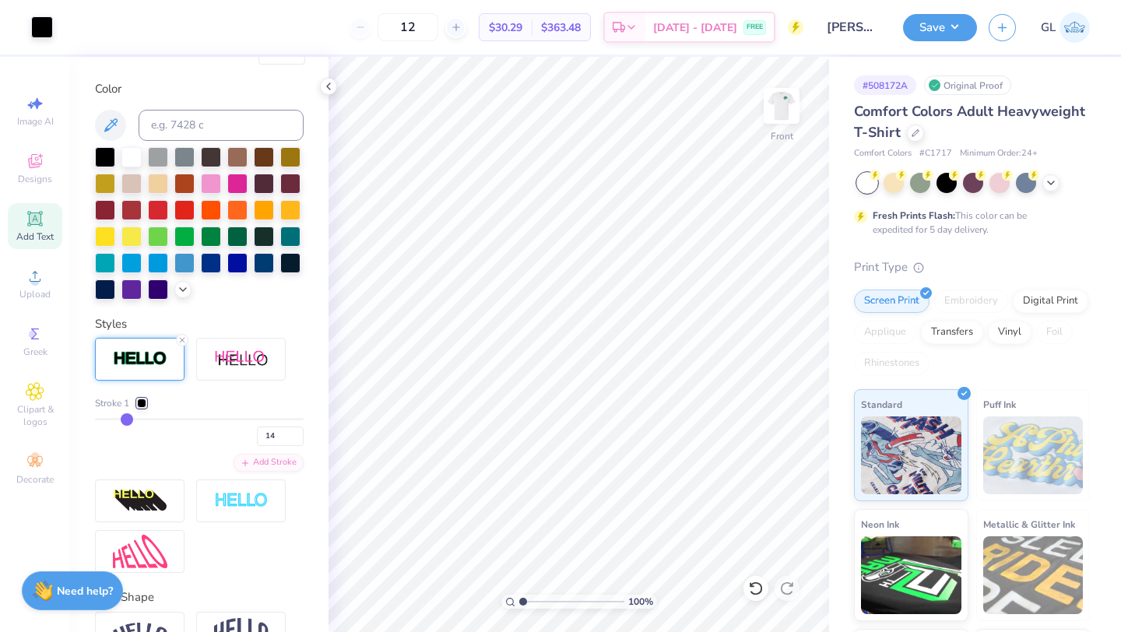
type input "14"
click at [126, 419] on input "range" at bounding box center [199, 419] width 209 height 2
type input "15"
type input "16"
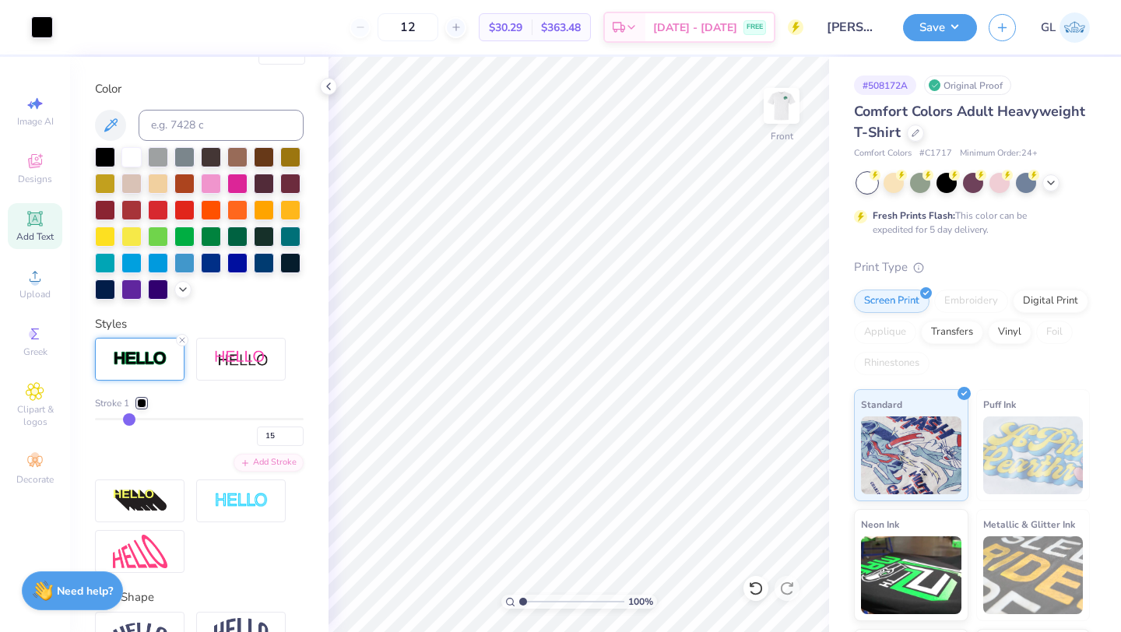
type input "16"
type input "17"
type input "18"
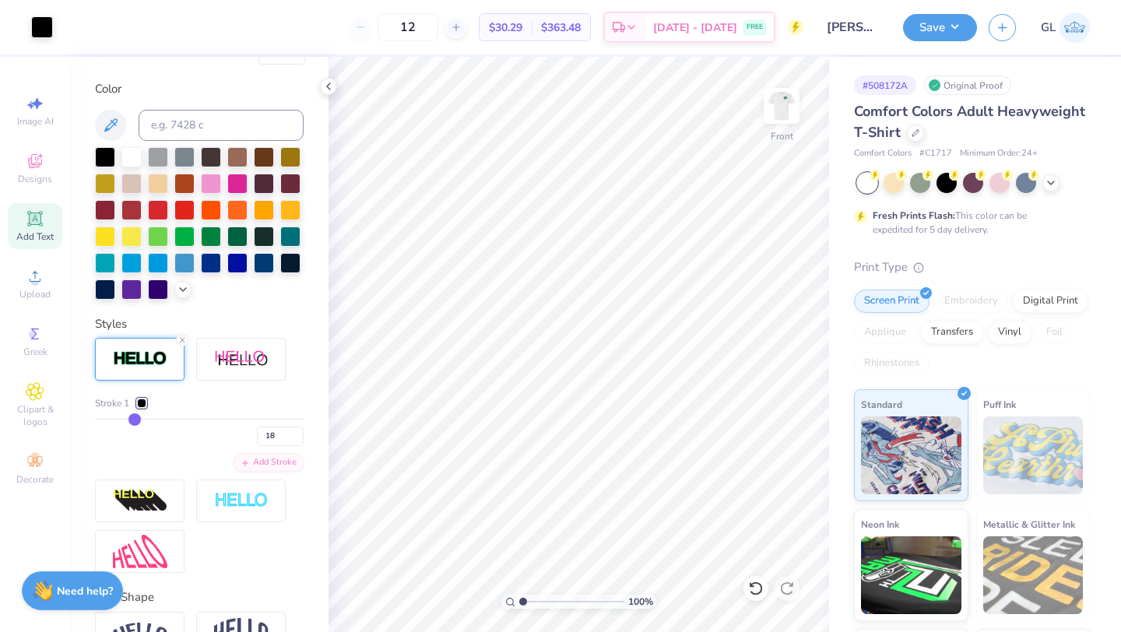
type input "19"
type input "20"
type input "21"
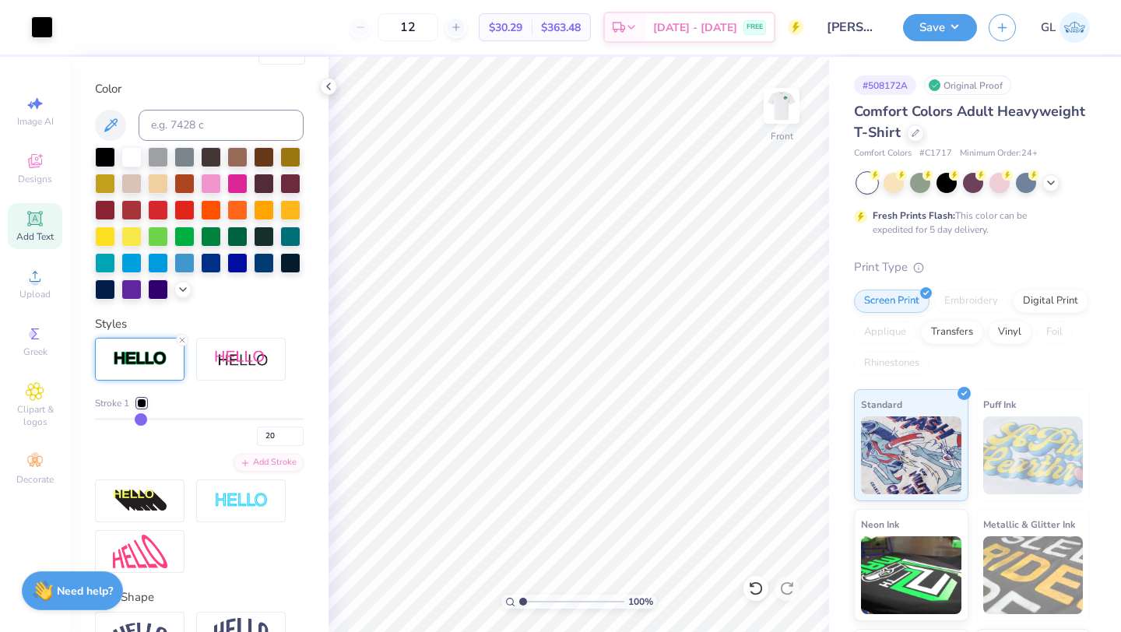
type input "21"
type input "22"
drag, startPoint x: 129, startPoint y: 417, endPoint x: 147, endPoint y: 419, distance: 18.0
click at [147, 419] on input "range" at bounding box center [199, 419] width 209 height 2
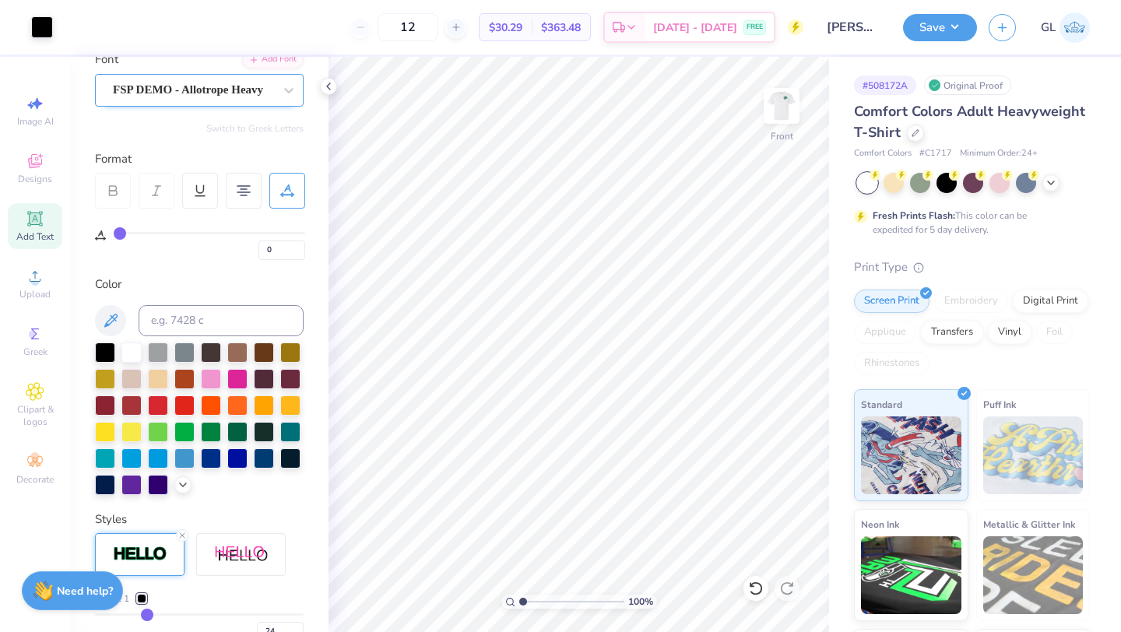
scroll to position [0, 0]
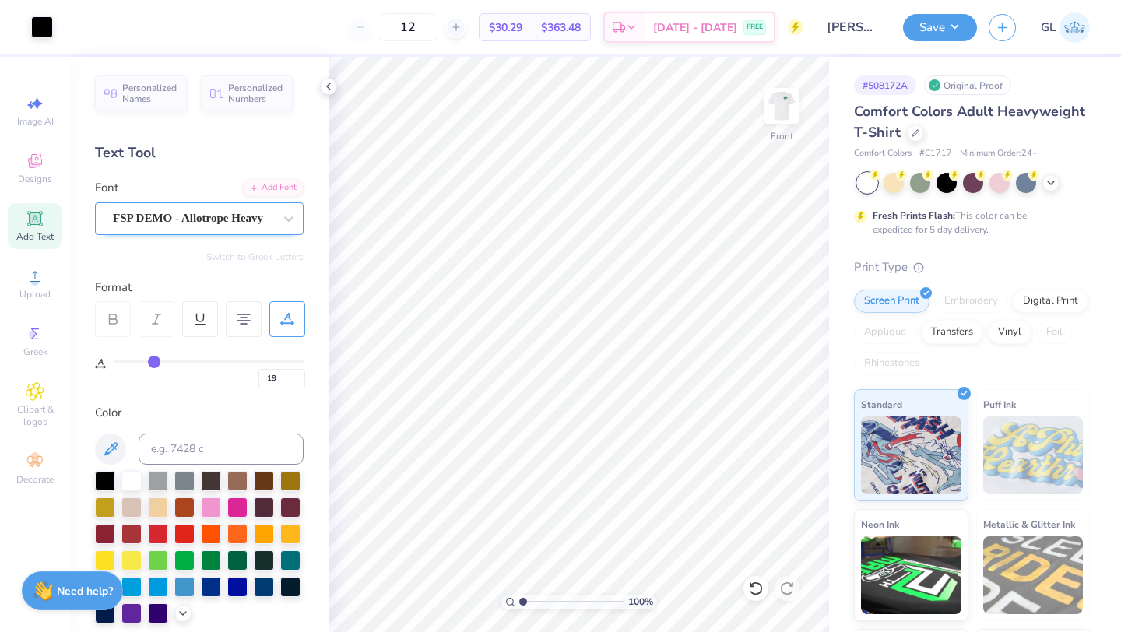
drag, startPoint x: 114, startPoint y: 363, endPoint x: 154, endPoint y: 363, distance: 39.7
click at [154, 363] on input "range" at bounding box center [209, 361] width 191 height 2
drag, startPoint x: 150, startPoint y: 357, endPoint x: 111, endPoint y: 357, distance: 39.7
click at [114, 360] on input "range" at bounding box center [209, 361] width 191 height 2
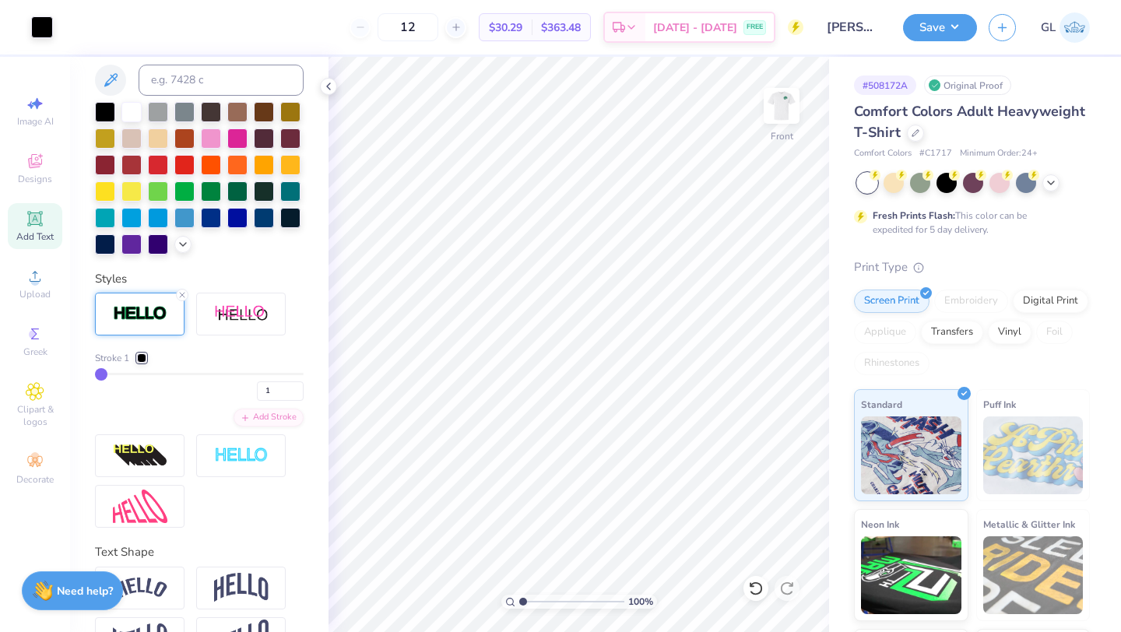
drag, startPoint x: 141, startPoint y: 373, endPoint x: 69, endPoint y: 373, distance: 71.6
click at [95, 373] on input "range" at bounding box center [199, 374] width 209 height 2
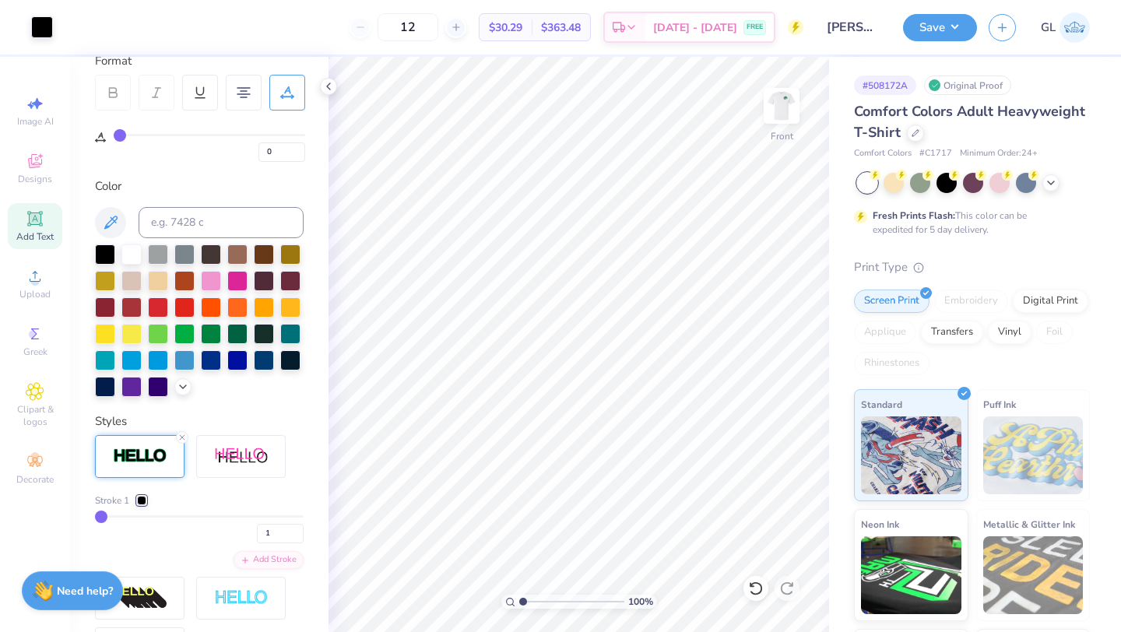
scroll to position [0, 0]
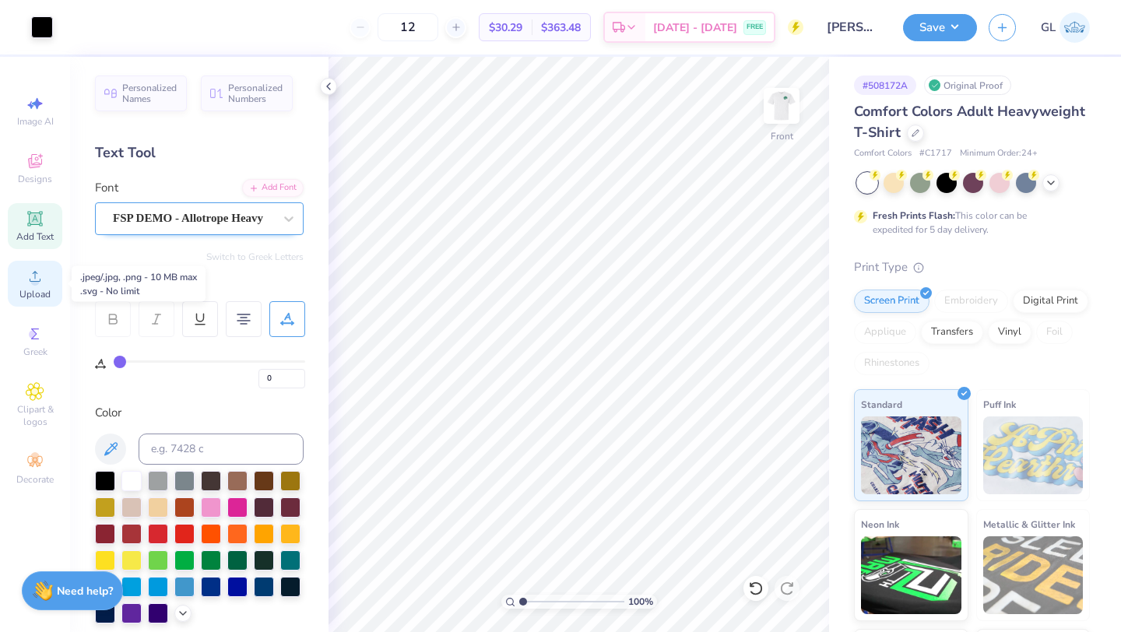
click at [43, 279] on icon at bounding box center [35, 276] width 19 height 19
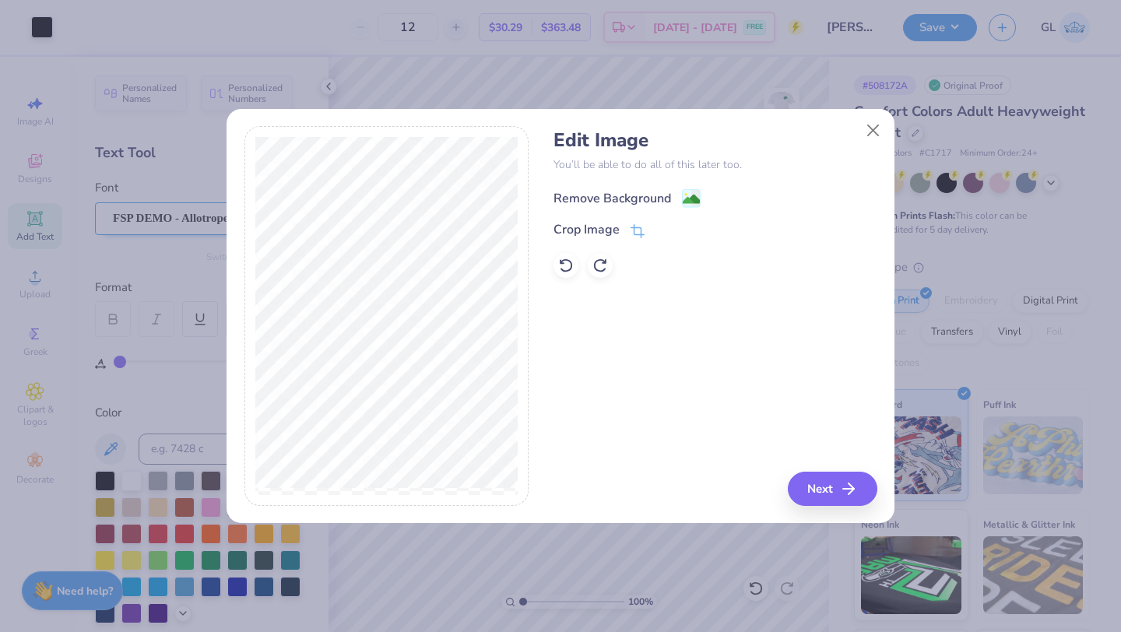
click at [648, 191] on div "Remove Background" at bounding box center [612, 198] width 118 height 19
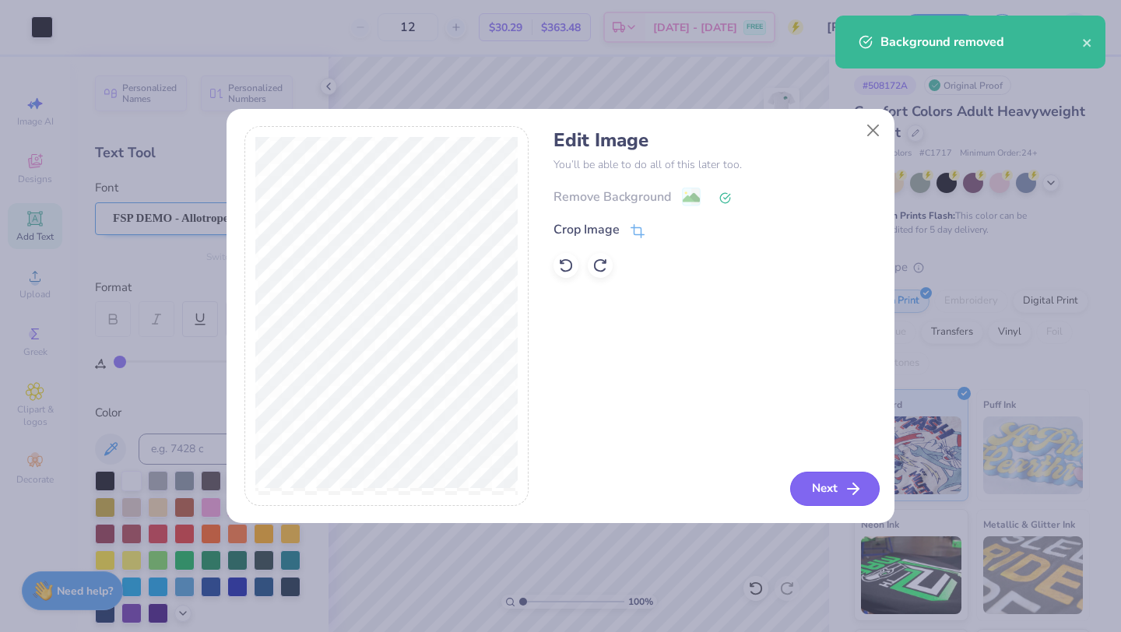
click at [812, 487] on button "Next" at bounding box center [834, 489] width 89 height 34
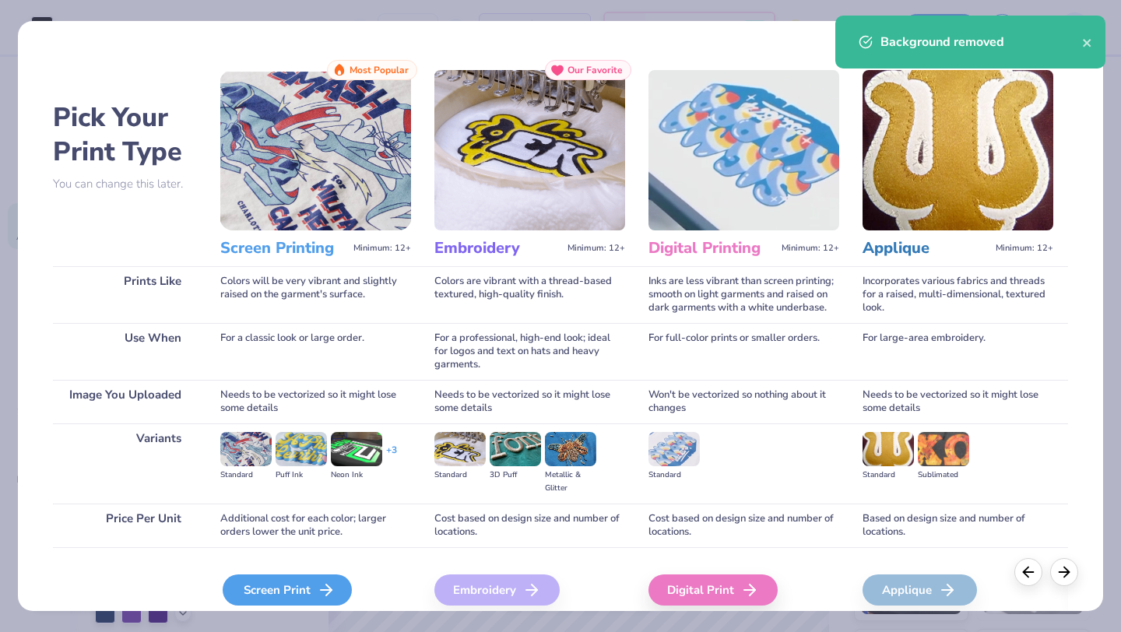
click at [276, 592] on div "Screen Print" at bounding box center [287, 589] width 129 height 31
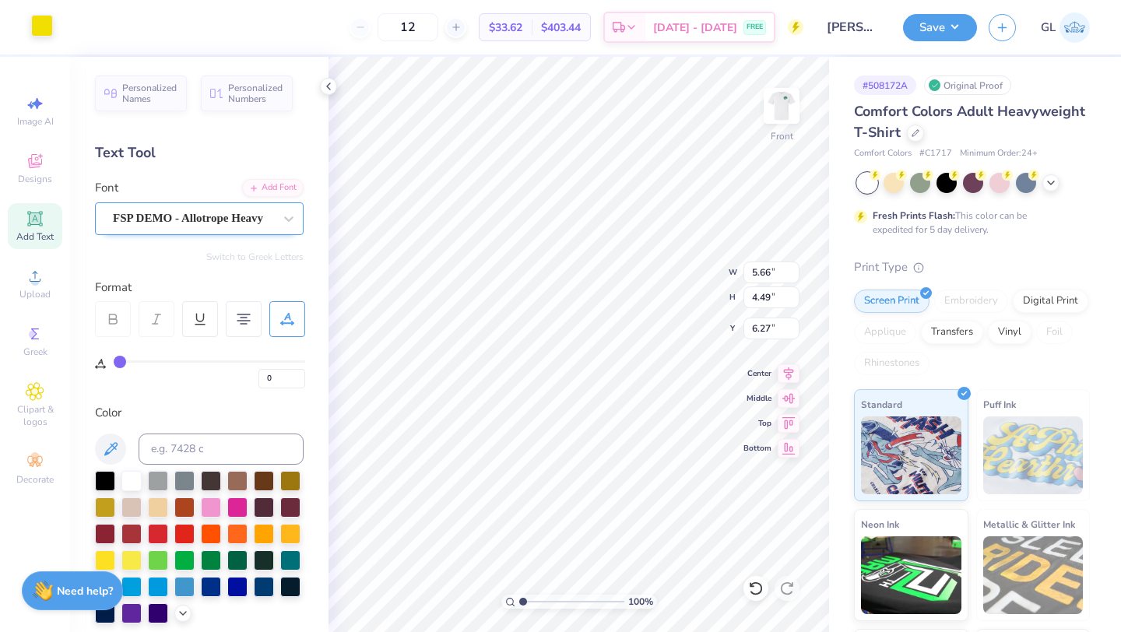
click at [36, 15] on div at bounding box center [42, 26] width 22 height 22
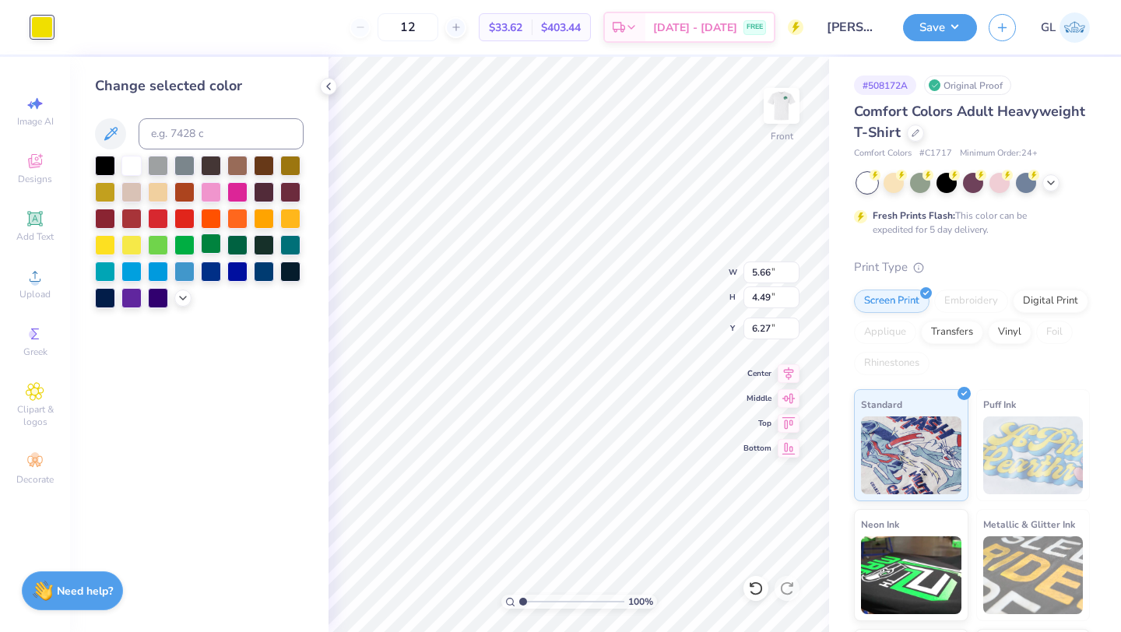
click at [221, 245] on div at bounding box center [211, 243] width 20 height 20
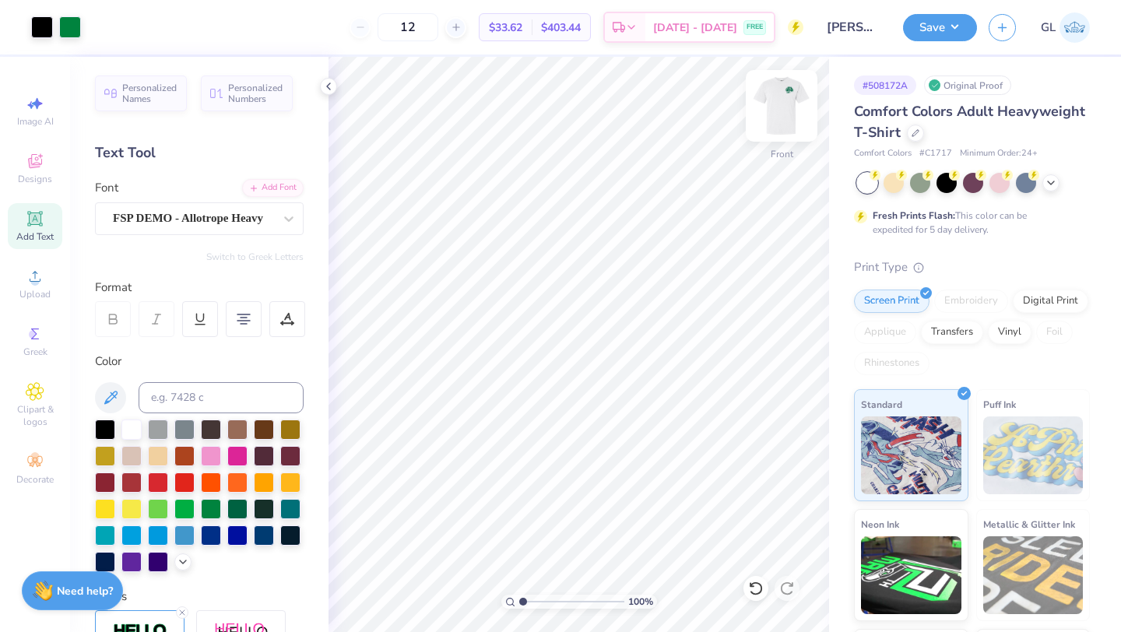
click at [778, 103] on img at bounding box center [781, 106] width 62 height 62
click at [778, 103] on img at bounding box center [781, 105] width 31 height 31
click at [917, 27] on button "Save" at bounding box center [940, 25] width 74 height 27
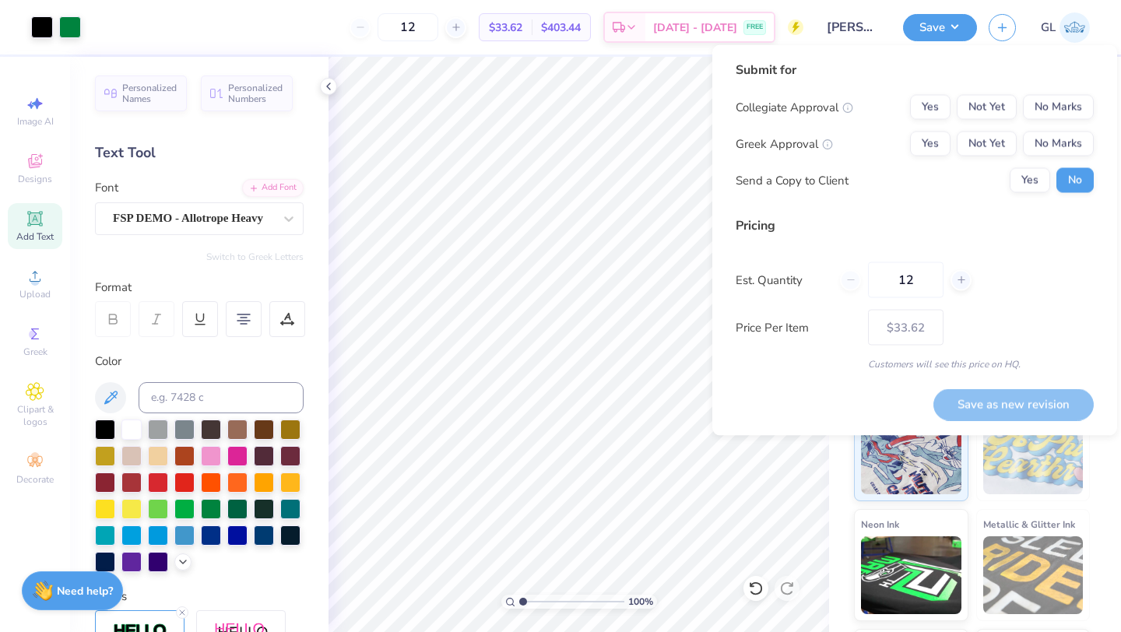
click at [1012, 410] on div "Save as new revision" at bounding box center [1013, 404] width 160 height 32
click at [969, 96] on button "Not Yet" at bounding box center [986, 107] width 60 height 25
click at [977, 154] on button "Not Yet" at bounding box center [986, 144] width 60 height 25
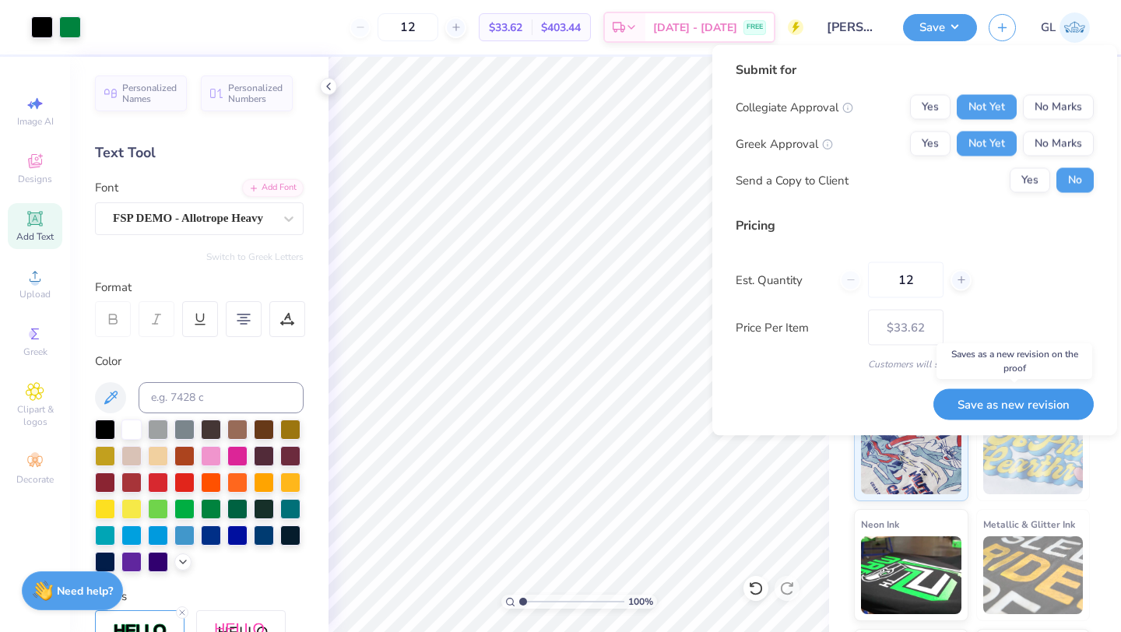
click at [973, 399] on button "Save as new revision" at bounding box center [1013, 404] width 160 height 32
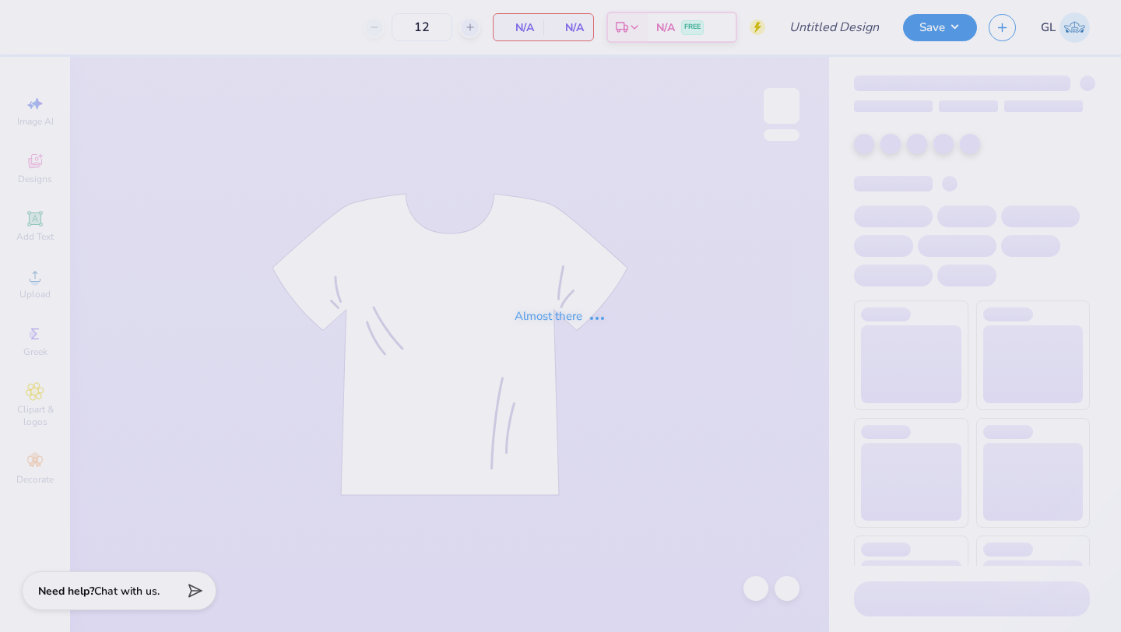
type input "[PERSON_NAME] House T"
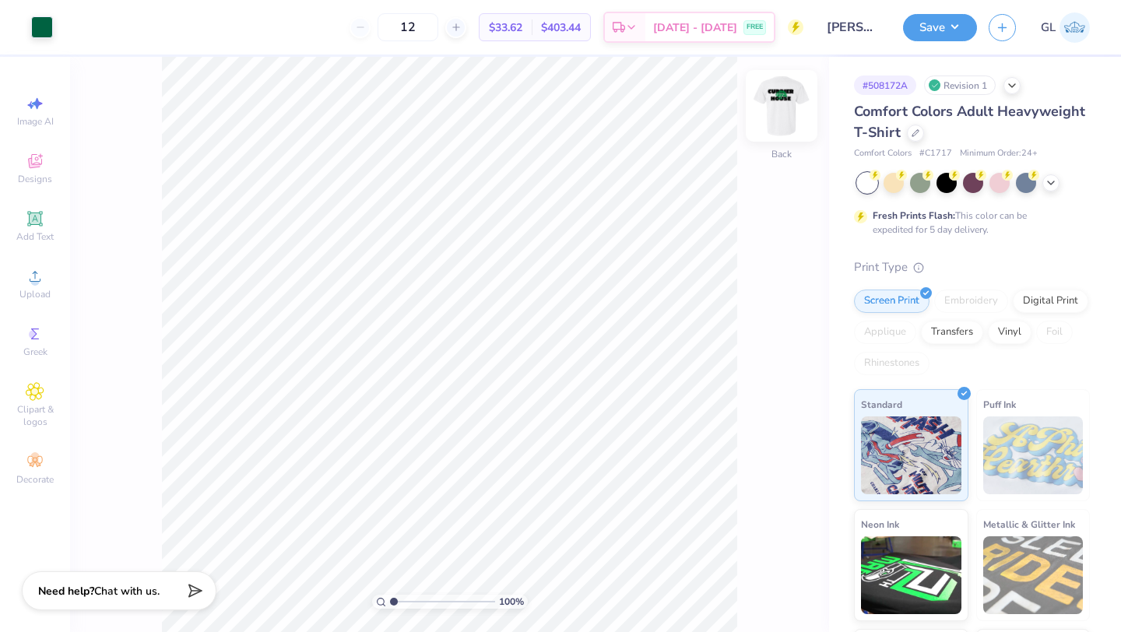
click at [784, 107] on img at bounding box center [781, 106] width 62 height 62
click at [40, 105] on icon at bounding box center [35, 103] width 19 height 19
select select "4"
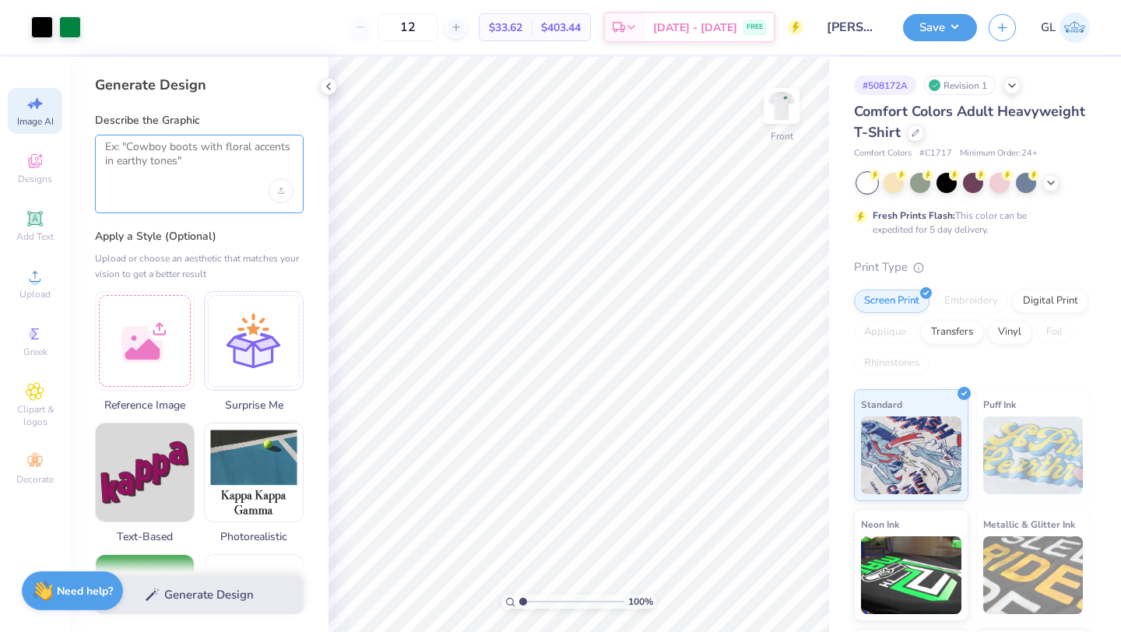
click at [184, 149] on textarea at bounding box center [199, 159] width 188 height 39
click at [149, 326] on div at bounding box center [145, 339] width 100 height 100
click at [168, 151] on textarea at bounding box center [199, 159] width 188 height 39
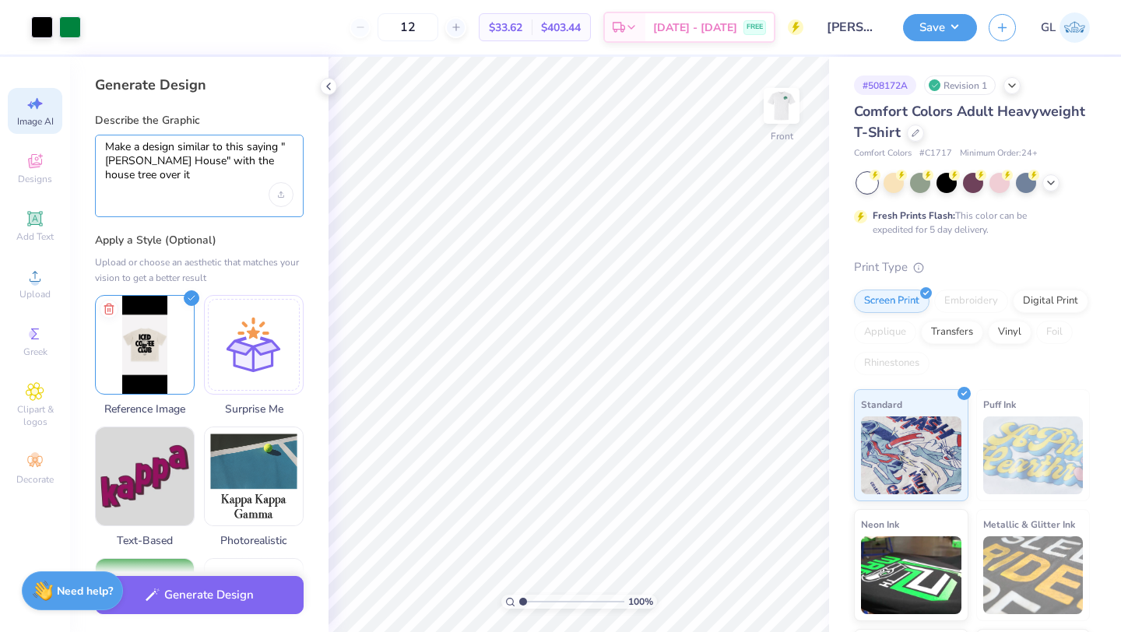
click at [190, 173] on textarea "Make a design similar to this saying "[PERSON_NAME] House" with the house tree …" at bounding box center [199, 161] width 188 height 43
click at [282, 196] on icon "Upload image" at bounding box center [281, 194] width 6 height 6
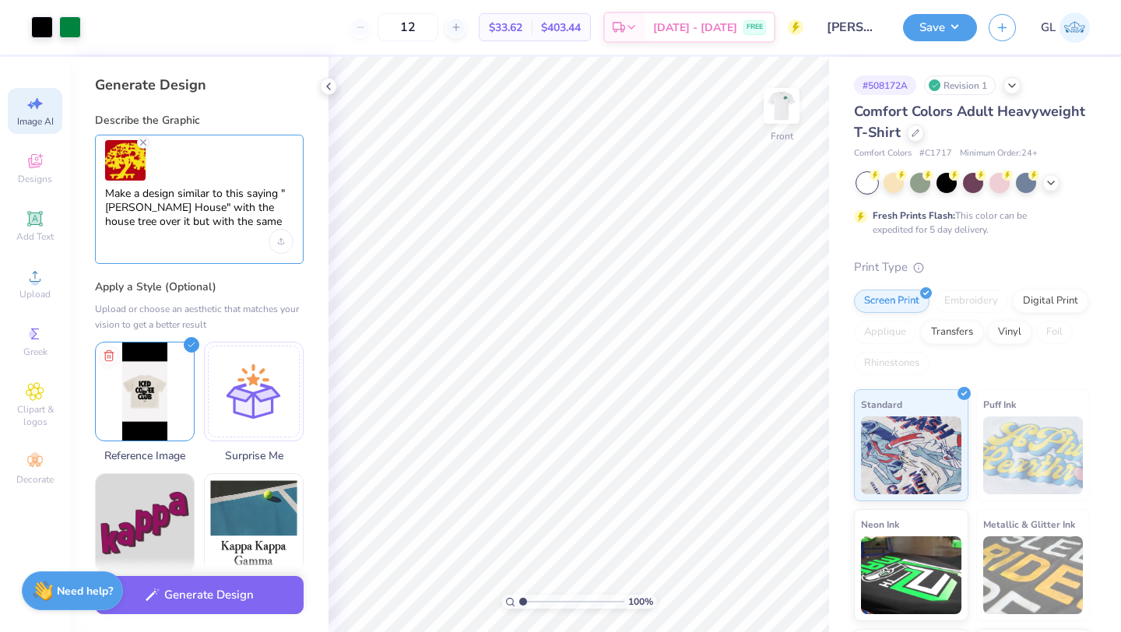
click at [259, 226] on textarea "Make a design similar to this saying "[PERSON_NAME] House" with the house tree …" at bounding box center [199, 208] width 188 height 43
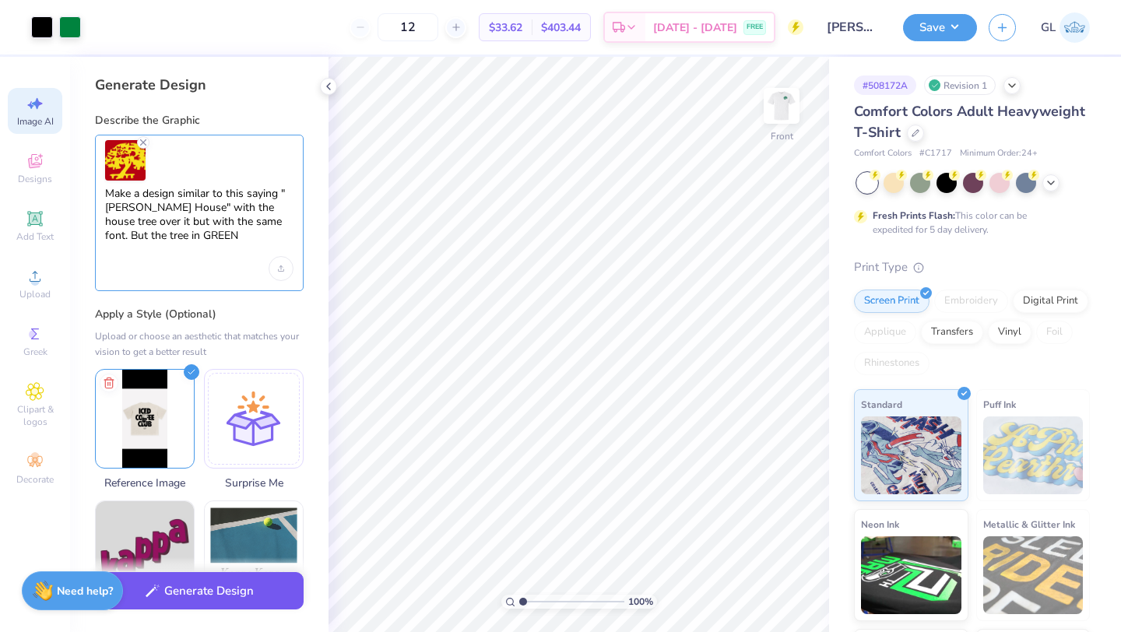
type textarea "Make a design similar to this saying "[PERSON_NAME] House" with the house tree …"
click at [237, 594] on button "Generate Design" at bounding box center [199, 591] width 209 height 38
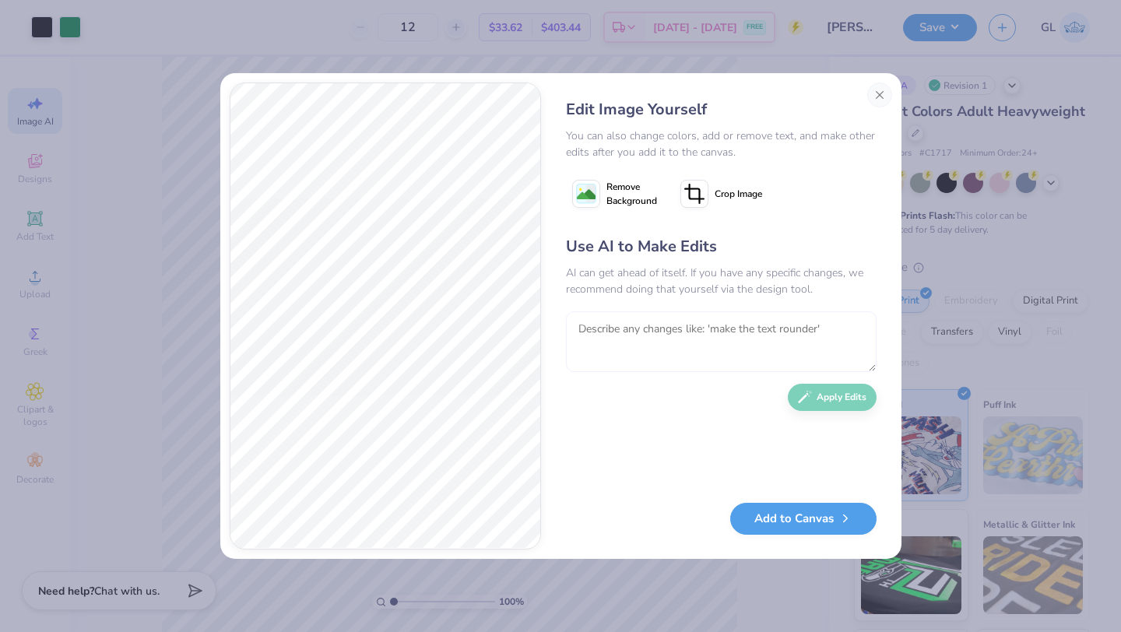
click at [618, 339] on textarea at bounding box center [721, 341] width 310 height 61
type textarea "No make the Tree on TOP Of the letters like in the reference imege. and NO RED"
click at [825, 388] on button "Apply Edits" at bounding box center [832, 393] width 89 height 27
click at [875, 89] on button "Close" at bounding box center [879, 94] width 25 height 25
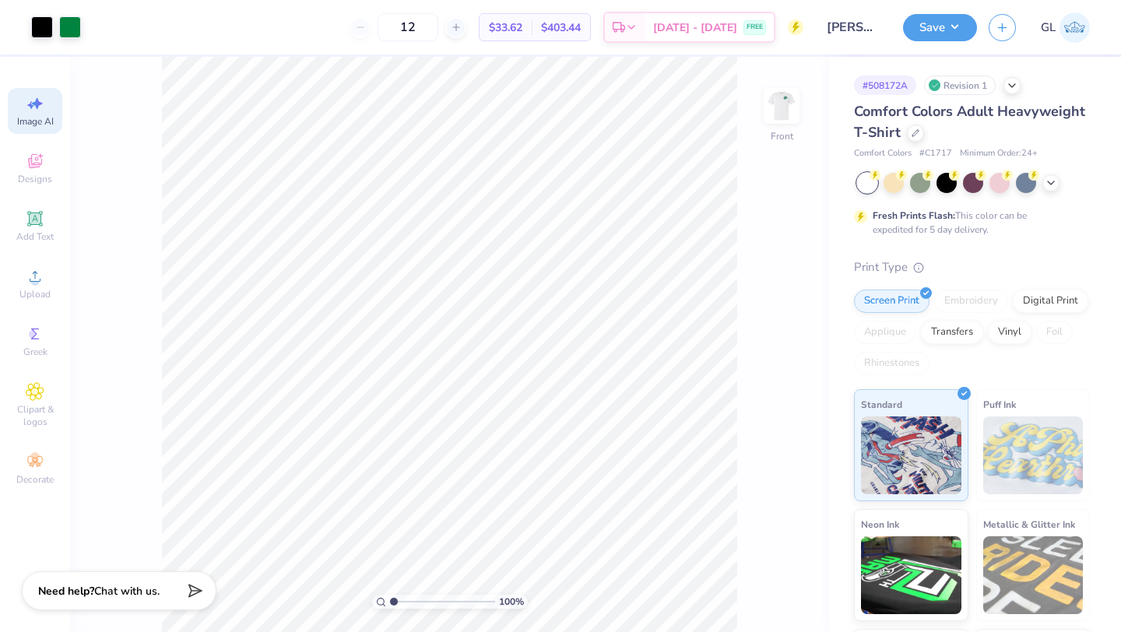
scroll to position [0, 35]
click at [33, 114] on div "Image AI" at bounding box center [35, 111] width 54 height 46
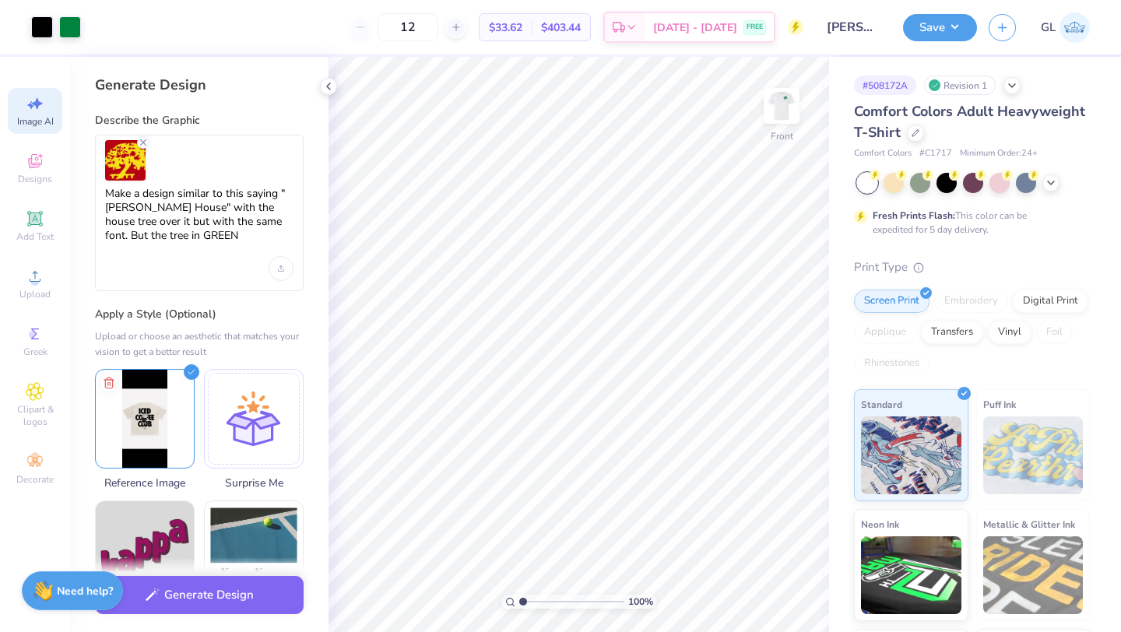
scroll to position [0, 0]
click at [154, 243] on textarea "Make a design similar to this saying "[PERSON_NAME] House" with the house tree …" at bounding box center [199, 222] width 188 height 70
click at [140, 142] on icon "Remove uploaded image" at bounding box center [143, 142] width 12 height 12
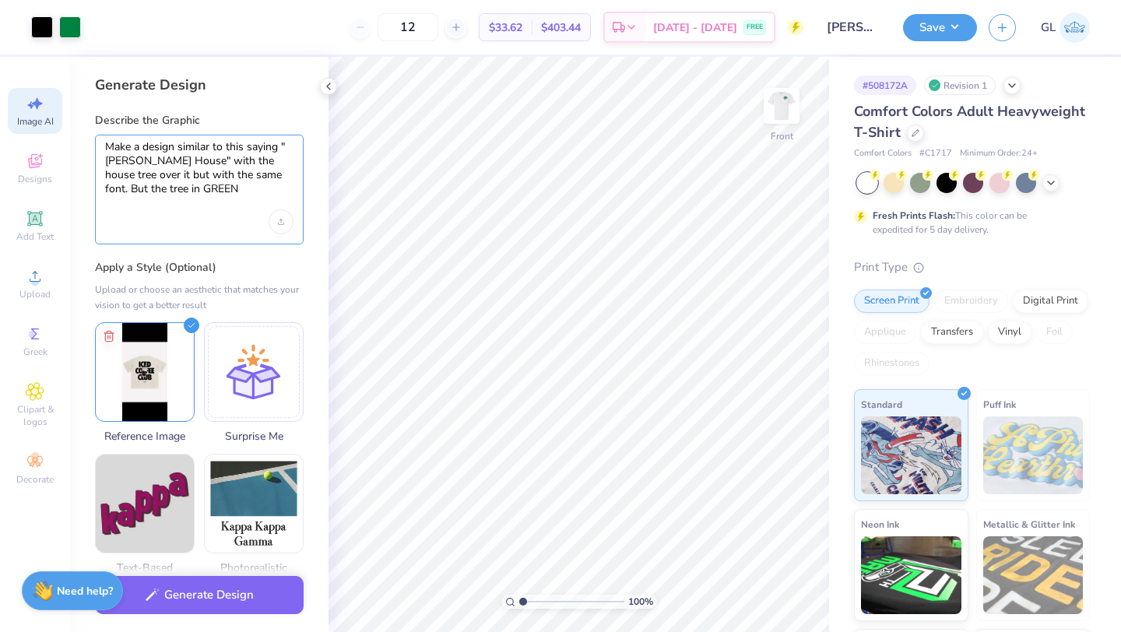
click at [141, 184] on textarea "Make a design similar to this saying "[PERSON_NAME] House" with the house tree …" at bounding box center [199, 175] width 188 height 70
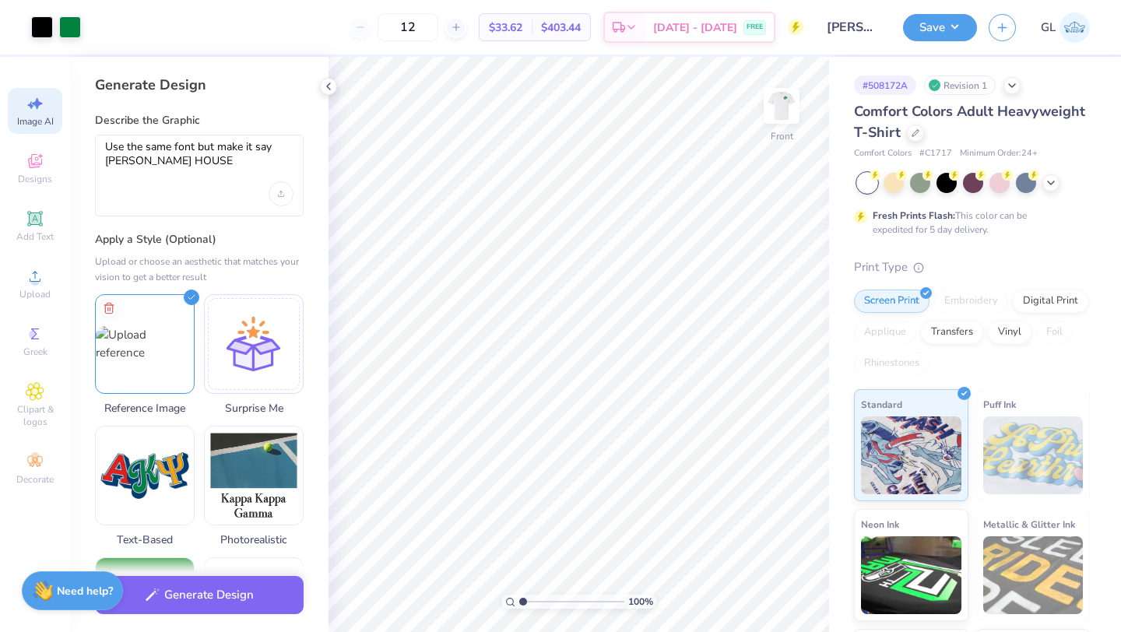
select select "4"
